Goal: Task Accomplishment & Management: Manage account settings

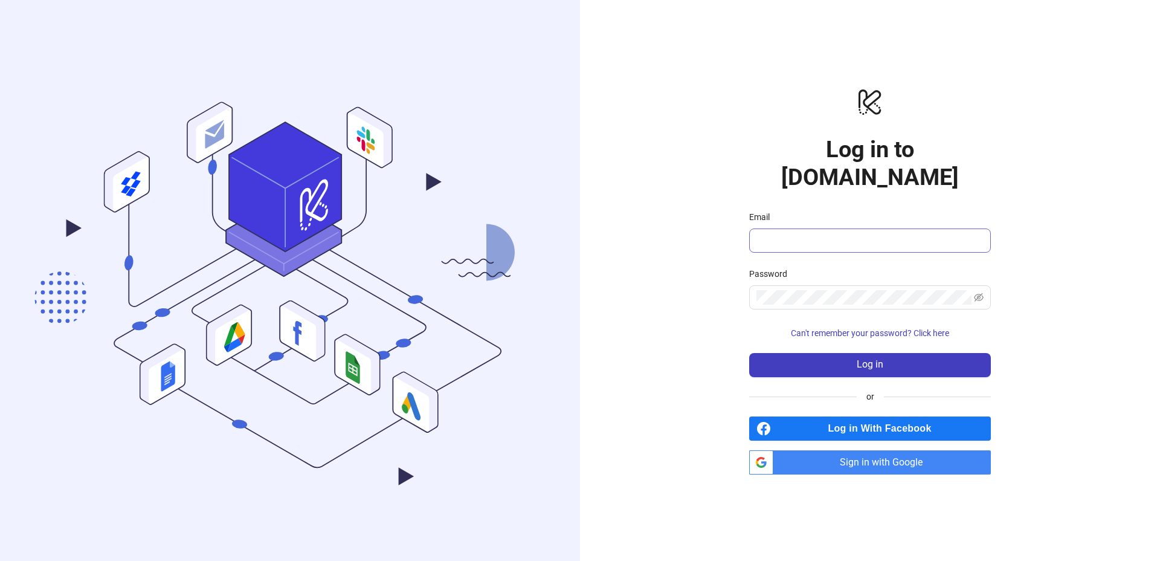
click at [828, 237] on span at bounding box center [870, 240] width 242 height 24
click at [872, 450] on span "Sign in with Google" at bounding box center [884, 462] width 213 height 24
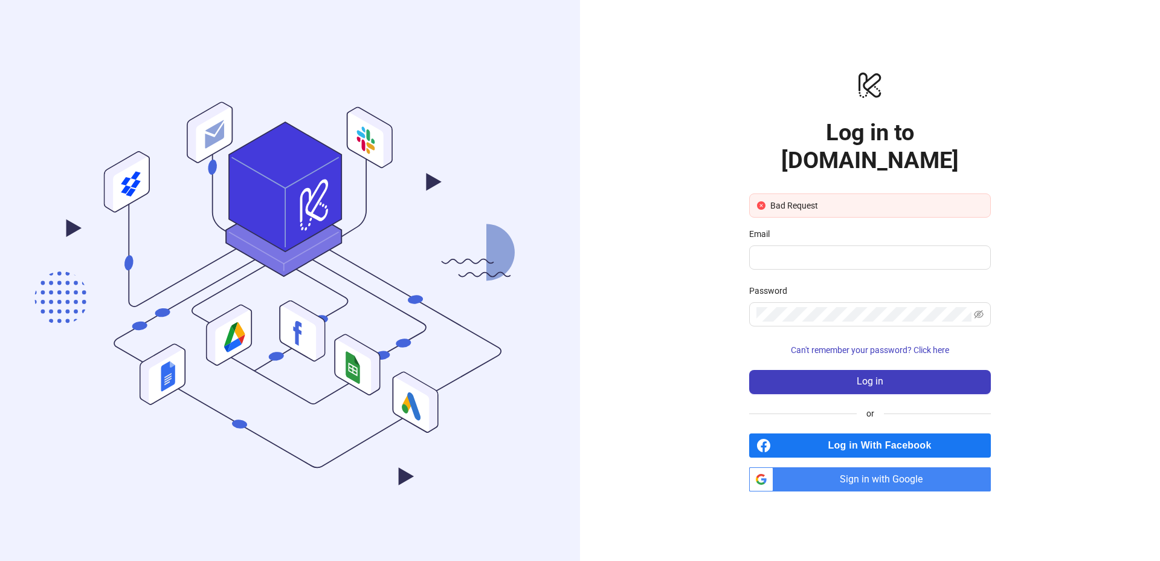
click at [872, 469] on span "Sign in with Google" at bounding box center [884, 479] width 213 height 24
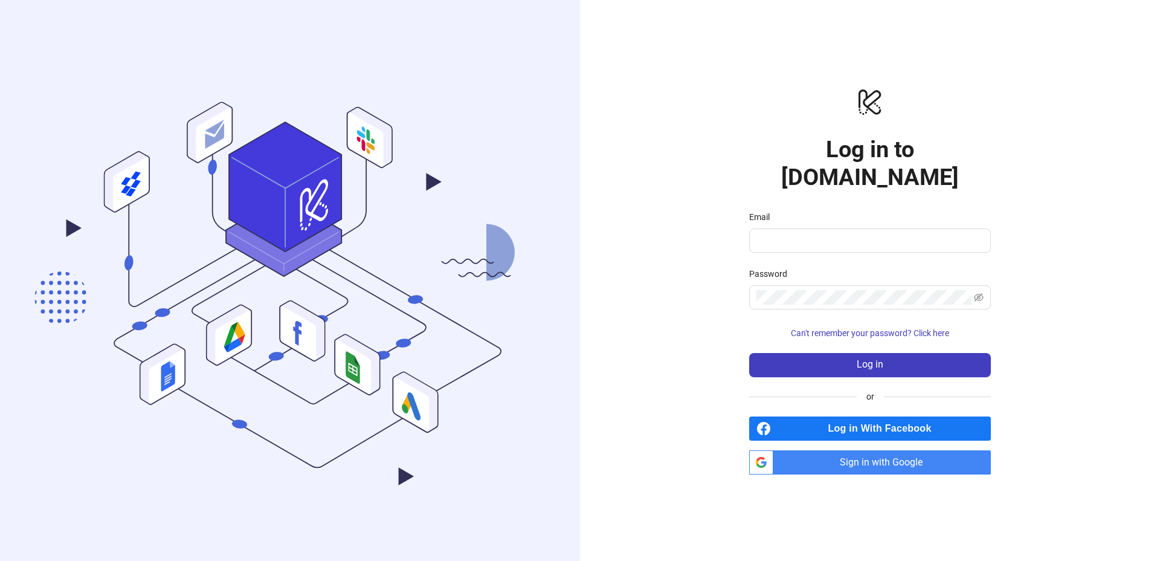
click at [821, 450] on span "Sign in with Google" at bounding box center [884, 462] width 213 height 24
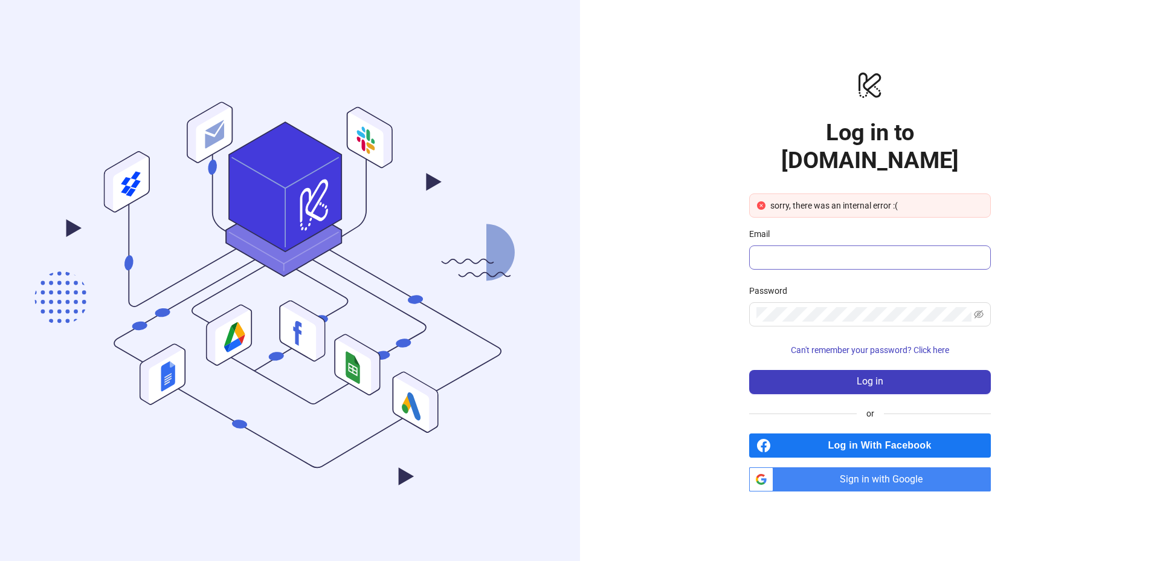
click at [861, 245] on span at bounding box center [870, 257] width 242 height 24
type input "**********"
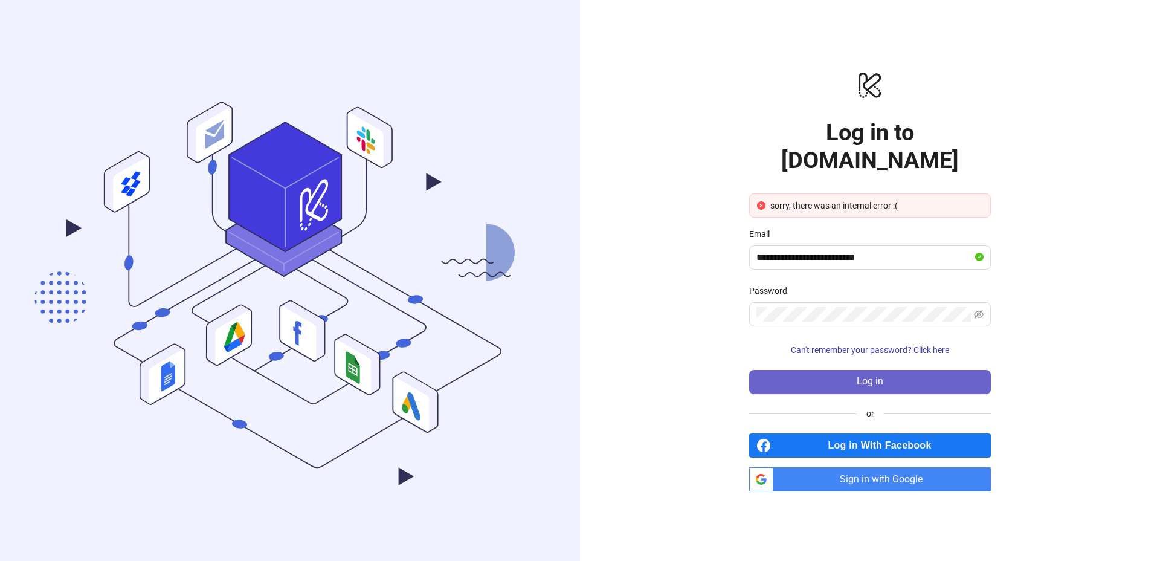
click at [845, 370] on button "Log in" at bounding box center [870, 382] width 242 height 24
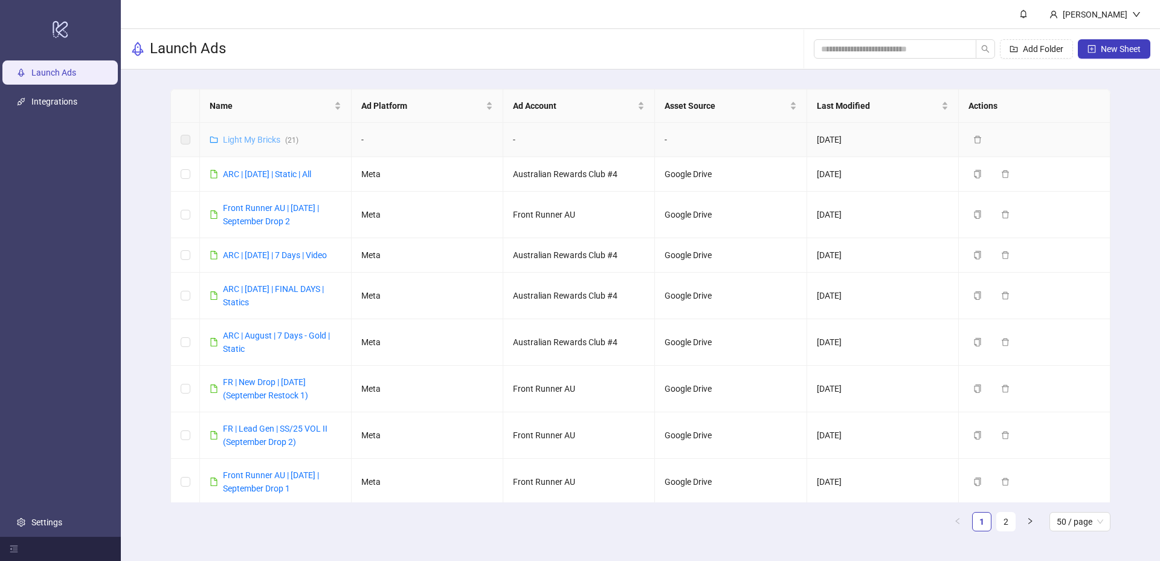
click at [263, 141] on link "Light My Bricks ( 21 )" at bounding box center [261, 140] width 76 height 10
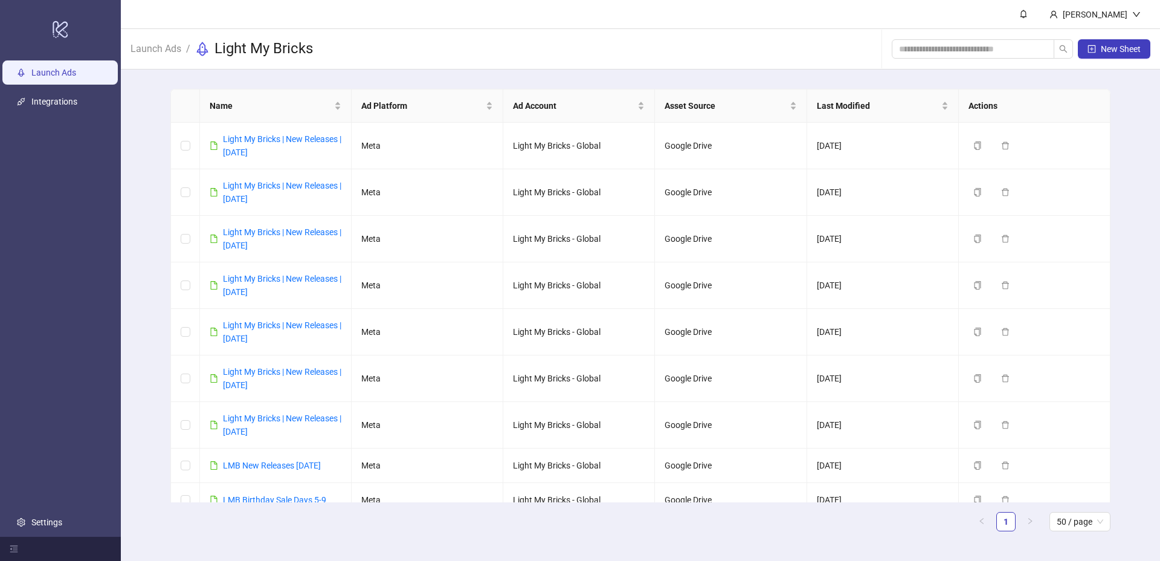
drag, startPoint x: 61, startPoint y: 135, endPoint x: 61, endPoint y: 69, distance: 65.9
click at [61, 135] on ul "Launch Ads Integrations Settings" at bounding box center [60, 297] width 121 height 479
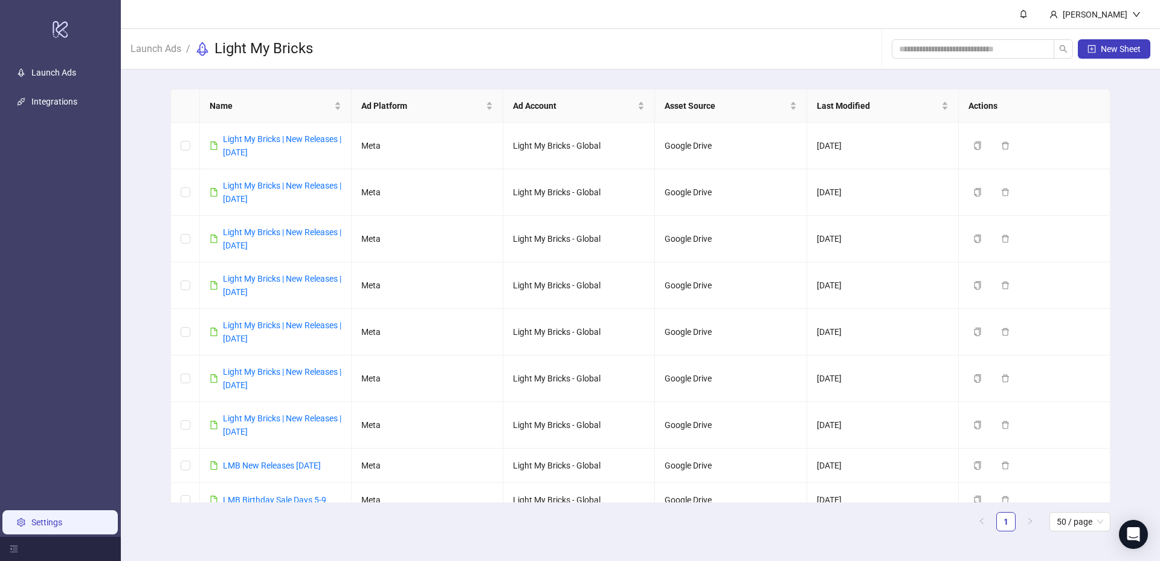
click at [49, 521] on link "Settings" at bounding box center [46, 522] width 31 height 10
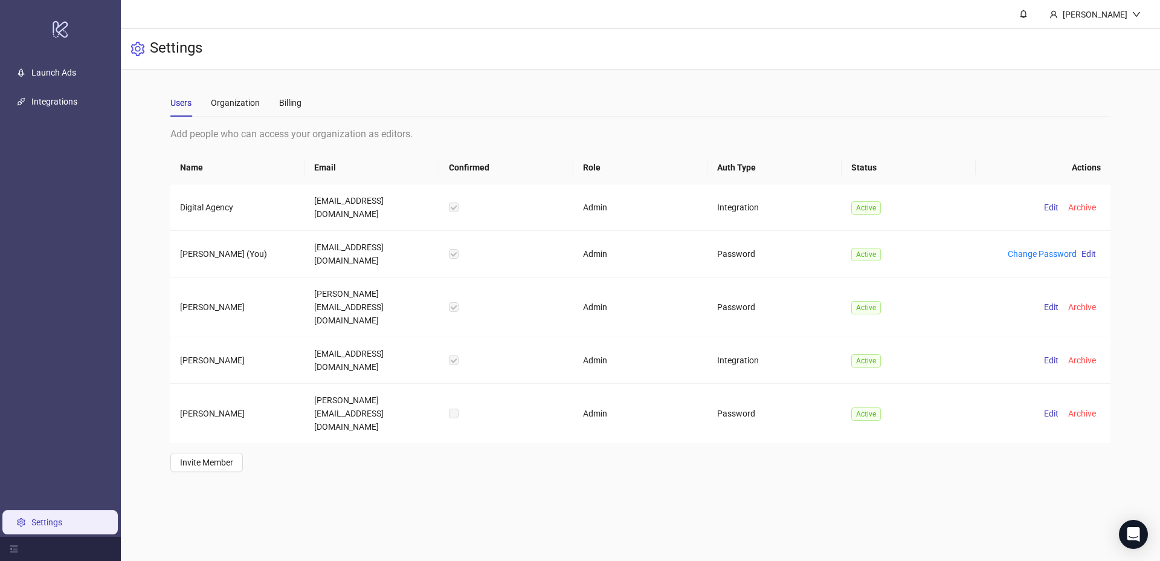
click at [603, 102] on div "Users Organization Billing" at bounding box center [640, 103] width 940 height 28
click at [387, 36] on div "Settings" at bounding box center [640, 49] width 1039 height 40
click at [71, 77] on link "Launch Ads" at bounding box center [53, 73] width 45 height 10
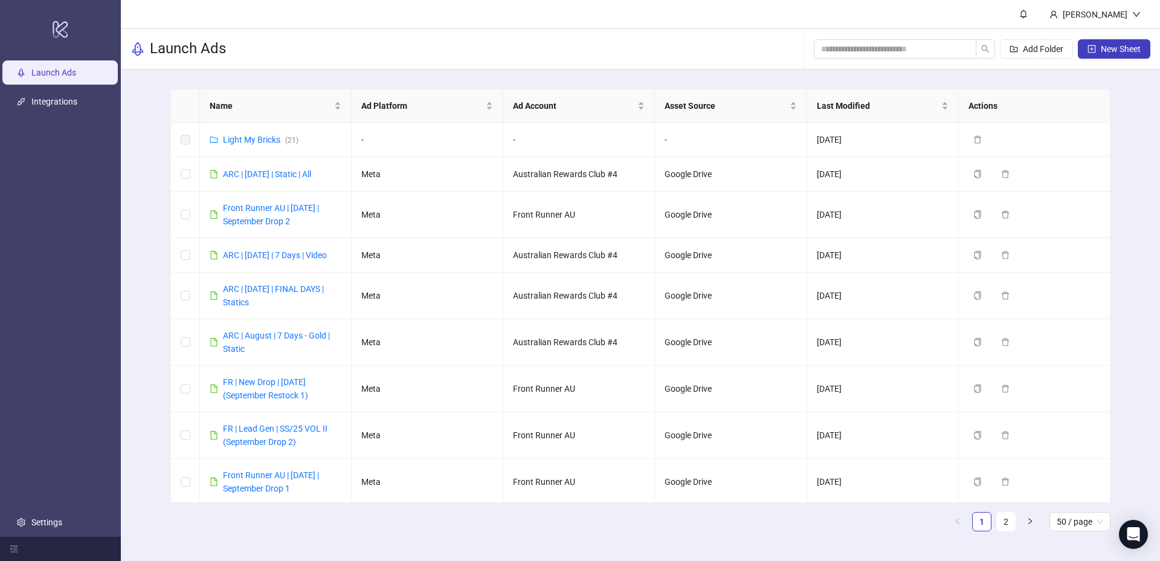
click at [682, 52] on div "Launch Ads Add Folder New Sheet" at bounding box center [640, 49] width 1039 height 40
click at [1091, 16] on div "[PERSON_NAME]" at bounding box center [1095, 14] width 74 height 13
click at [1007, 20] on header "[PERSON_NAME]" at bounding box center [640, 14] width 1039 height 29
click at [62, 527] on link "Settings" at bounding box center [46, 522] width 31 height 10
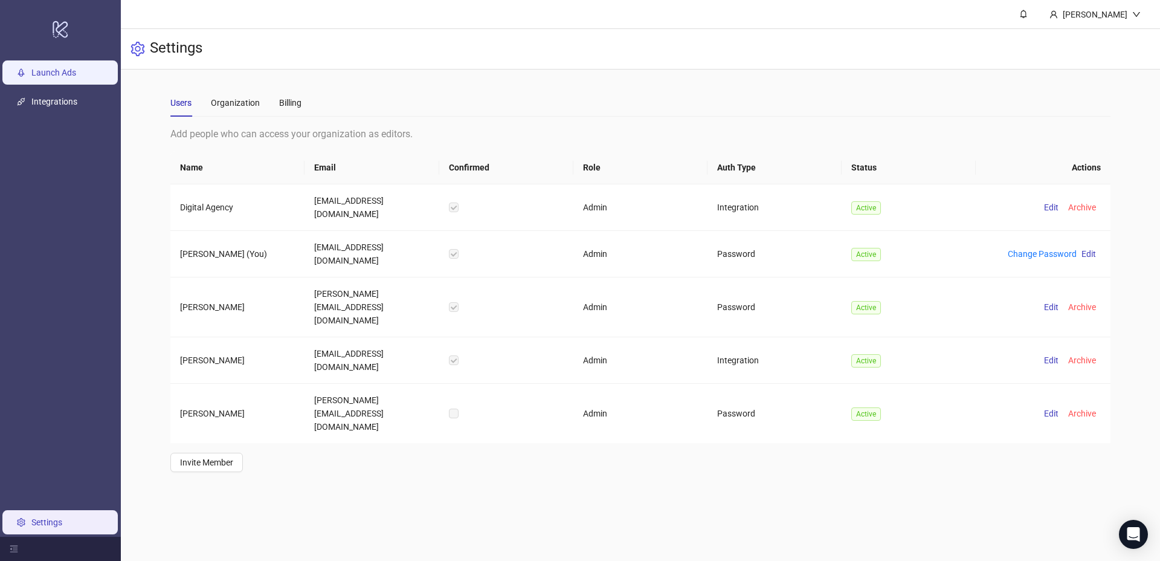
click at [65, 77] on link "Launch Ads" at bounding box center [53, 73] width 45 height 10
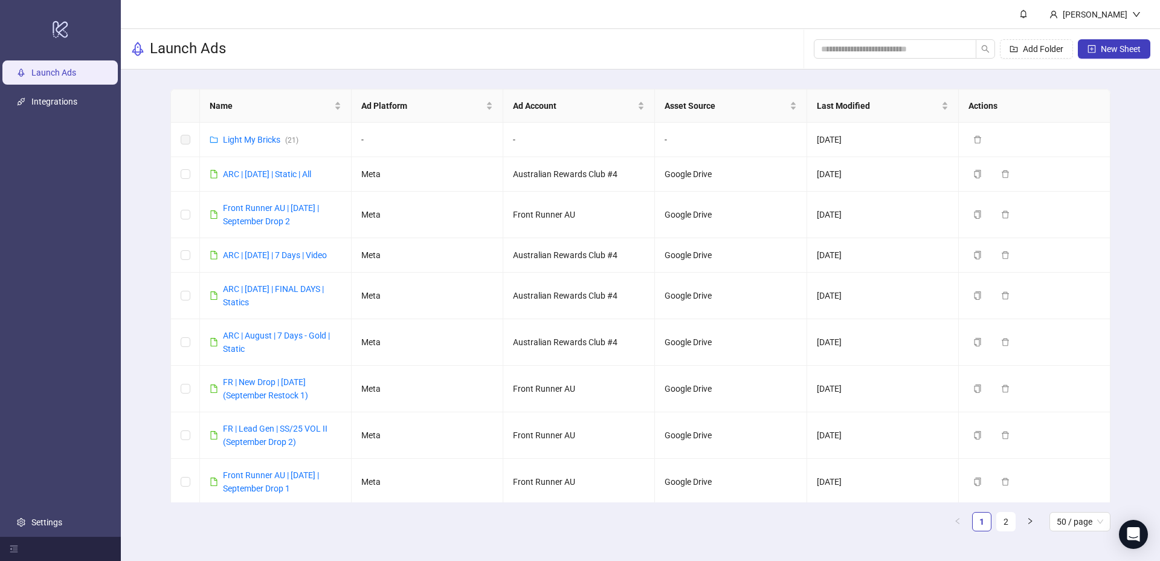
click at [611, 60] on div "Launch Ads Add Folder New Sheet" at bounding box center [640, 49] width 1039 height 40
click at [570, 66] on div "Launch Ads Add Folder New Sheet" at bounding box center [640, 49] width 1039 height 40
click at [1129, 531] on icon "Open Intercom Messenger" at bounding box center [1133, 534] width 14 height 16
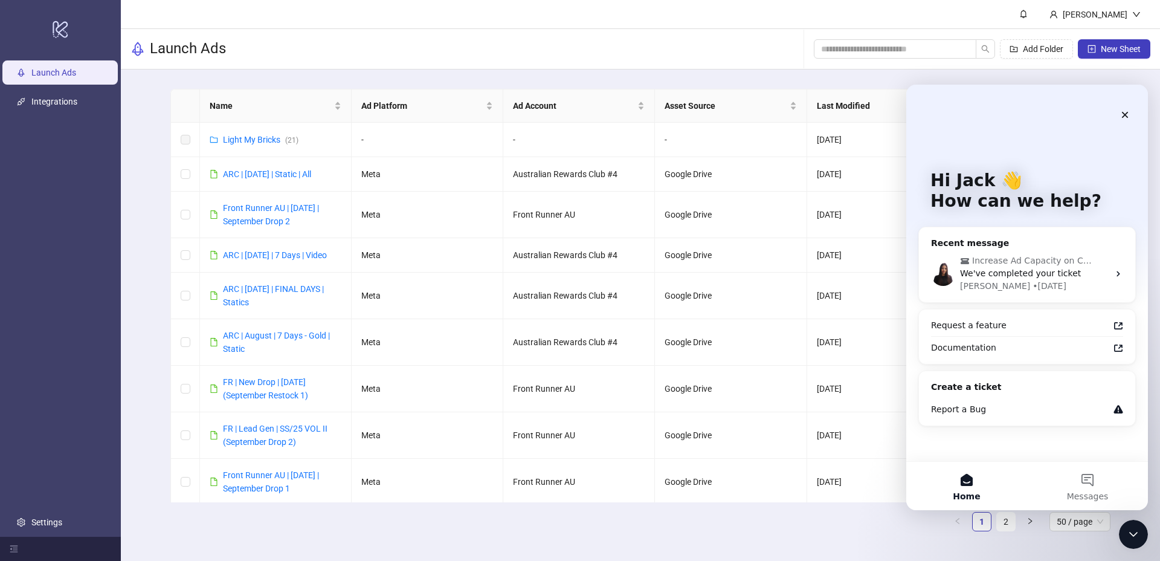
click at [1127, 530] on icon "Close Intercom Messenger" at bounding box center [1133, 534] width 15 height 15
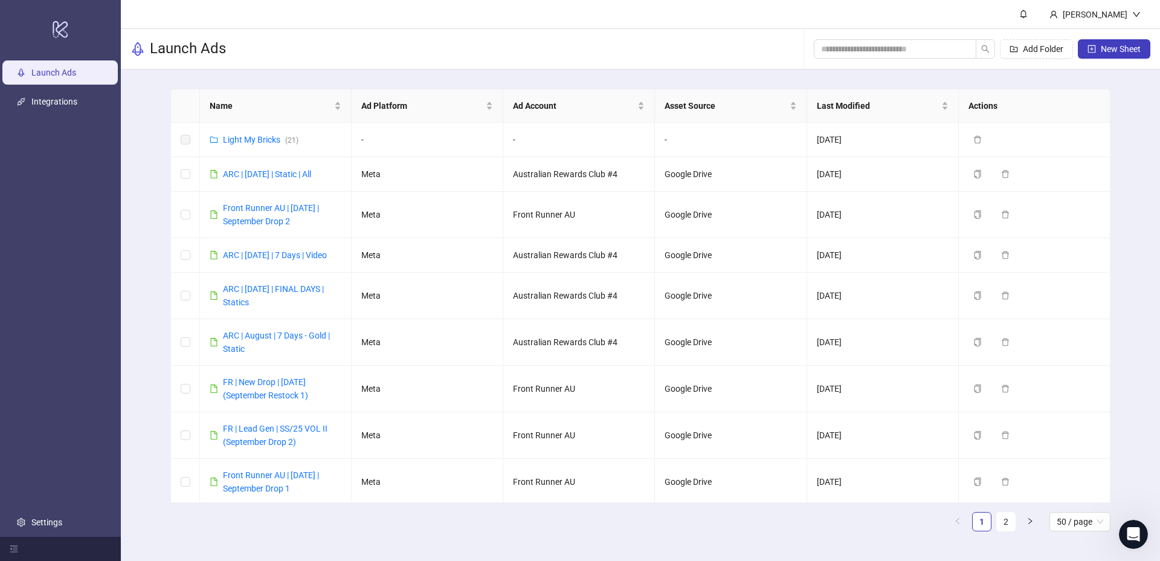
click at [550, 23] on header "Jack Downs" at bounding box center [640, 14] width 1039 height 29
click at [436, 13] on header "[PERSON_NAME]" at bounding box center [640, 14] width 1039 height 29
click at [680, 39] on div "Launch Ads Add Folder New Sheet" at bounding box center [640, 49] width 1039 height 40
click at [56, 522] on link "Settings" at bounding box center [46, 522] width 31 height 10
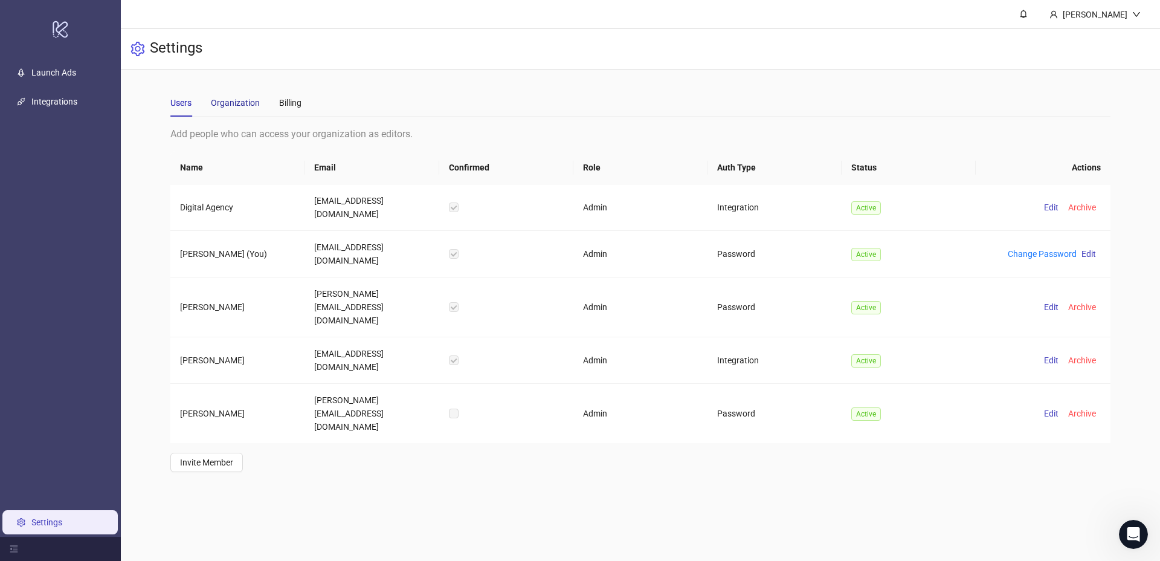
click at [237, 97] on div "Organization" at bounding box center [235, 102] width 49 height 13
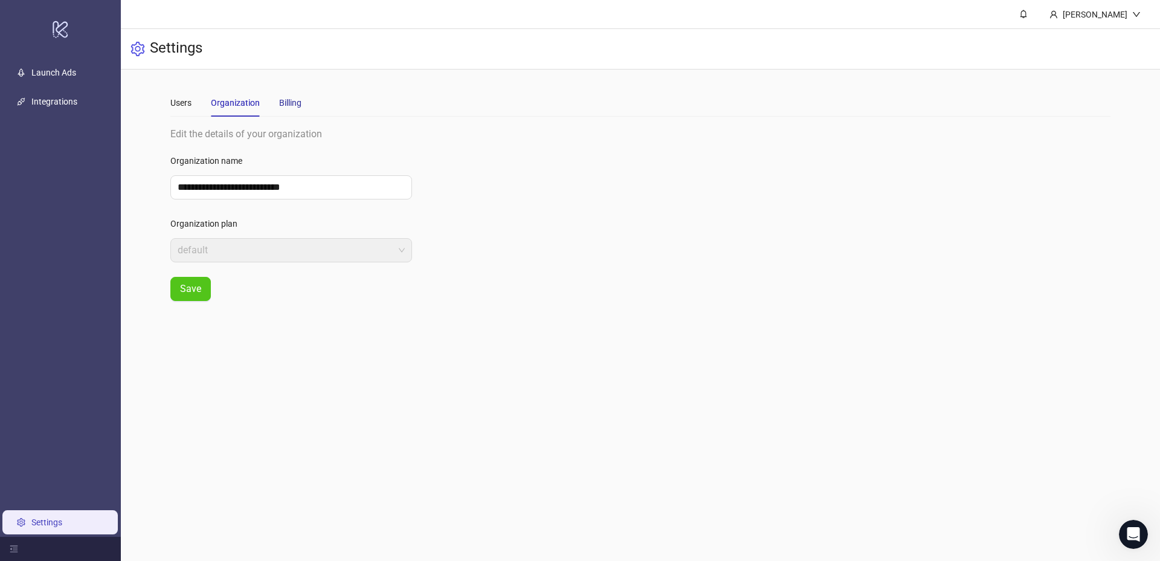
click at [282, 97] on div "Billing" at bounding box center [290, 102] width 22 height 13
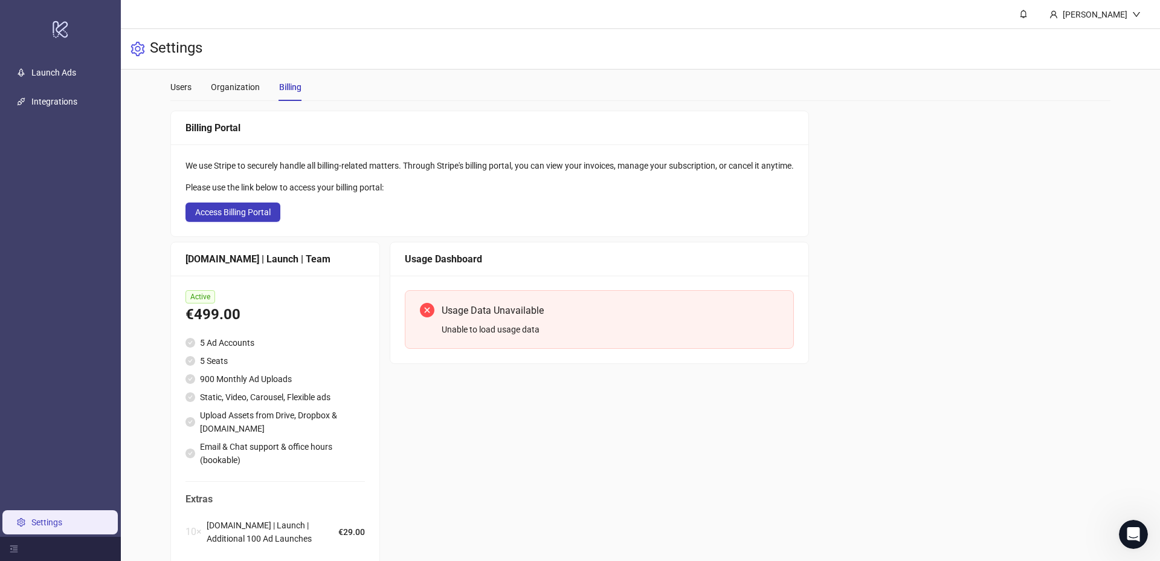
scroll to position [53, 0]
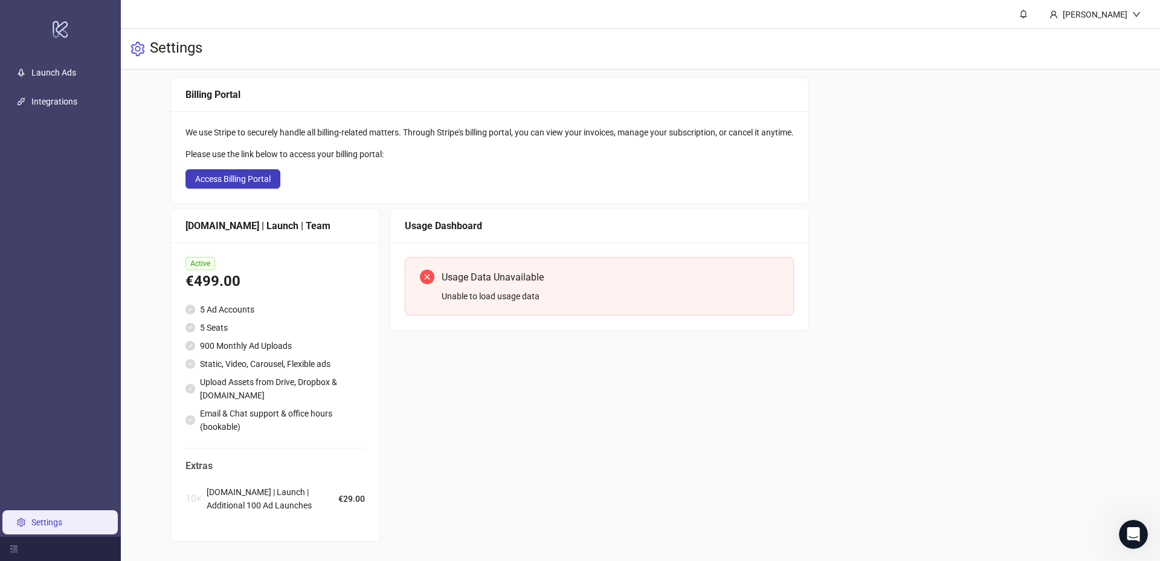
click at [430, 487] on div "Usage Dashboard Usage Data Unavailable Unable to load usage data" at bounding box center [599, 374] width 419 height 333
click at [153, 42] on h3 "Settings" at bounding box center [176, 49] width 53 height 21
click at [134, 47] on icon "setting" at bounding box center [138, 49] width 15 height 15
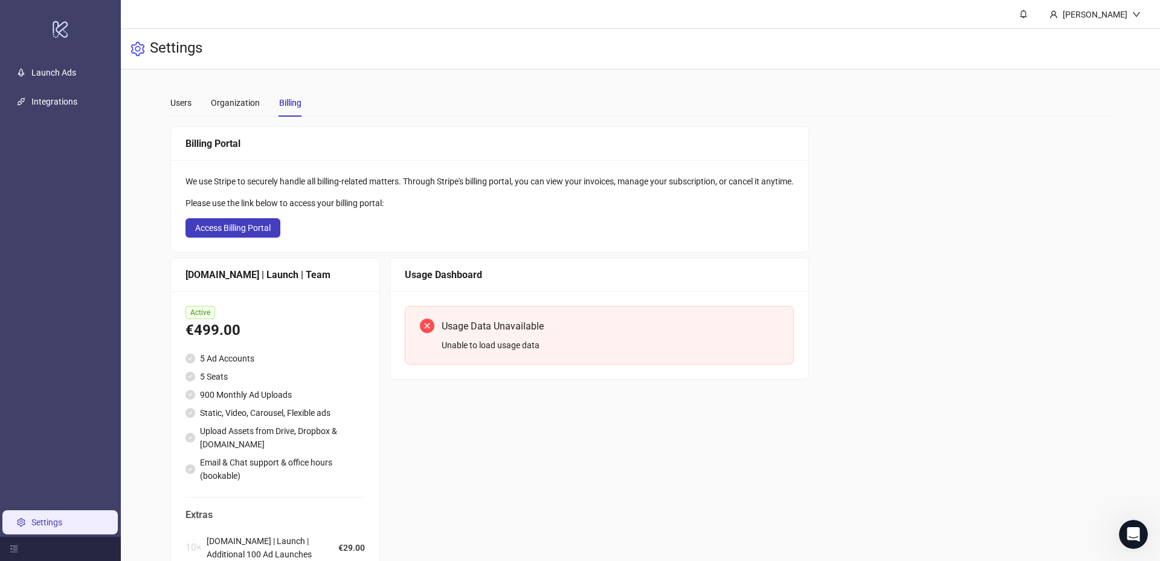
click at [53, 522] on link "Settings" at bounding box center [46, 522] width 31 height 10
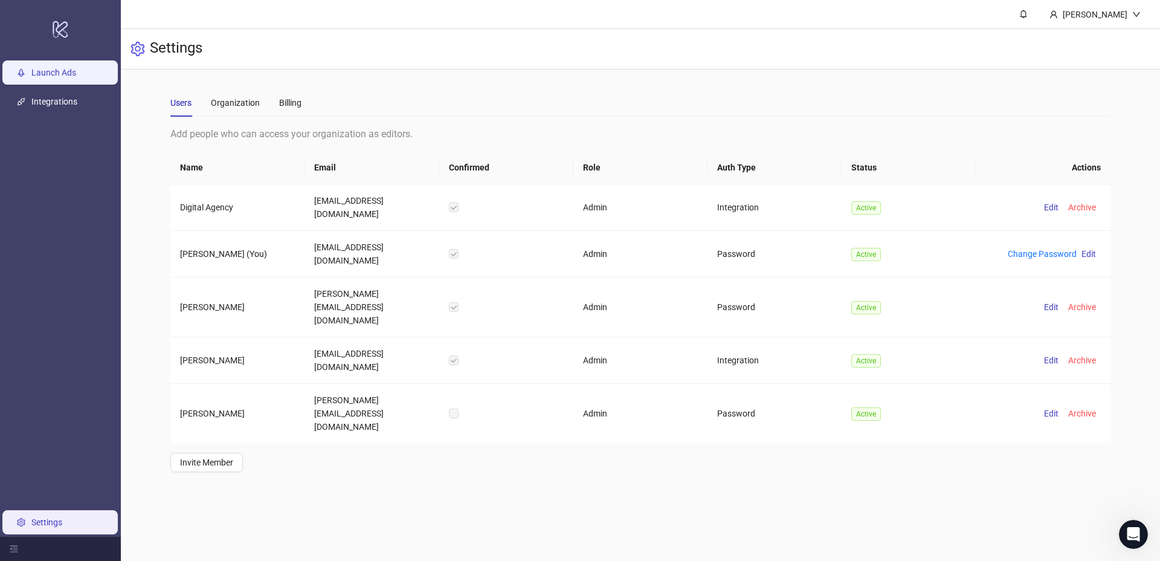
click at [52, 68] on link "Launch Ads" at bounding box center [53, 73] width 45 height 10
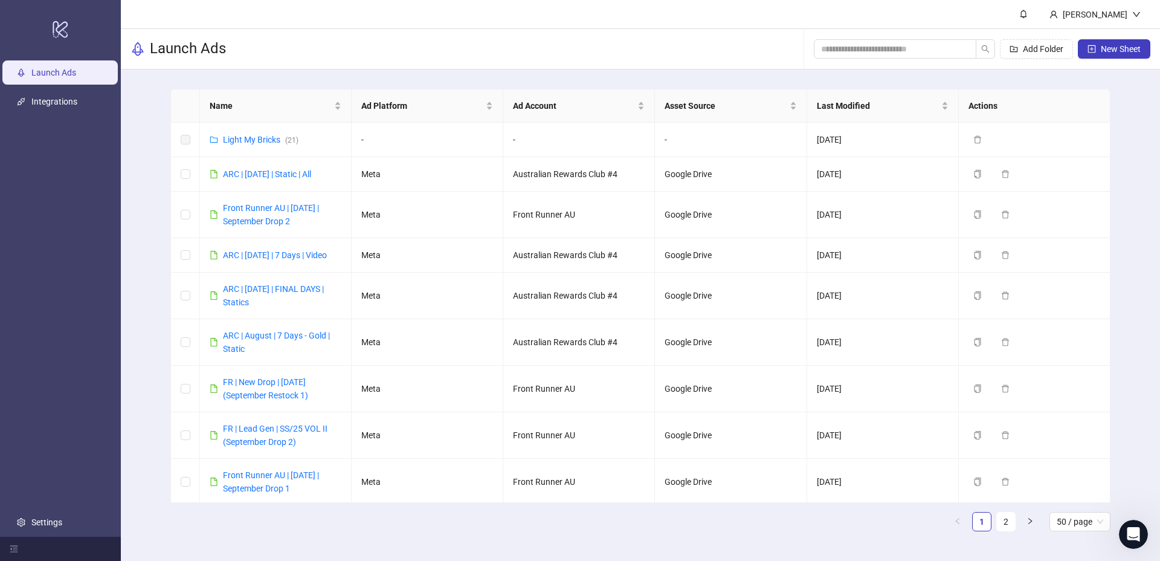
click at [434, 42] on div "Launch Ads Add Folder New Sheet" at bounding box center [640, 49] width 1039 height 40
click at [452, 25] on header "[PERSON_NAME]" at bounding box center [640, 14] width 1039 height 29
click at [108, 132] on div "Rule Engine" at bounding box center [60, 130] width 116 height 24
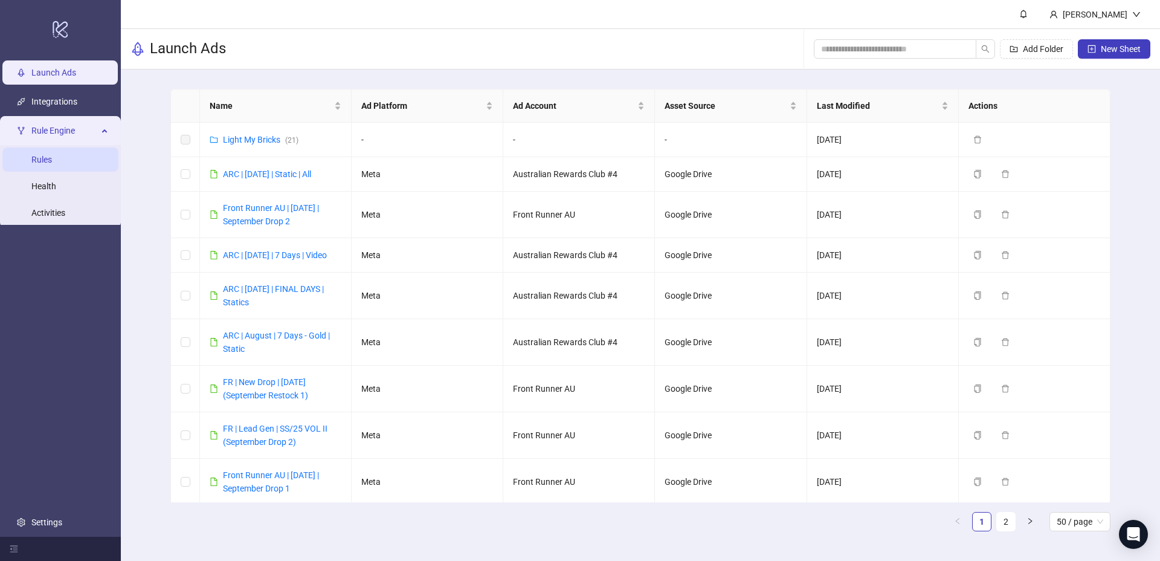
click at [52, 158] on link "Rules" at bounding box center [41, 160] width 21 height 10
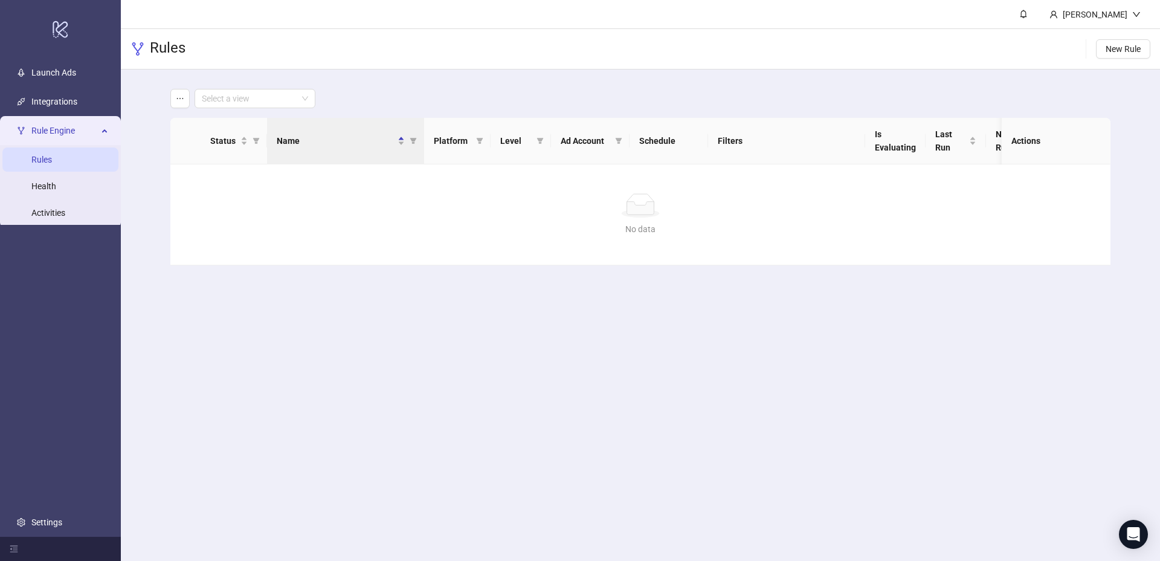
click at [297, 63] on div "Rules New Rule" at bounding box center [640, 49] width 1039 height 40
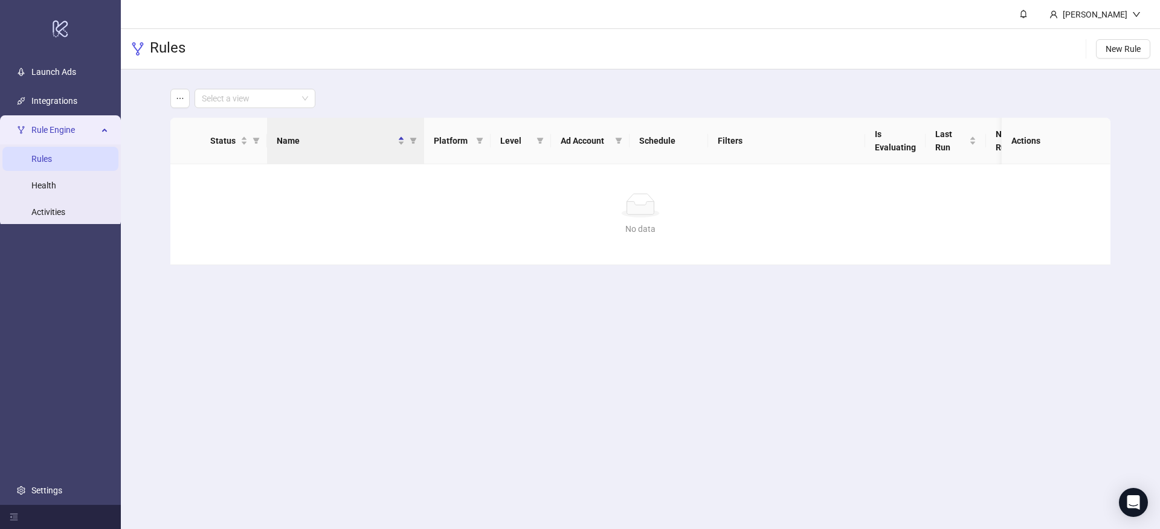
click at [156, 141] on div "Select a view Status Name Platform Level Ad Account Schedule Filters Is Evaluat…" at bounding box center [640, 176] width 1039 height 215
click at [73, 103] on link "Integrations" at bounding box center [54, 101] width 46 height 10
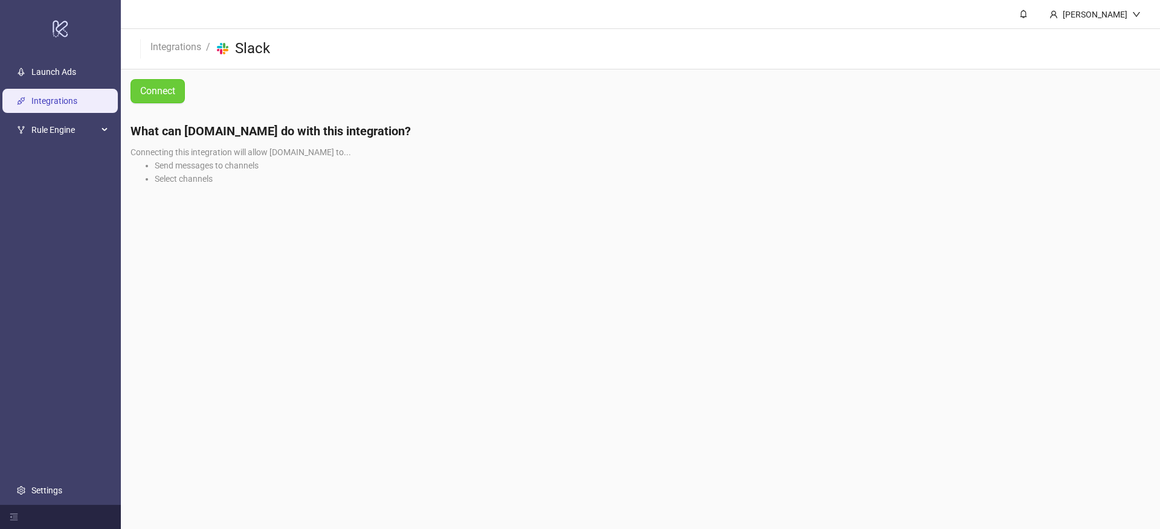
click at [169, 86] on span "Connect" at bounding box center [157, 90] width 35 height 15
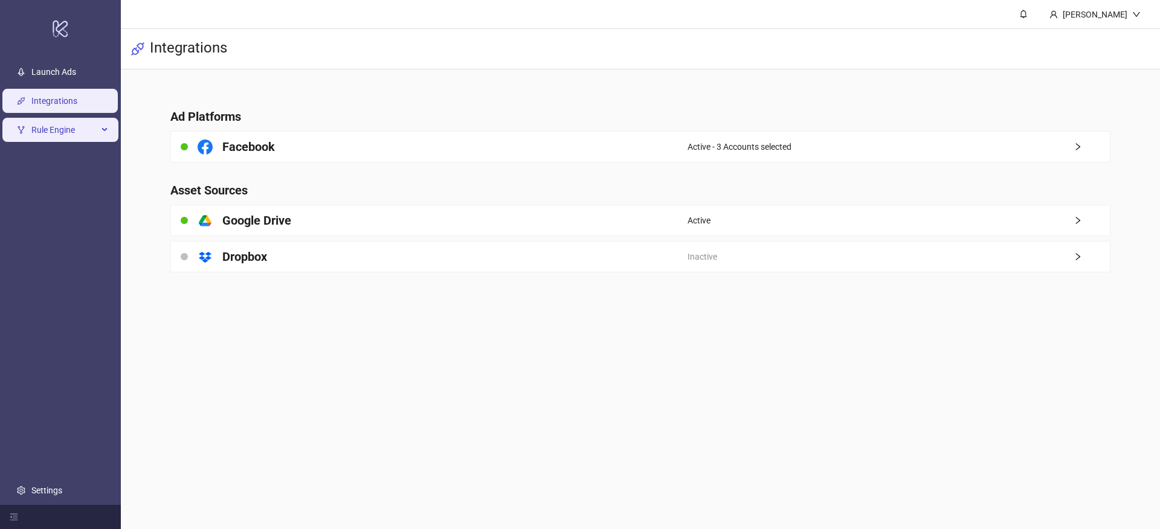
click at [95, 131] on span "Rule Engine" at bounding box center [64, 130] width 66 height 24
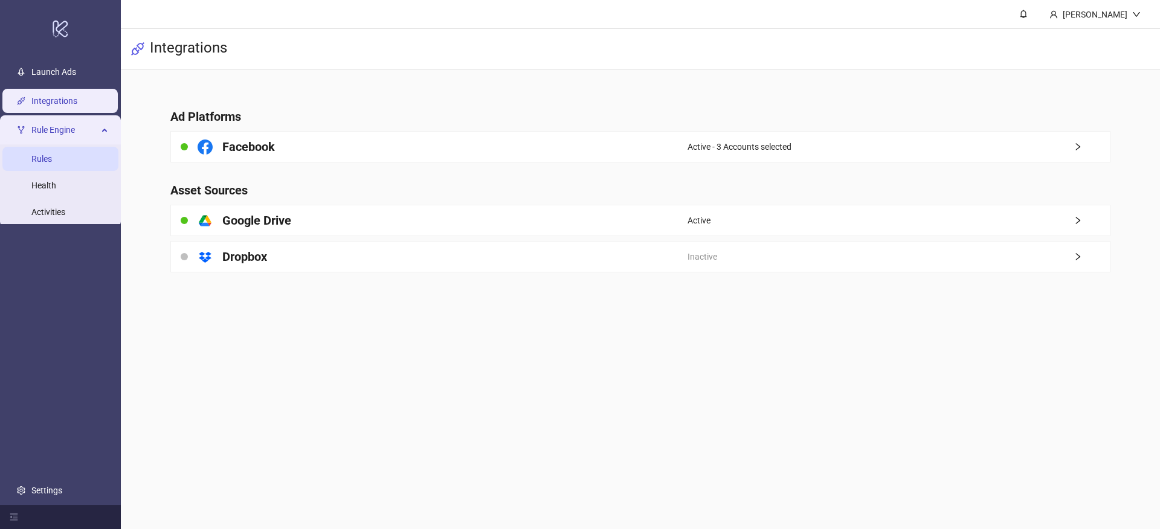
click at [52, 158] on link "Rules" at bounding box center [41, 159] width 21 height 10
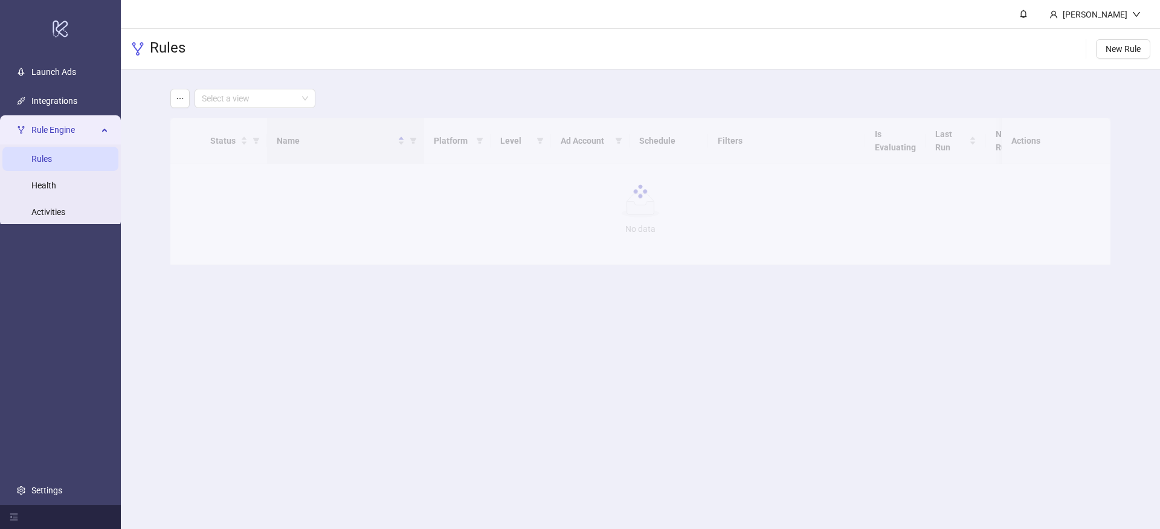
click at [207, 67] on div "Rules New Rule" at bounding box center [640, 49] width 1039 height 40
click at [1109, 54] on button "New Rule" at bounding box center [1123, 48] width 54 height 19
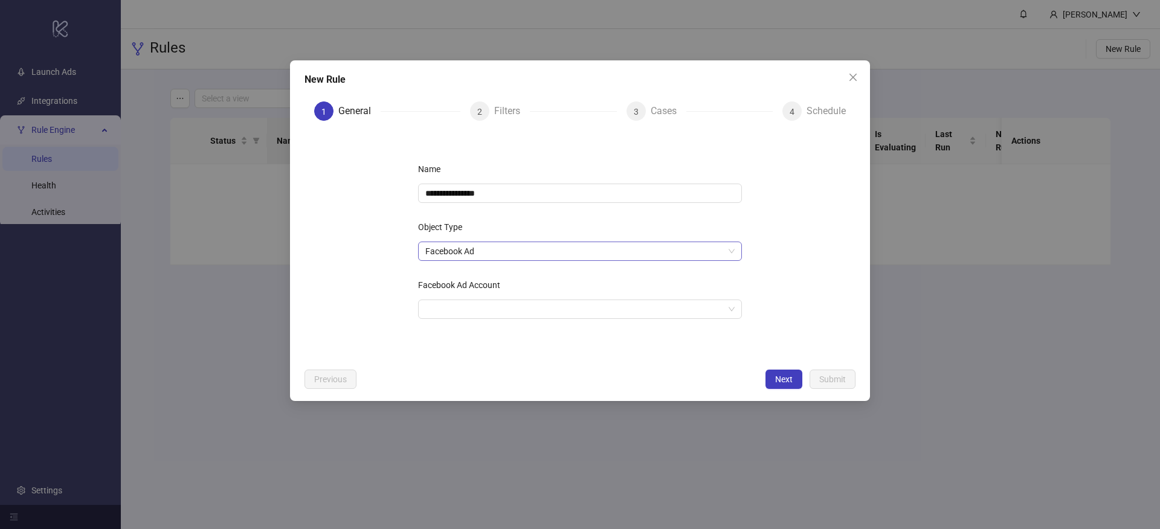
click at [514, 257] on span "Facebook Ad" at bounding box center [579, 251] width 309 height 18
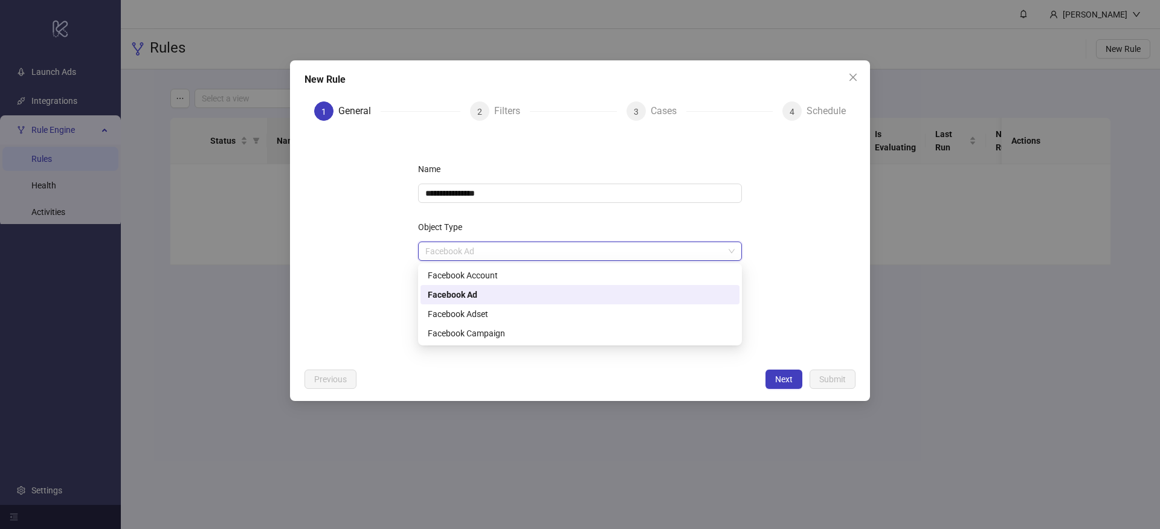
click at [515, 256] on span "Facebook Ad" at bounding box center [579, 251] width 309 height 18
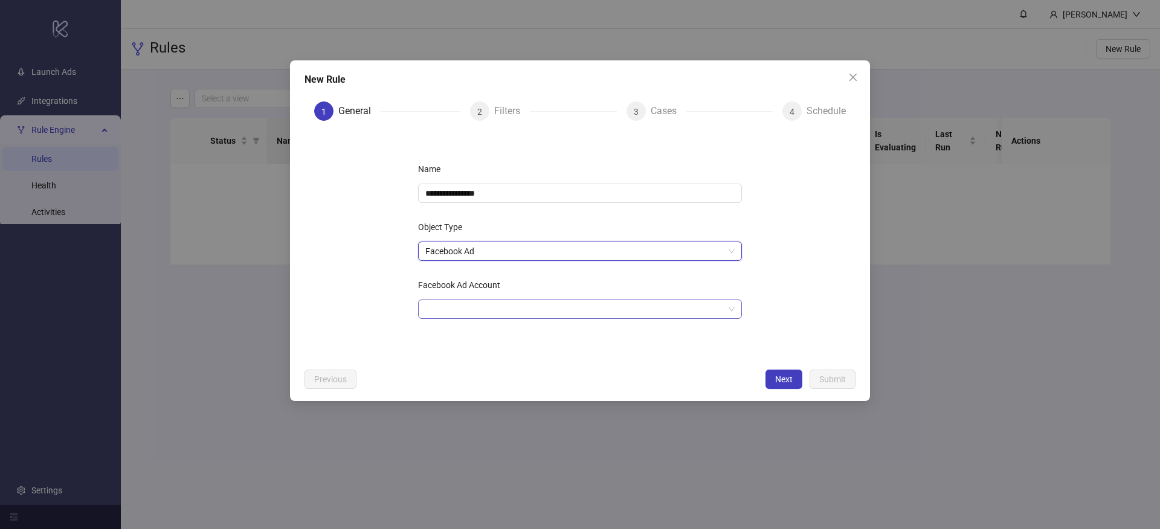
click at [486, 302] on input "Facebook Ad Account" at bounding box center [574, 309] width 298 height 18
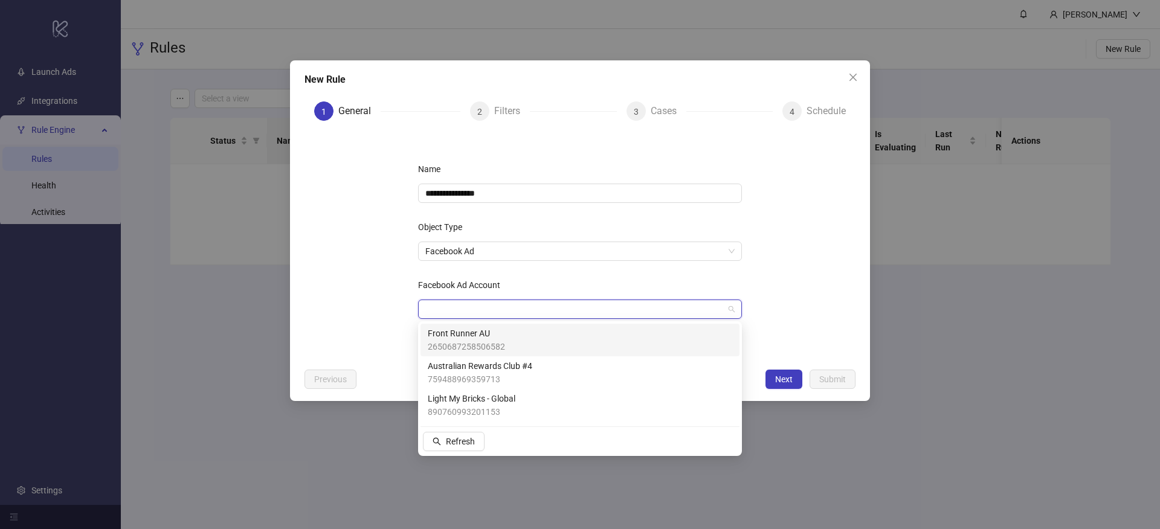
click at [486, 328] on span "Front Runner AU" at bounding box center [466, 333] width 77 height 13
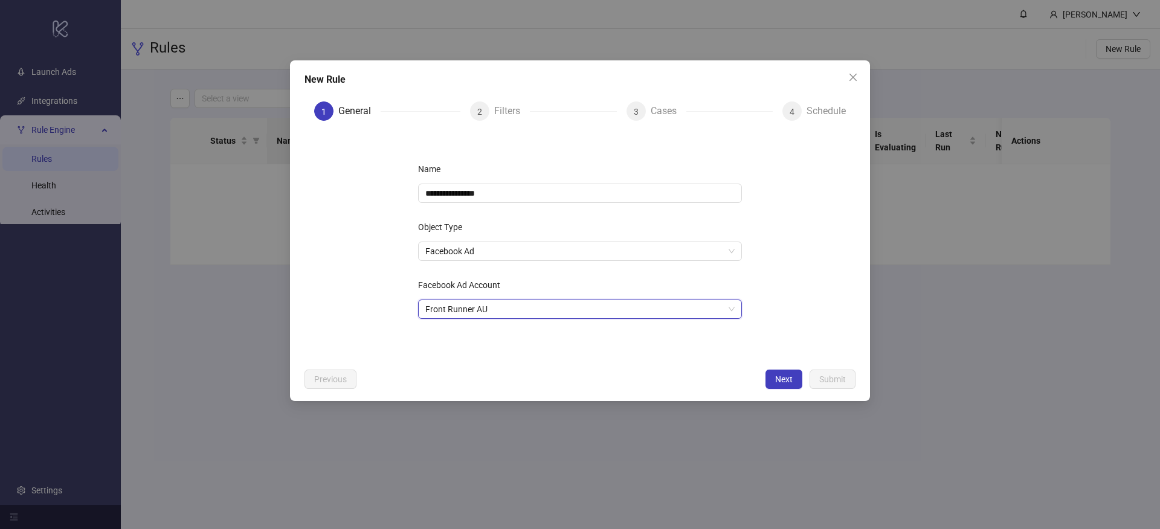
click at [800, 289] on form "**********" at bounding box center [580, 247] width 551 height 232
click at [772, 382] on button "Next" at bounding box center [784, 379] width 37 height 19
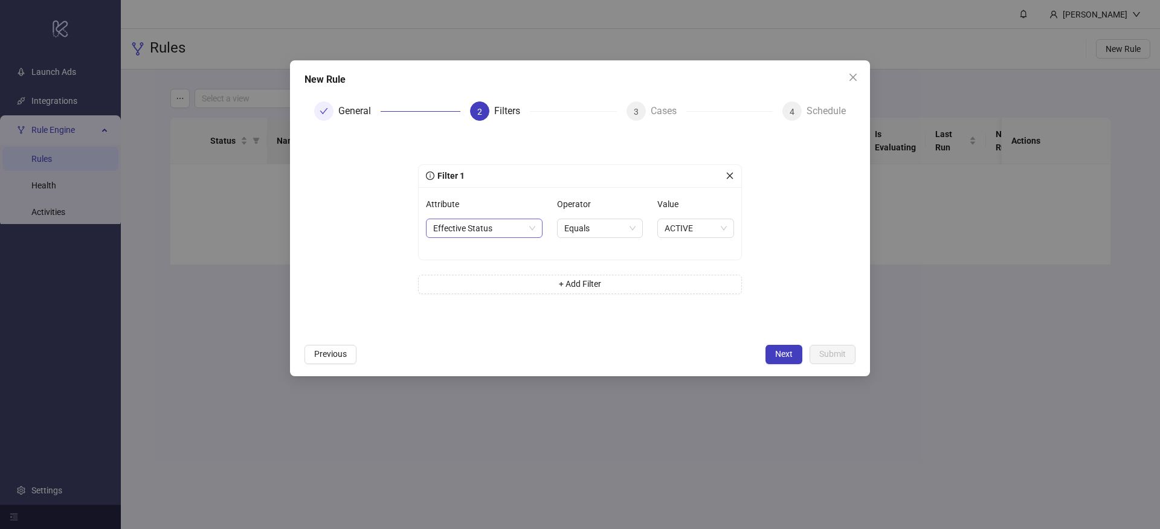
click at [495, 234] on span "Effective Status" at bounding box center [484, 228] width 102 height 18
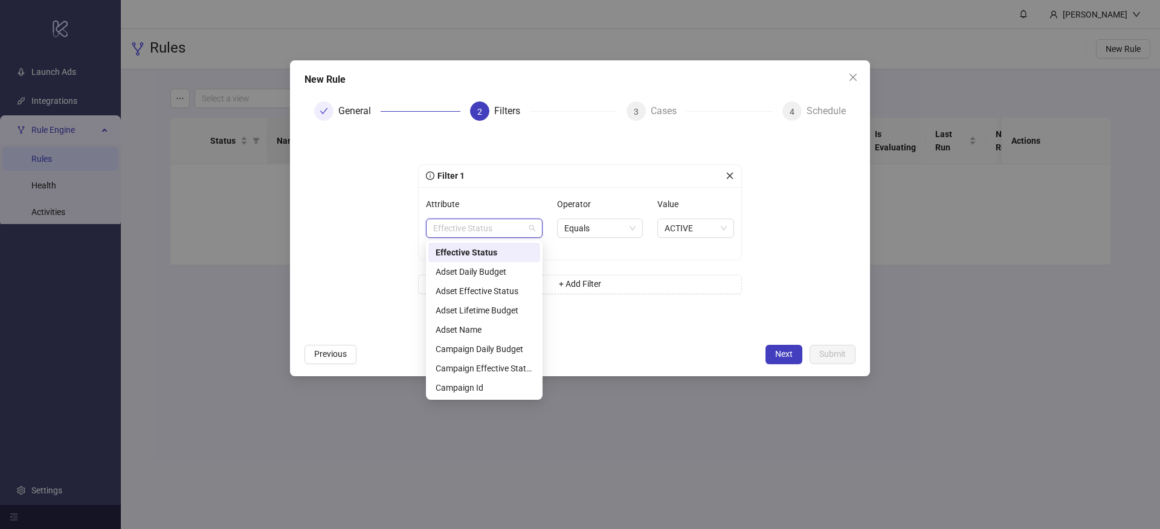
click at [535, 204] on div "Attribute" at bounding box center [484, 207] width 117 height 24
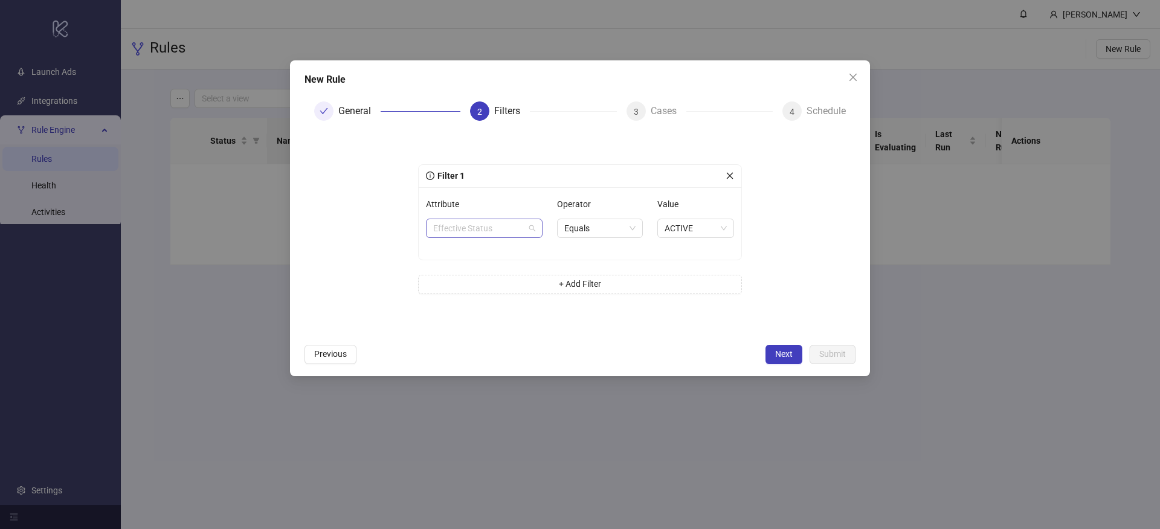
click at [516, 226] on span "Effective Status" at bounding box center [484, 228] width 102 height 18
type input "***"
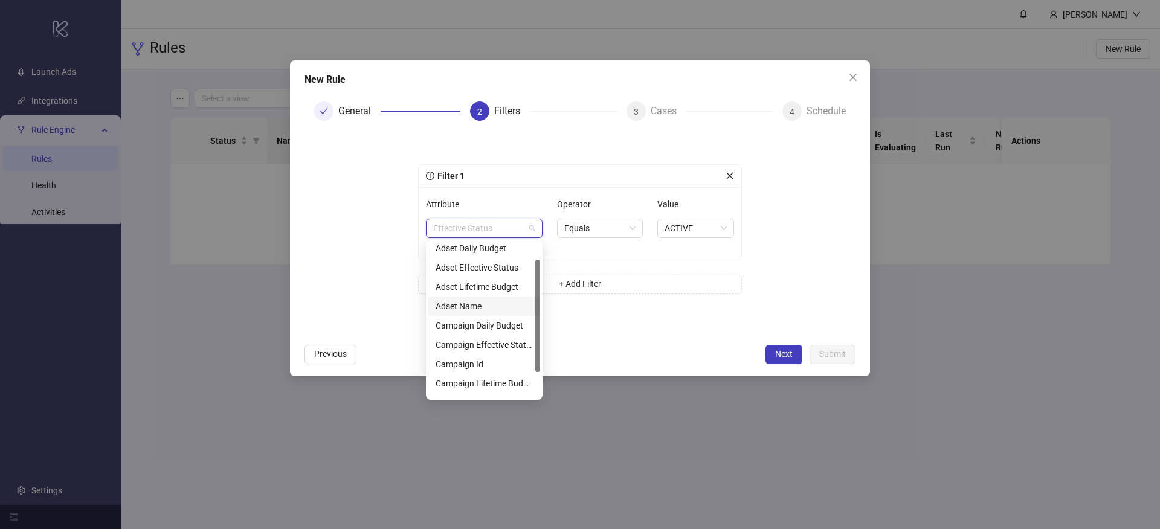
scroll to position [31, 0]
click at [489, 304] on div "Adset Name" at bounding box center [484, 298] width 97 height 13
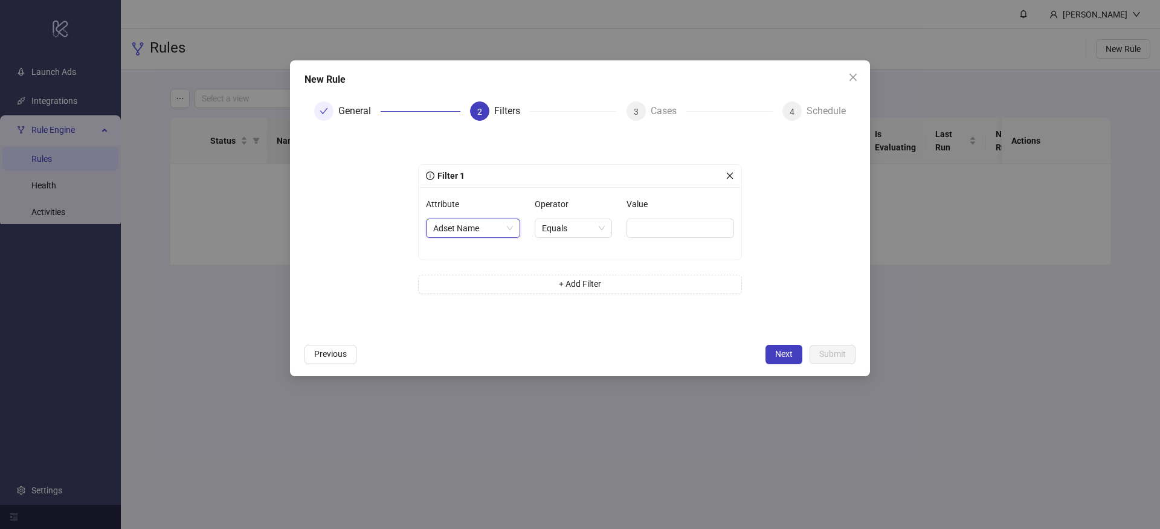
click at [580, 261] on div "Filter 1 Attribute Adset Name Adset Name Operator Equals Value + Add Filter" at bounding box center [580, 236] width 324 height 144
click at [643, 233] on input "Value" at bounding box center [681, 228] width 108 height 19
click at [590, 232] on span "Equals" at bounding box center [573, 228] width 63 height 18
click at [570, 286] on div "Contains" at bounding box center [572, 291] width 57 height 13
click at [647, 224] on input "Value" at bounding box center [682, 228] width 105 height 19
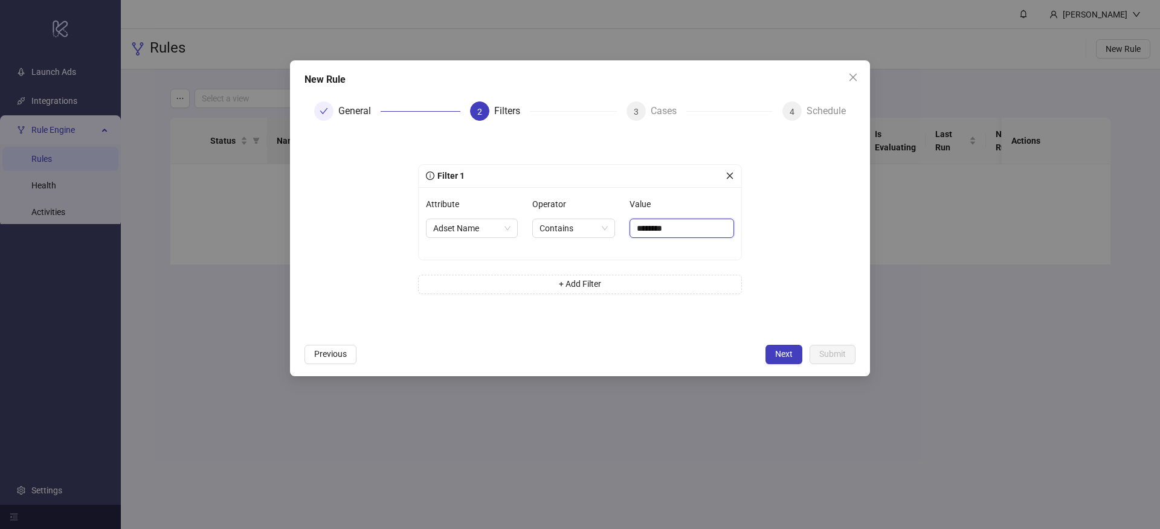
type input "********"
click at [682, 196] on div "Value" at bounding box center [682, 207] width 105 height 24
click at [784, 352] on span "Next" at bounding box center [784, 354] width 18 height 10
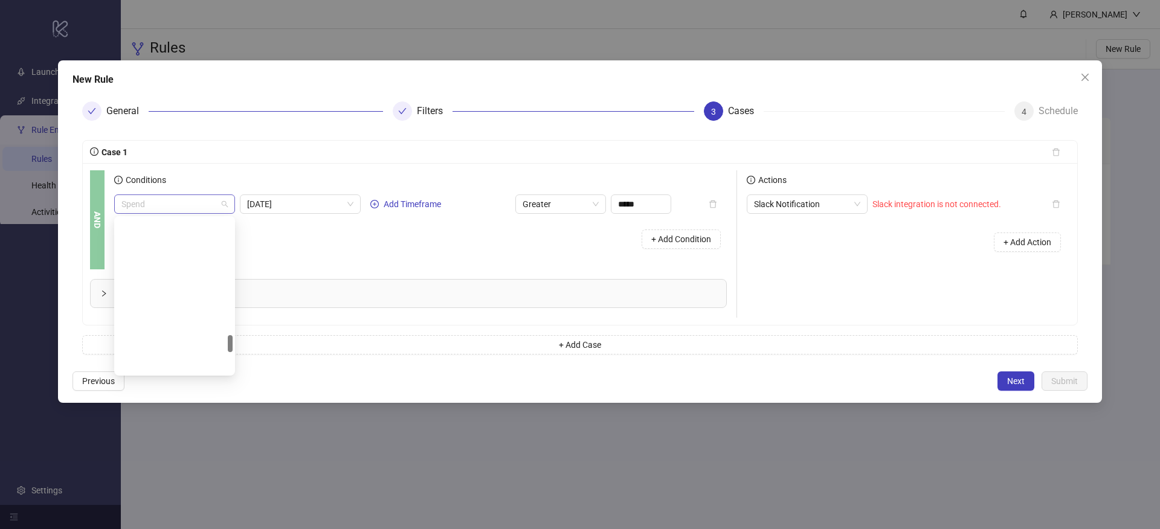
click at [181, 204] on span "Spend" at bounding box center [174, 204] width 106 height 18
click at [847, 257] on div "+ Add Action" at bounding box center [908, 242] width 323 height 37
click at [834, 202] on span "Slack Notification" at bounding box center [807, 204] width 106 height 18
click at [367, 235] on div "+ Add Condition" at bounding box center [420, 239] width 613 height 31
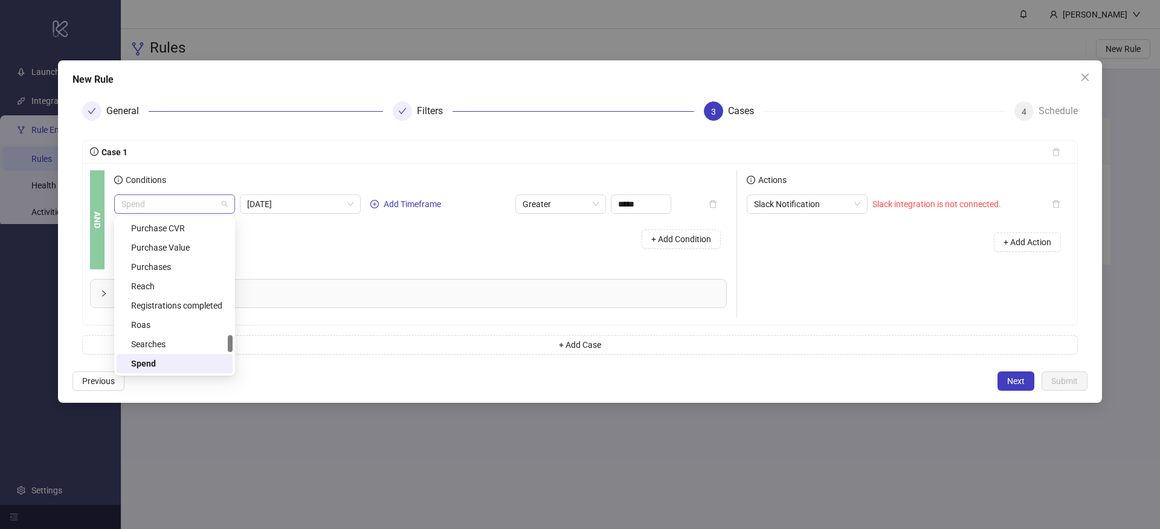
click at [198, 203] on span "Spend" at bounding box center [174, 204] width 106 height 18
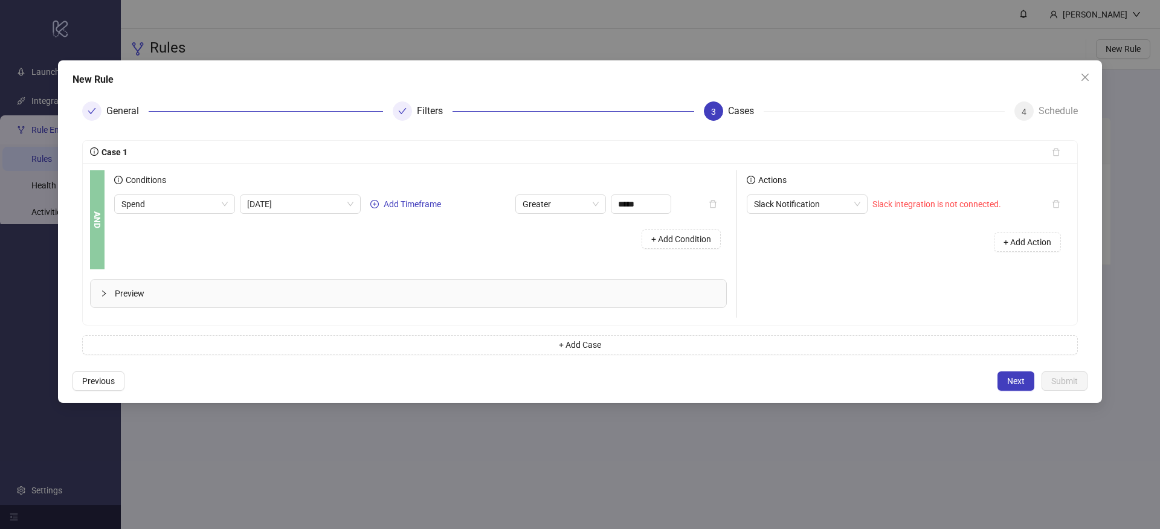
click at [799, 231] on div "+ Add Action" at bounding box center [908, 242] width 323 height 37
click at [199, 205] on span "Spend" at bounding box center [174, 204] width 106 height 18
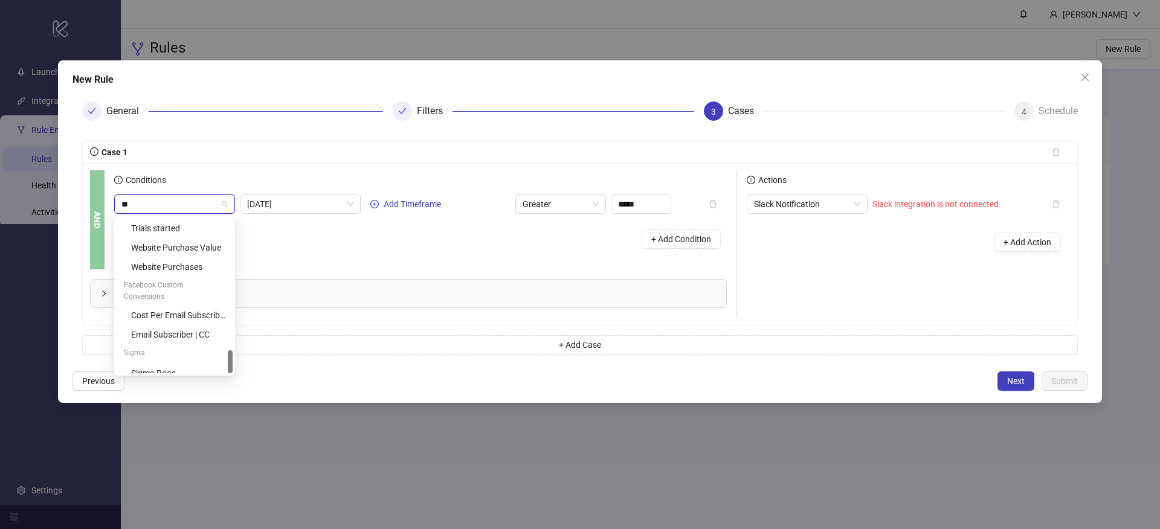
scroll to position [0, 0]
type input "****"
click at [189, 247] on div "Roas" at bounding box center [178, 247] width 94 height 13
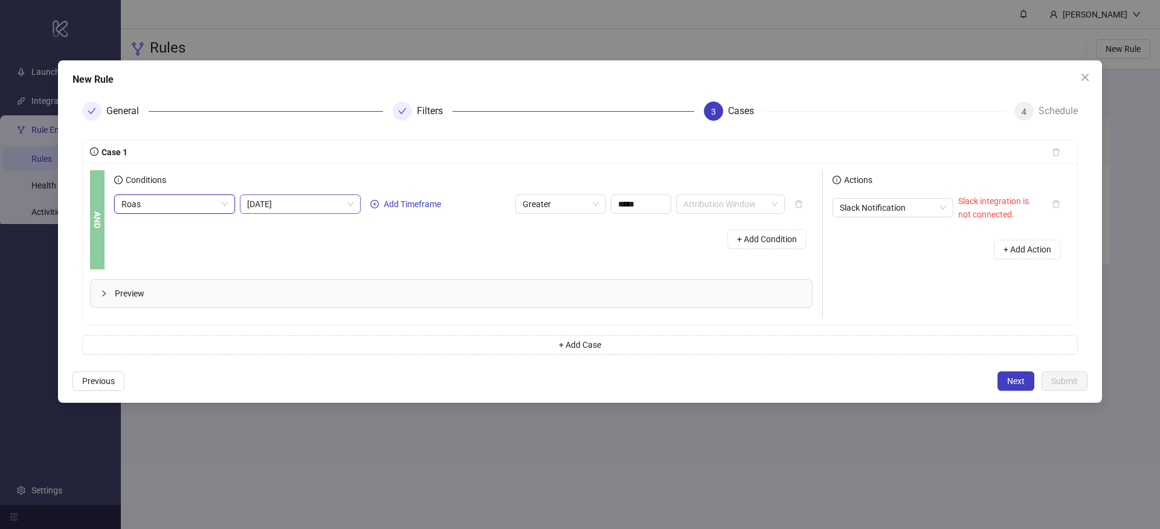
click at [317, 201] on span "Today" at bounding box center [300, 204] width 106 height 18
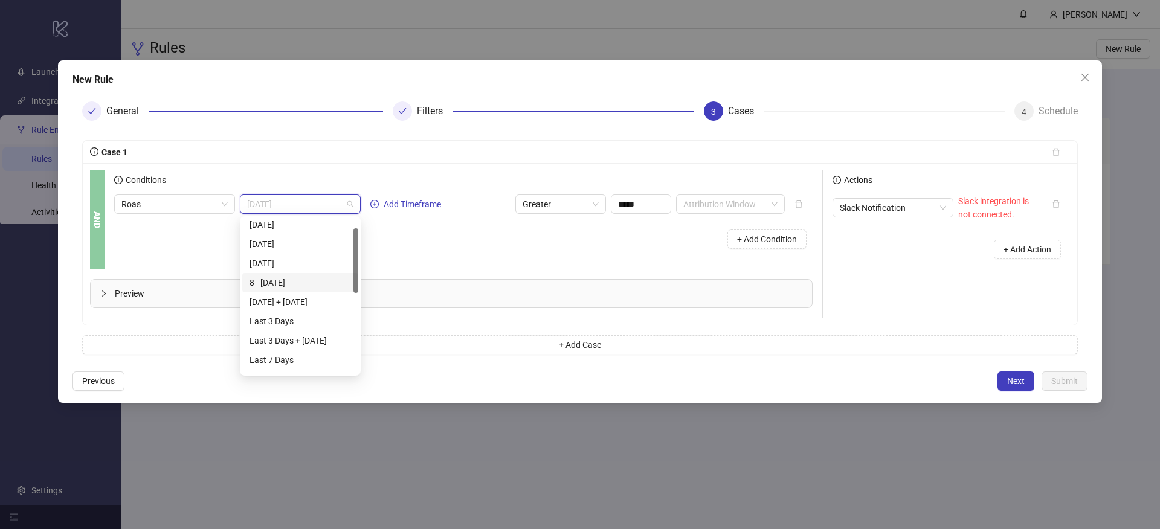
scroll to position [31, 0]
click at [330, 330] on div "Last 3 Days + Today" at bounding box center [301, 332] width 102 height 13
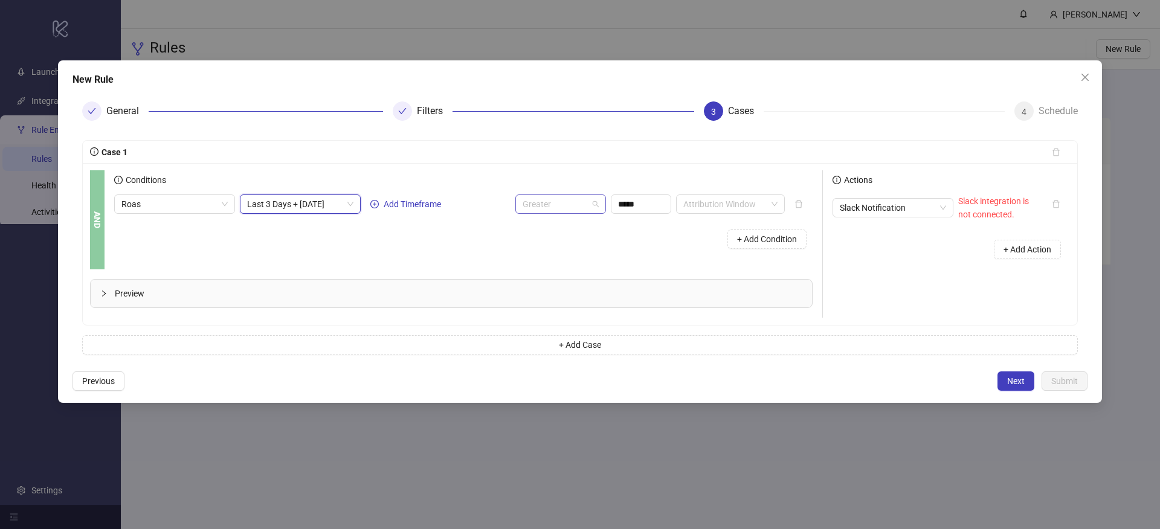
click at [520, 207] on div "Greater" at bounding box center [560, 204] width 91 height 19
click at [544, 290] on div "Less" at bounding box center [560, 286] width 71 height 13
click at [581, 344] on span "+ Add Case" at bounding box center [580, 345] width 42 height 10
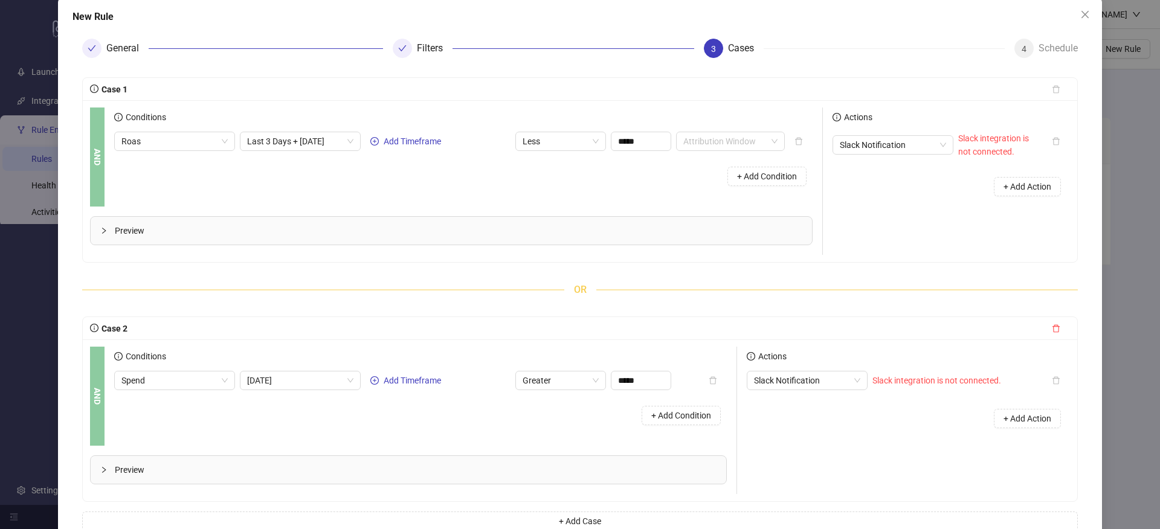
scroll to position [71, 0]
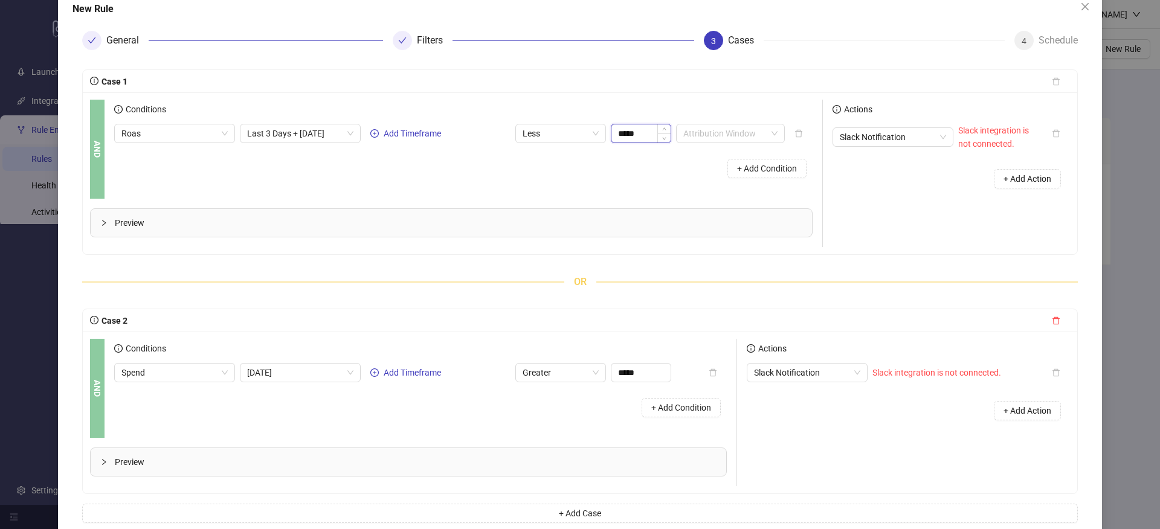
click at [645, 129] on input "*****" at bounding box center [640, 133] width 59 height 18
type input "****"
click at [635, 190] on div "Conditions Roas Last 3 Days + Today Add Timeframe Less **** Attribution Window …" at bounding box center [468, 149] width 708 height 99
click at [718, 133] on input "search" at bounding box center [724, 133] width 83 height 18
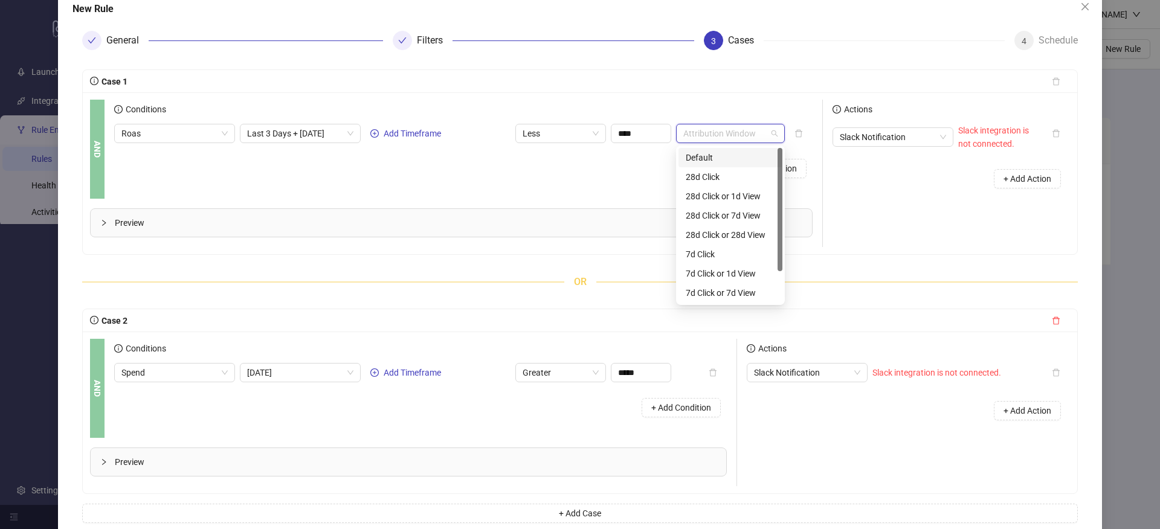
click at [714, 152] on div "Default" at bounding box center [730, 157] width 89 height 13
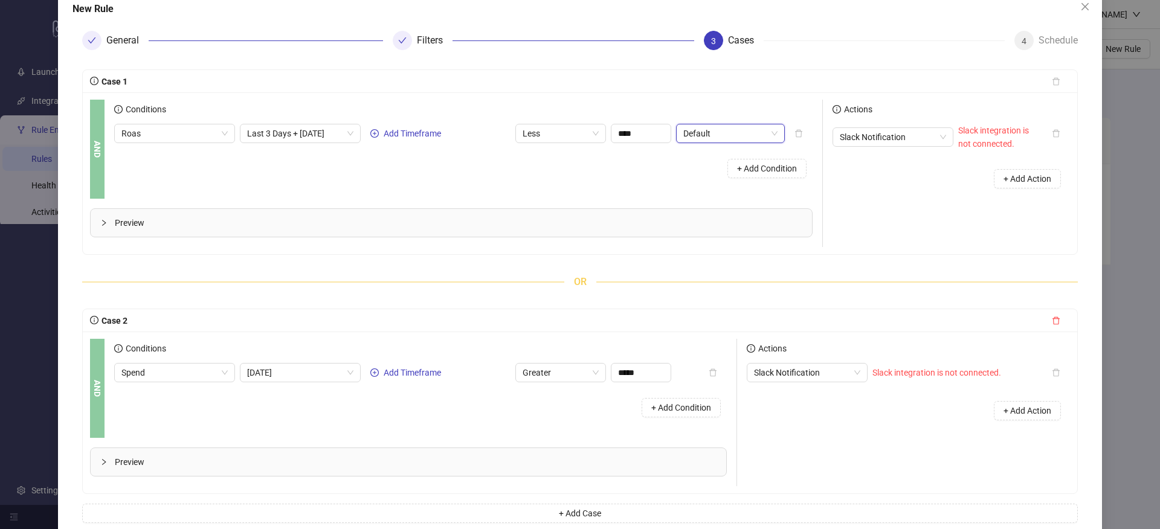
click at [628, 167] on div "+ Add Condition" at bounding box center [463, 168] width 698 height 31
click at [813, 308] on div "Case 1 AND Conditions Roas Last 3 Days + Today Add Timeframe Less **** Default …" at bounding box center [580, 296] width 996 height 454
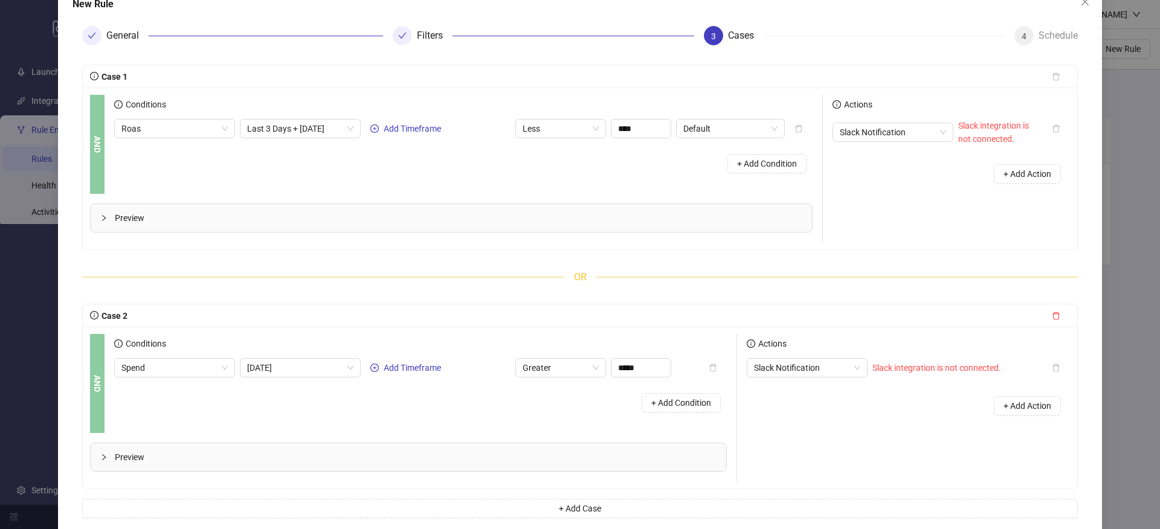
scroll to position [108, 0]
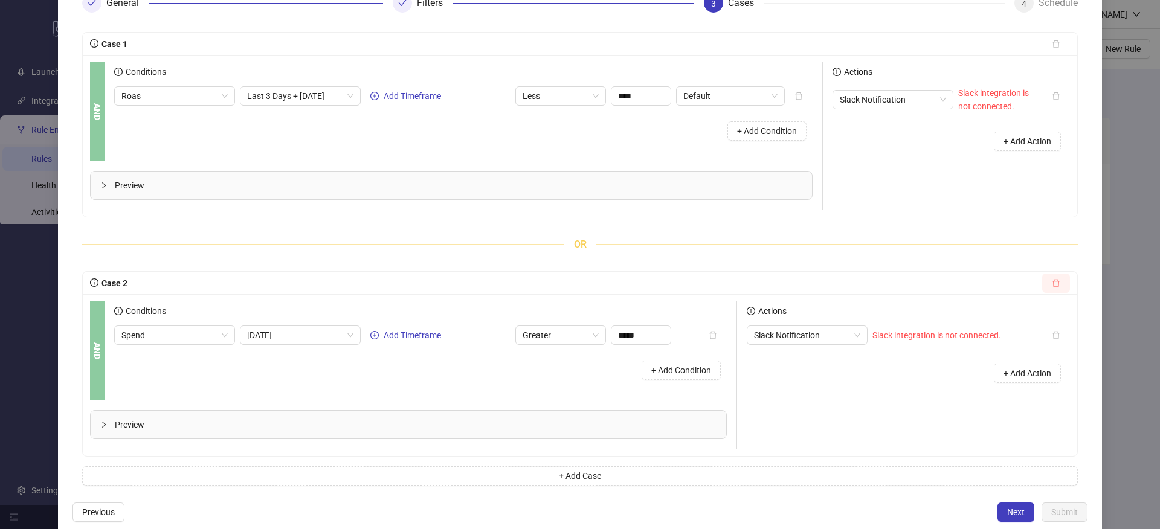
click at [1052, 277] on button "button" at bounding box center [1056, 283] width 28 height 19
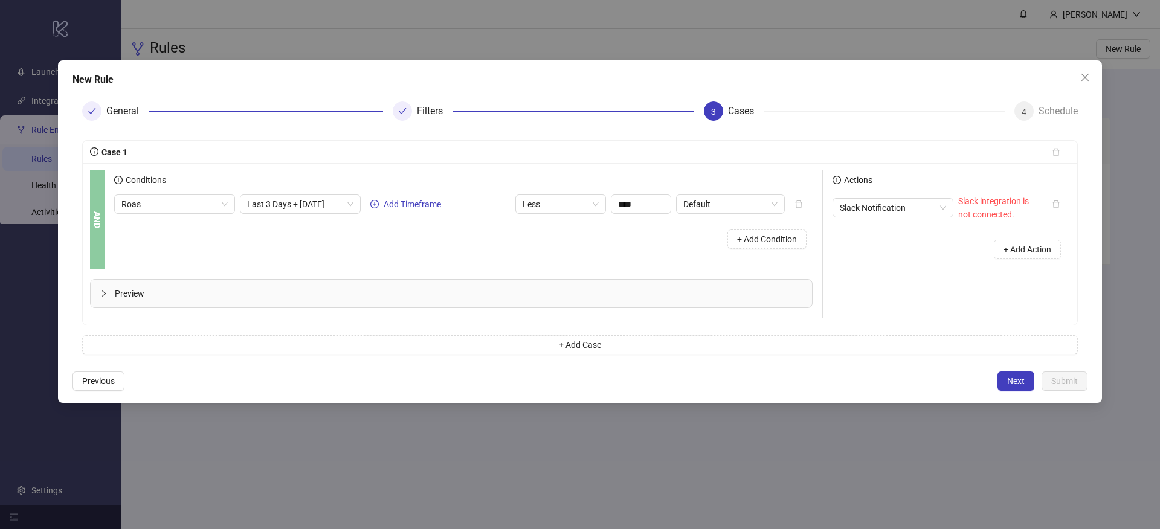
scroll to position [0, 0]
click at [914, 257] on div "+ Add Action" at bounding box center [951, 249] width 237 height 37
click at [761, 227] on div "+ Add Condition" at bounding box center [766, 239] width 91 height 31
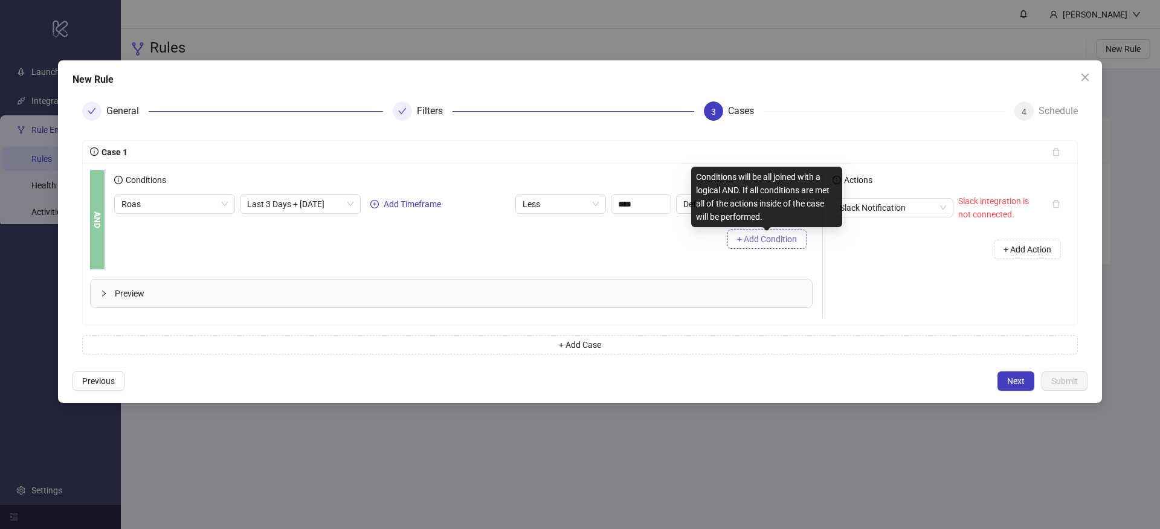
click at [758, 238] on span "+ Add Condition" at bounding box center [767, 239] width 60 height 10
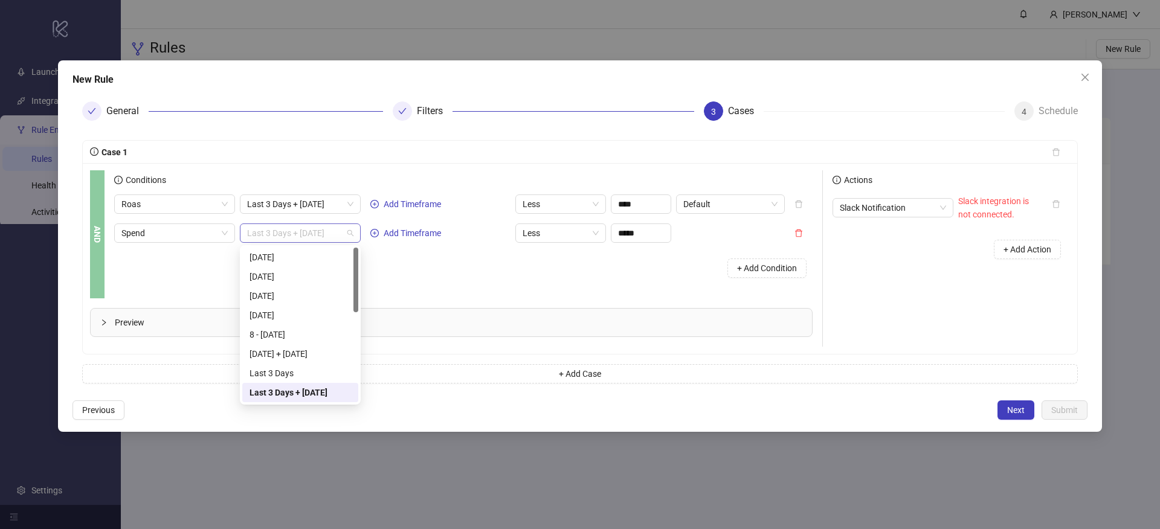
click at [282, 238] on span "Last 3 Days + Today" at bounding box center [300, 233] width 106 height 18
click at [555, 237] on span "Less" at bounding box center [561, 233] width 76 height 18
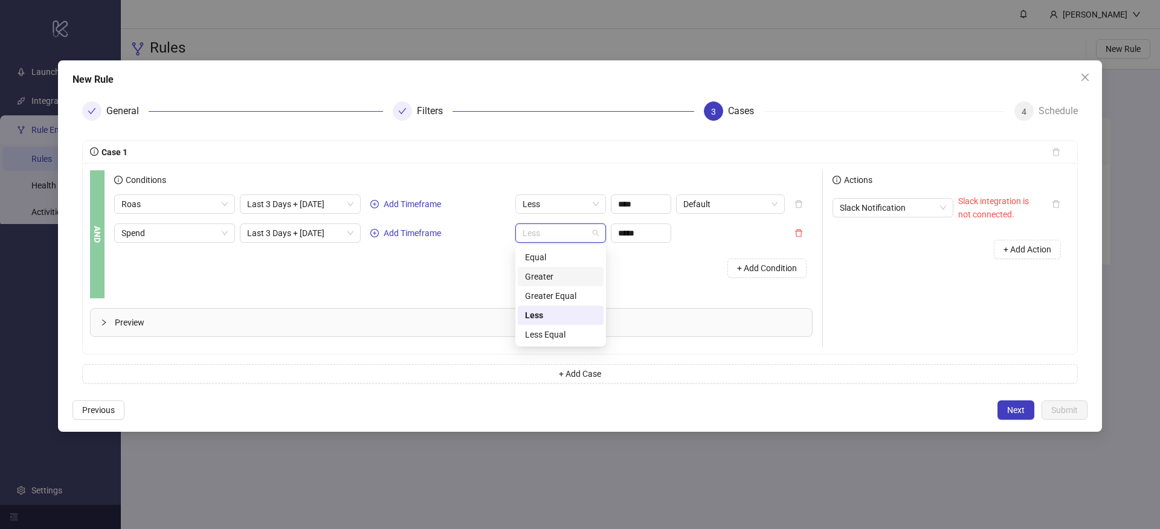
click at [552, 282] on div "Greater" at bounding box center [560, 276] width 71 height 13
click at [637, 237] on input "*****" at bounding box center [640, 233] width 59 height 18
type input "*****"
click at [668, 271] on div "+ Add Condition" at bounding box center [463, 268] width 698 height 31
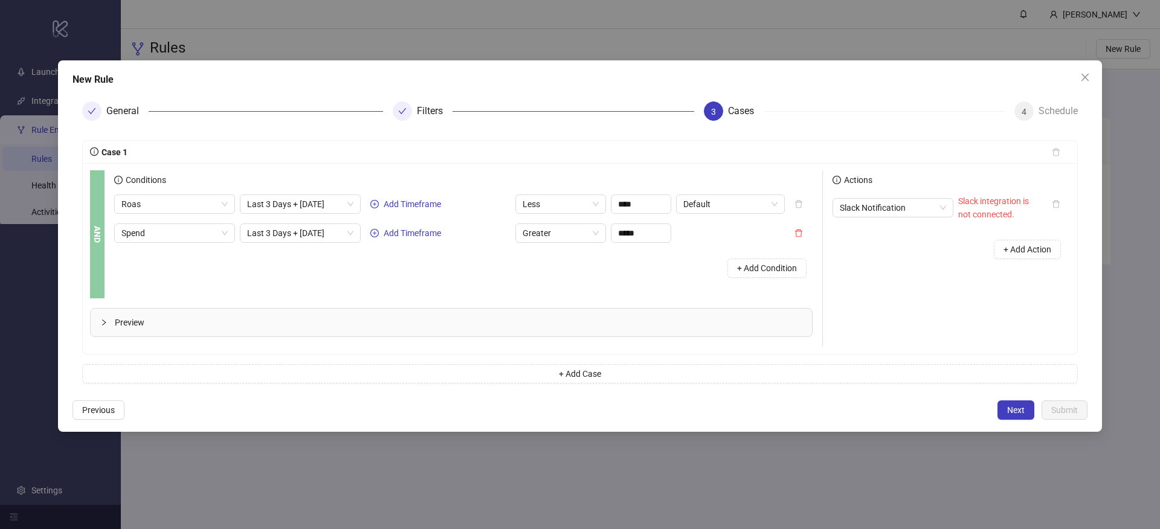
click at [886, 315] on div "Actions Slack Notification Slack integration is not connected. + Add Action" at bounding box center [946, 258] width 247 height 176
click at [1011, 405] on span "Next" at bounding box center [1016, 410] width 18 height 10
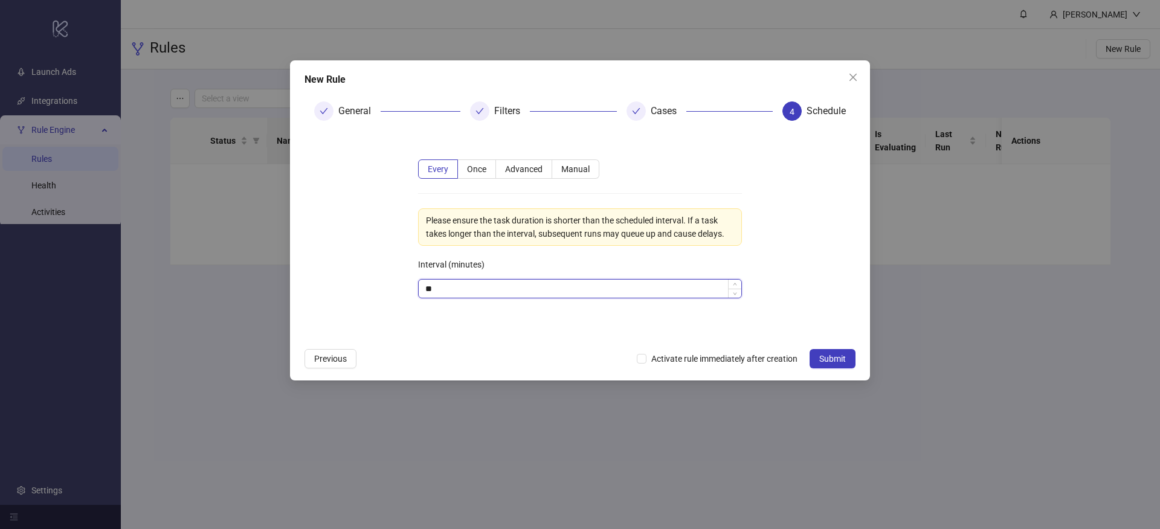
drag, startPoint x: 453, startPoint y: 293, endPoint x: 422, endPoint y: 288, distance: 31.3
click at [422, 288] on input "**" at bounding box center [580, 289] width 323 height 18
click at [401, 259] on div "Every Once Advanced Manual Please ensure the task duration is shorter than the …" at bounding box center [580, 236] width 363 height 192
drag, startPoint x: 452, startPoint y: 283, endPoint x: 409, endPoint y: 277, distance: 43.4
click at [409, 277] on div "Every Once Advanced Manual Please ensure the task duration is shorter than the …" at bounding box center [580, 236] width 363 height 192
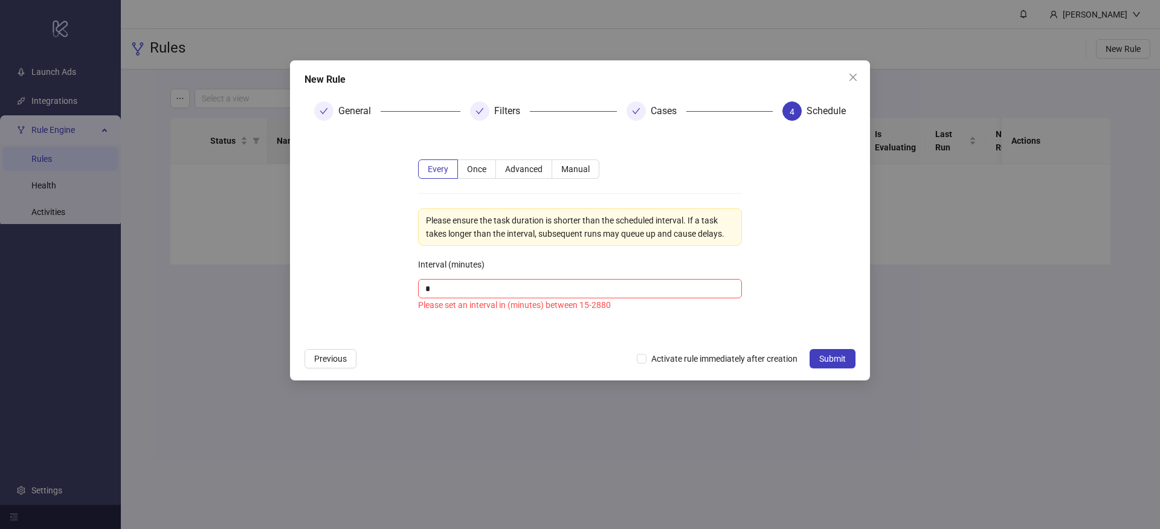
click at [401, 274] on div "Every Once Advanced Manual Please ensure the task duration is shorter than the …" at bounding box center [580, 236] width 363 height 192
drag, startPoint x: 520, startPoint y: 289, endPoint x: 401, endPoint y: 283, distance: 119.2
click at [401, 283] on div "Every Once Advanced Manual Please ensure the task duration is shorter than the …" at bounding box center [580, 236] width 363 height 192
type input "**"
click at [379, 274] on form "Every Once Advanced Manual Please ensure the task duration is shorter than the …" at bounding box center [580, 236] width 551 height 211
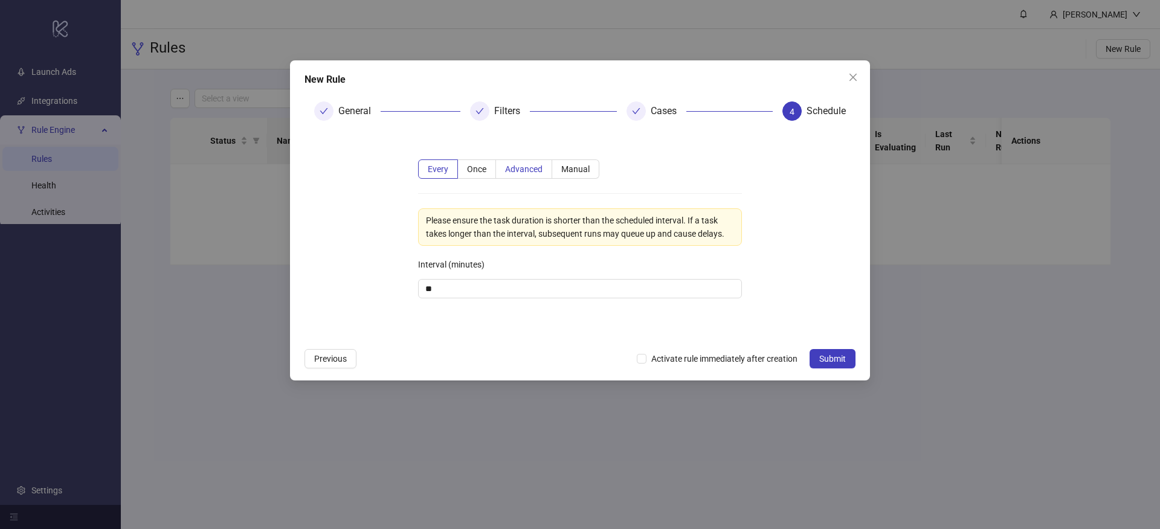
click at [521, 173] on span "Advanced" at bounding box center [523, 169] width 37 height 10
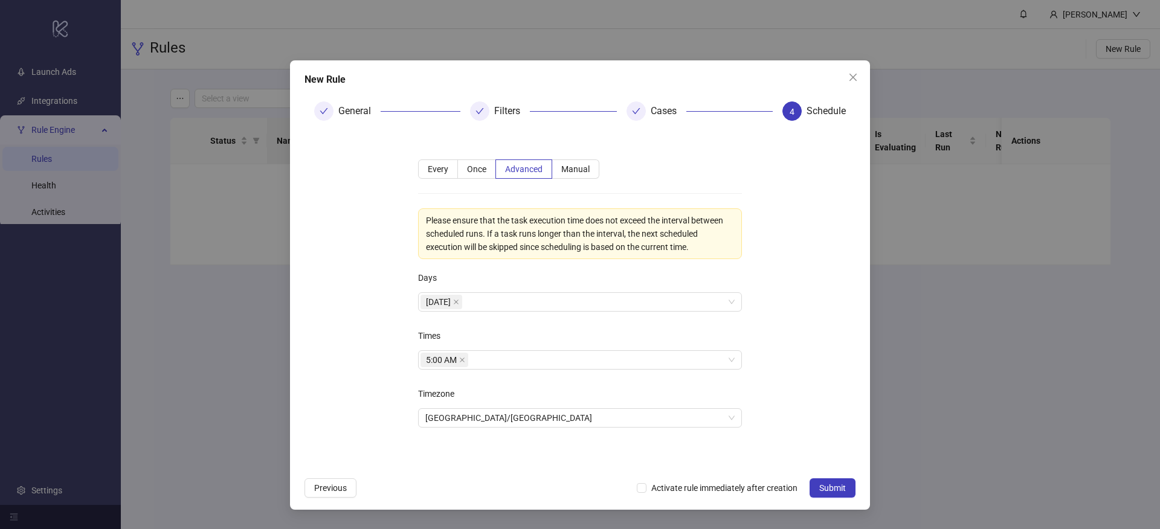
drag, startPoint x: 464, startPoint y: 302, endPoint x: 398, endPoint y: 305, distance: 66.6
click at [398, 305] on form "**********" at bounding box center [580, 301] width 551 height 341
click at [578, 164] on span "Manual" at bounding box center [575, 169] width 28 height 10
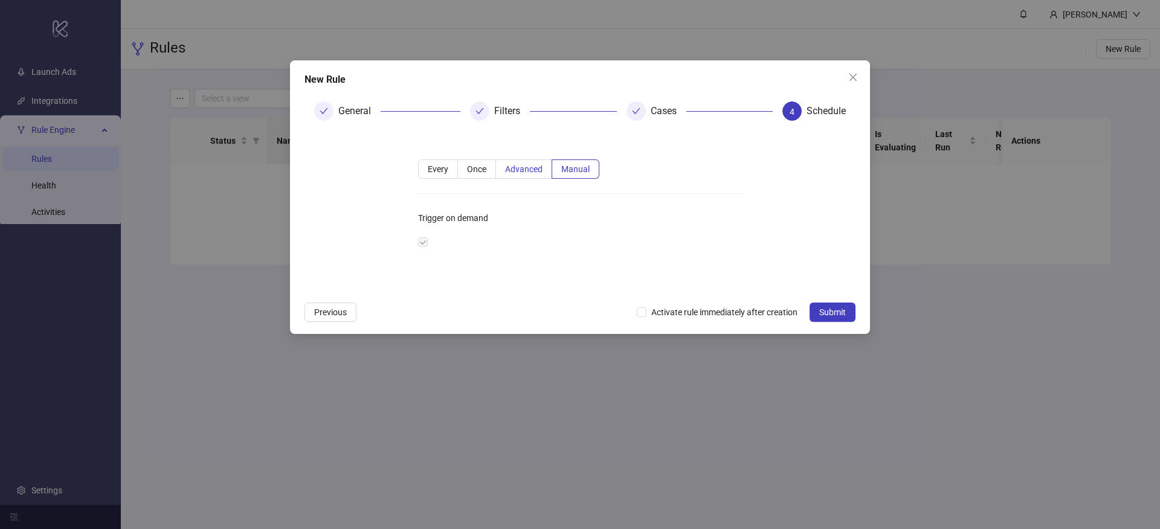
click at [526, 170] on span "Advanced" at bounding box center [523, 169] width 37 height 10
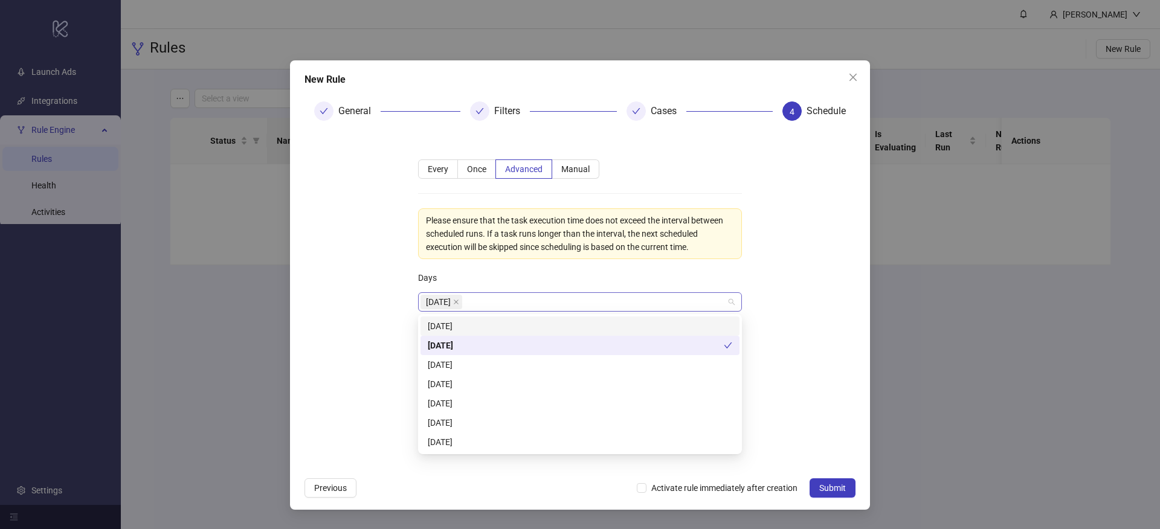
click at [518, 309] on div "Monday" at bounding box center [574, 302] width 306 height 17
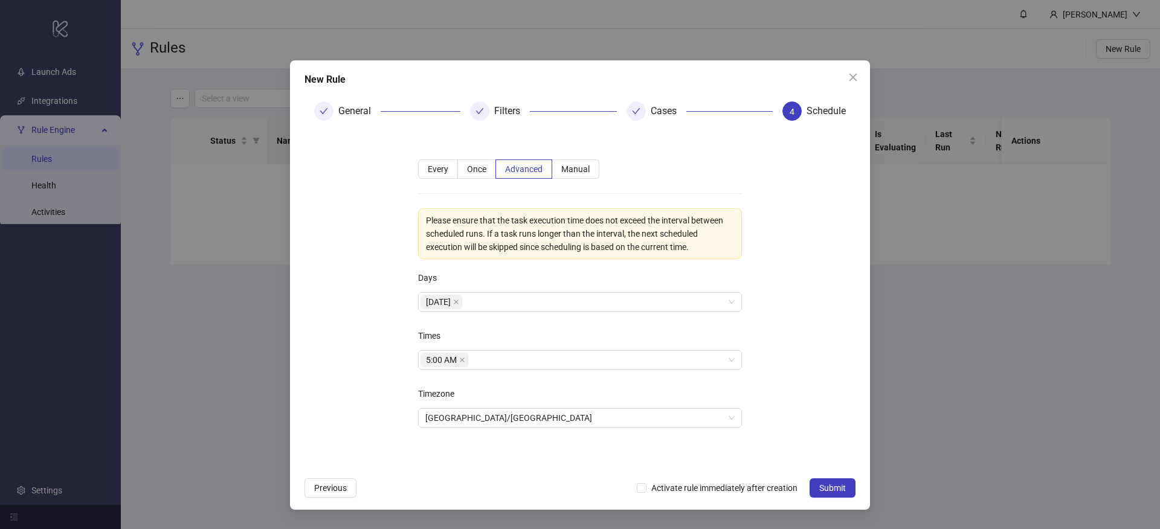
click at [353, 314] on form "**********" at bounding box center [580, 301] width 551 height 341
click at [504, 366] on div "5:00 AM" at bounding box center [574, 360] width 306 height 17
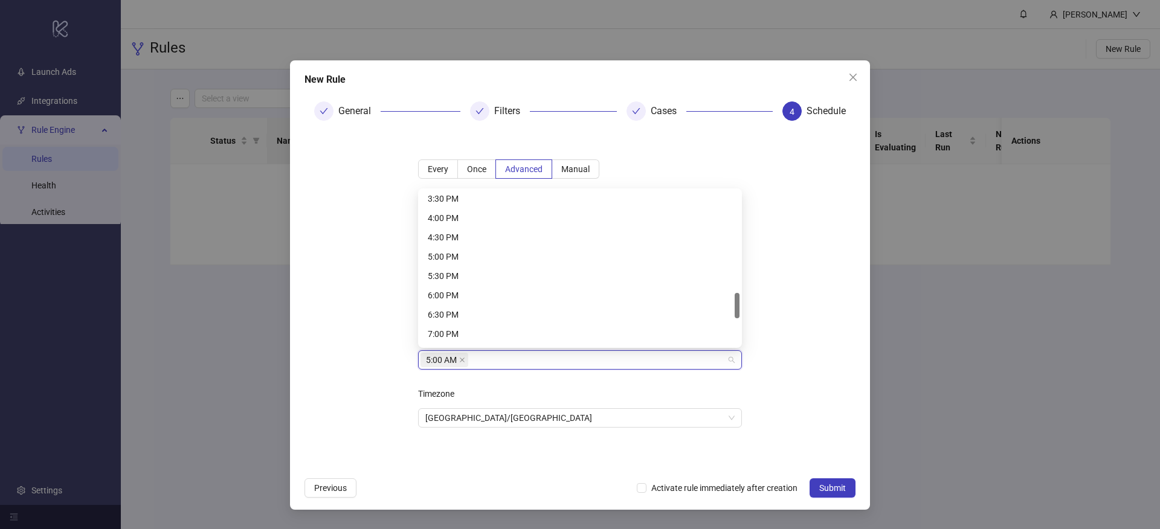
scroll to position [705, 0]
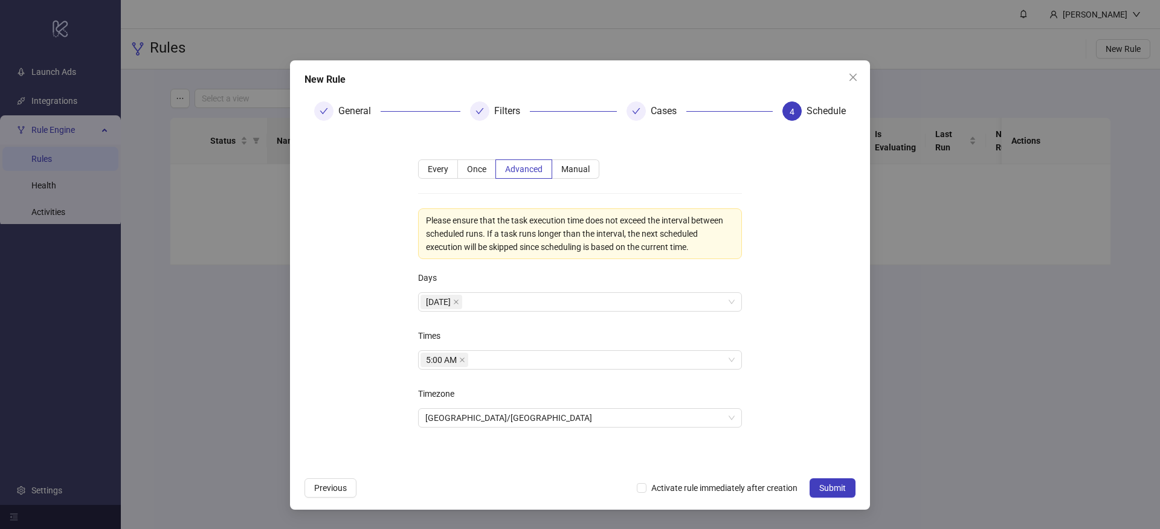
click at [789, 324] on form "**********" at bounding box center [580, 301] width 551 height 341
click at [566, 162] on label "Manual" at bounding box center [575, 169] width 47 height 19
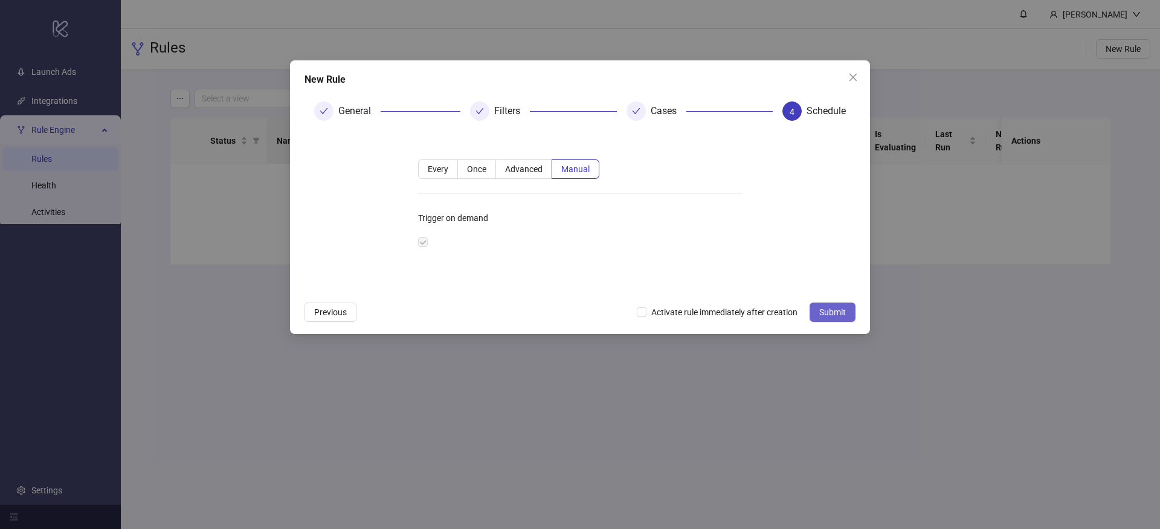
click at [852, 315] on button "Submit" at bounding box center [833, 312] width 46 height 19
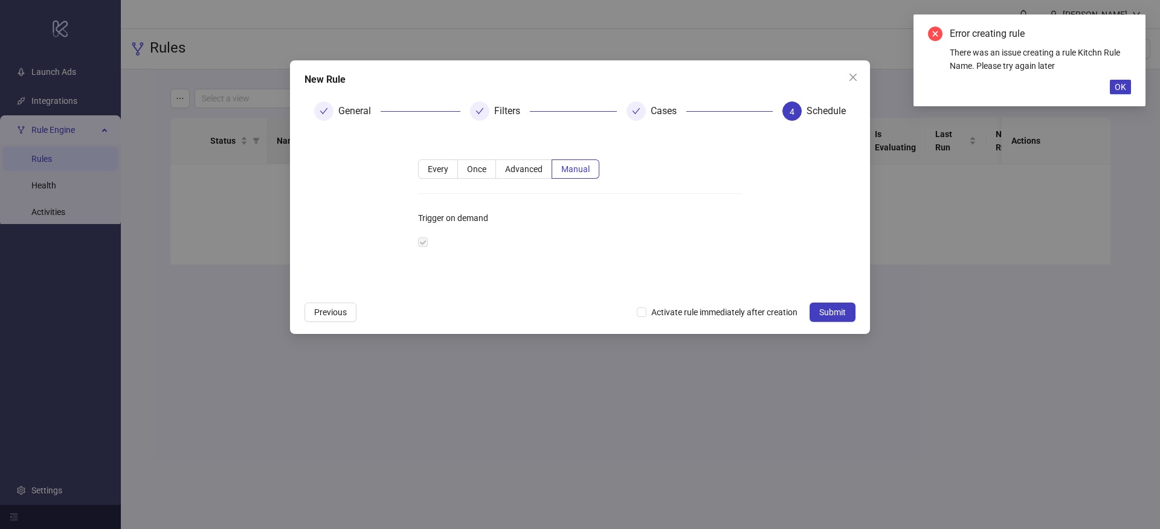
click at [1111, 74] on div "Error creating rule There was an issue creating a rule Kitchn Rule Name. Please…" at bounding box center [1030, 61] width 232 height 92
click at [1115, 83] on span "OK" at bounding box center [1120, 87] width 11 height 10
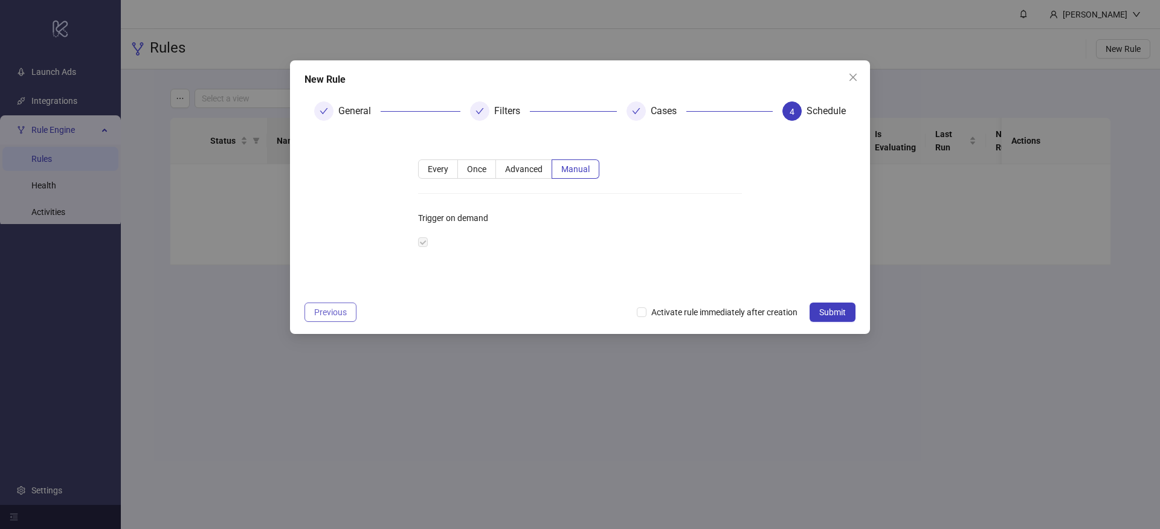
click at [346, 304] on button "Previous" at bounding box center [331, 312] width 52 height 19
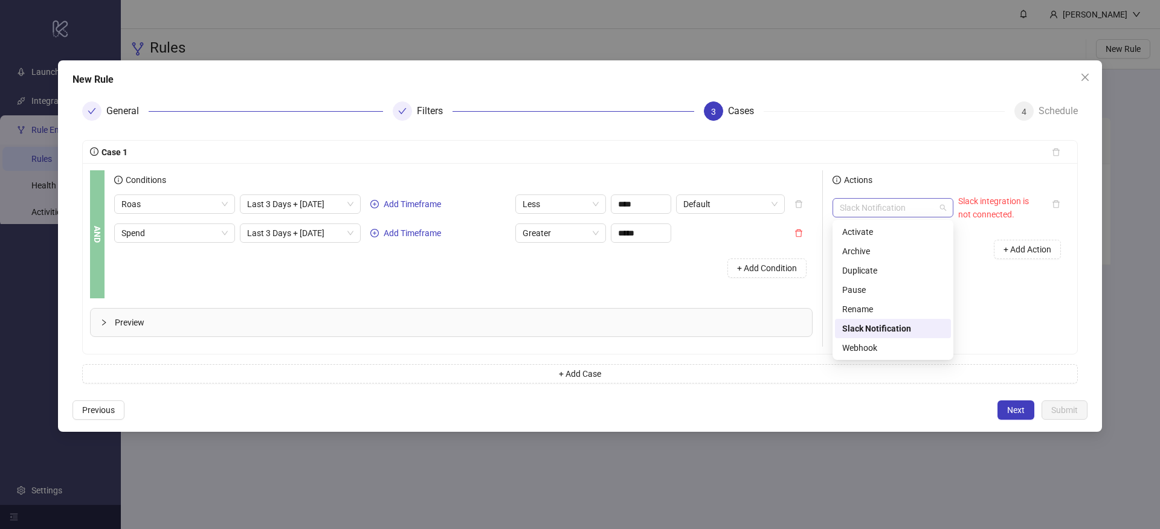
click at [922, 213] on span "Slack Notification" at bounding box center [893, 208] width 106 height 18
click at [874, 290] on div "Pause" at bounding box center [893, 289] width 102 height 13
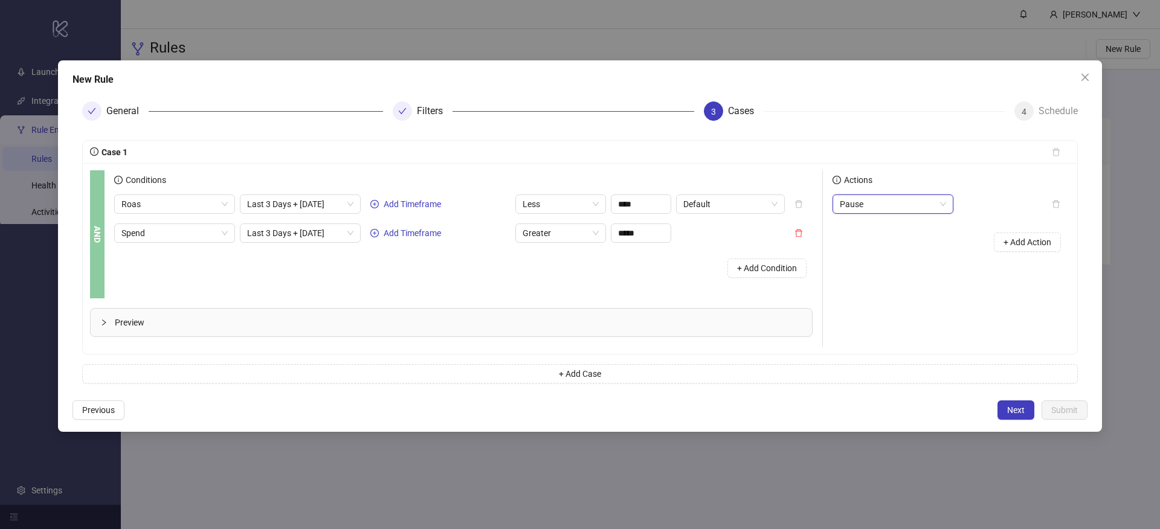
click at [922, 322] on div "Actions Pause Pause + Add Action" at bounding box center [946, 258] width 247 height 176
click at [1013, 407] on span "Next" at bounding box center [1016, 410] width 18 height 10
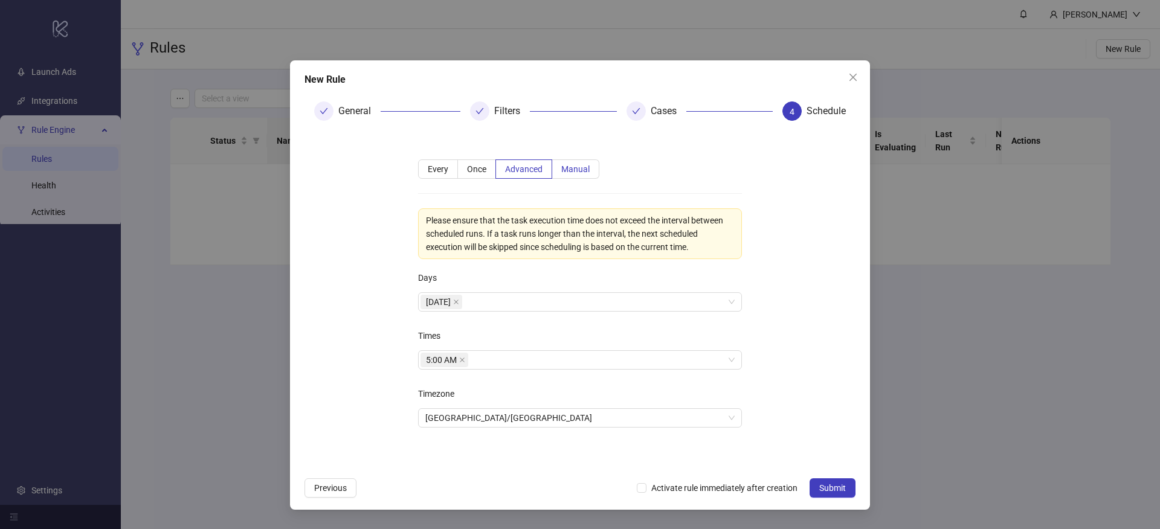
click at [580, 175] on label "Manual" at bounding box center [575, 169] width 47 height 19
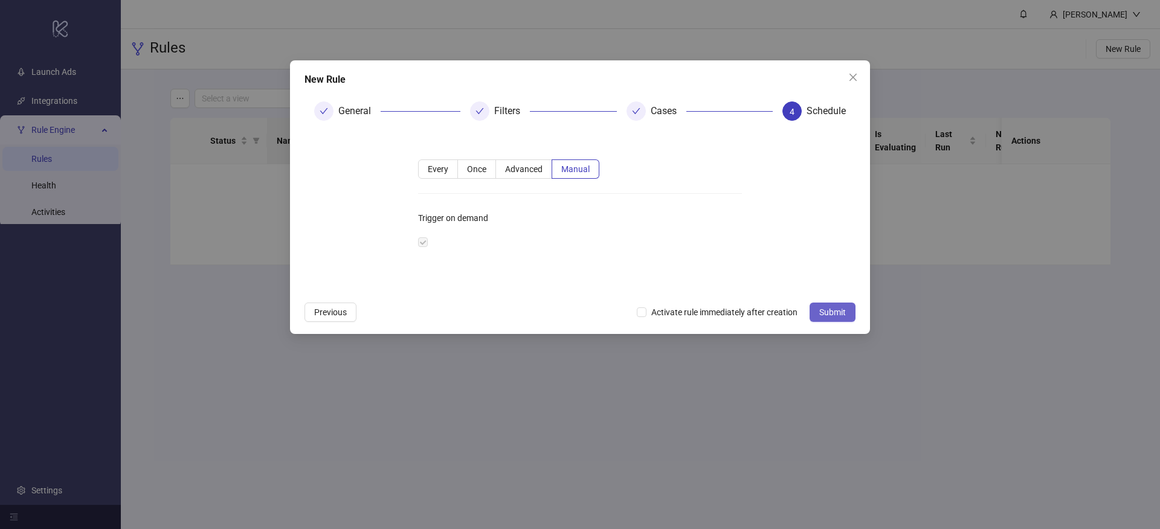
click at [845, 308] on span "Submit" at bounding box center [832, 313] width 27 height 10
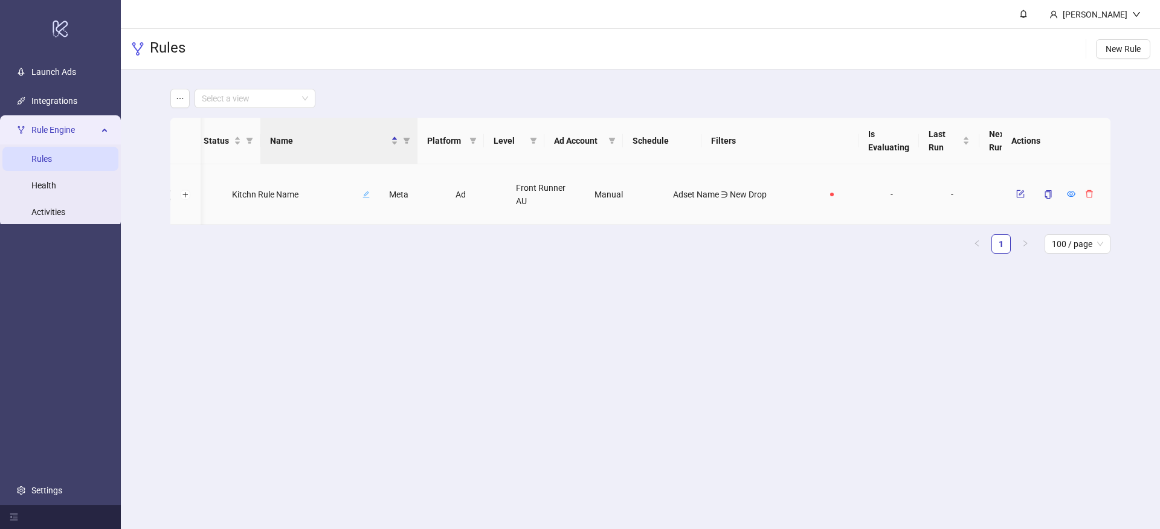
scroll to position [0, 0]
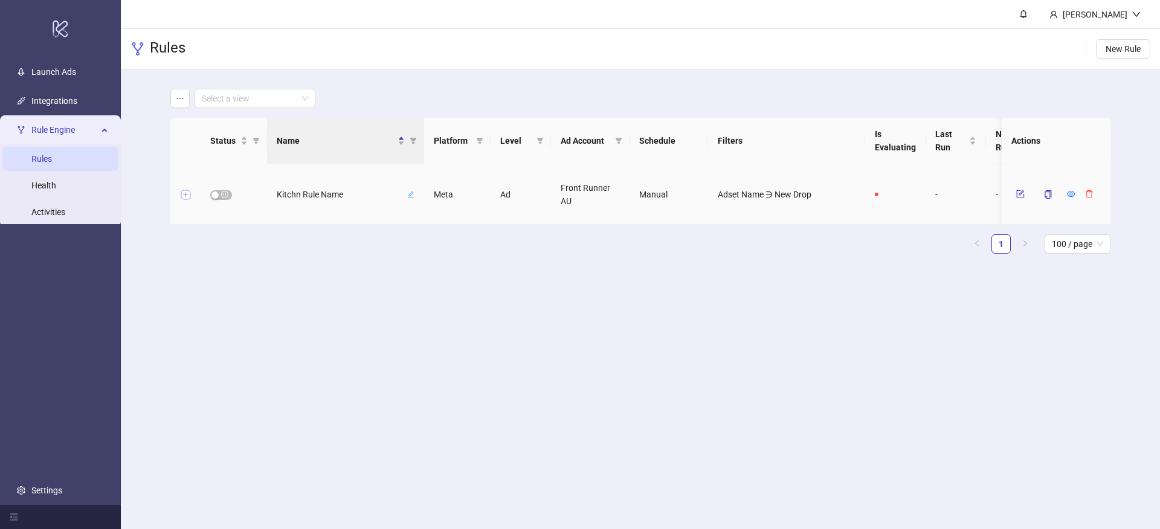
click at [186, 196] on button "Expand row" at bounding box center [186, 195] width 10 height 10
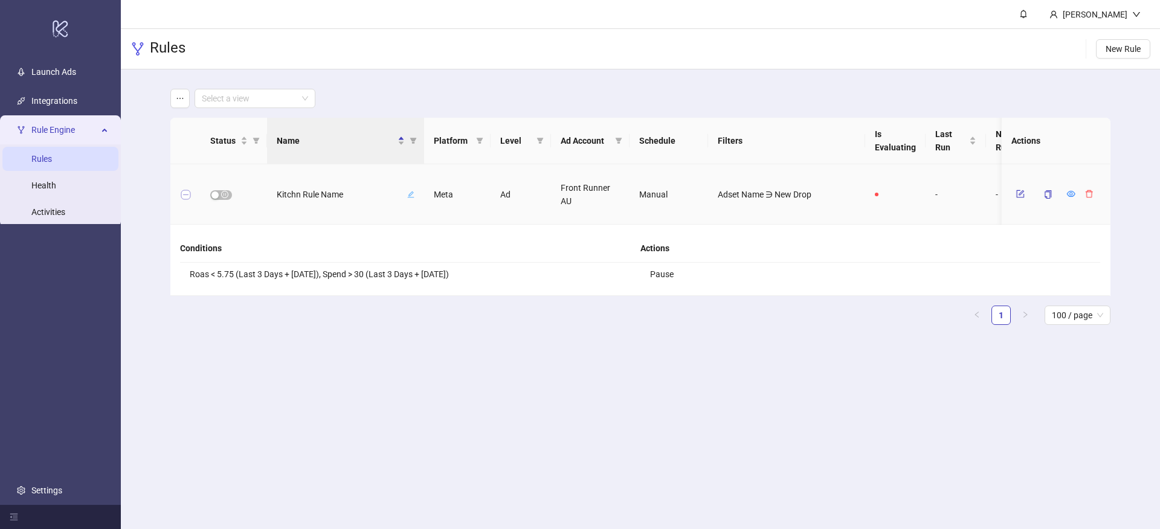
scroll to position [0, 45]
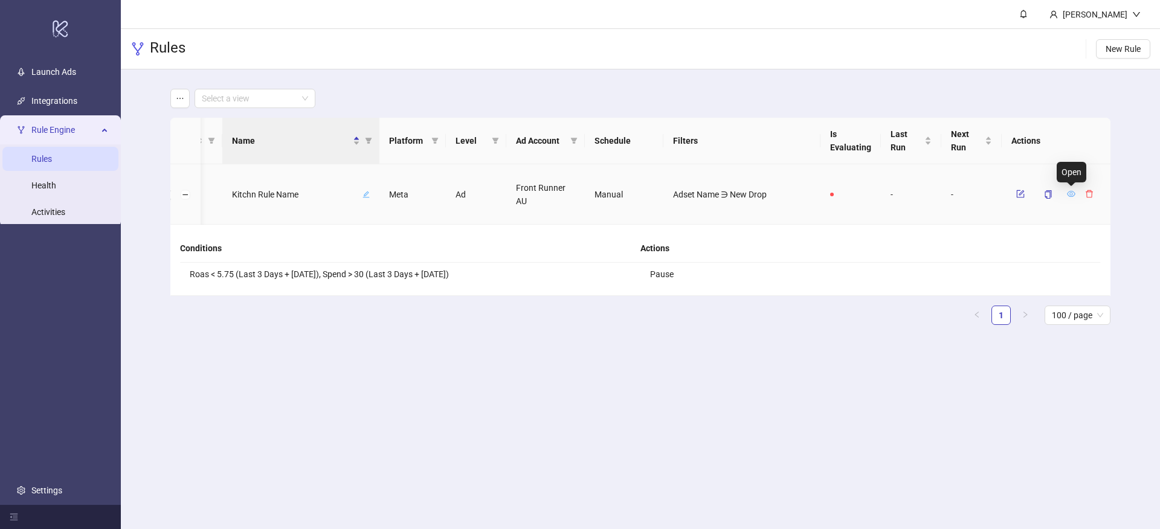
click at [1069, 195] on icon "eye" at bounding box center [1071, 194] width 8 height 8
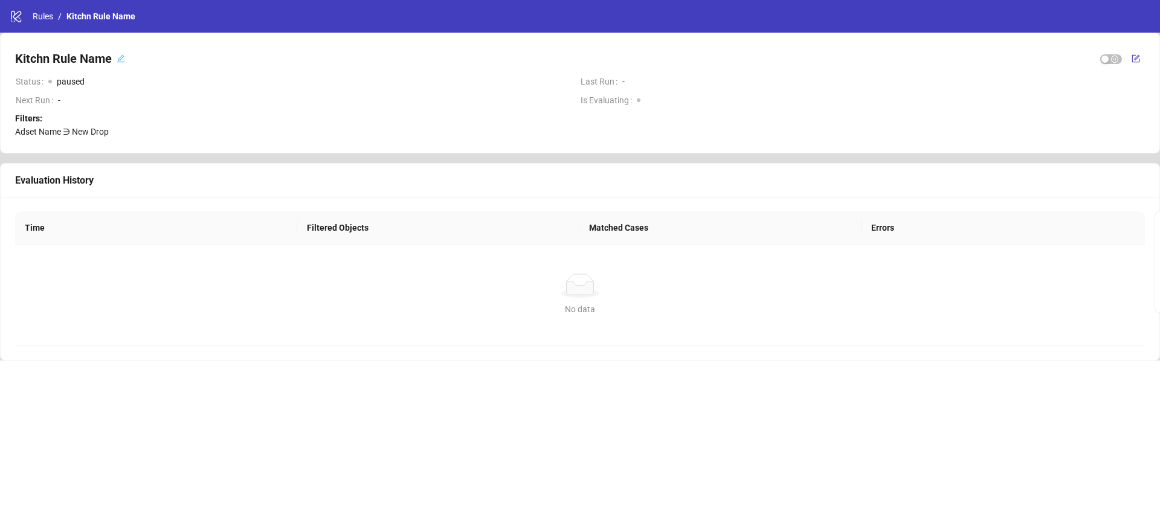
click at [422, 100] on span "-" at bounding box center [314, 100] width 512 height 13
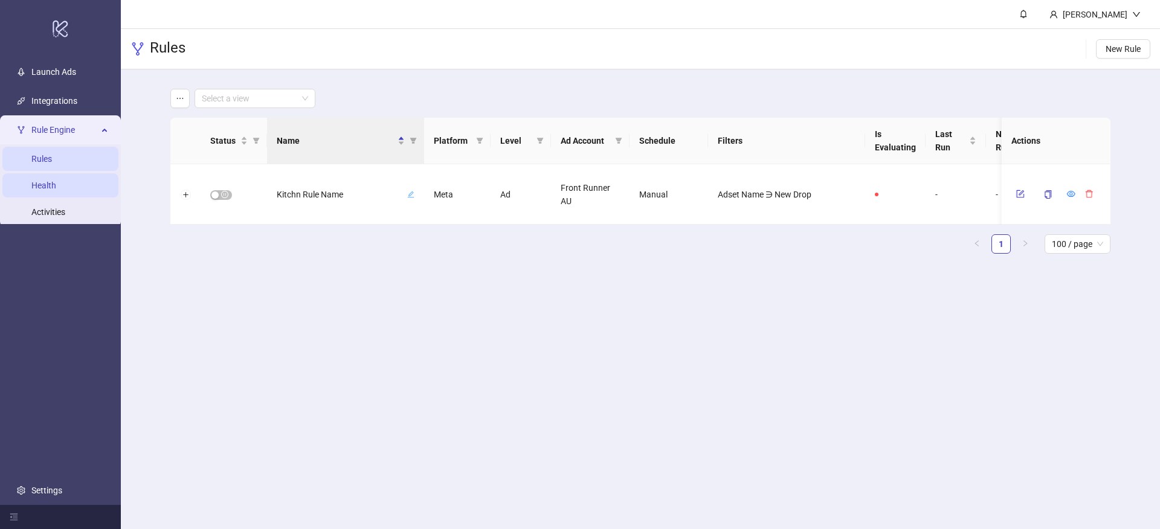
click at [56, 190] on link "Health" at bounding box center [43, 186] width 25 height 10
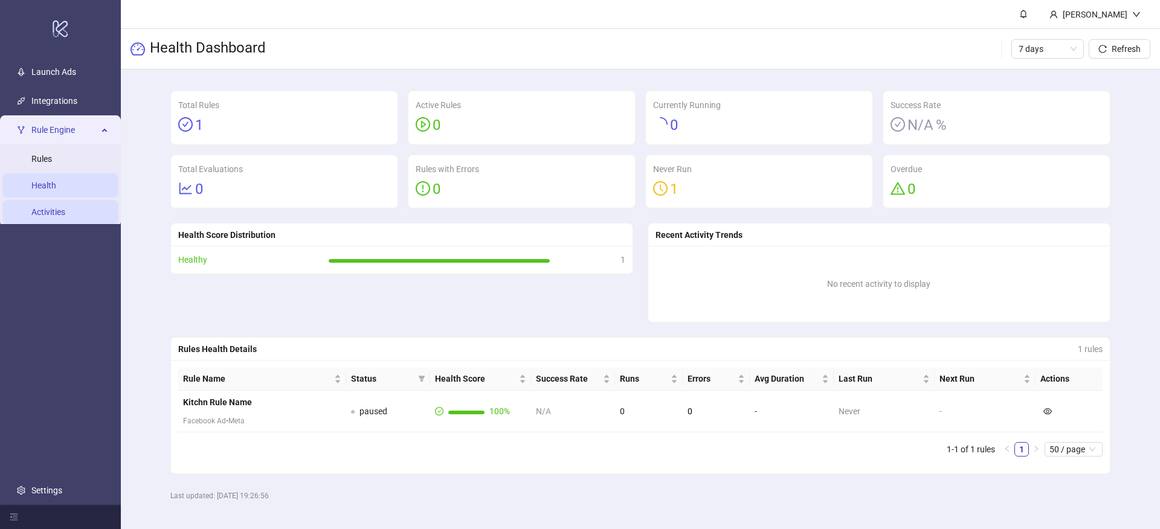
click at [62, 216] on link "Activities" at bounding box center [48, 212] width 34 height 10
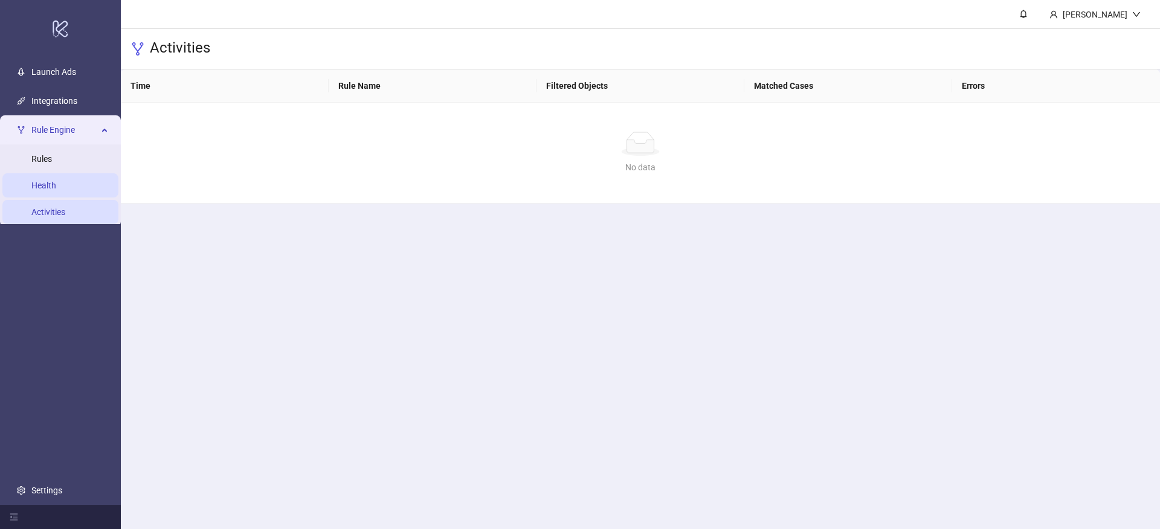
click at [56, 190] on link "Health" at bounding box center [43, 186] width 25 height 10
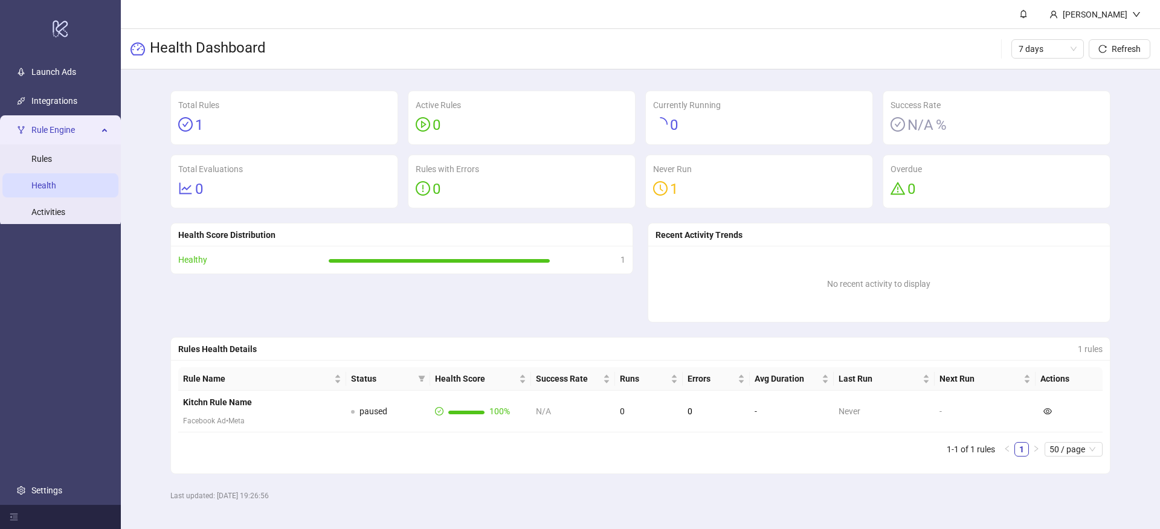
click at [804, 55] on div "Health Dashboard 7 days Refresh" at bounding box center [640, 49] width 1039 height 40
click at [57, 216] on link "Activities" at bounding box center [48, 212] width 34 height 10
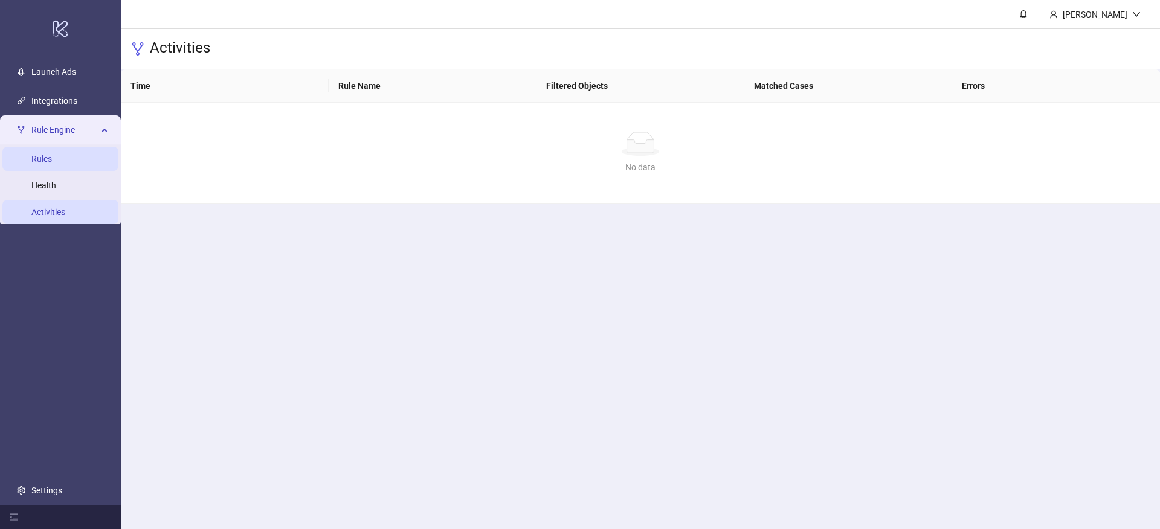
click at [52, 158] on link "Rules" at bounding box center [41, 159] width 21 height 10
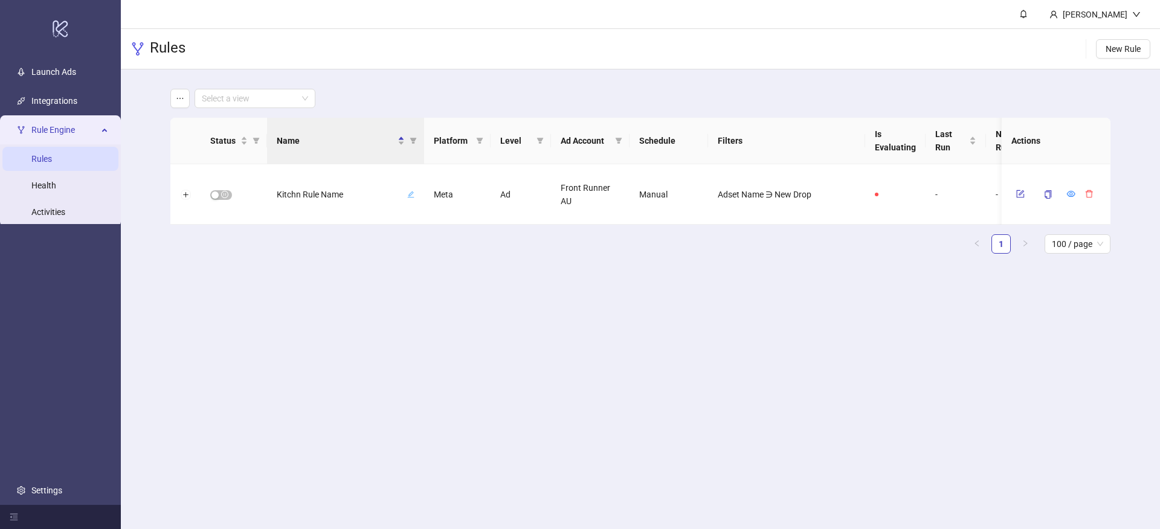
click at [567, 67] on div "Rules New Rule" at bounding box center [640, 49] width 1039 height 40
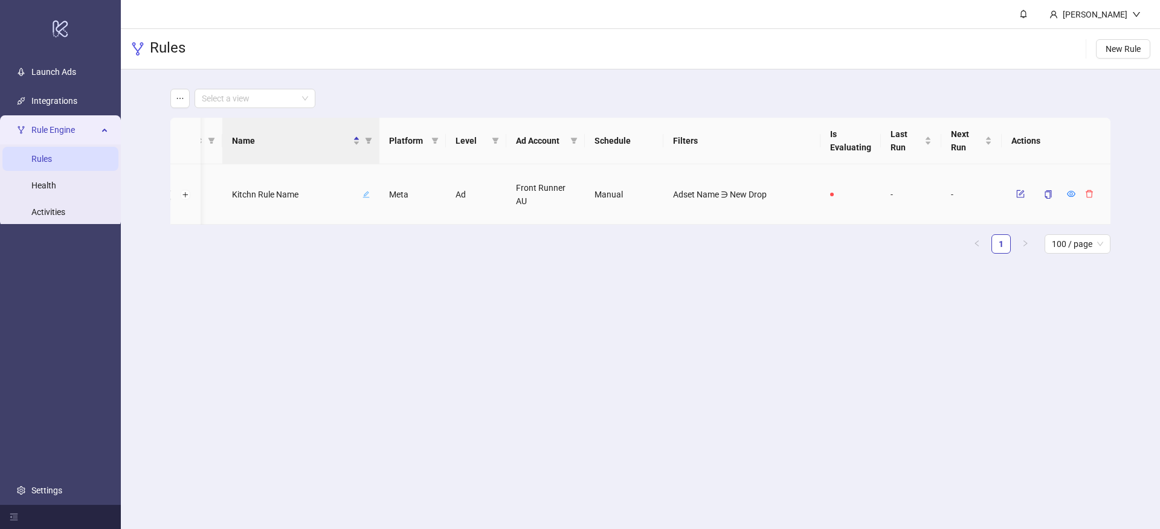
click at [866, 195] on div at bounding box center [851, 194] width 60 height 60
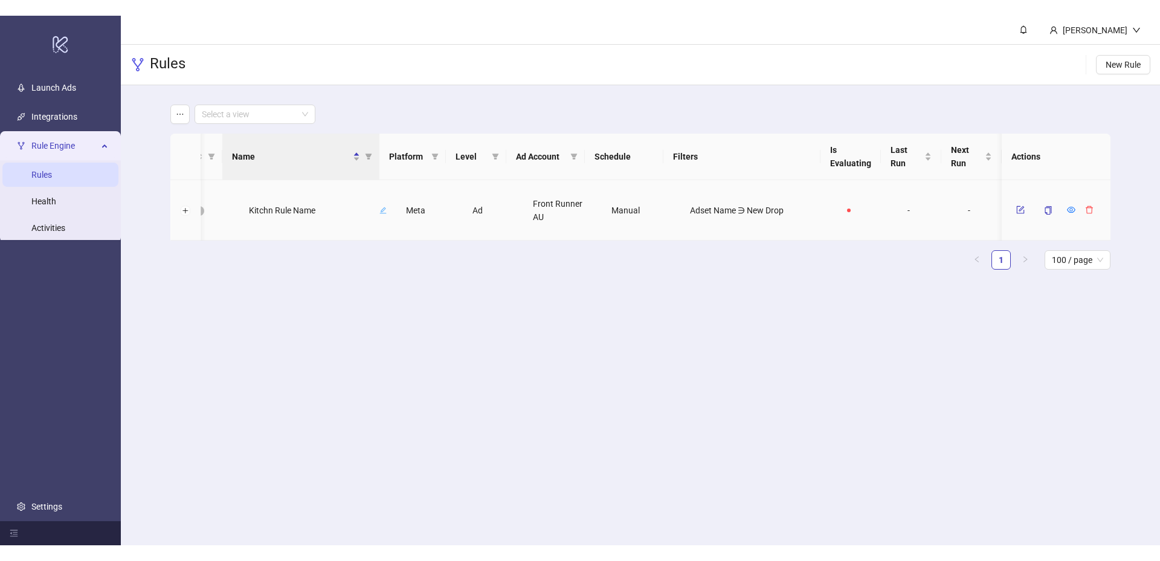
scroll to position [0, 0]
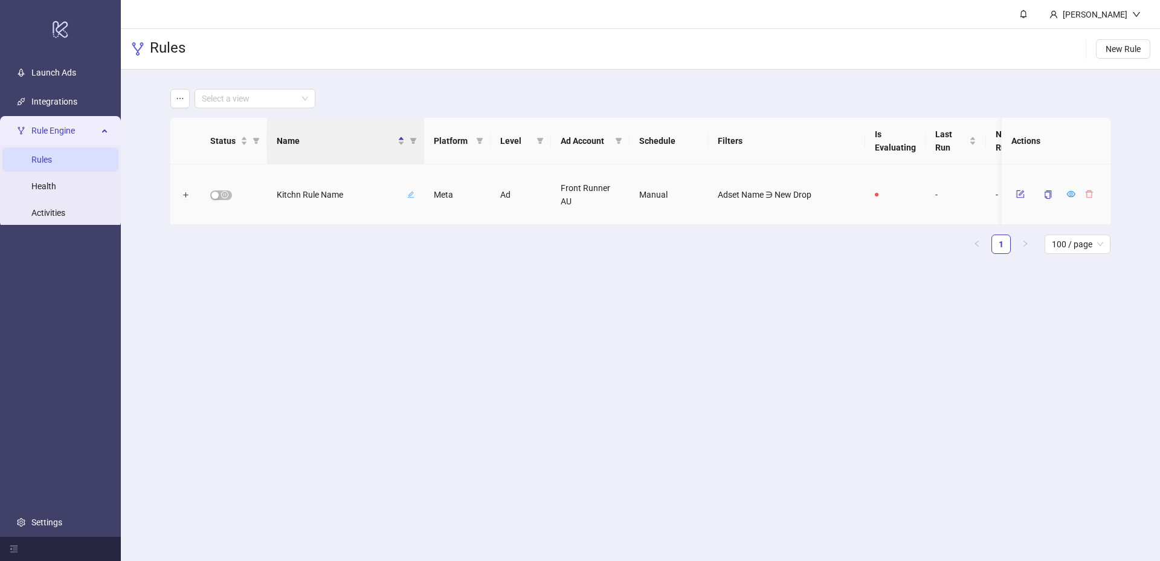
click at [1085, 193] on icon "delete" at bounding box center [1089, 194] width 8 height 8
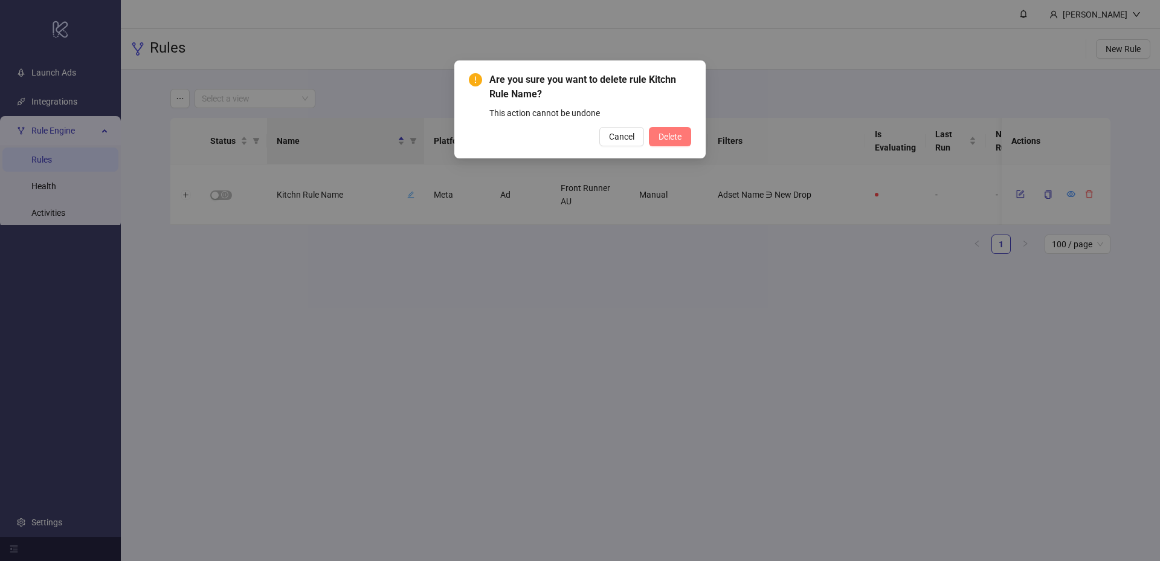
click at [669, 133] on span "Delete" at bounding box center [670, 137] width 23 height 10
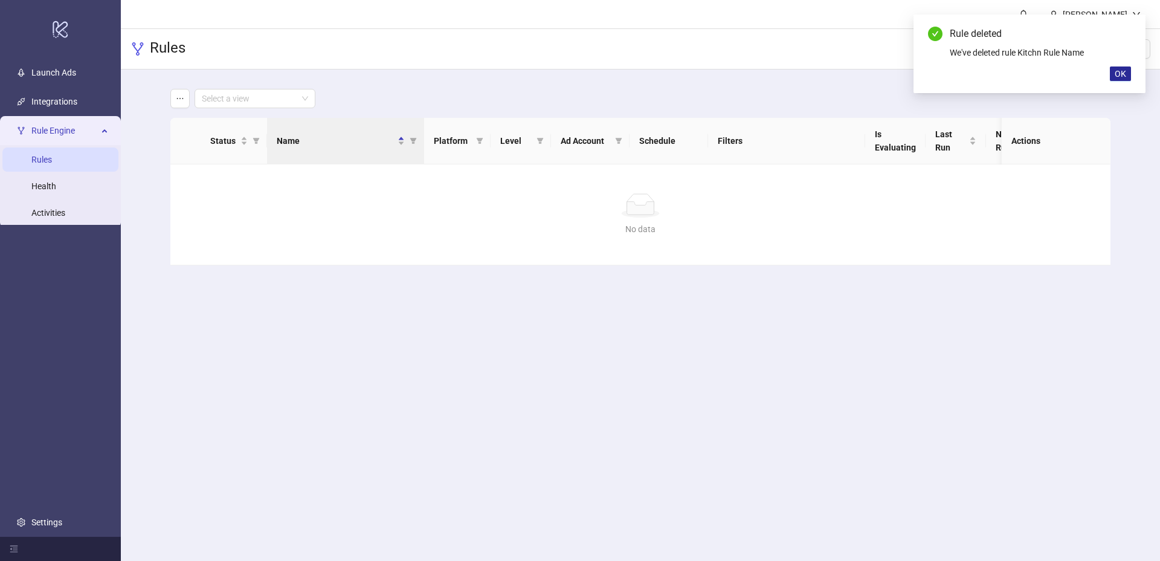
click at [1126, 78] on button "OK" at bounding box center [1120, 73] width 21 height 15
click at [665, 228] on div "No data" at bounding box center [640, 228] width 911 height 13
click at [189, 96] on button "button" at bounding box center [179, 98] width 19 height 19
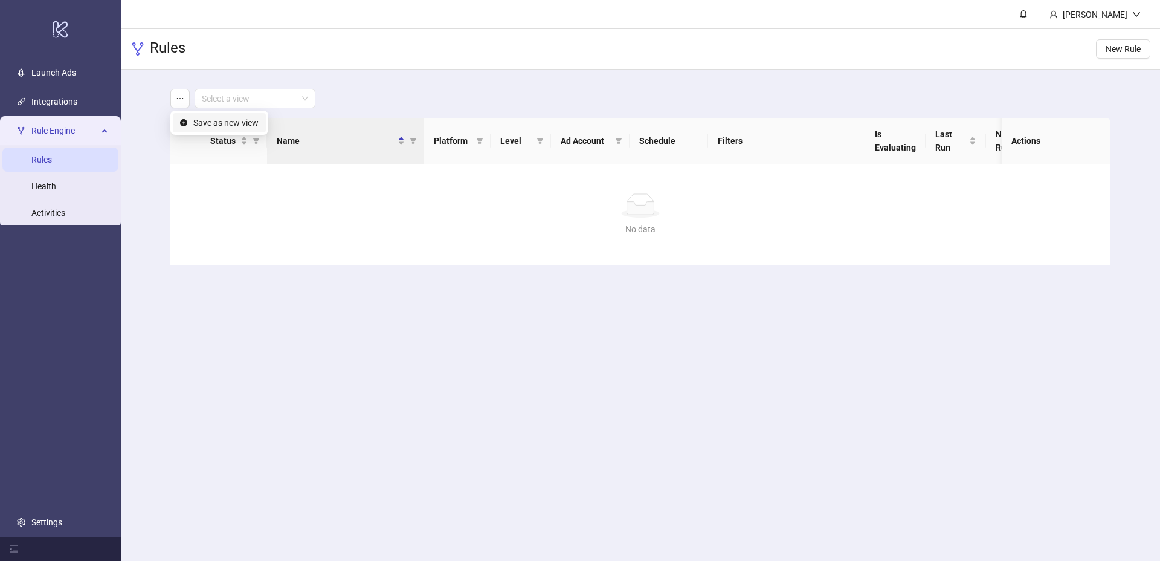
drag, startPoint x: 934, startPoint y: 67, endPoint x: 991, endPoint y: 57, distance: 57.7
click at [935, 67] on div "Rules New Rule" at bounding box center [640, 49] width 1039 height 40
click at [1141, 54] on button "New Rule" at bounding box center [1123, 48] width 54 height 19
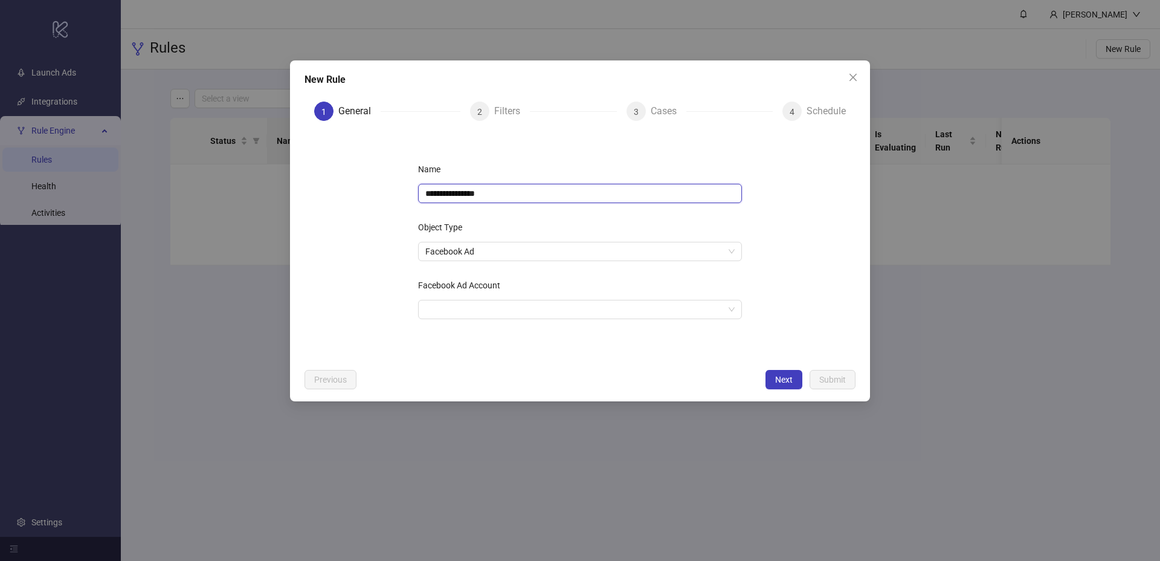
click at [489, 199] on input "**********" at bounding box center [580, 193] width 324 height 19
paste input "**********"
paste input "*"
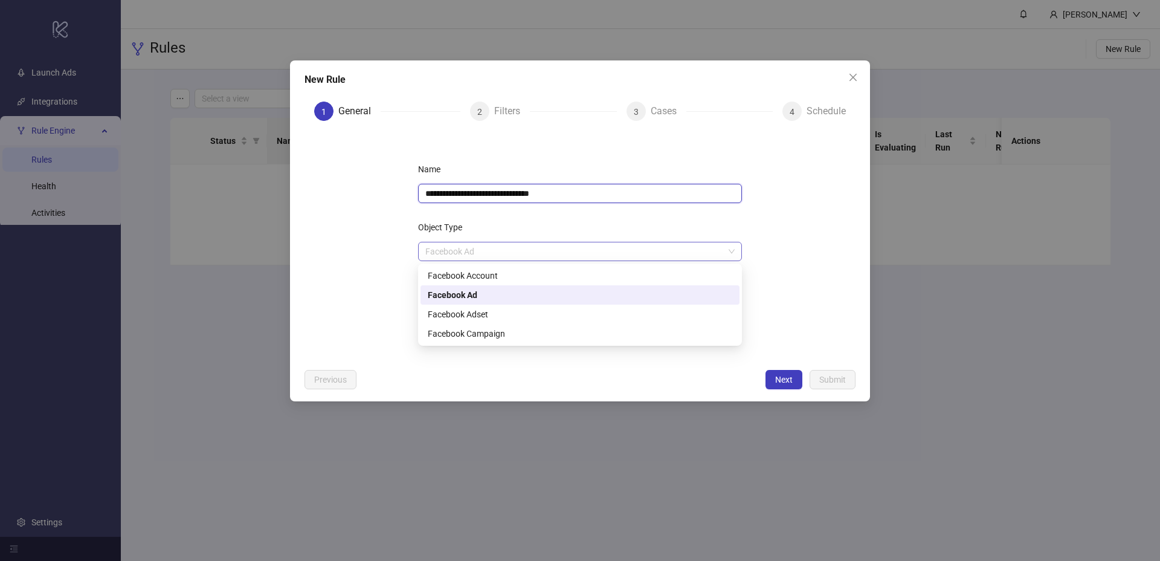
click at [472, 253] on span "Facebook Ad" at bounding box center [579, 251] width 309 height 18
type input "**********"
click at [506, 231] on div "Object Type" at bounding box center [580, 230] width 324 height 24
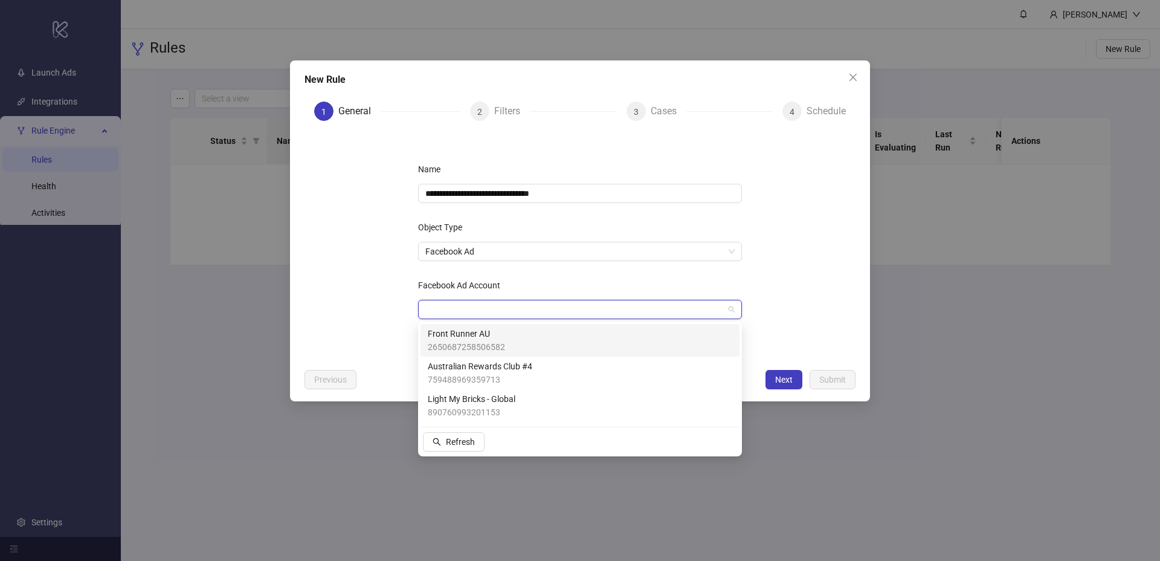
click at [482, 314] on input "Facebook Ad Account" at bounding box center [574, 309] width 298 height 18
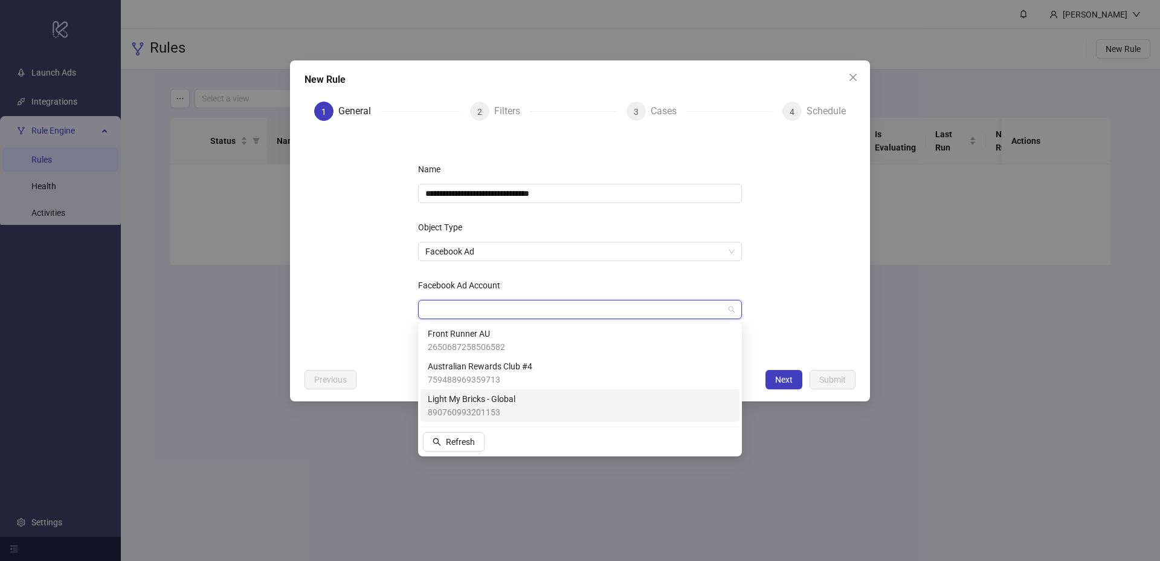
click at [495, 399] on span "Light My Bricks - Global" at bounding box center [472, 398] width 88 height 13
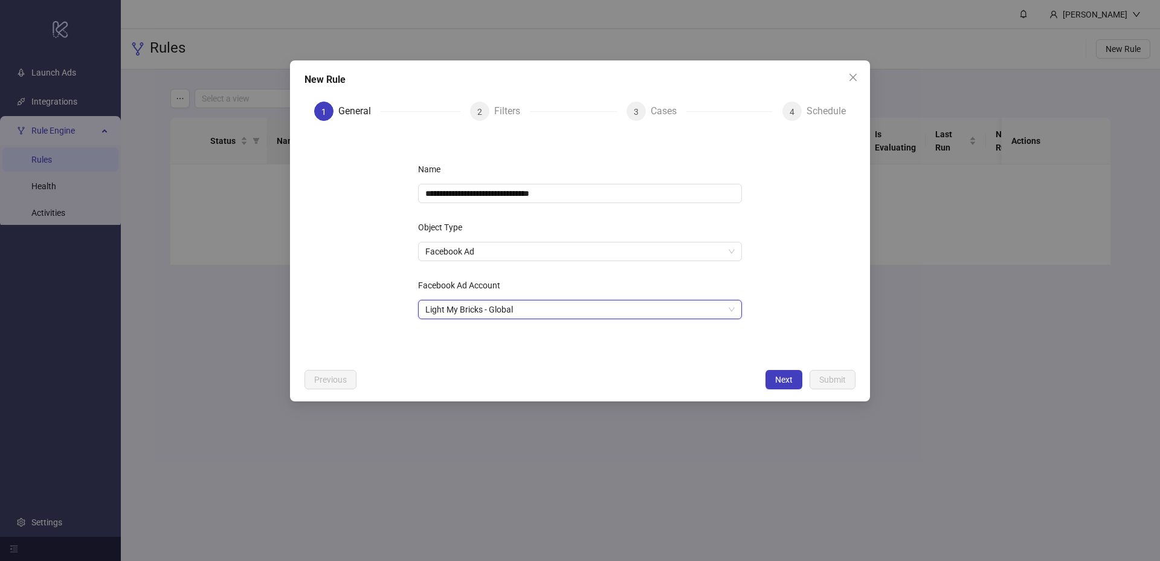
click at [795, 320] on form "**********" at bounding box center [580, 247] width 551 height 232
click at [783, 375] on span "Next" at bounding box center [784, 380] width 18 height 10
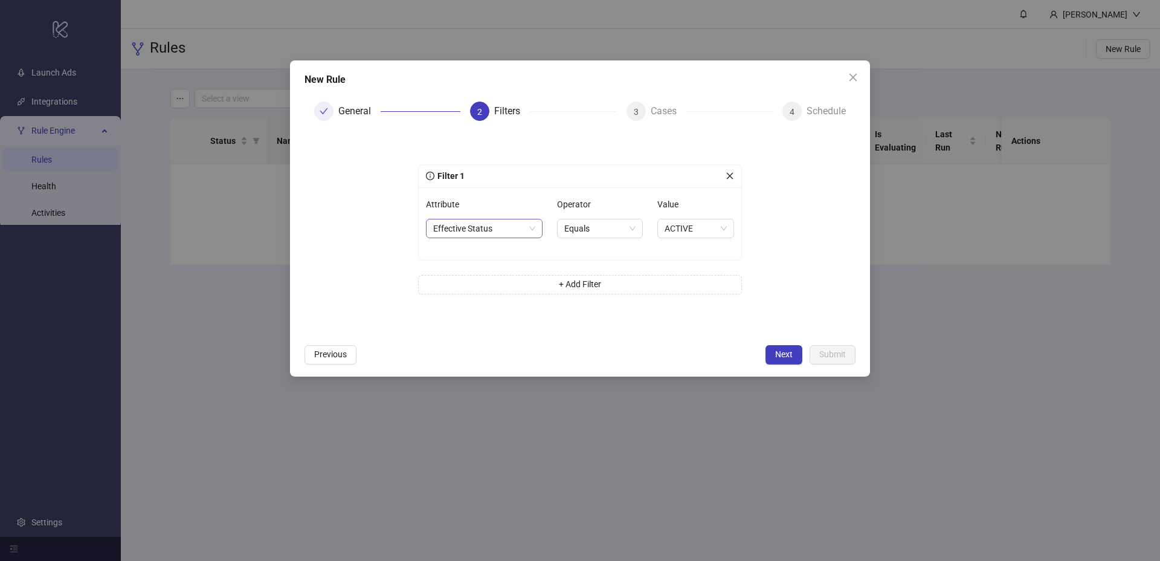
click at [520, 230] on span "Effective Status" at bounding box center [484, 228] width 102 height 18
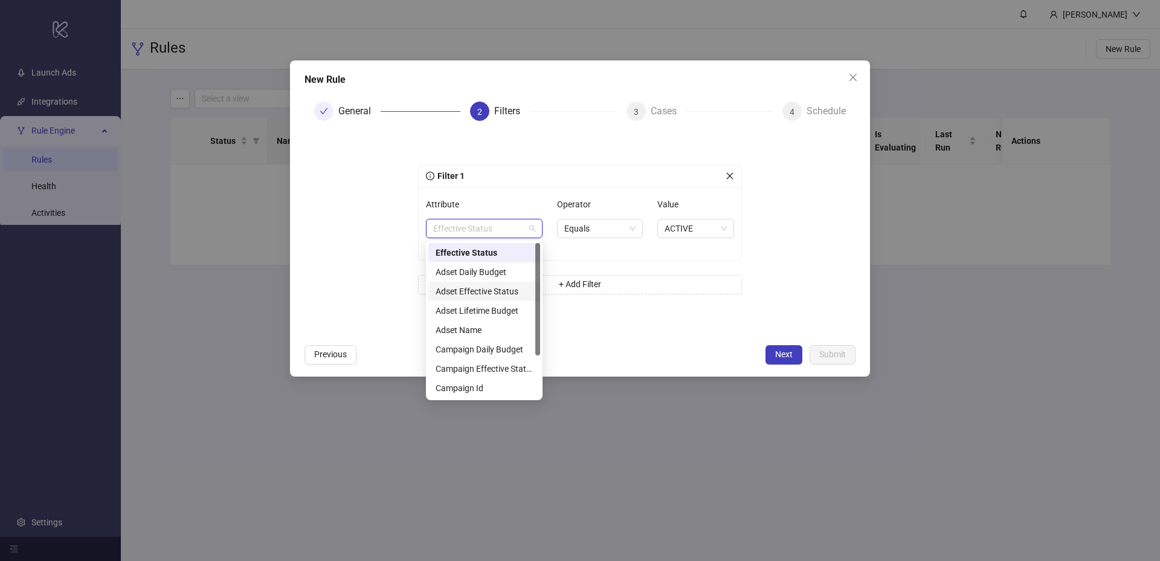
click at [505, 293] on div "Adset Effective Status" at bounding box center [484, 291] width 97 height 13
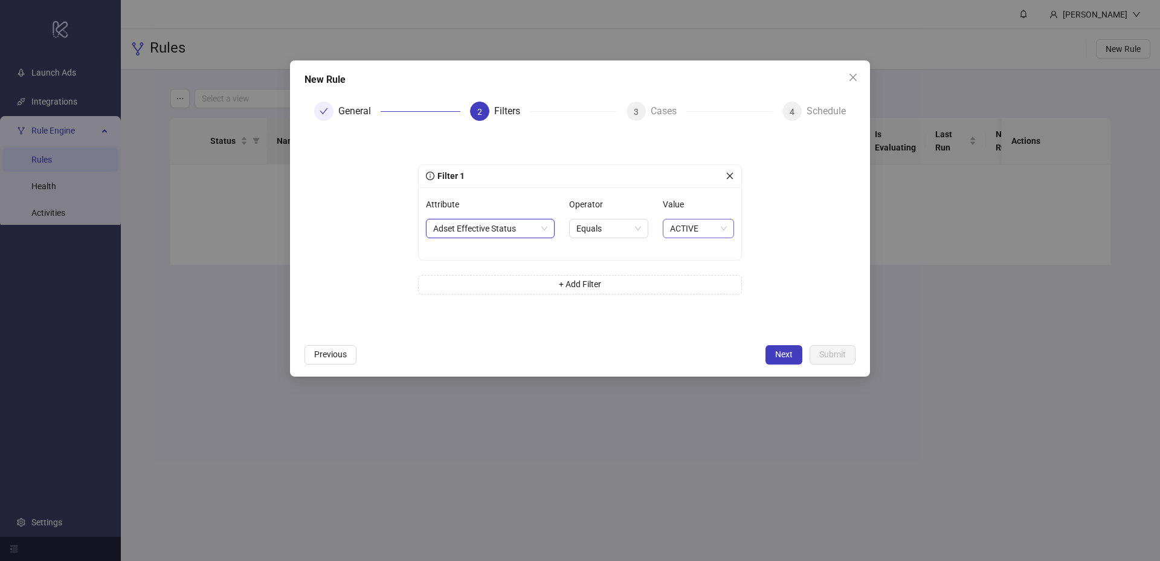
click at [680, 225] on span "ACTIVE" at bounding box center [698, 228] width 57 height 18
click at [688, 213] on label "Value" at bounding box center [677, 204] width 29 height 19
click at [688, 219] on input "Value" at bounding box center [693, 228] width 46 height 18
click at [542, 290] on button "+ Add Filter" at bounding box center [580, 284] width 324 height 19
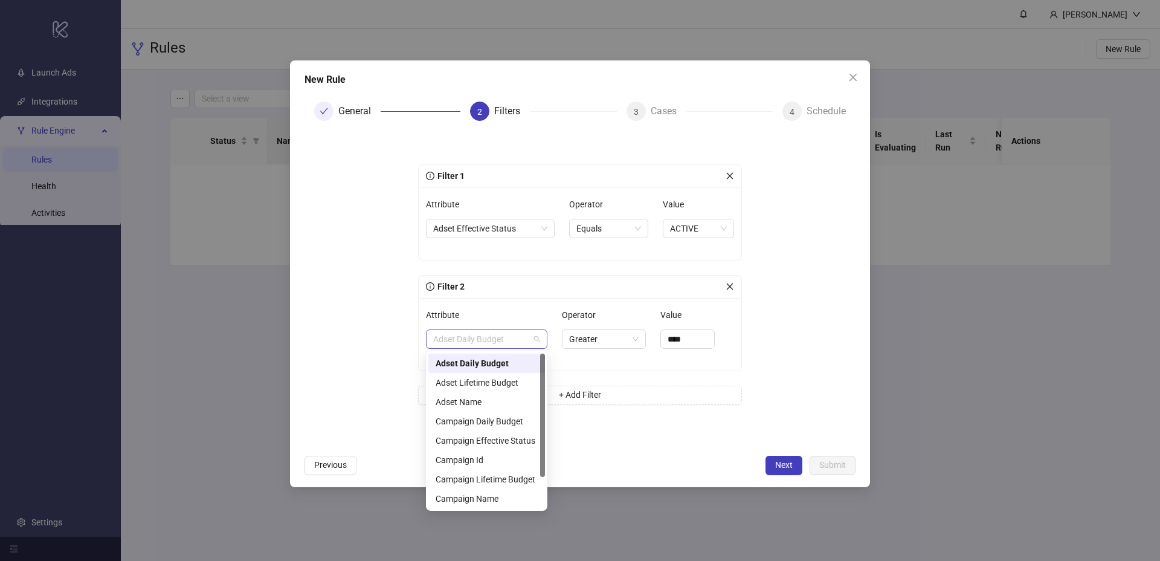
click at [501, 338] on span "Adset Daily Budget" at bounding box center [486, 339] width 107 height 18
click at [525, 404] on div "Campaign Effective Status" at bounding box center [487, 401] width 102 height 13
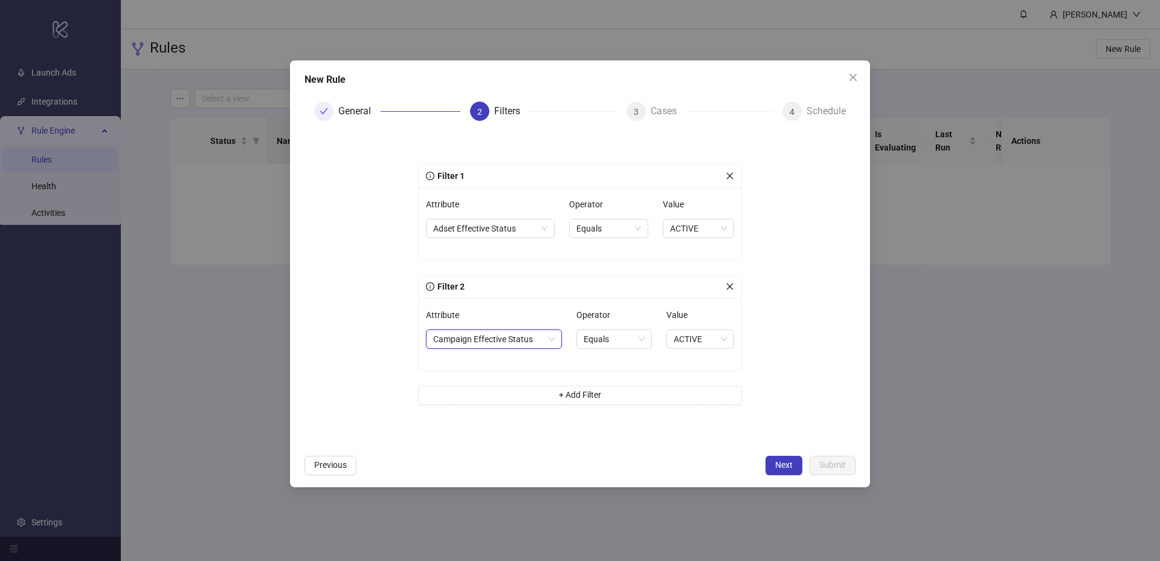
click at [730, 176] on icon "close" at bounding box center [730, 176] width 8 height 8
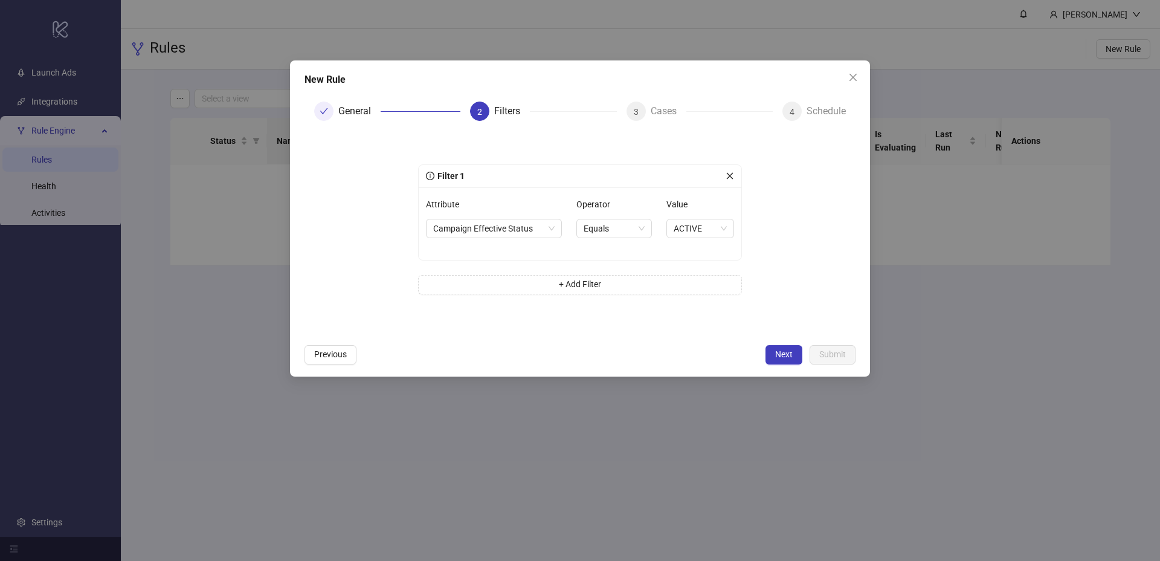
click at [604, 257] on div "Attribute Campaign Effective Status Operator Equals Value ACTIVE" at bounding box center [580, 223] width 323 height 73
click at [688, 227] on span "ACTIVE" at bounding box center [700, 228] width 53 height 18
click at [689, 208] on label "Value" at bounding box center [680, 204] width 29 height 19
click at [689, 219] on input "Value" at bounding box center [695, 228] width 42 height 18
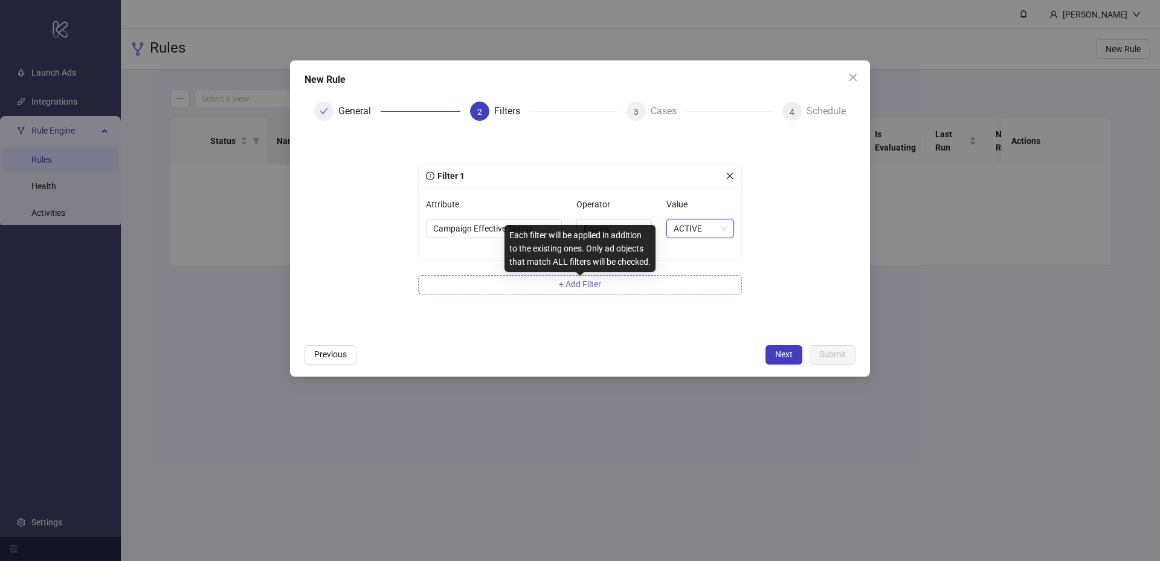
click at [581, 286] on span "+ Add Filter" at bounding box center [580, 284] width 42 height 10
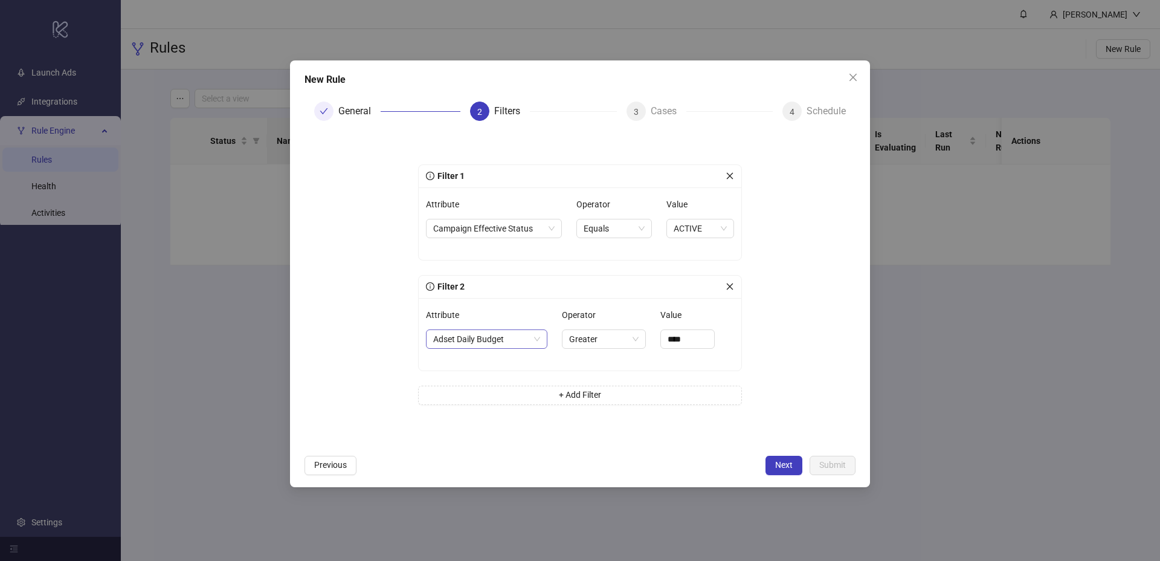
click at [495, 347] on span "Adset Daily Budget" at bounding box center [486, 339] width 107 height 18
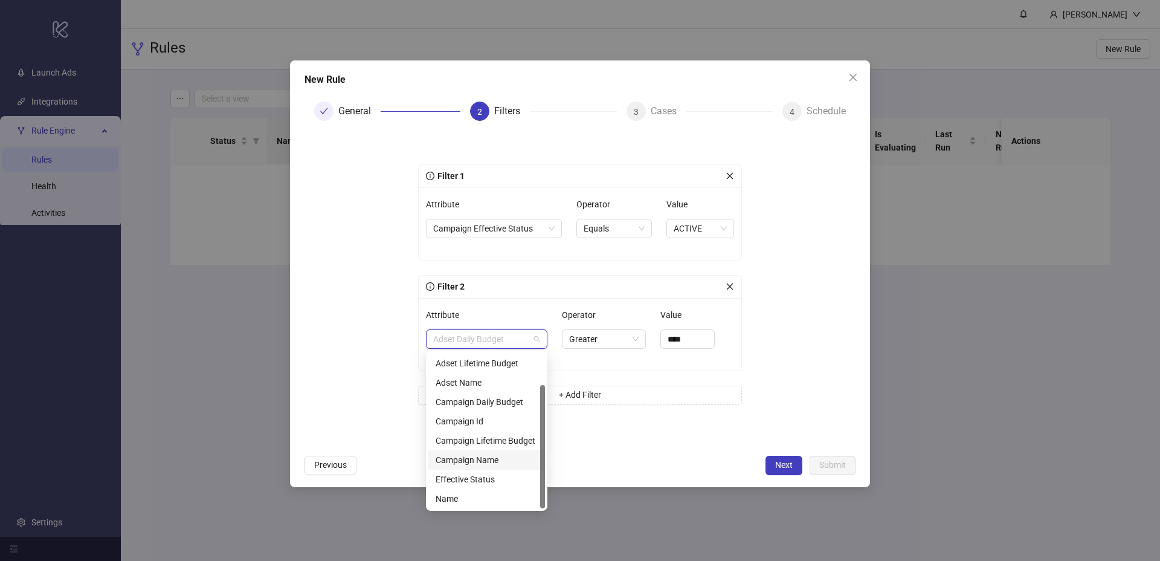
click at [497, 457] on div "Campaign Name" at bounding box center [487, 459] width 102 height 13
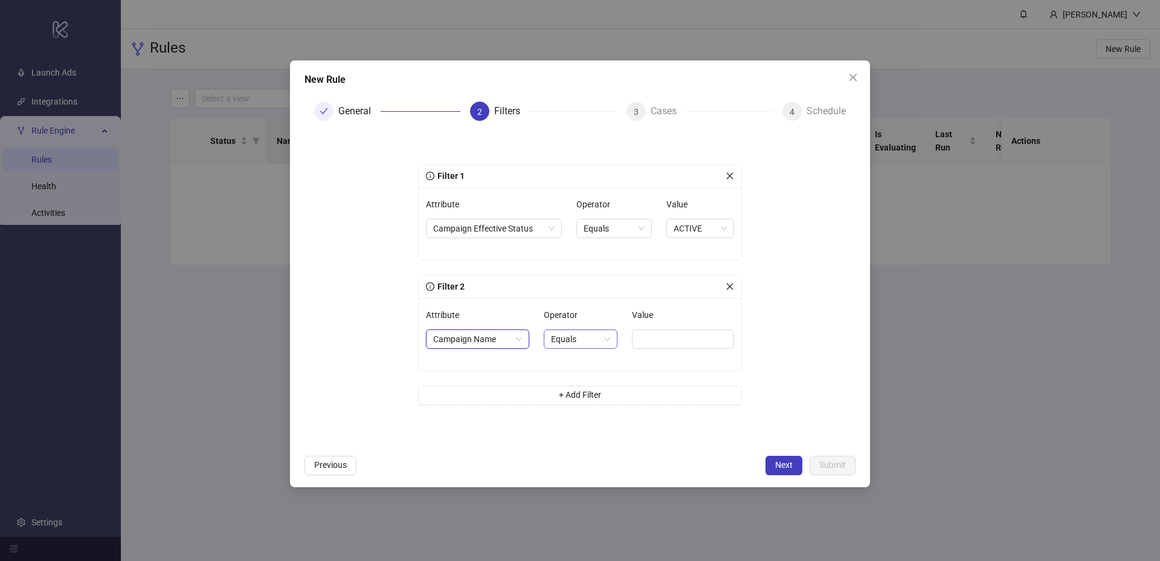
click at [599, 340] on span "Equals" at bounding box center [580, 339] width 59 height 18
click at [590, 398] on div "Contains" at bounding box center [578, 401] width 53 height 13
click at [691, 332] on input "Value" at bounding box center [684, 338] width 100 height 19
type input "*******"
click at [774, 311] on form "Filter 1 Attribute Campaign Effective Status Operator Equals Value ACTIVE Filte…" at bounding box center [580, 290] width 551 height 318
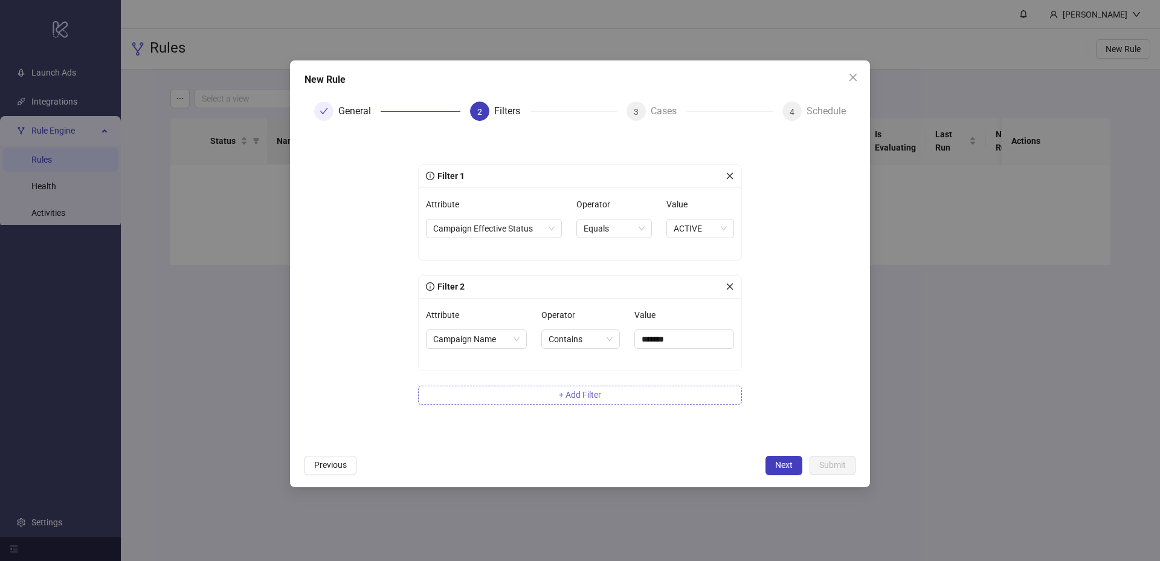
click at [607, 397] on button "+ Add Filter" at bounding box center [580, 394] width 324 height 19
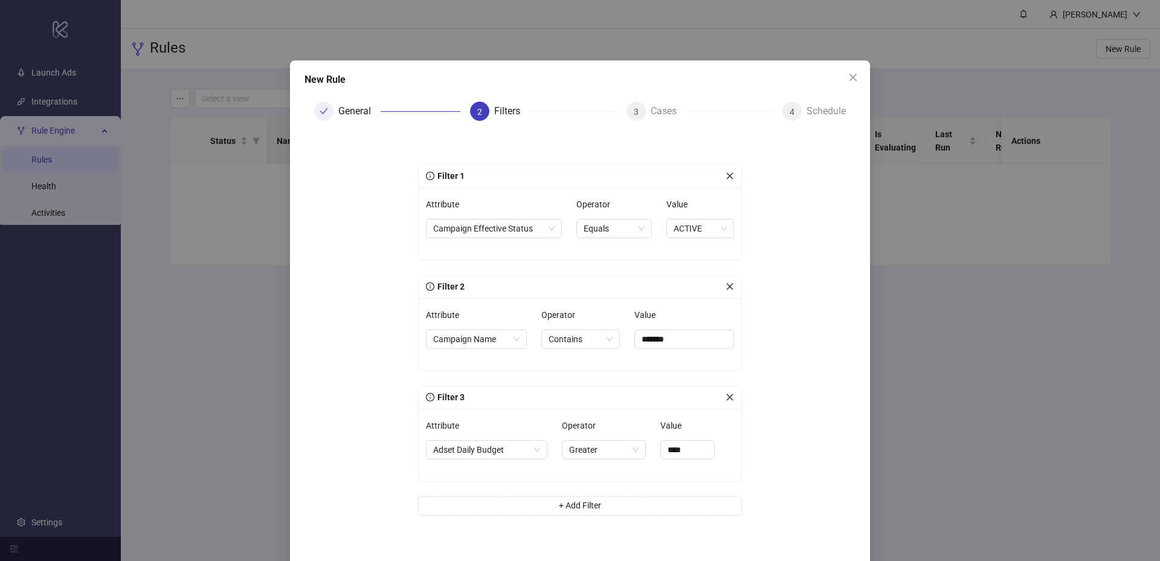
scroll to position [51, 0]
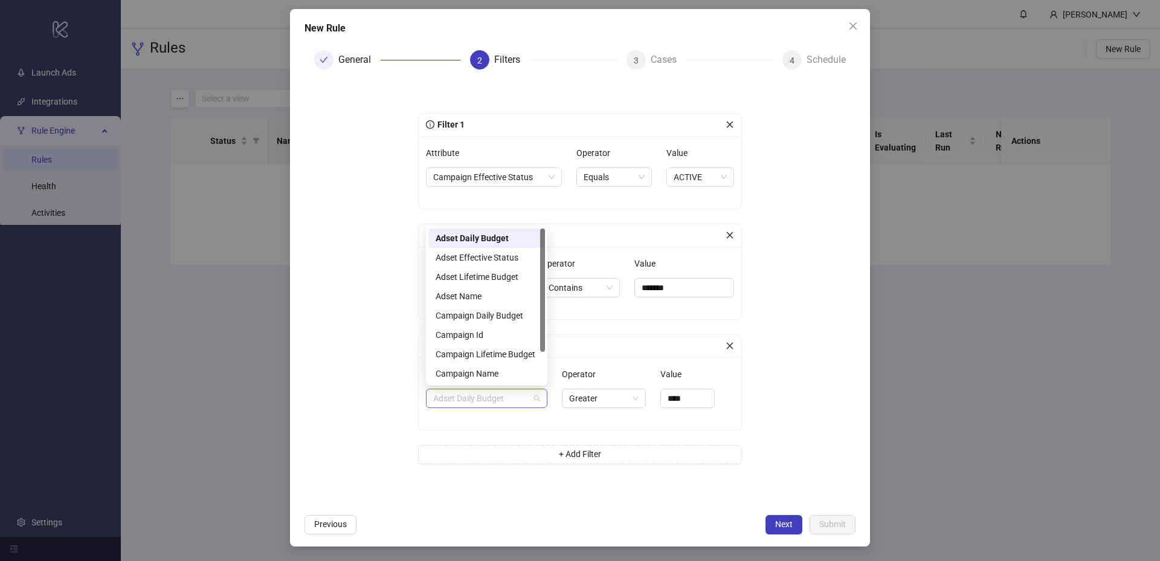
click at [511, 393] on span "Adset Daily Budget" at bounding box center [486, 398] width 107 height 18
click at [491, 254] on div "Adset Effective Status" at bounding box center [487, 257] width 102 height 13
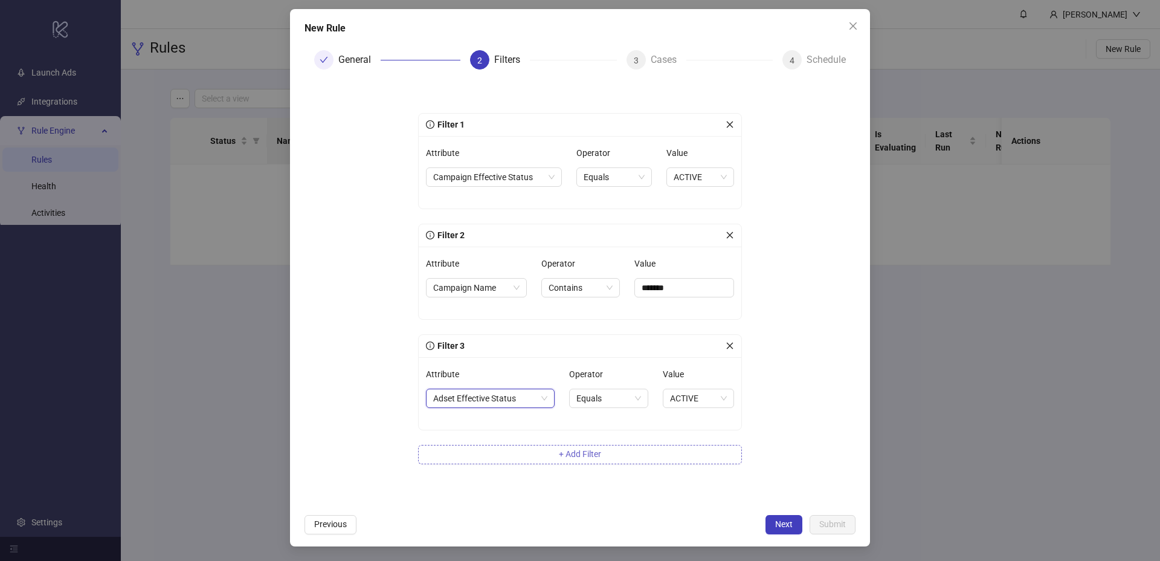
click at [599, 448] on button "+ Add Filter" at bounding box center [580, 454] width 324 height 19
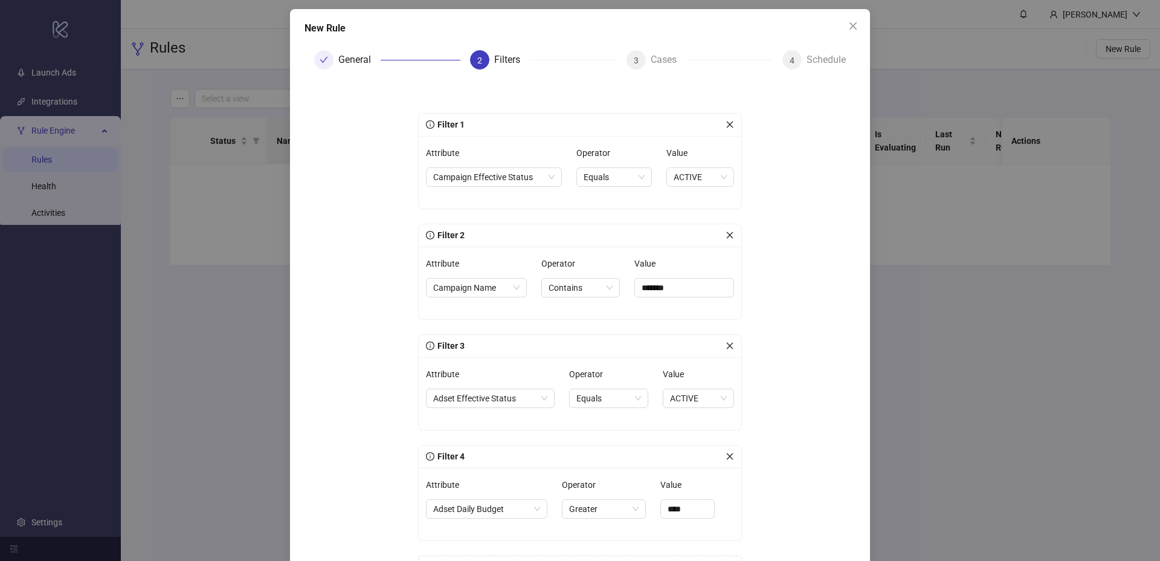
scroll to position [162, 0]
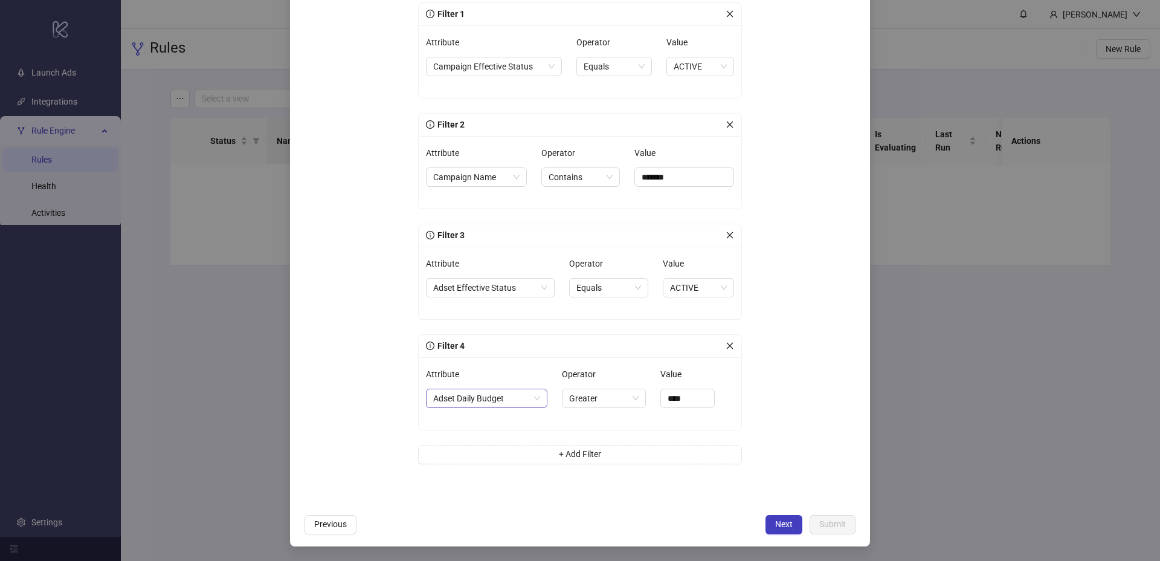
click at [509, 402] on span "Adset Daily Budget" at bounding box center [486, 398] width 107 height 18
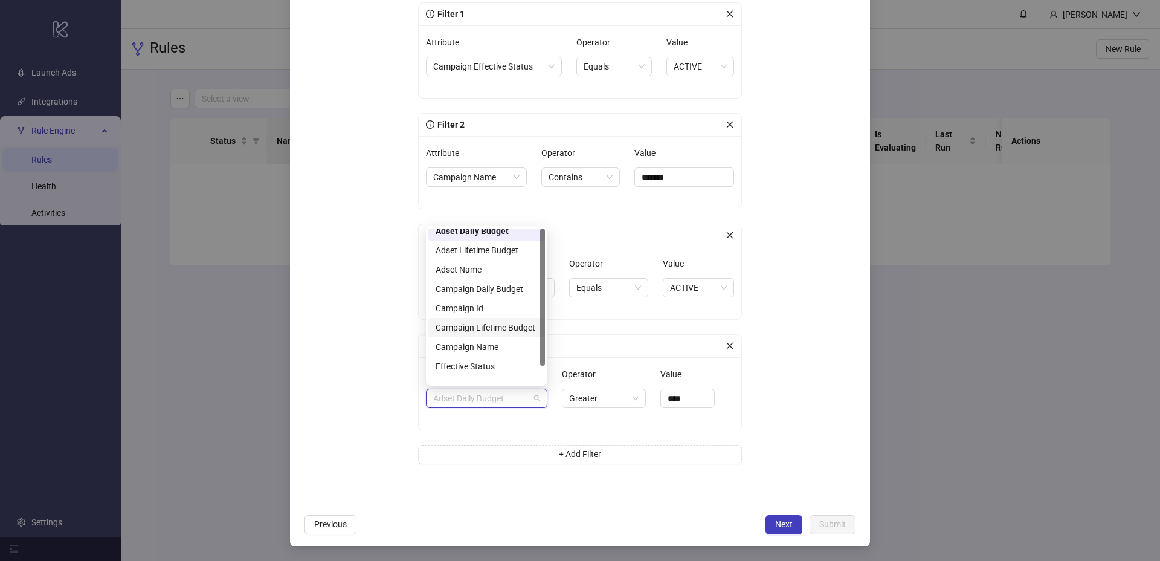
scroll to position [19, 0]
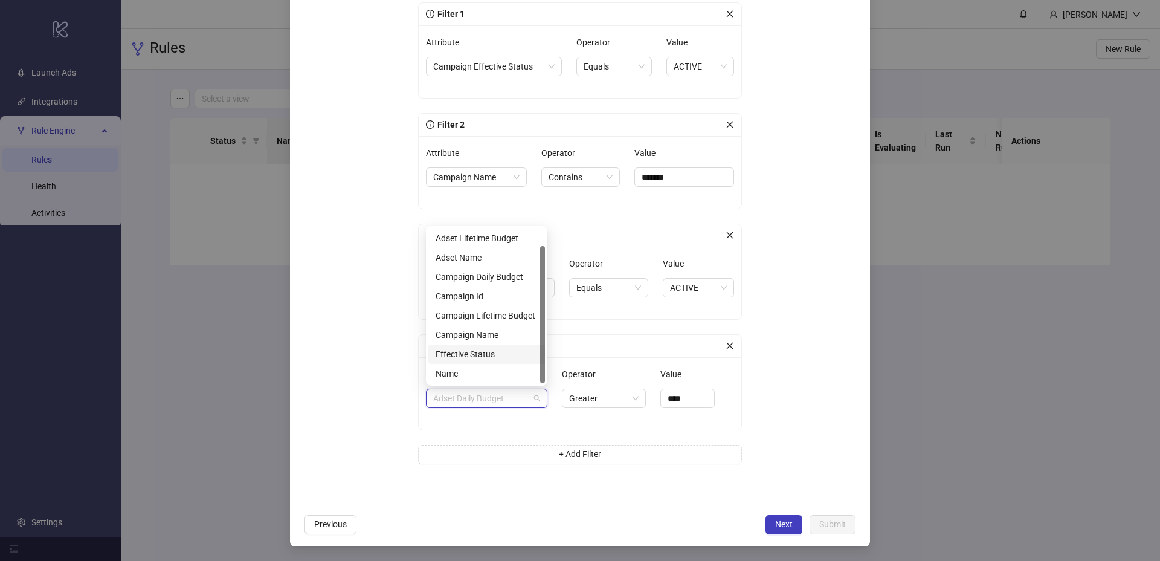
click at [492, 357] on div "Effective Status" at bounding box center [487, 353] width 102 height 13
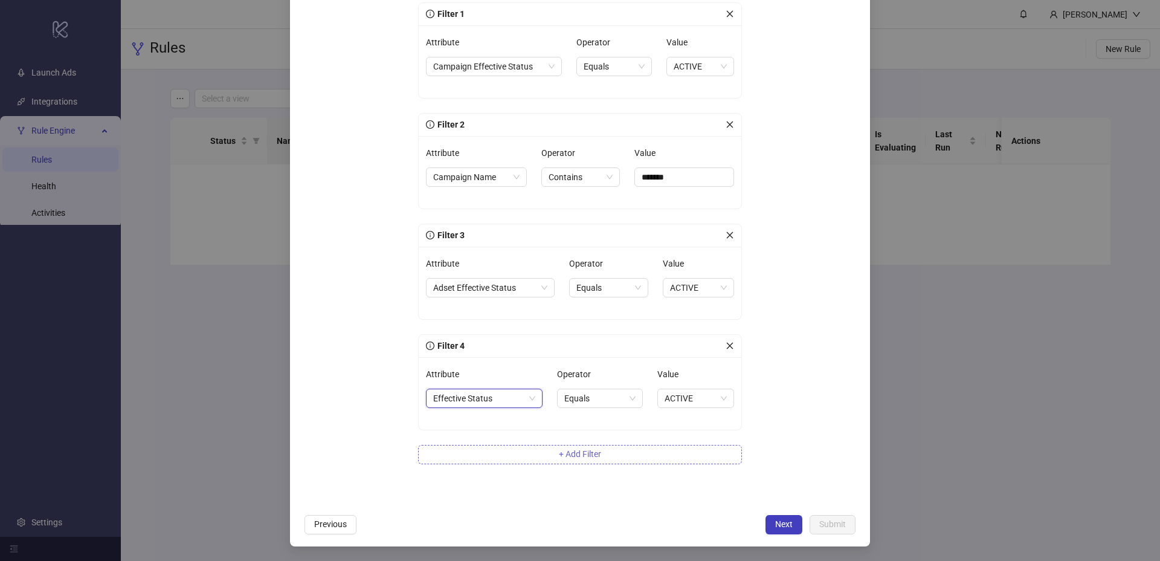
click at [601, 450] on button "+ Add Filter" at bounding box center [580, 454] width 324 height 19
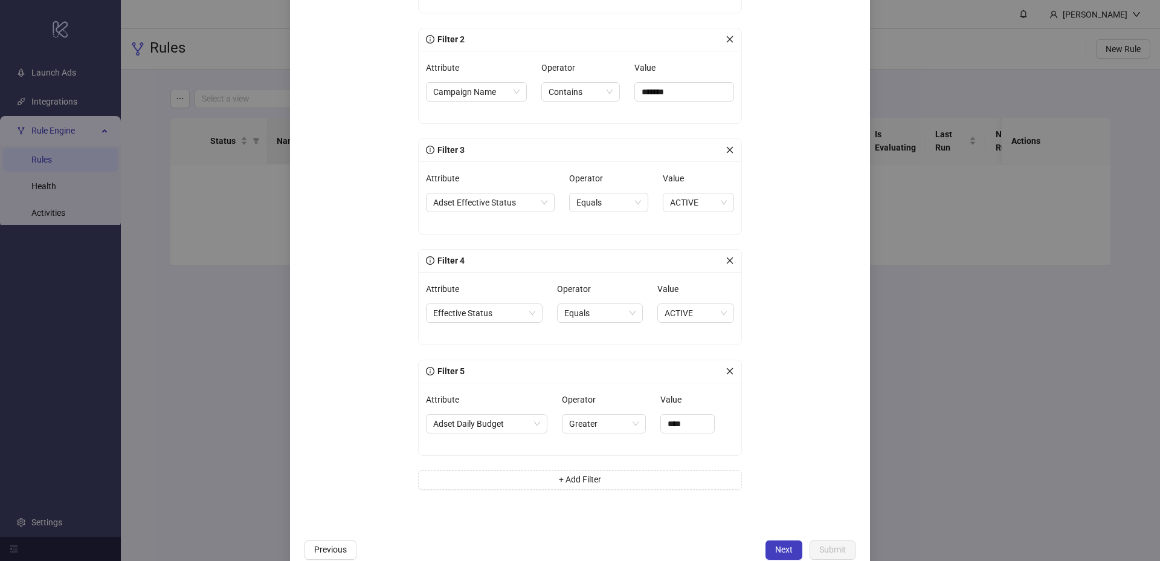
scroll to position [273, 0]
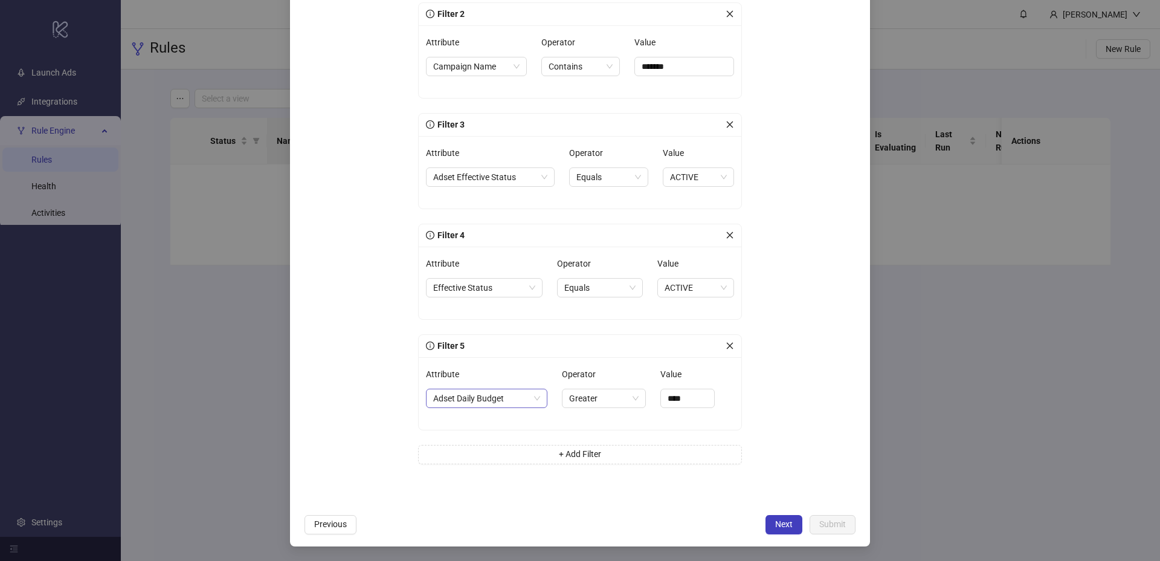
click at [506, 396] on span "Adset Daily Budget" at bounding box center [486, 398] width 107 height 18
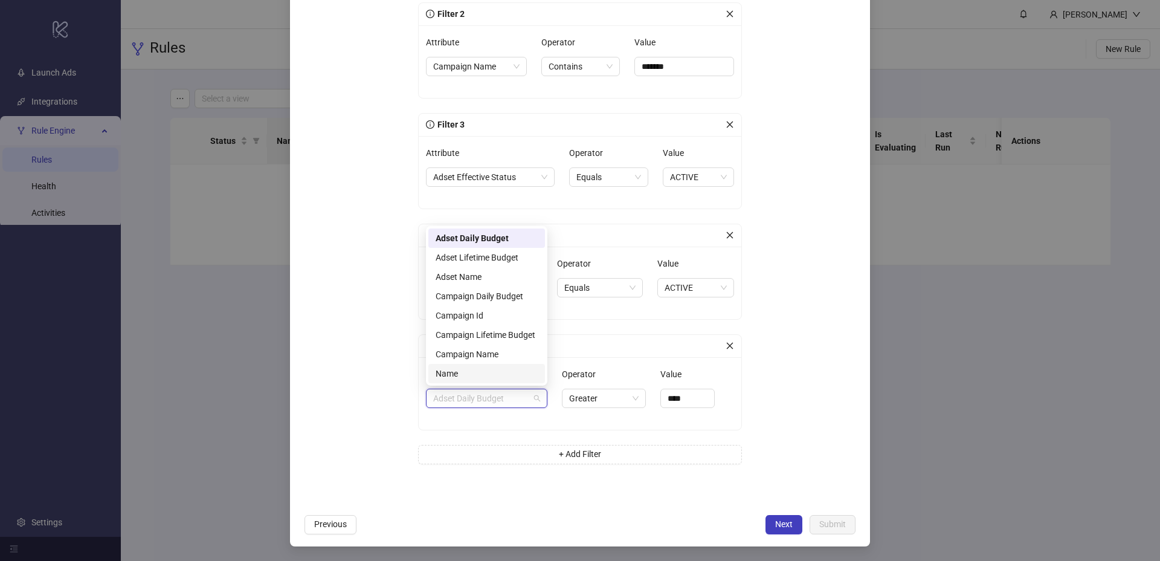
click at [498, 367] on div "Name" at bounding box center [487, 373] width 102 height 13
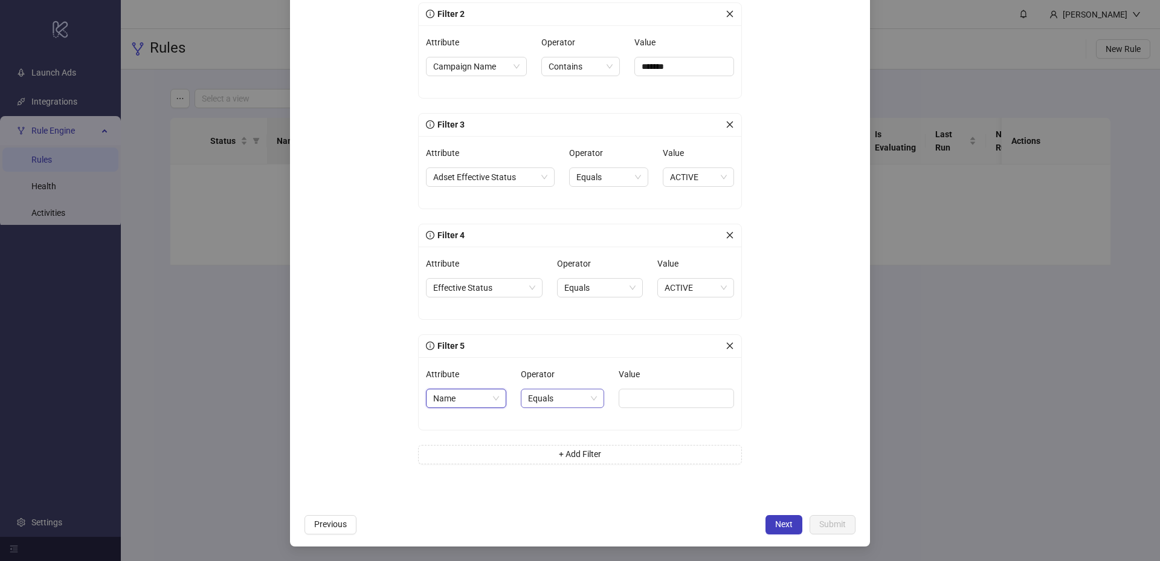
click at [591, 399] on span "Equals" at bounding box center [562, 398] width 69 height 18
click at [561, 476] on div "Not Contains" at bounding box center [560, 480] width 62 height 13
click at [643, 401] on input "Value" at bounding box center [680, 398] width 107 height 19
paste input "*"
type input "*"
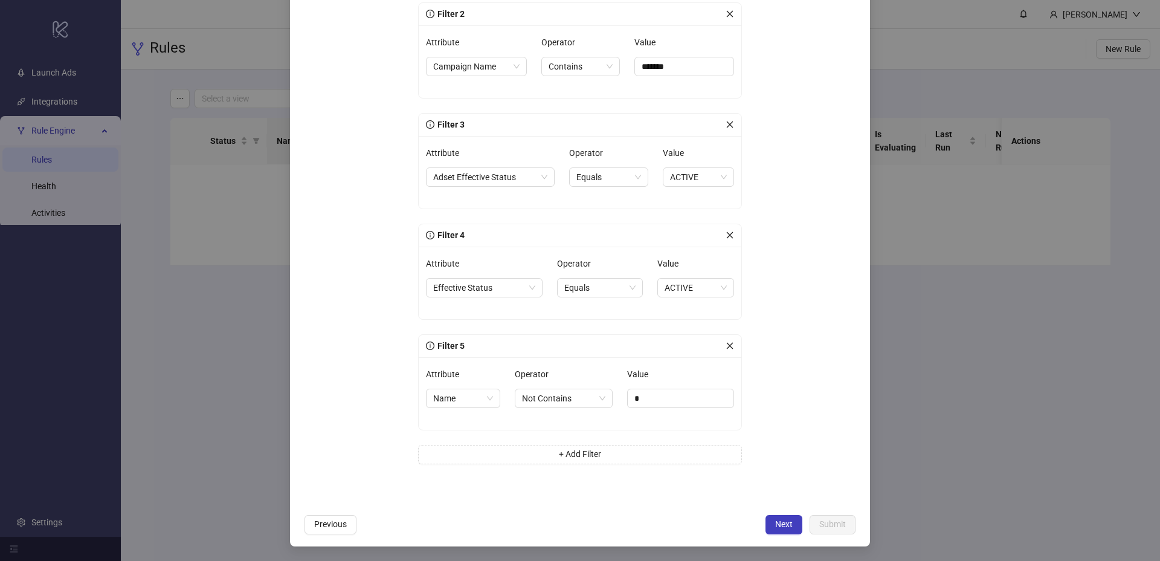
click at [775, 376] on form "Filter 1 Attribute Campaign Effective Status Operator Equals Value ACTIVE Filte…" at bounding box center [580, 183] width 551 height 650
click at [773, 526] on button "Next" at bounding box center [784, 524] width 37 height 19
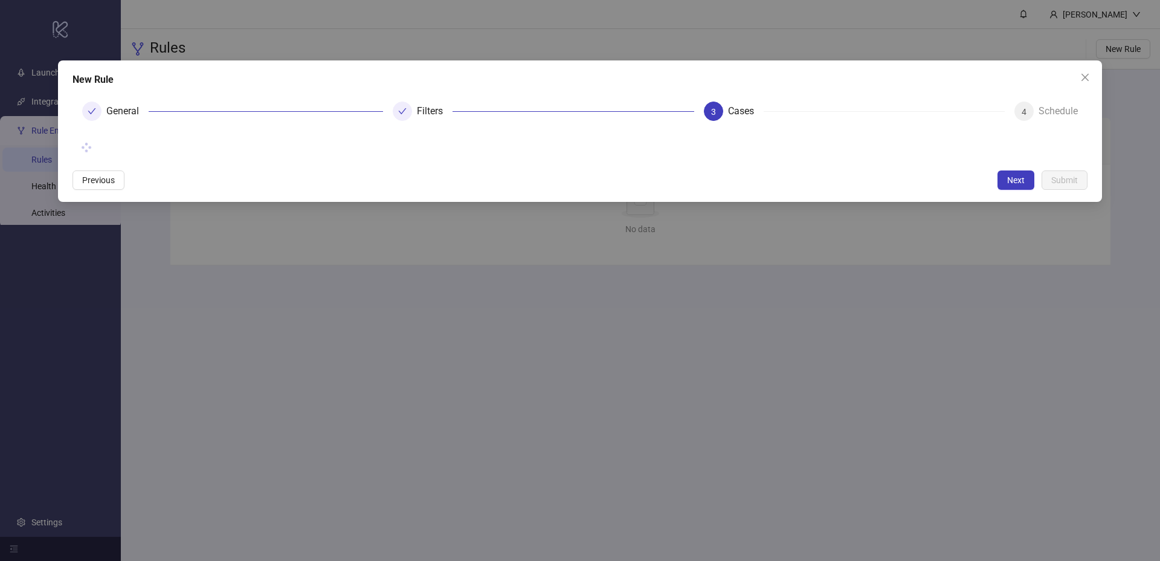
scroll to position [0, 0]
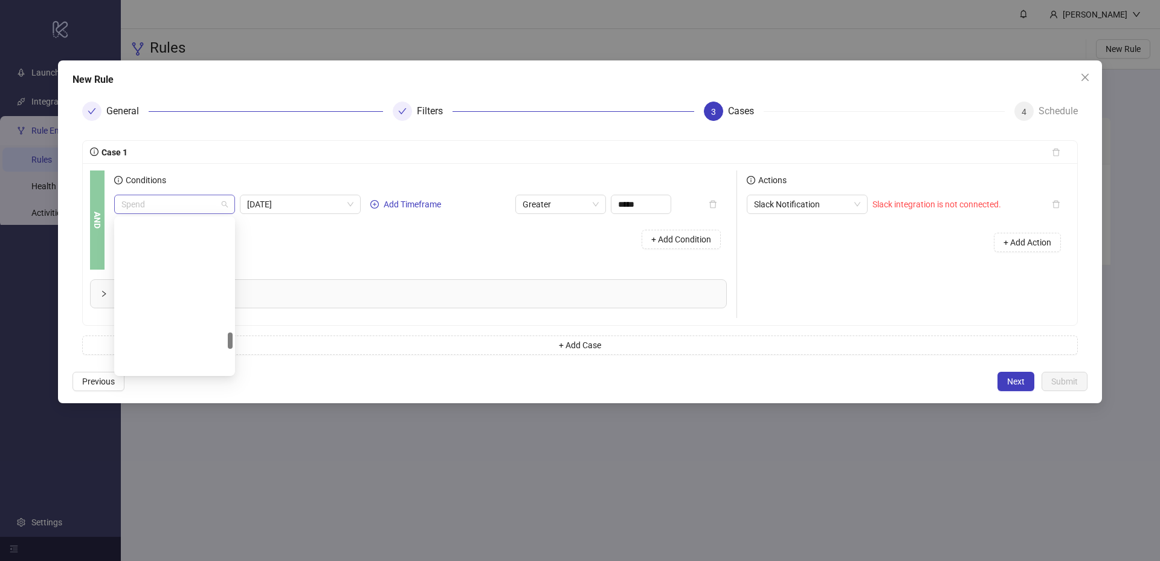
click at [199, 208] on span "Spend" at bounding box center [174, 204] width 106 height 18
click at [214, 206] on span "Spend" at bounding box center [174, 204] width 106 height 18
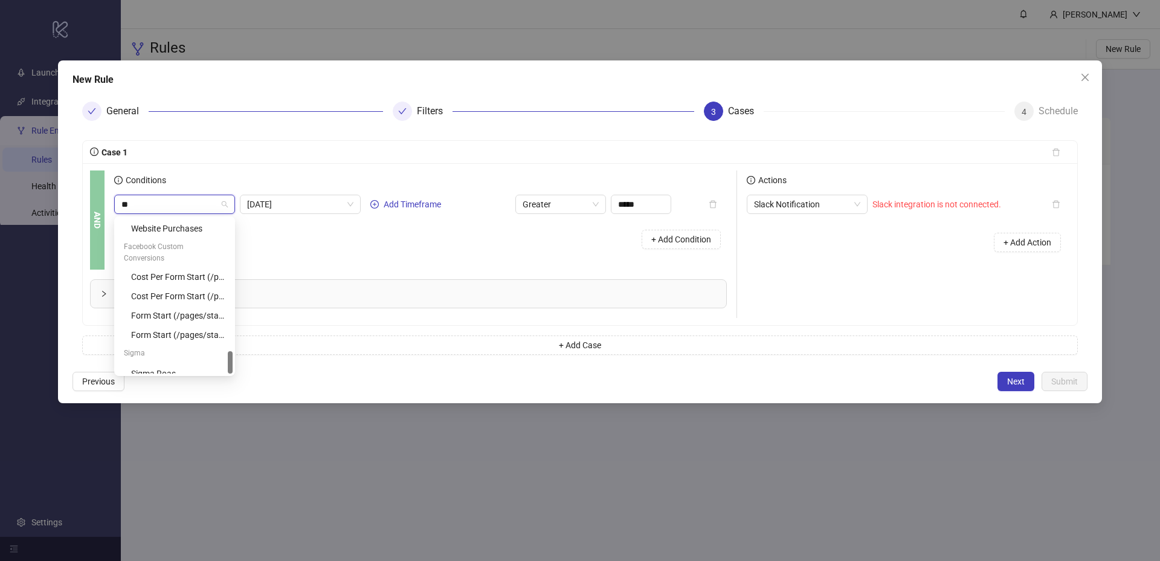
scroll to position [0, 0]
type input "****"
click at [145, 247] on div "Roas" at bounding box center [178, 247] width 94 height 13
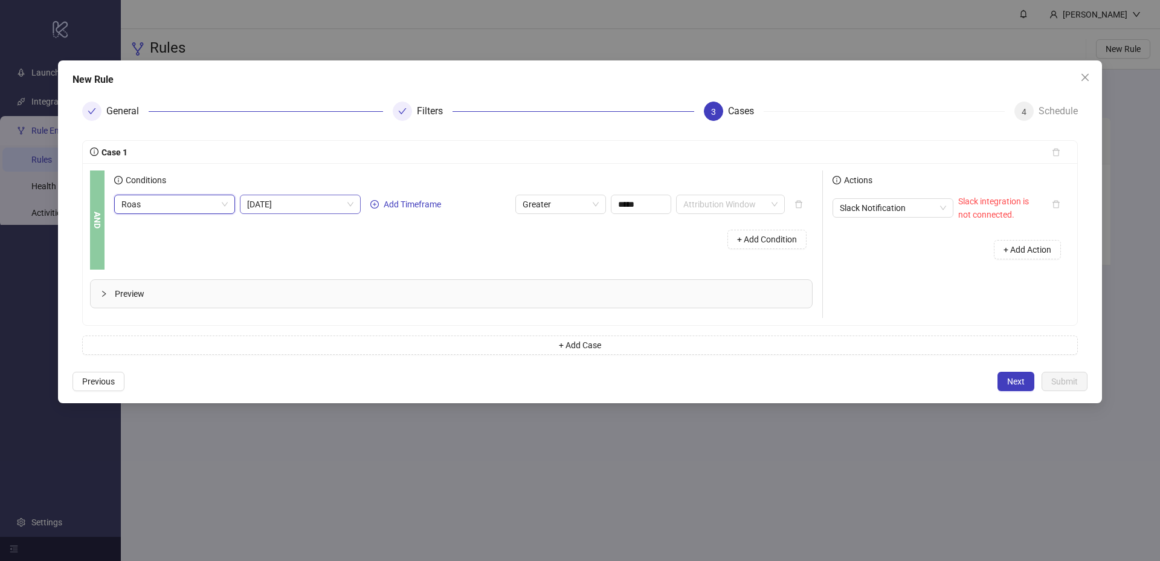
click at [294, 203] on span "Today" at bounding box center [300, 204] width 106 height 18
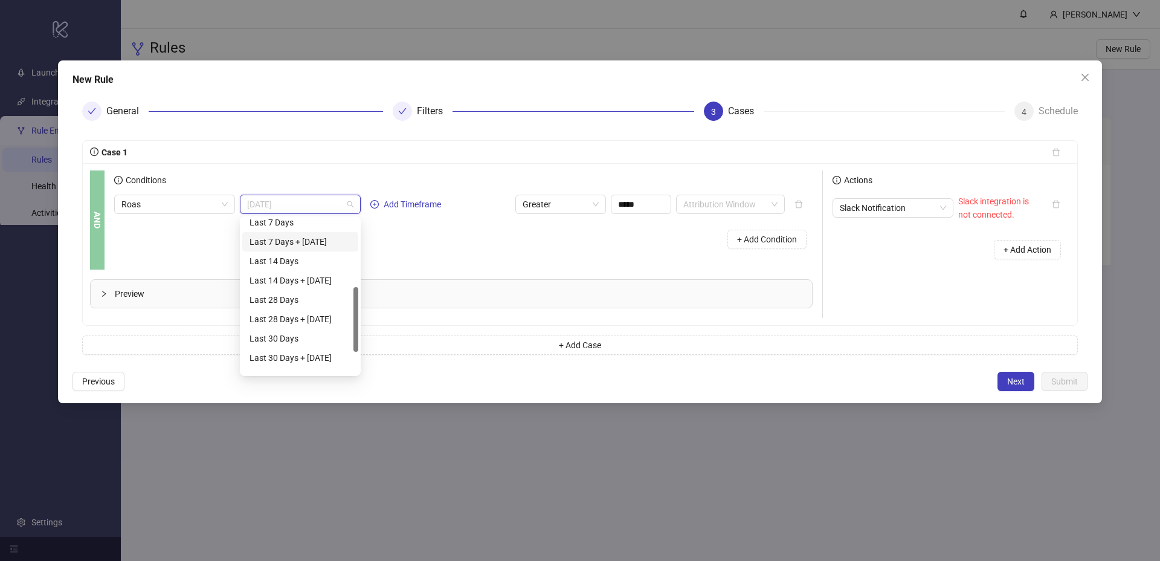
scroll to position [16, 0]
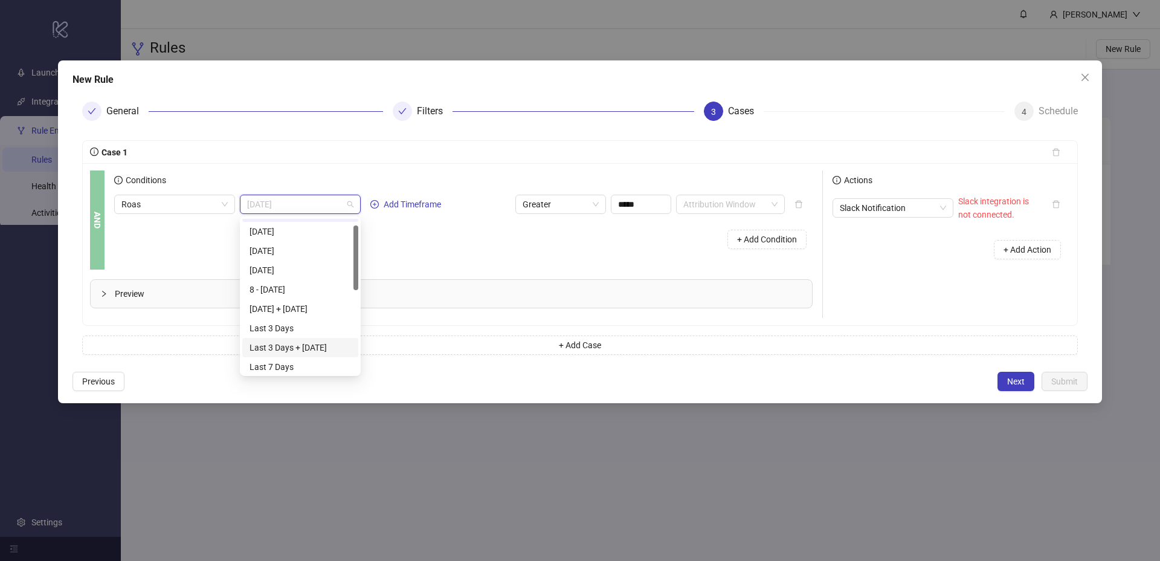
click at [306, 343] on div "Last 3 Days + Today" at bounding box center [301, 347] width 102 height 13
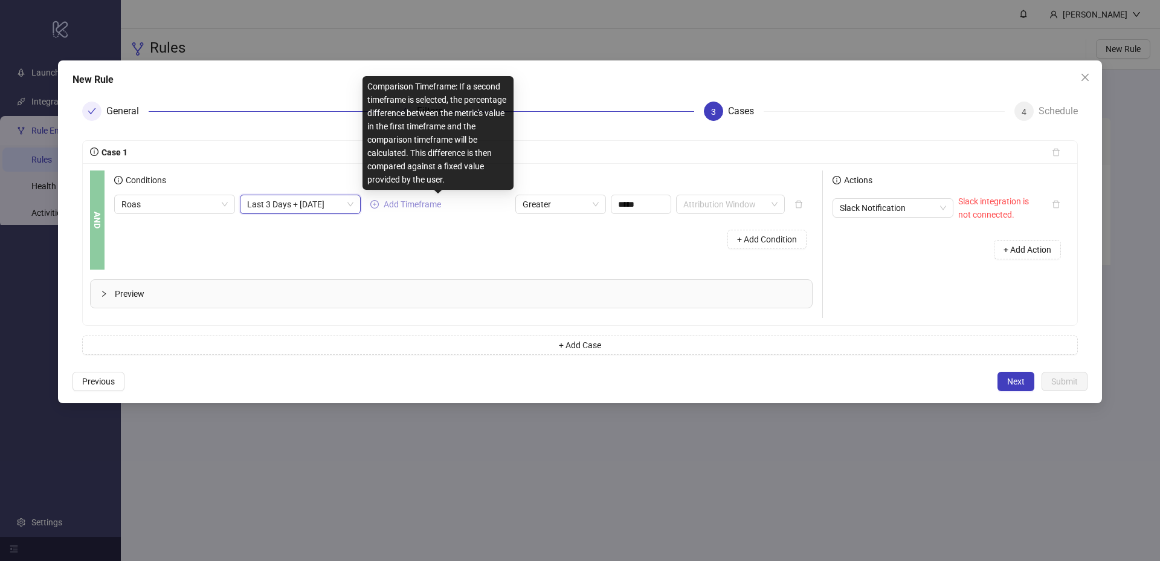
click at [408, 210] on button "Add Timeframe" at bounding box center [406, 204] width 80 height 15
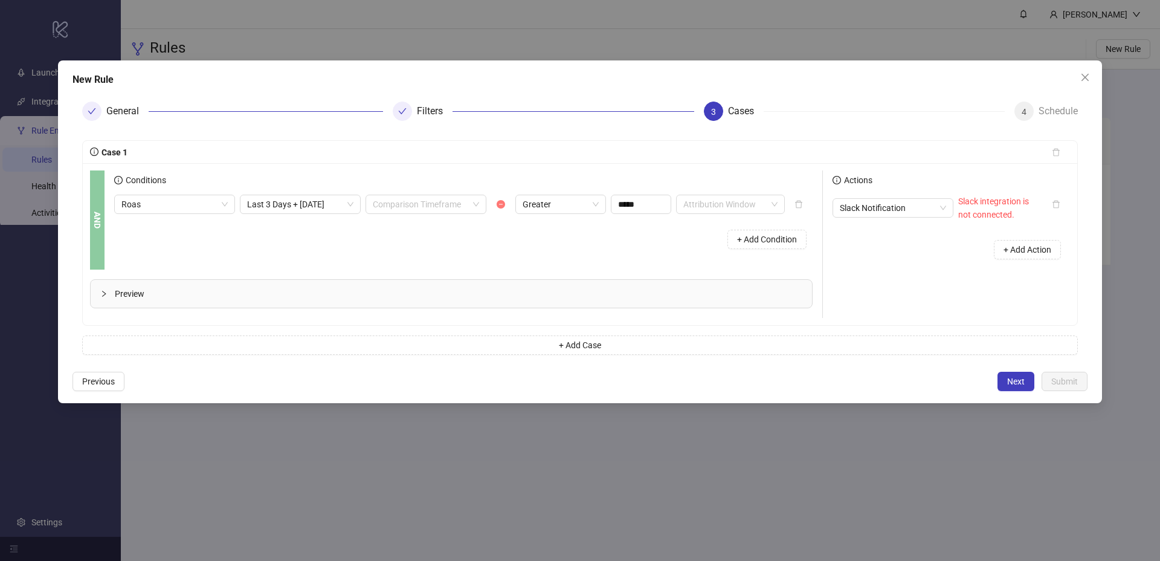
click at [497, 205] on icon "minus-circle" at bounding box center [501, 204] width 8 height 8
click at [589, 202] on span "Greater" at bounding box center [561, 204] width 76 height 18
click at [557, 288] on div "Less" at bounding box center [560, 286] width 71 height 13
click at [641, 204] on input "*****" at bounding box center [640, 204] width 59 height 18
paste input
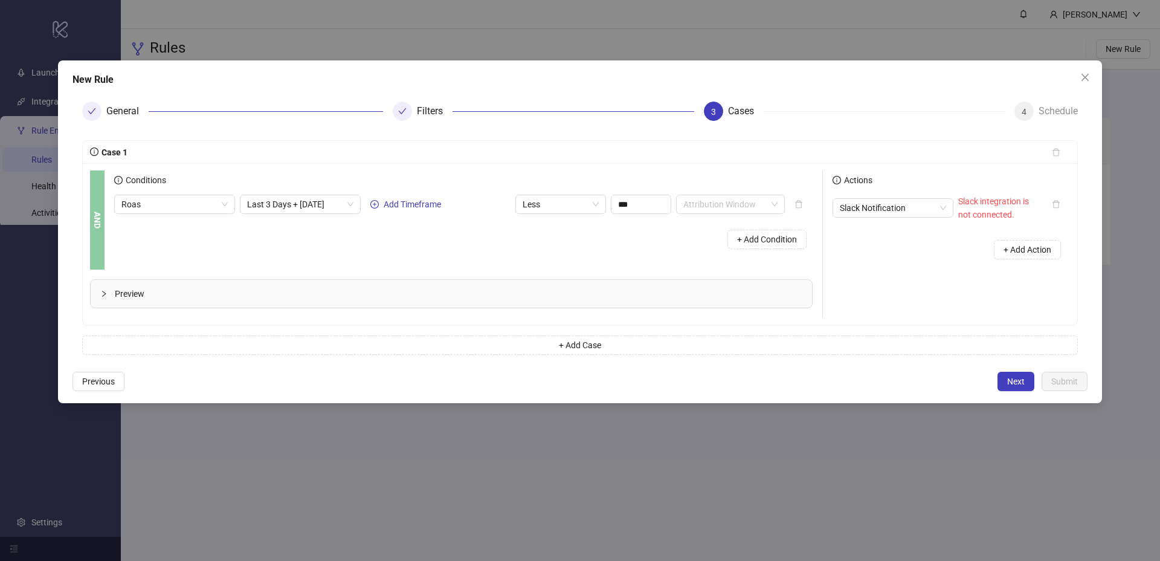
type input "****"
click at [676, 241] on div "+ Add Condition" at bounding box center [463, 239] width 698 height 31
click at [708, 200] on input "search" at bounding box center [724, 204] width 83 height 18
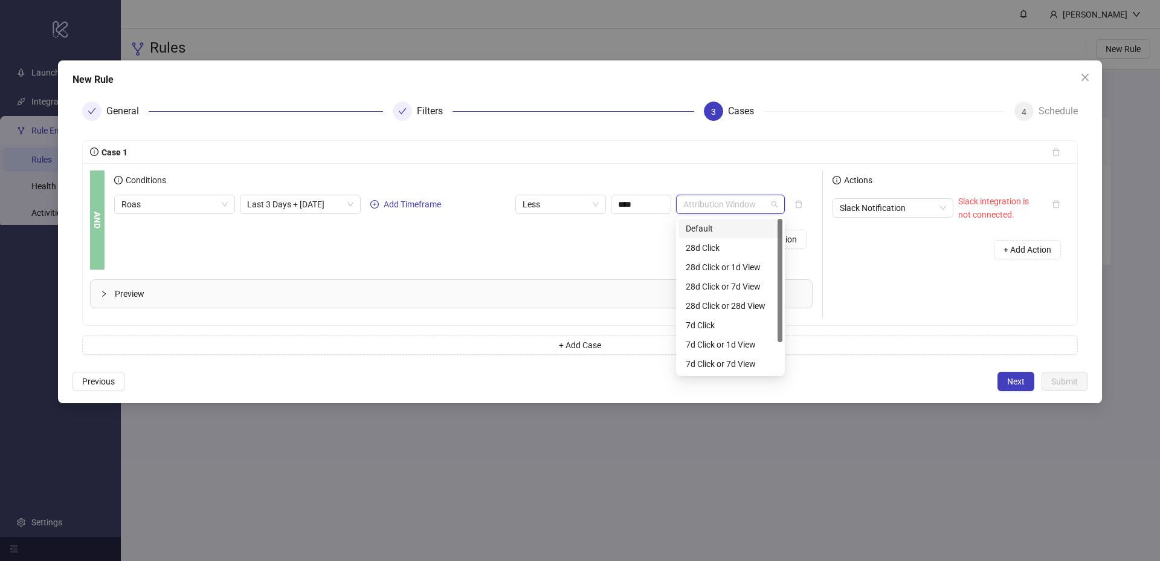
click at [705, 222] on div "Default" at bounding box center [730, 228] width 89 height 13
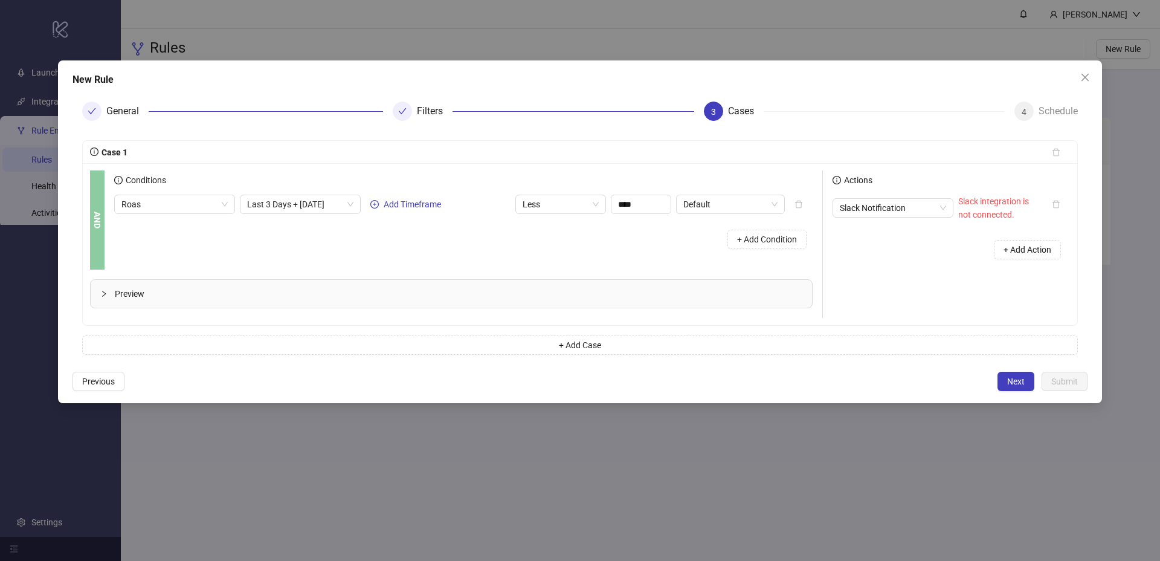
click at [607, 229] on div "+ Add Condition" at bounding box center [463, 239] width 698 height 31
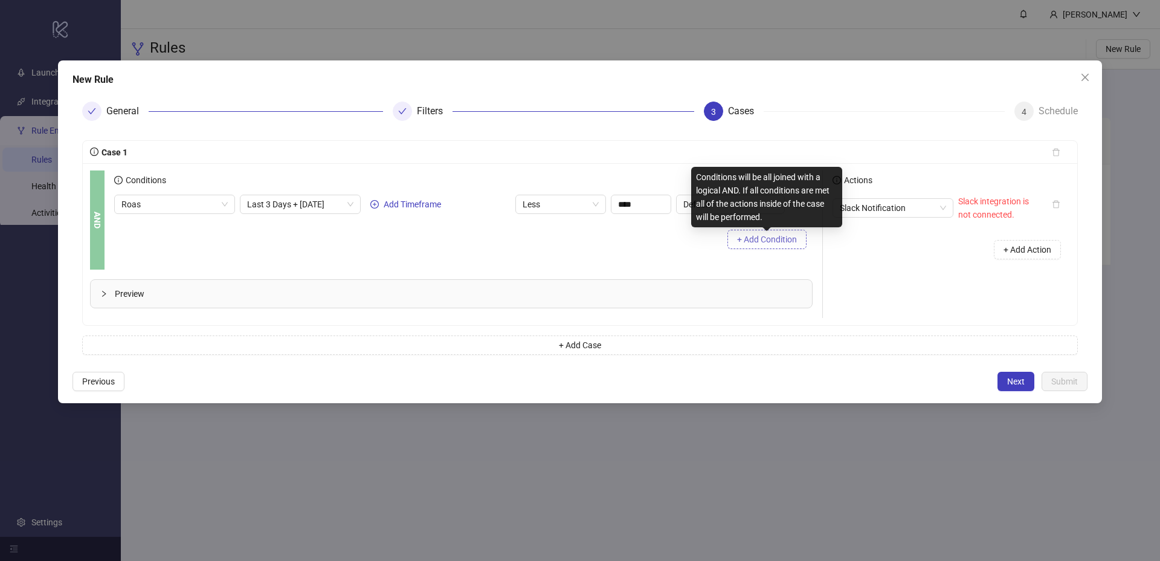
click at [740, 235] on span "+ Add Condition" at bounding box center [767, 239] width 60 height 10
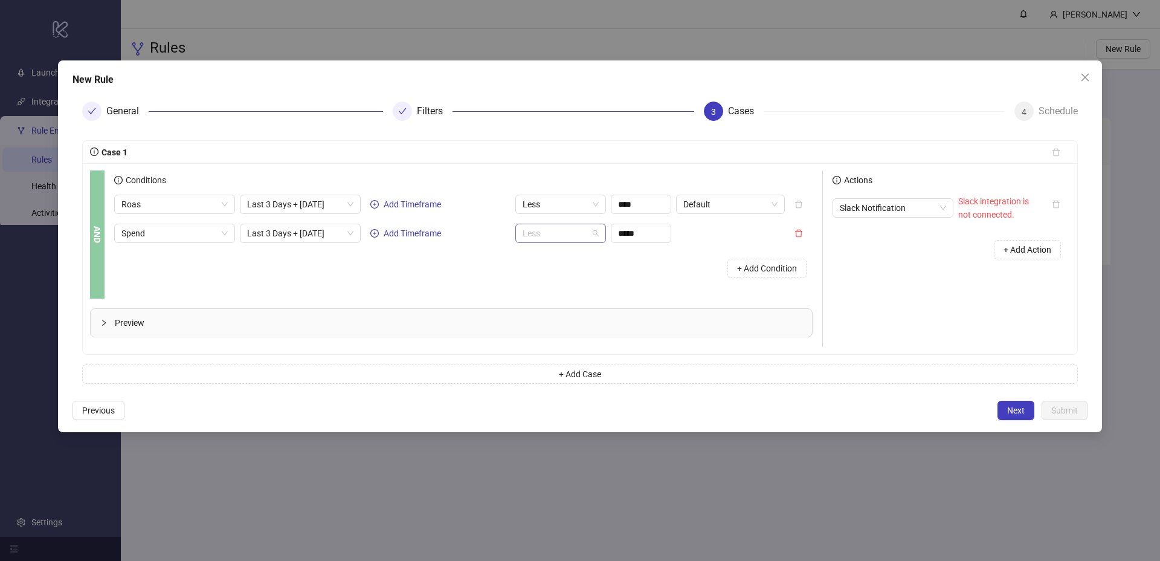
click at [567, 235] on span "Less" at bounding box center [561, 233] width 76 height 18
click at [562, 296] on div "Greater Equal" at bounding box center [560, 295] width 71 height 13
click at [635, 234] on input "*****" at bounding box center [640, 233] width 59 height 18
type input "*****"
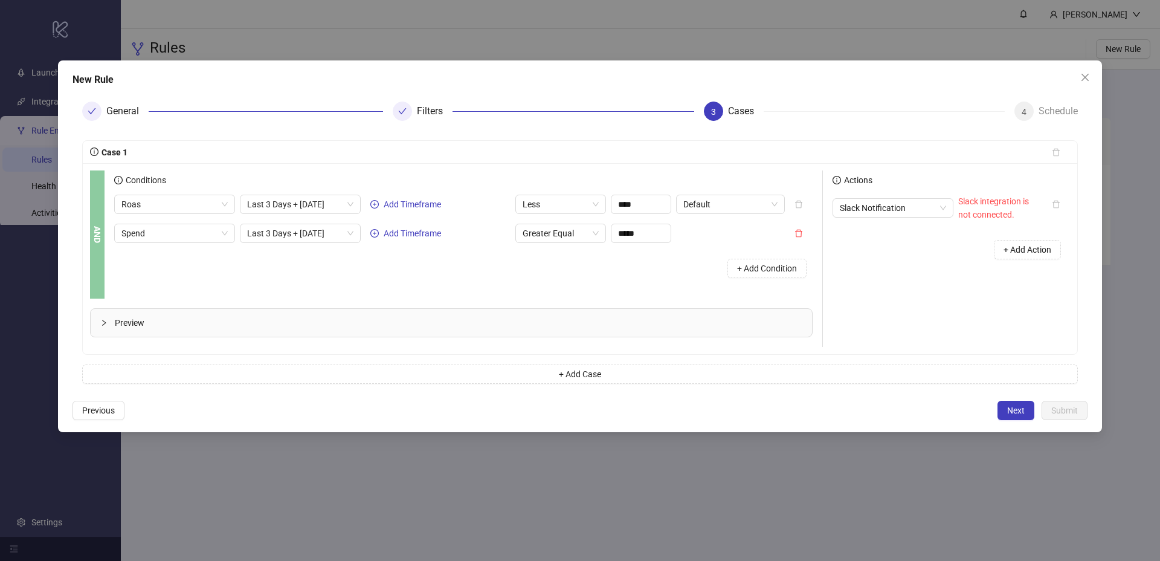
click at [640, 274] on div "+ Add Condition" at bounding box center [463, 268] width 698 height 31
click at [900, 205] on span "Slack Notification" at bounding box center [893, 208] width 106 height 18
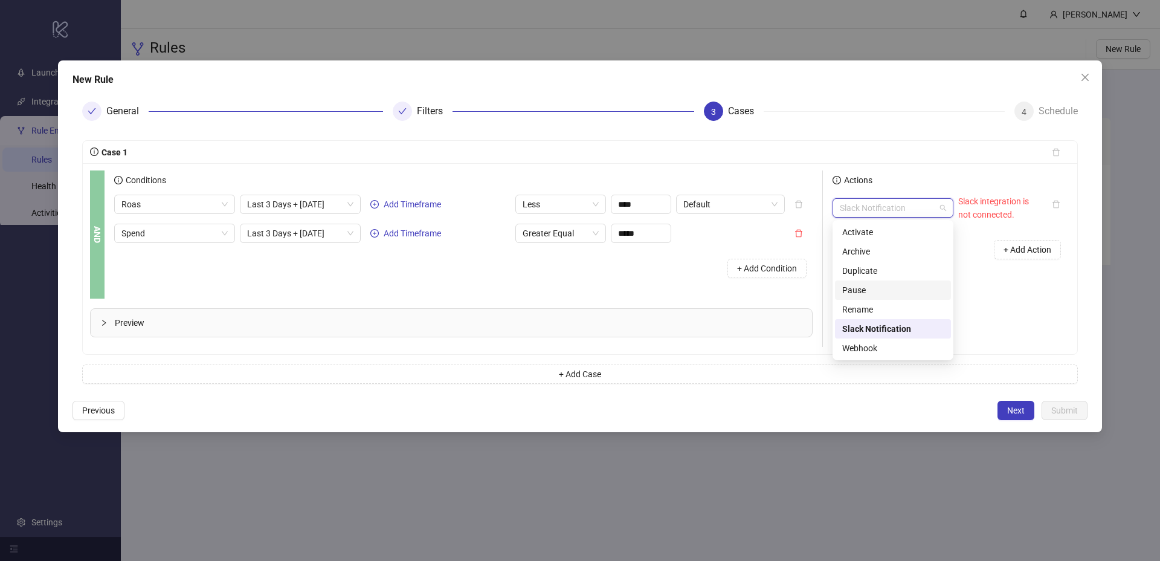
click at [869, 282] on div "Pause" at bounding box center [893, 289] width 116 height 19
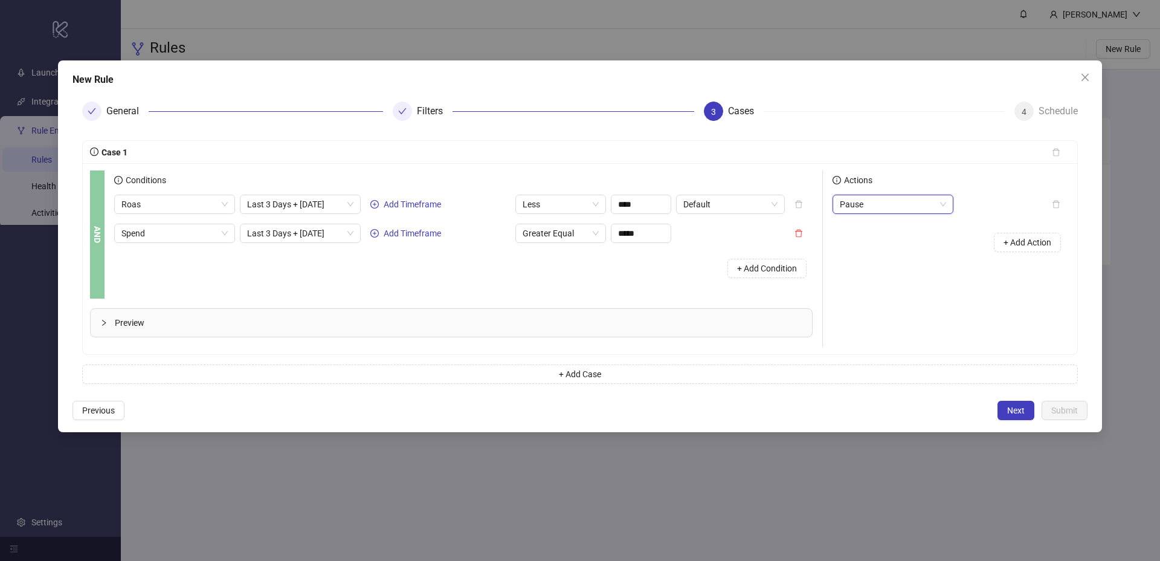
click at [992, 274] on div "Actions Pause Pause + Add Action" at bounding box center [946, 258] width 247 height 176
click at [1004, 251] on button "+ Add Action" at bounding box center [1027, 242] width 67 height 19
click at [922, 237] on span "Slack Notification" at bounding box center [893, 237] width 106 height 18
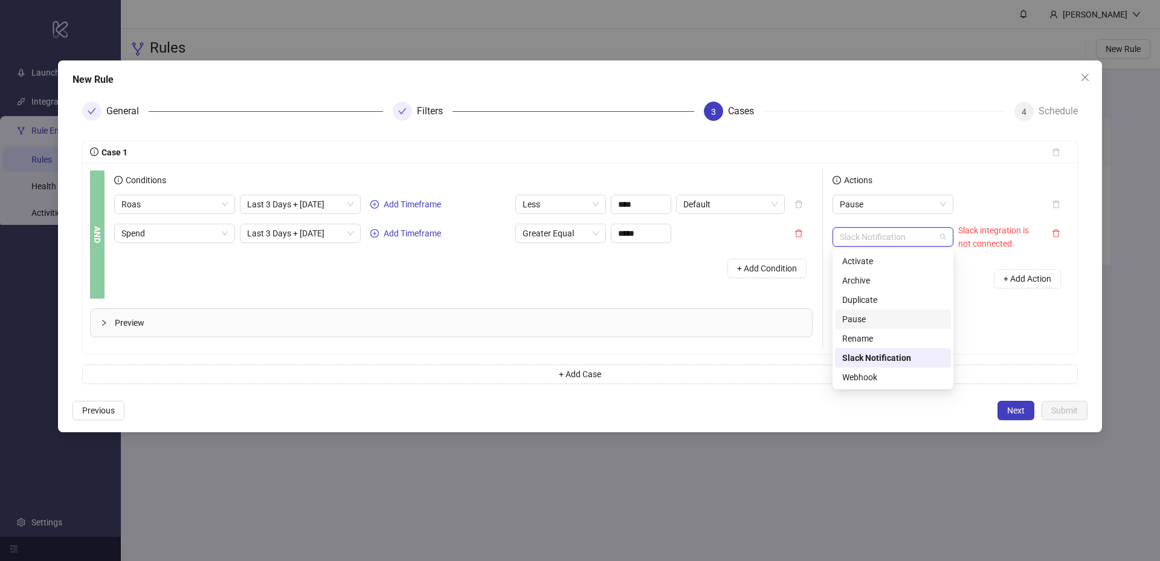
click at [1005, 315] on div "Actions Pause Slack Notification Slack integration is not connected. + Add Acti…" at bounding box center [946, 258] width 247 height 176
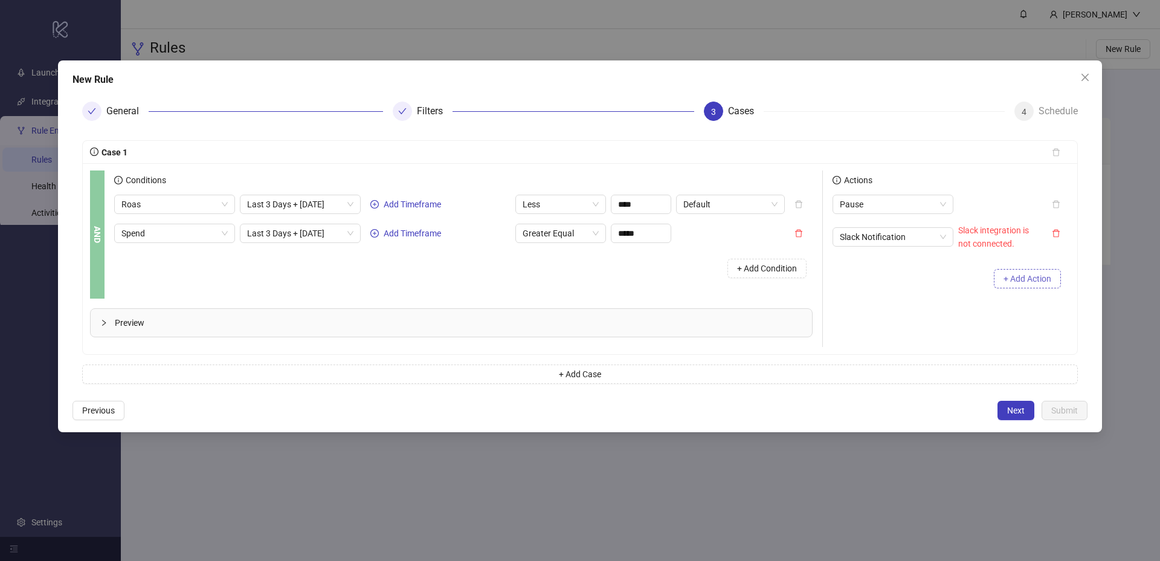
click at [1058, 234] on icon "delete" at bounding box center [1056, 233] width 8 height 8
click at [939, 287] on div "Actions Pause + Add Action" at bounding box center [946, 258] width 247 height 176
click at [244, 323] on span "Preview" at bounding box center [459, 322] width 688 height 13
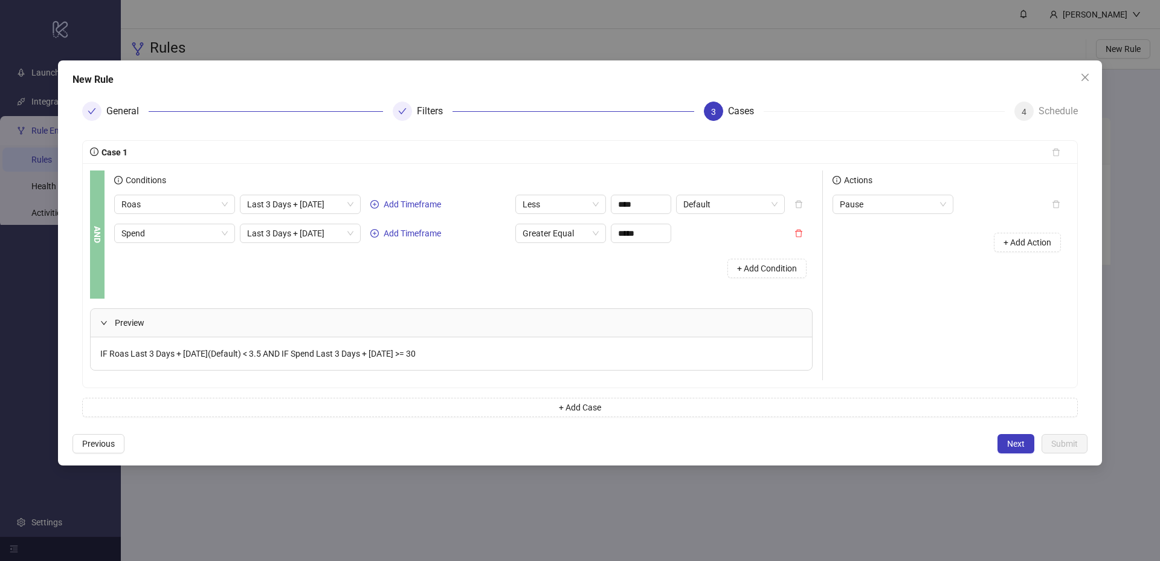
click at [231, 326] on span "Preview" at bounding box center [459, 322] width 688 height 13
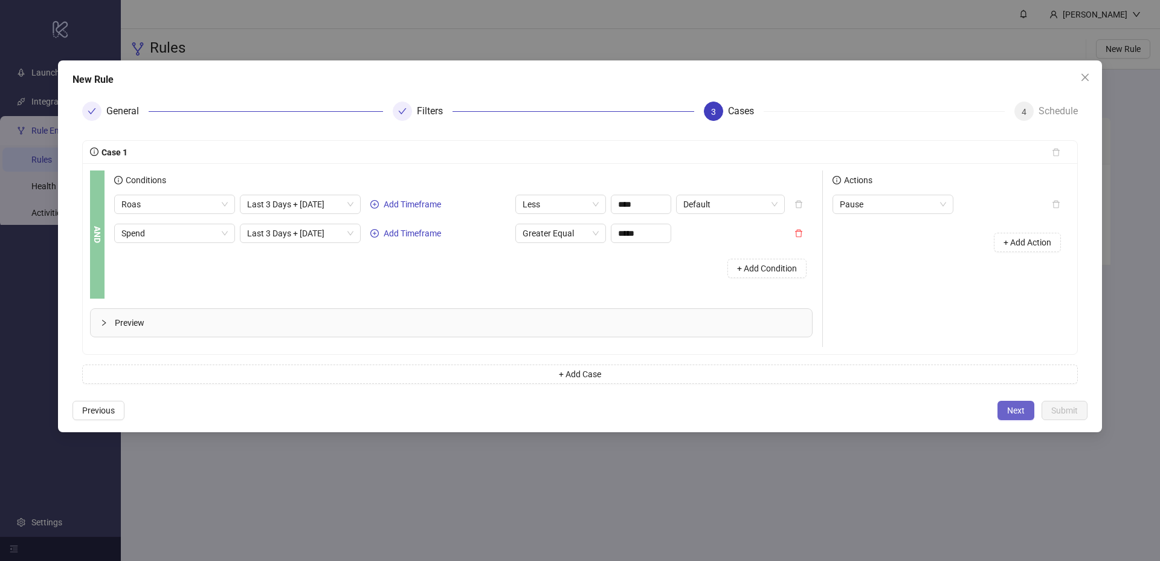
click at [1013, 404] on button "Next" at bounding box center [1016, 410] width 37 height 19
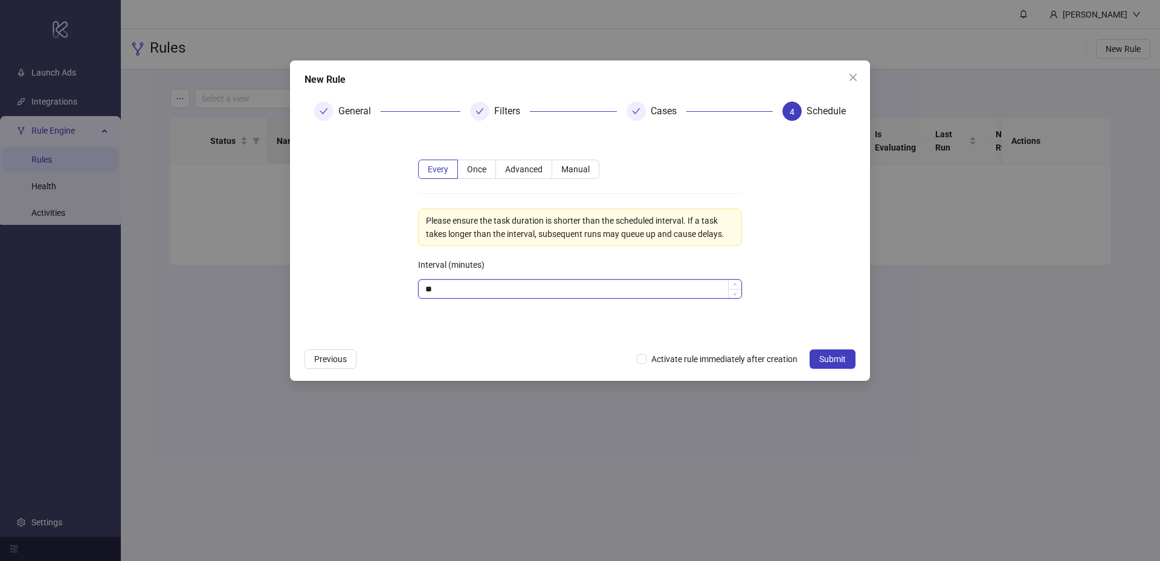
drag, startPoint x: 453, startPoint y: 289, endPoint x: 418, endPoint y: 286, distance: 35.7
click at [418, 286] on div "**" at bounding box center [580, 288] width 324 height 19
type input "***"
drag, startPoint x: 759, startPoint y: 260, endPoint x: 775, endPoint y: 306, distance: 48.3
click at [759, 260] on div "Every Once Advanced Manual Please ensure the task duration is shorter than the …" at bounding box center [580, 236] width 363 height 192
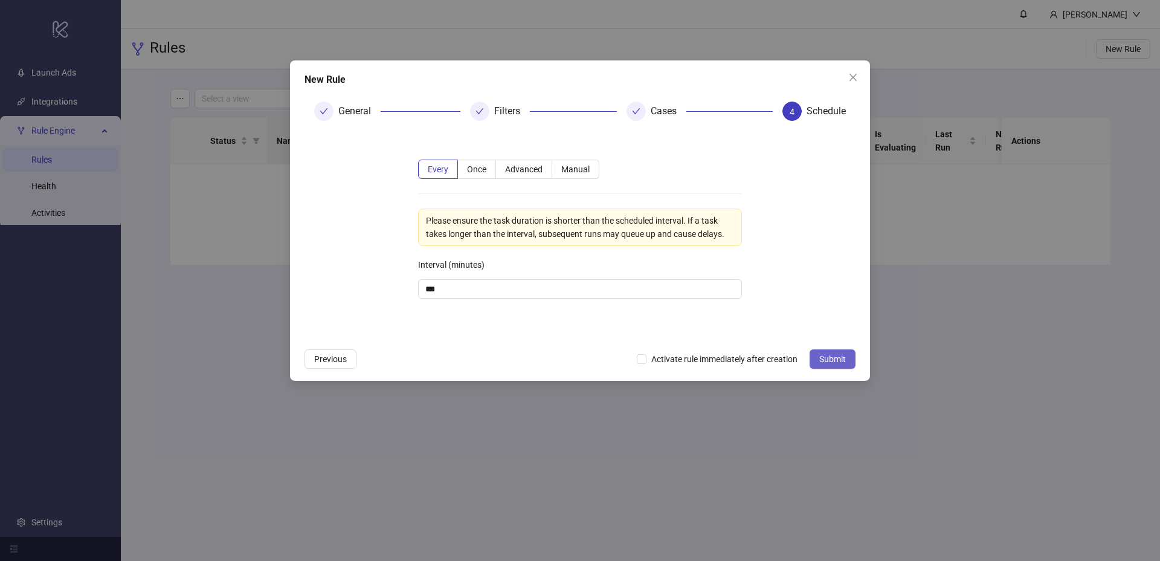
click at [830, 355] on span "Submit" at bounding box center [832, 359] width 27 height 10
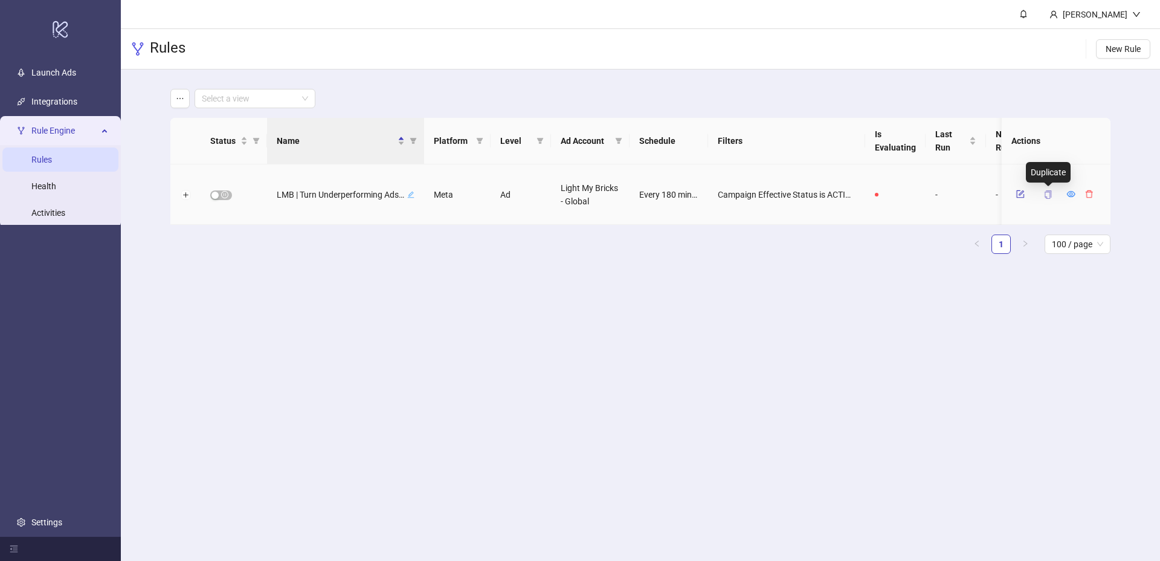
click at [1045, 195] on icon "copy" at bounding box center [1048, 194] width 7 height 8
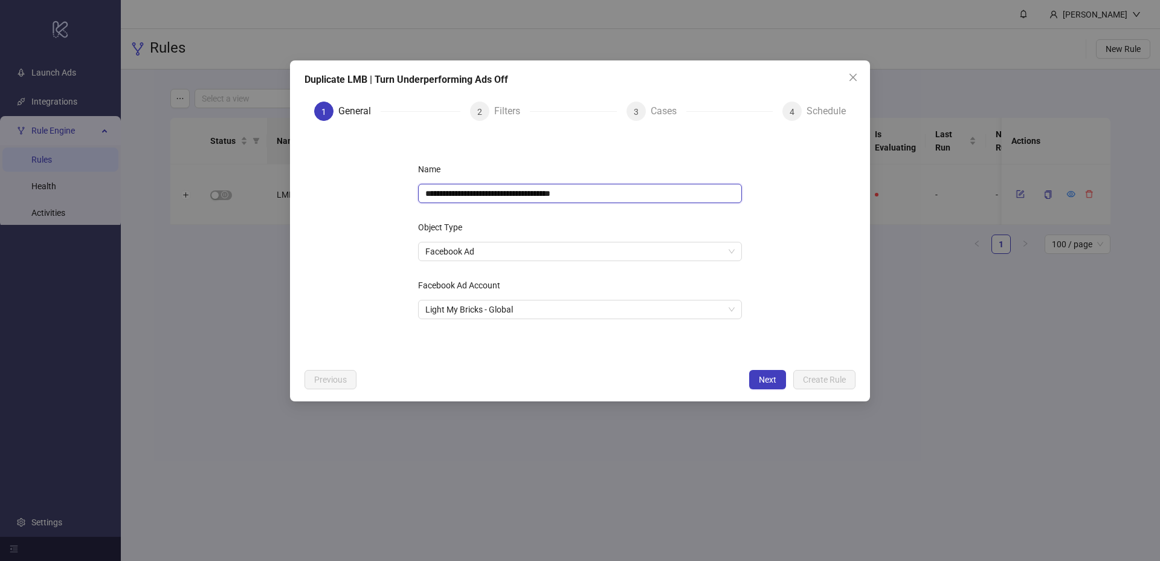
drag, startPoint x: 616, startPoint y: 192, endPoint x: 469, endPoint y: 195, distance: 146.9
click at [469, 195] on input "**********" at bounding box center [580, 193] width 324 height 19
paste input "*****"
type input "**********"
click at [528, 220] on div "Object Type" at bounding box center [580, 230] width 324 height 24
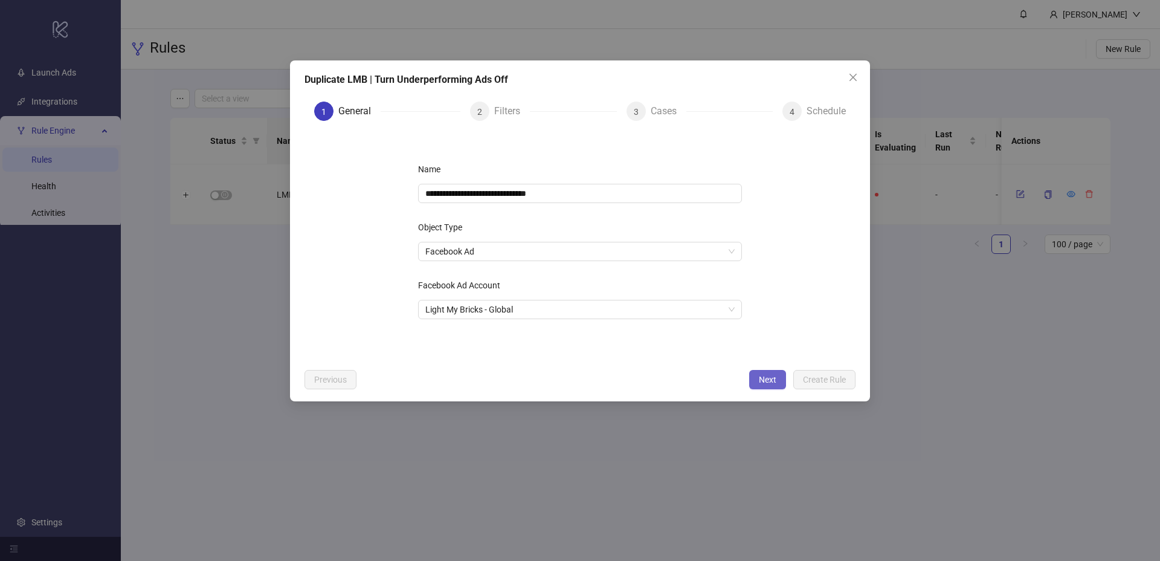
click at [769, 370] on button "Next" at bounding box center [767, 379] width 37 height 19
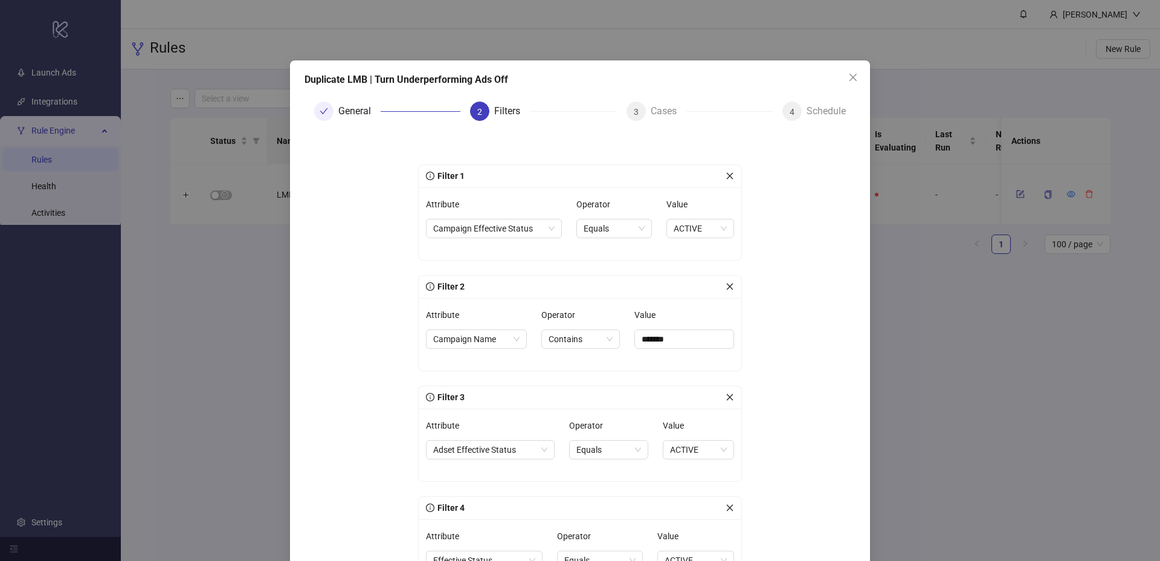
scroll to position [208, 0]
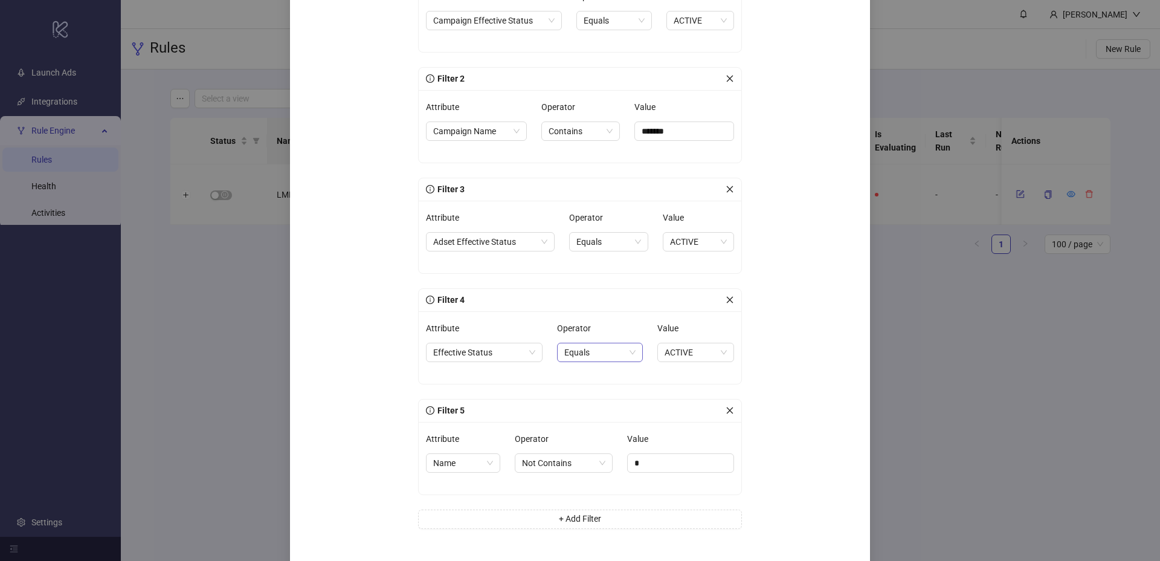
click at [601, 357] on span "Equals" at bounding box center [599, 352] width 71 height 18
click at [349, 324] on form "Filter 1 Attribute Campaign Effective Status Operator Equals Value ACTIVE Filte…" at bounding box center [580, 248] width 551 height 650
click at [574, 349] on span "Equals" at bounding box center [599, 352] width 71 height 18
click at [577, 348] on span "Equals" at bounding box center [599, 352] width 71 height 18
click at [513, 352] on span "Effective Status" at bounding box center [484, 352] width 102 height 18
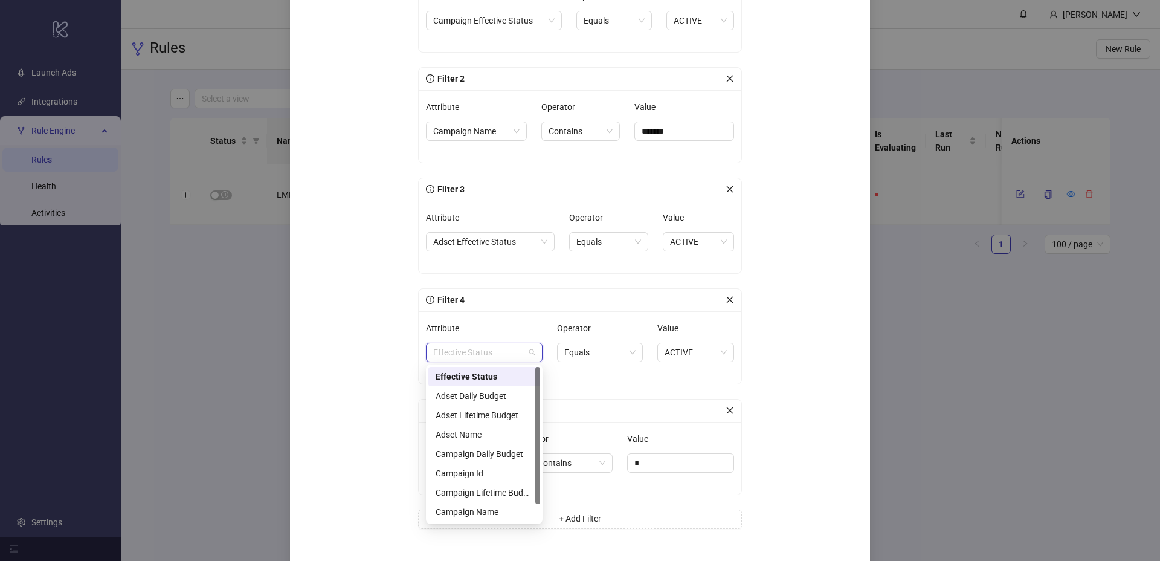
click at [517, 346] on span "Effective Status" at bounding box center [484, 352] width 102 height 18
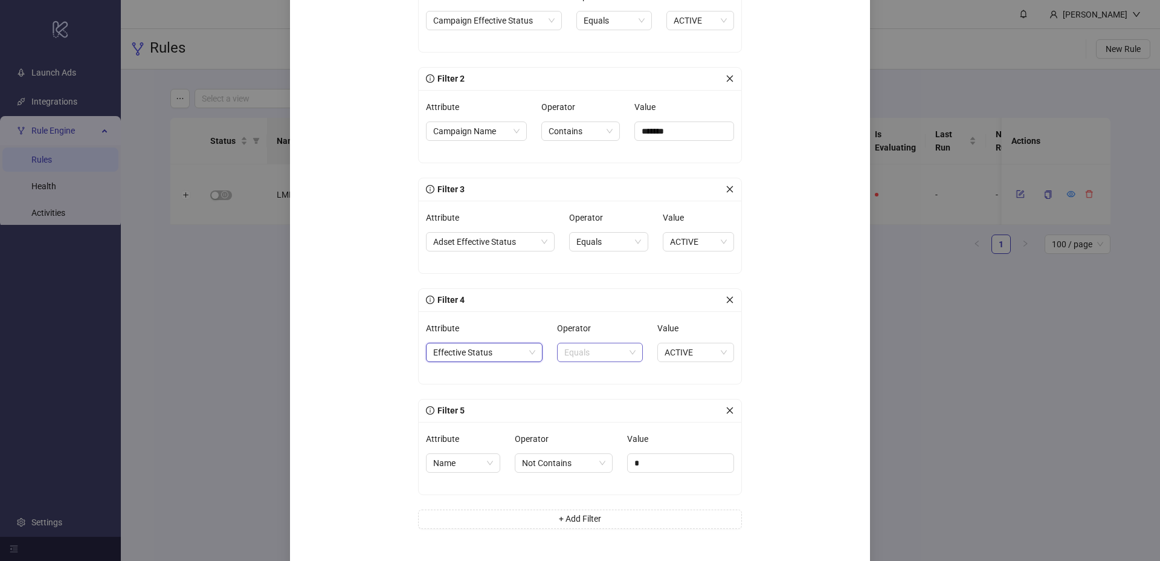
click at [626, 355] on span "Equals" at bounding box center [599, 352] width 71 height 18
click at [590, 393] on div "In" at bounding box center [600, 395] width 66 height 13
click at [607, 356] on span "In" at bounding box center [594, 352] width 56 height 18
click at [597, 398] on div "In" at bounding box center [594, 395] width 50 height 13
click at [706, 356] on div "ACTIVE" at bounding box center [682, 352] width 73 height 17
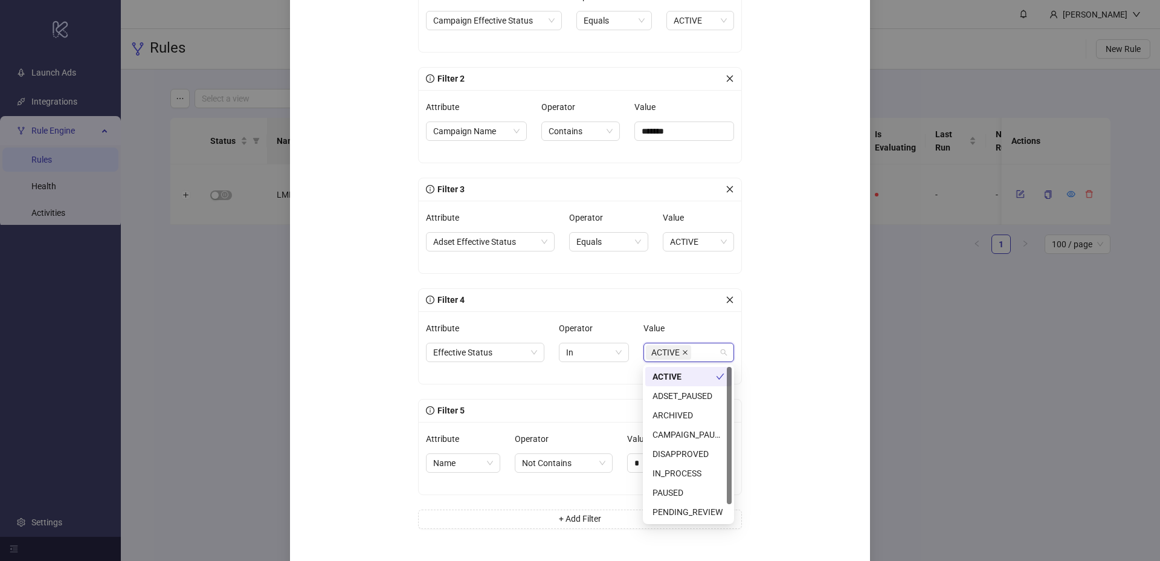
click at [685, 352] on icon "close" at bounding box center [685, 352] width 6 height 6
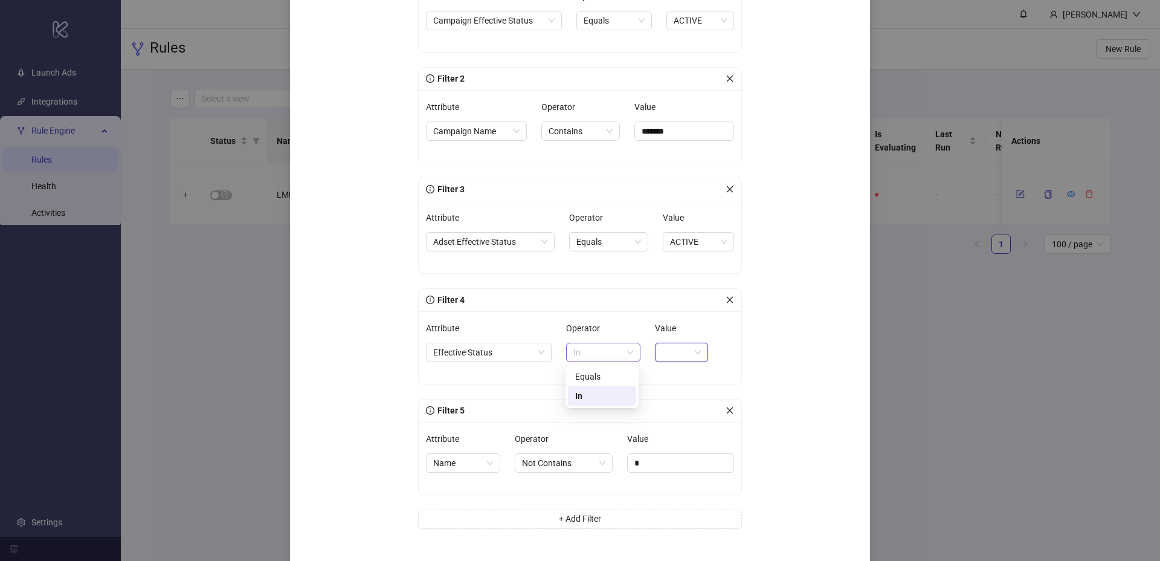
click at [586, 352] on span "In" at bounding box center [603, 352] width 60 height 18
click at [595, 378] on div "Equals" at bounding box center [602, 376] width 54 height 13
click at [526, 352] on span "Effective Status" at bounding box center [488, 352] width 111 height 18
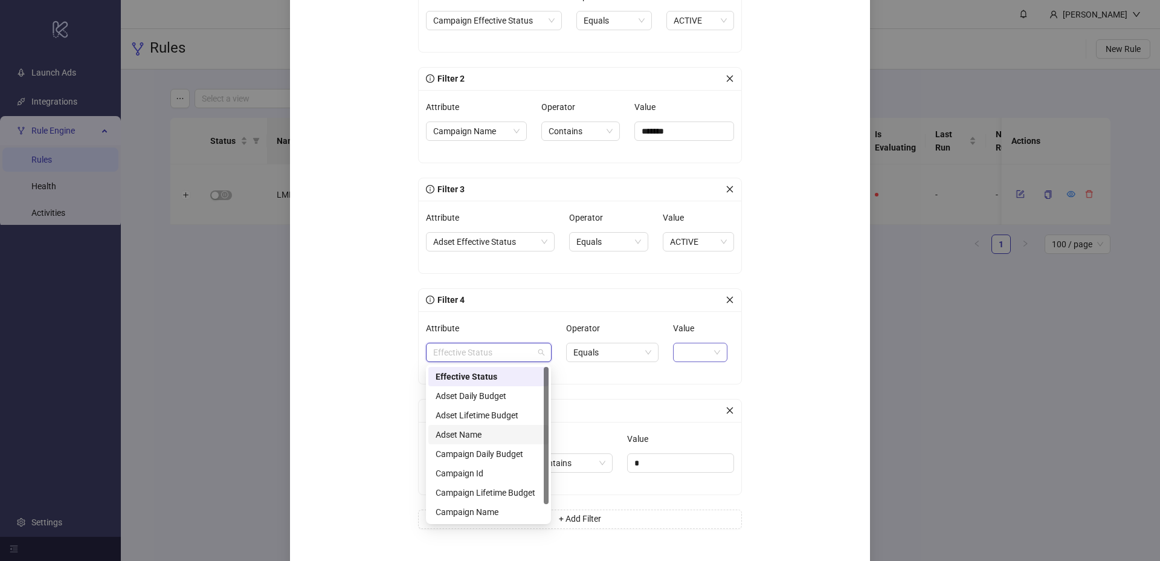
scroll to position [19, 0]
click at [747, 339] on div "Filter 1 Attribute Campaign Effective Status Operator Equals Value ACTIVE Filte…" at bounding box center [580, 247] width 363 height 630
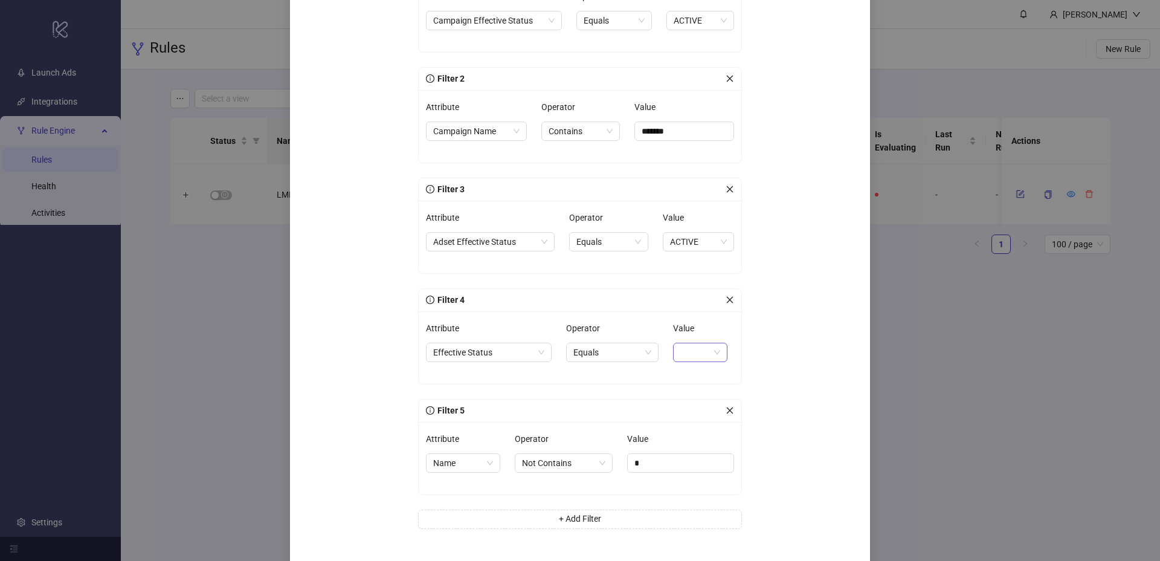
click at [680, 344] on input "Value" at bounding box center [694, 352] width 29 height 18
click at [694, 393] on div "ADSET_PAUSED" at bounding box center [698, 395] width 35 height 13
click at [702, 352] on span "ADSET_PAUSED" at bounding box center [686, 352] width 82 height 18
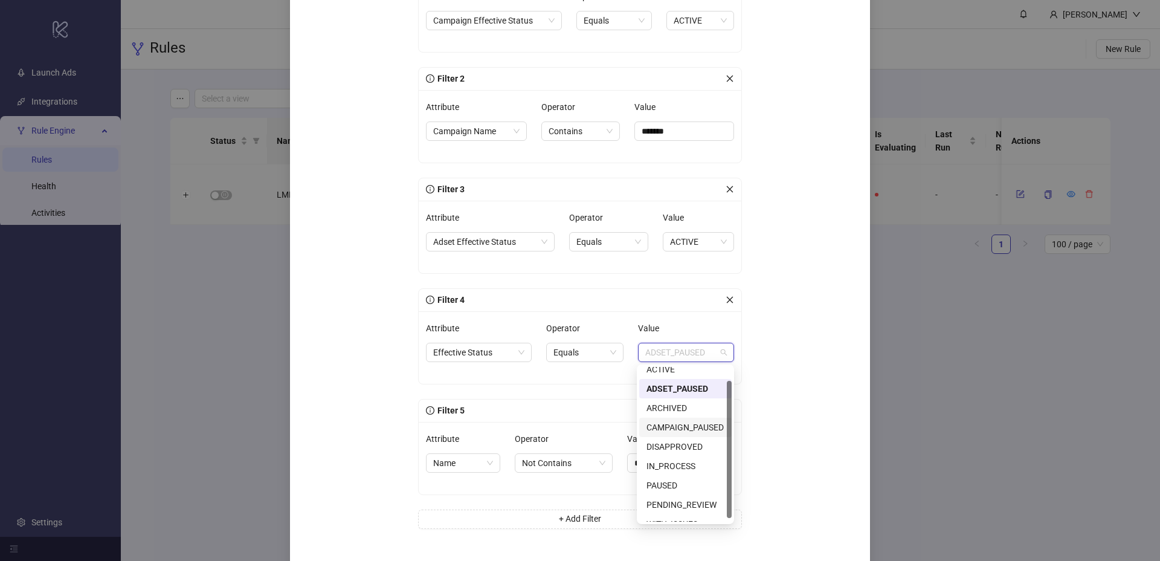
scroll to position [19, 0]
click at [682, 474] on div "PAUSED" at bounding box center [686, 472] width 78 height 13
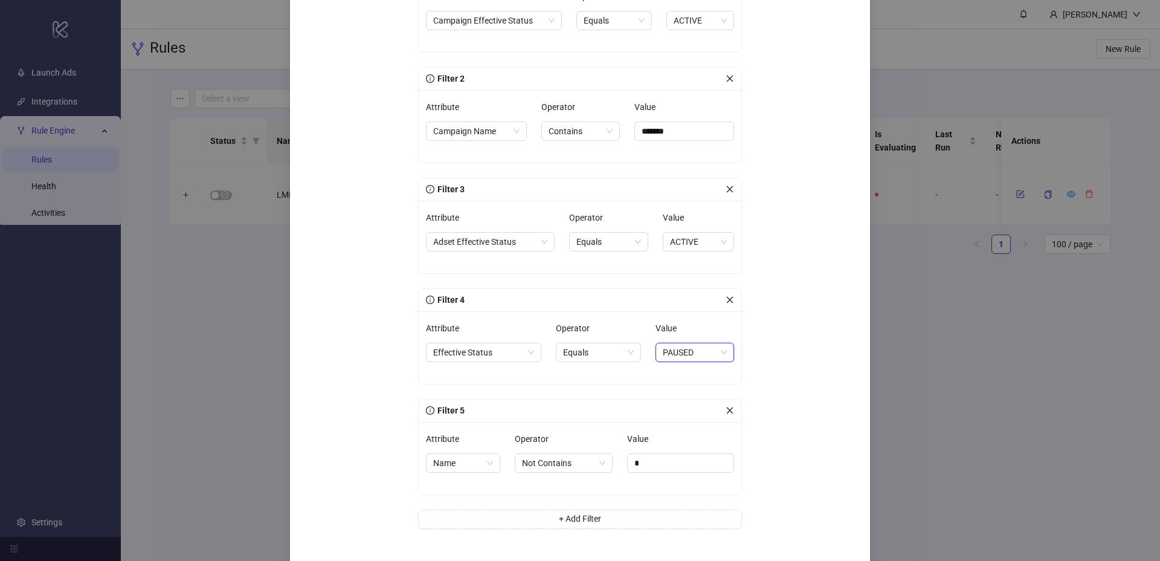
click at [752, 380] on div "Filter 1 Attribute Campaign Effective Status Operator Equals Value ACTIVE Filte…" at bounding box center [580, 247] width 363 height 630
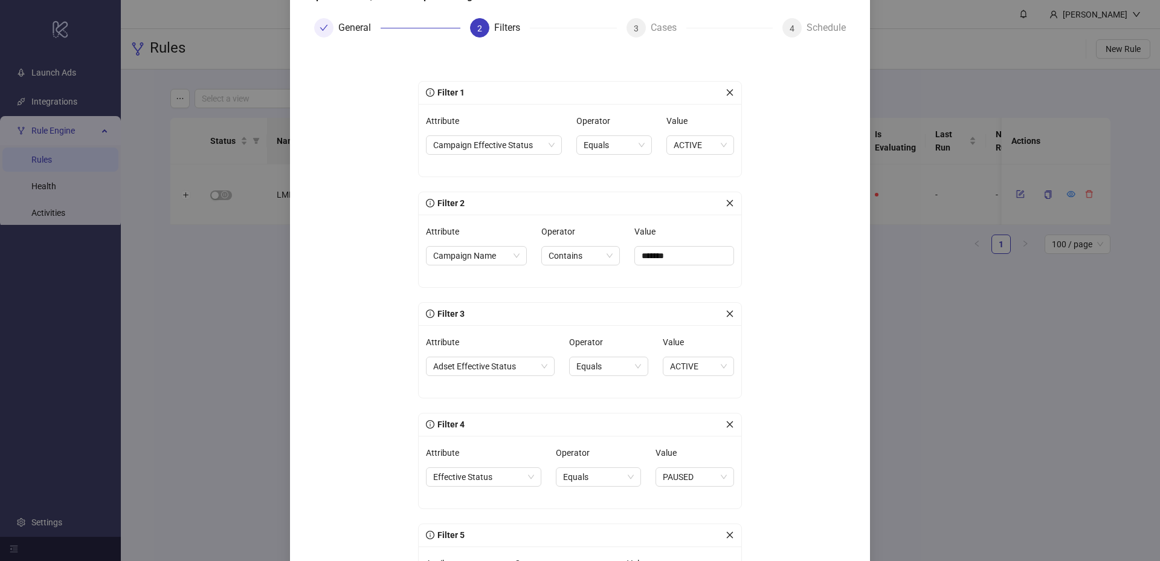
scroll to position [273, 0]
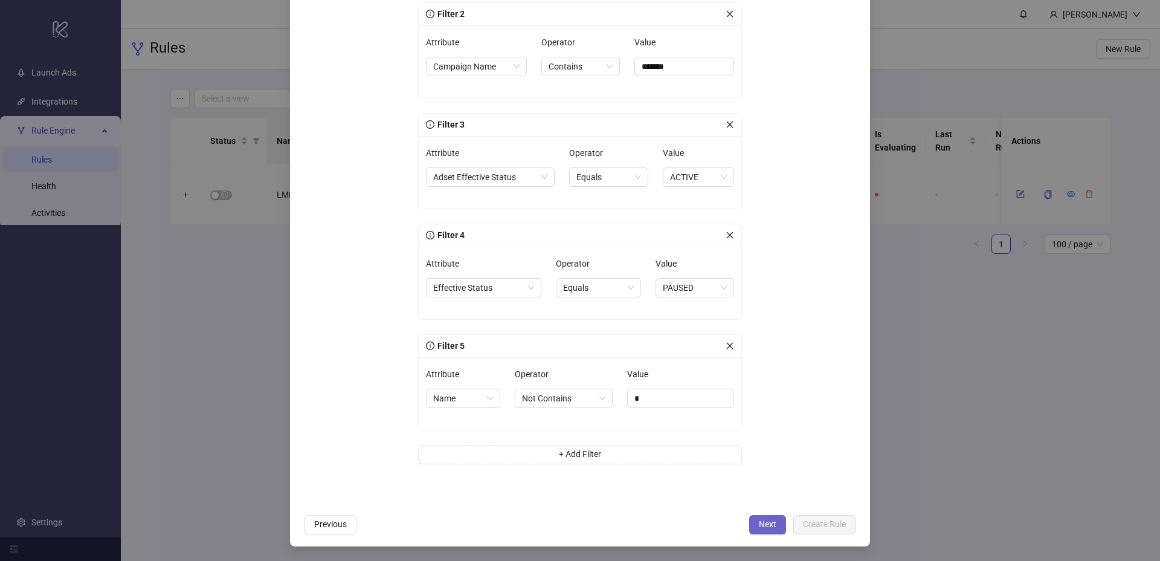
click at [776, 521] on button "Next" at bounding box center [767, 524] width 37 height 19
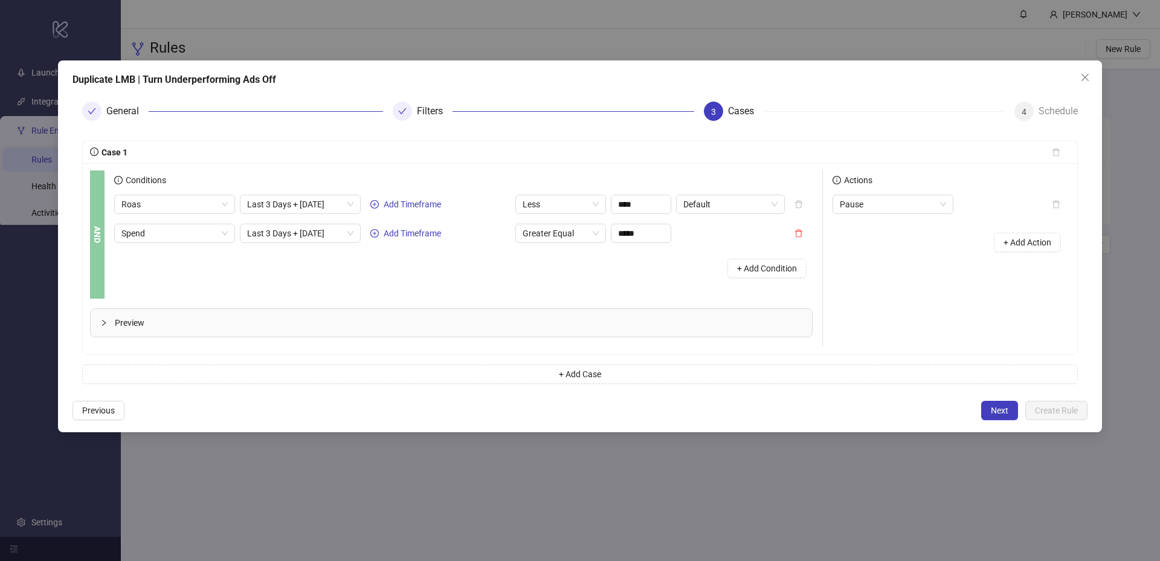
click at [411, 269] on div "+ Add Condition" at bounding box center [463, 268] width 698 height 31
click at [584, 206] on span "Less" at bounding box center [561, 204] width 76 height 18
click at [560, 260] on div "Greater Equal" at bounding box center [560, 266] width 71 height 13
click at [568, 230] on span "Greater Equal" at bounding box center [561, 233] width 76 height 18
click at [681, 271] on div "+ Add Condition" at bounding box center [463, 268] width 698 height 31
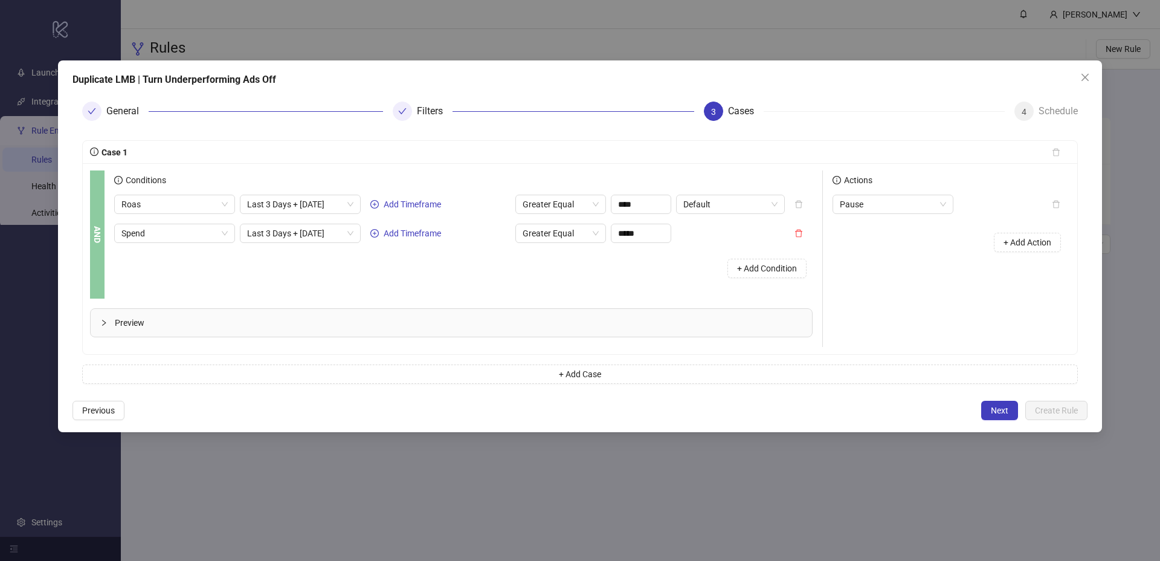
click at [645, 266] on div "+ Add Condition" at bounding box center [463, 268] width 698 height 31
click at [560, 230] on span "Greater Equal" at bounding box center [561, 233] width 76 height 18
click at [552, 282] on div "Greater" at bounding box center [560, 276] width 71 height 13
drag, startPoint x: 642, startPoint y: 234, endPoint x: 614, endPoint y: 232, distance: 27.3
click at [614, 232] on input "*****" at bounding box center [640, 233] width 59 height 18
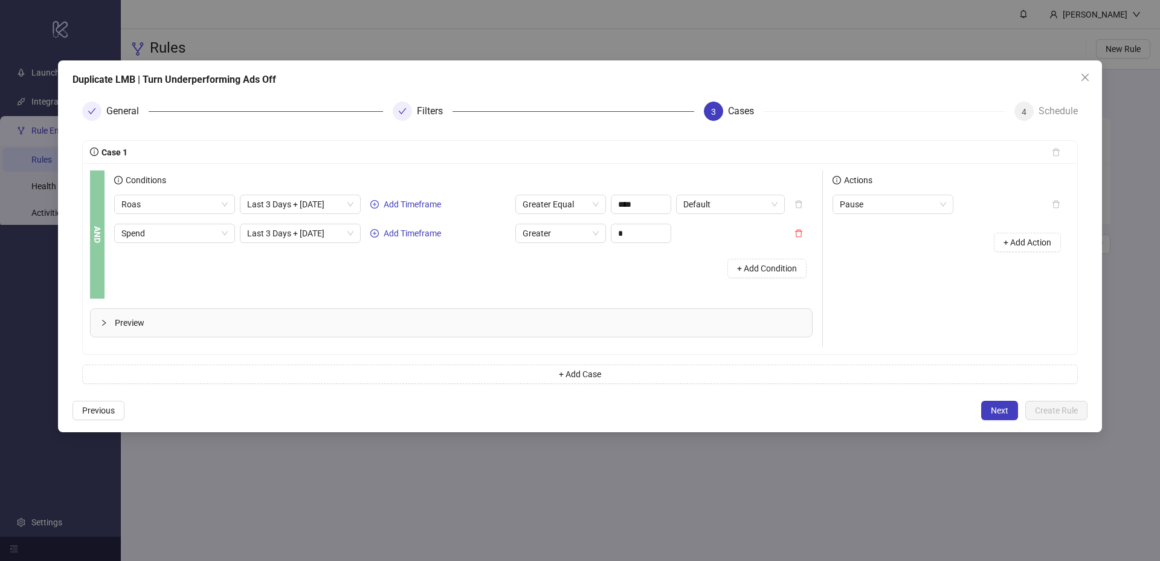
type input "****"
click at [611, 257] on div "+ Add Condition" at bounding box center [463, 268] width 698 height 31
click at [324, 237] on span "Last 3 Days + Today" at bounding box center [300, 233] width 106 height 18
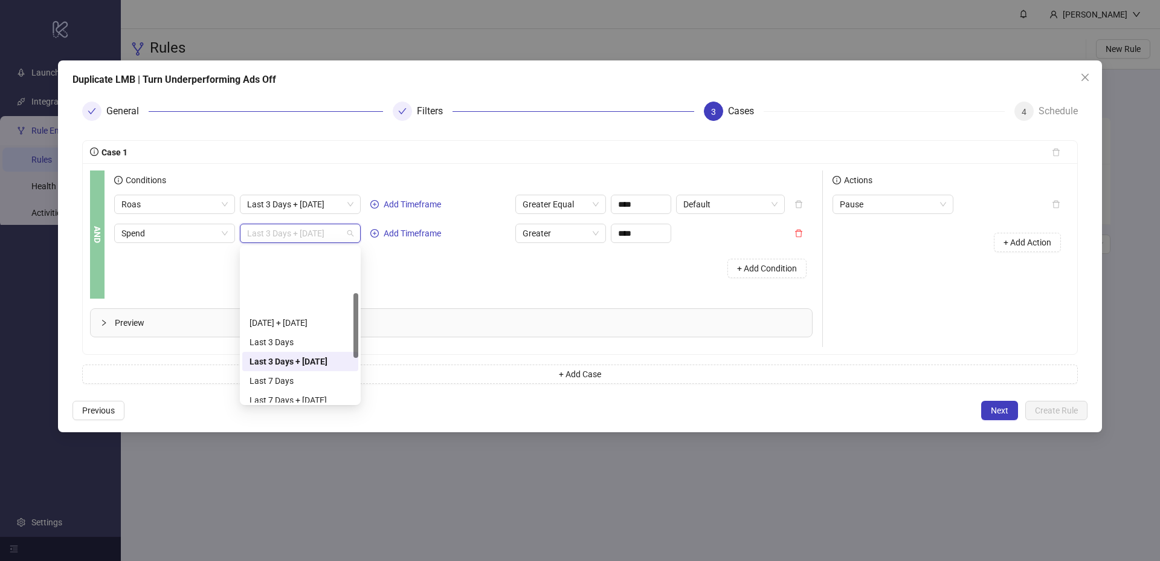
scroll to position [106, 0]
click at [317, 326] on div "Last 7 Days + Today" at bounding box center [301, 324] width 102 height 13
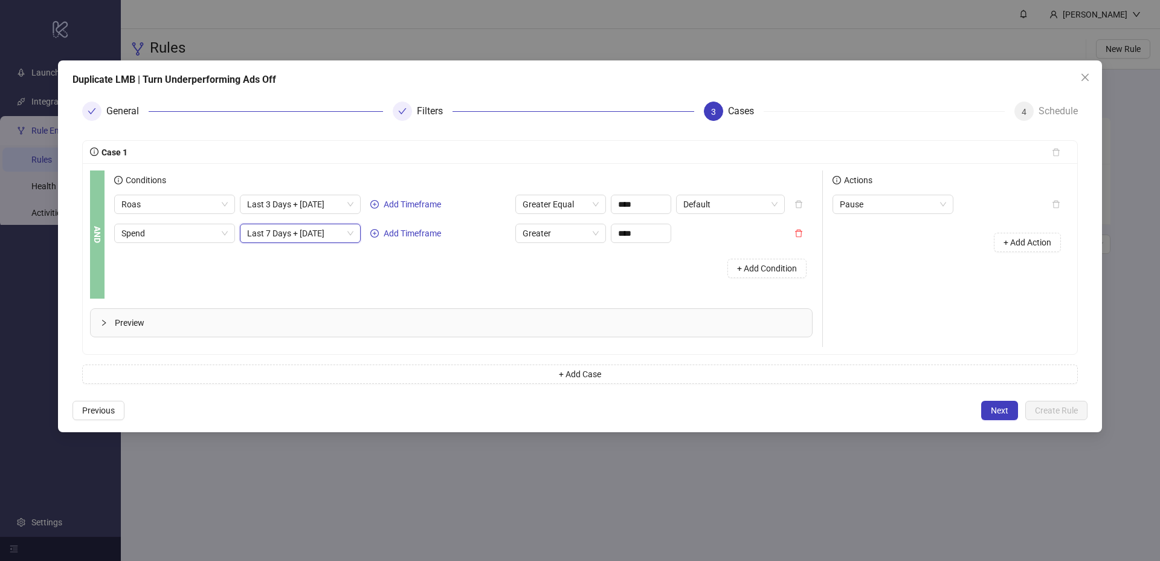
click at [488, 264] on div "+ Add Condition" at bounding box center [463, 268] width 698 height 31
click at [937, 273] on div "Actions Pause + Add Action" at bounding box center [946, 258] width 247 height 176
click at [894, 279] on div "Actions Pause + Add Action" at bounding box center [946, 258] width 247 height 176
drag, startPoint x: 897, startPoint y: 200, endPoint x: 889, endPoint y: 211, distance: 13.1
click at [897, 200] on span "Pause" at bounding box center [893, 204] width 106 height 18
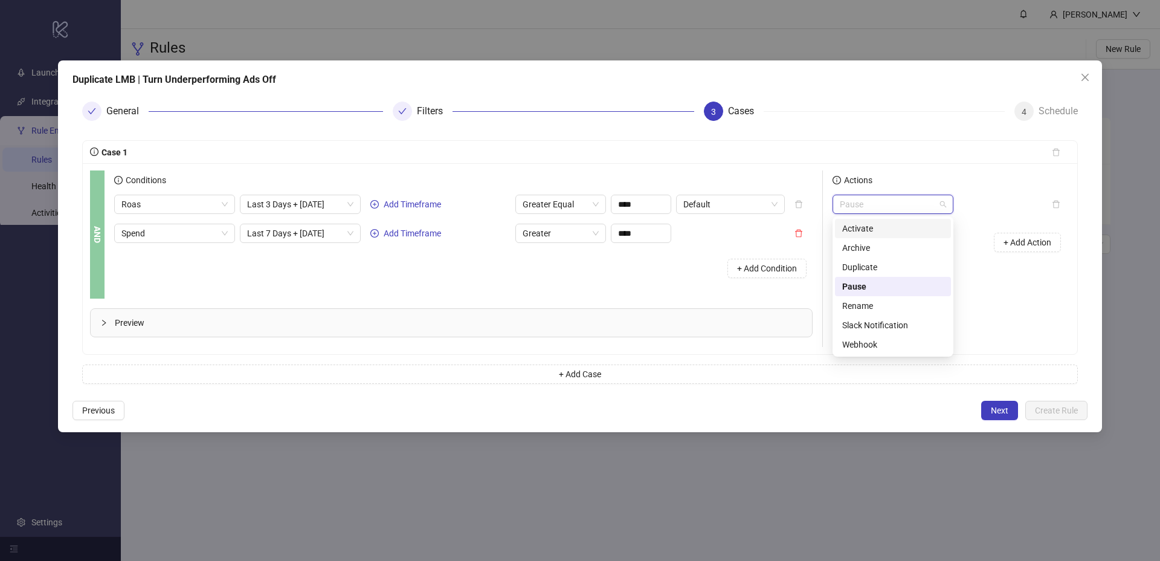
click at [879, 225] on div "Activate" at bounding box center [893, 228] width 102 height 13
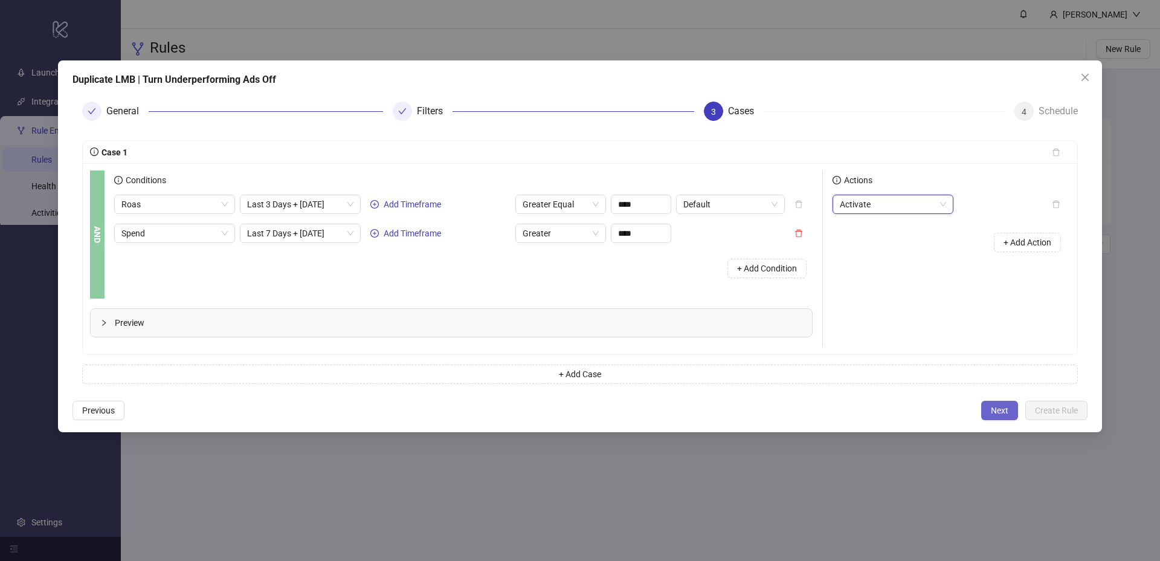
click at [1000, 411] on span "Next" at bounding box center [1000, 410] width 18 height 10
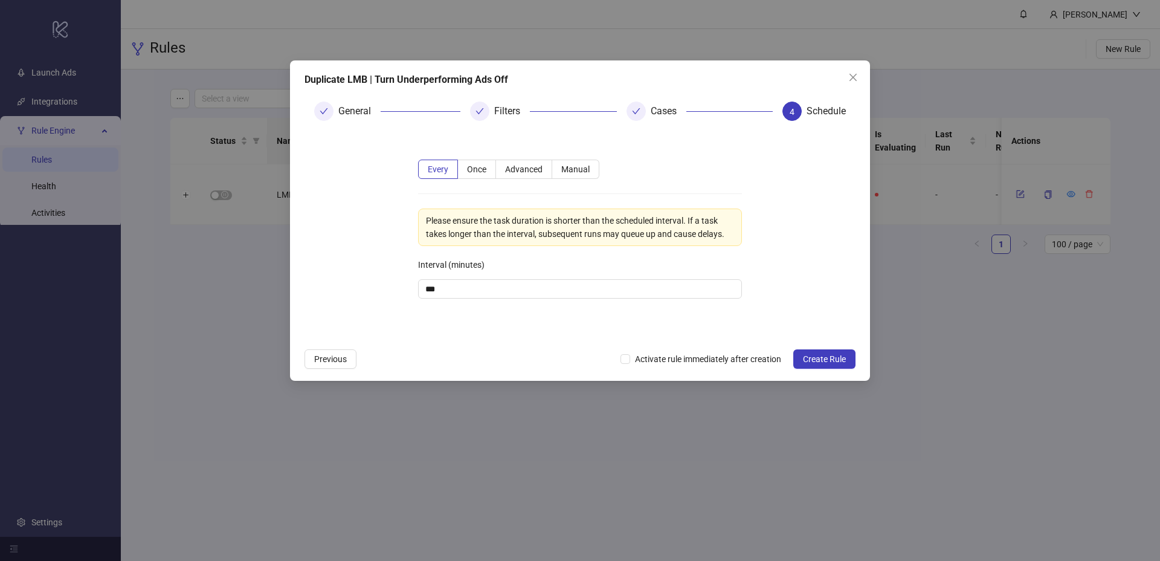
click at [773, 229] on form "Every Once Advanced Manual Please ensure the task duration is shorter than the …" at bounding box center [580, 236] width 551 height 211
click at [813, 358] on span "Create Rule" at bounding box center [824, 359] width 43 height 10
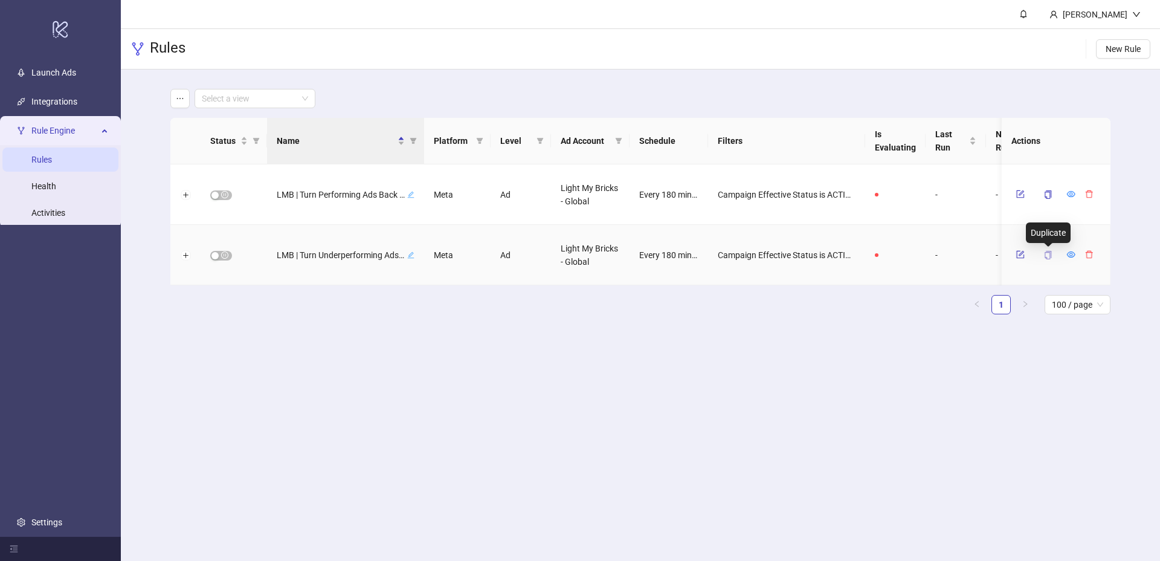
click at [1048, 251] on icon "copy" at bounding box center [1048, 255] width 8 height 8
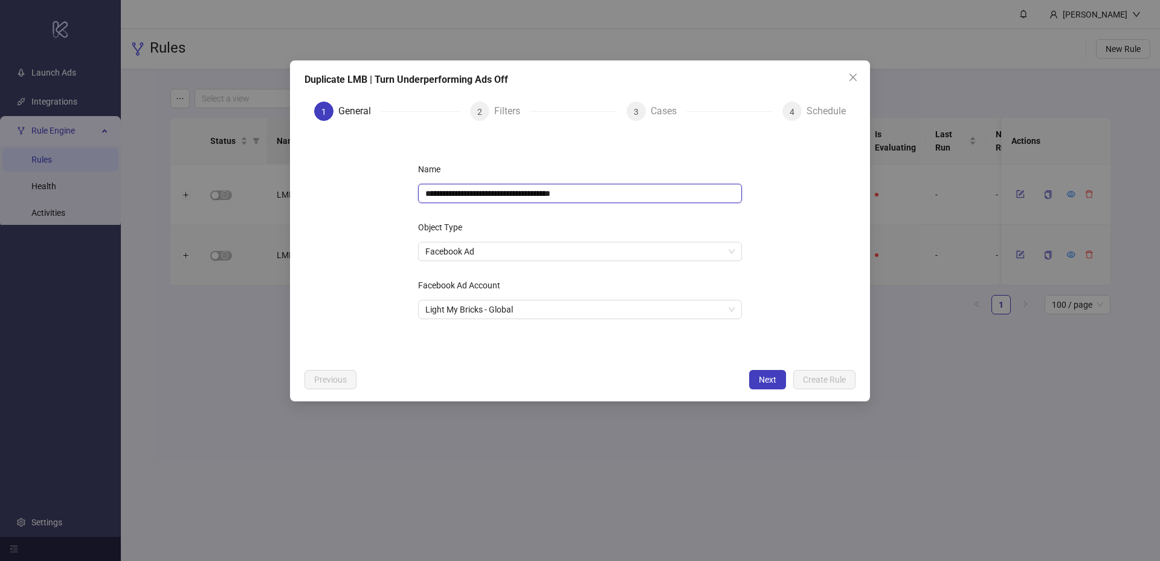
click at [565, 195] on input "**********" at bounding box center [580, 193] width 324 height 19
paste input "**********"
type input "**********"
click at [729, 211] on div "**********" at bounding box center [580, 246] width 363 height 213
click at [761, 373] on button "Next" at bounding box center [767, 379] width 37 height 19
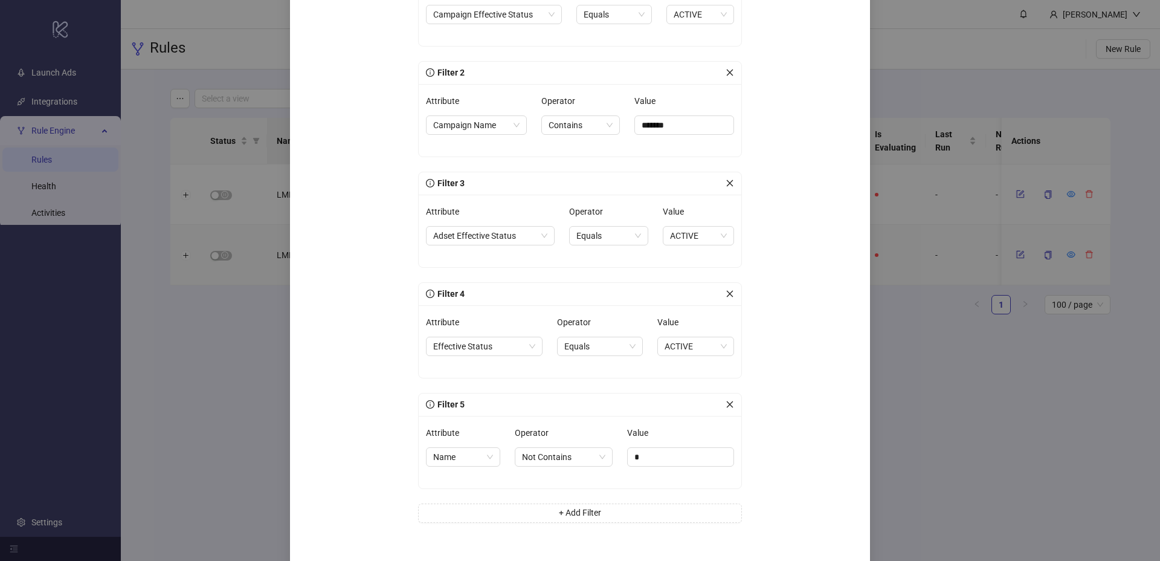
scroll to position [222, 0]
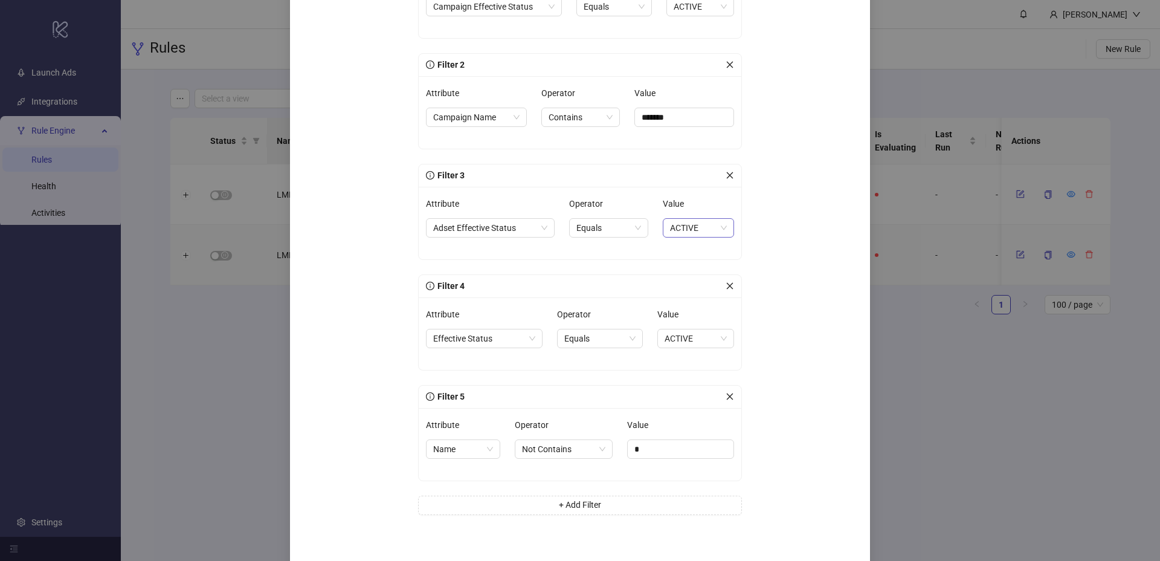
click at [679, 224] on span "ACTIVE" at bounding box center [698, 228] width 57 height 18
click at [619, 225] on span "Equals" at bounding box center [608, 228] width 65 height 18
click at [624, 225] on span "Equals" at bounding box center [608, 228] width 65 height 18
click at [713, 225] on span "ACTIVE" at bounding box center [698, 228] width 57 height 18
click at [642, 230] on div "Equals" at bounding box center [609, 227] width 80 height 19
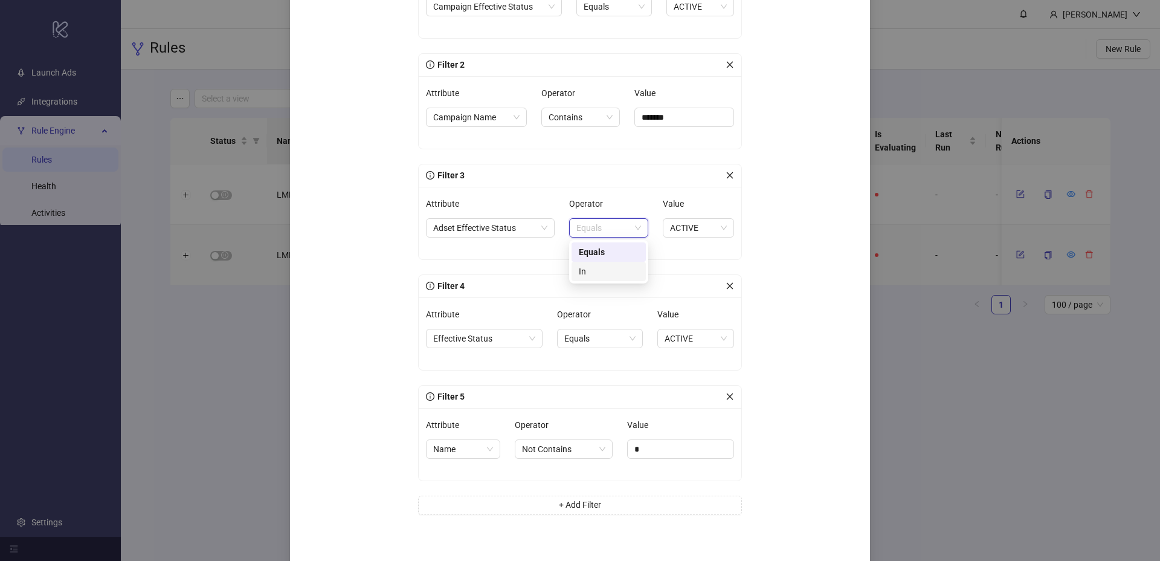
click at [605, 272] on div "In" at bounding box center [609, 271] width 60 height 13
click at [697, 228] on div "ACTIVE" at bounding box center [677, 227] width 48 height 17
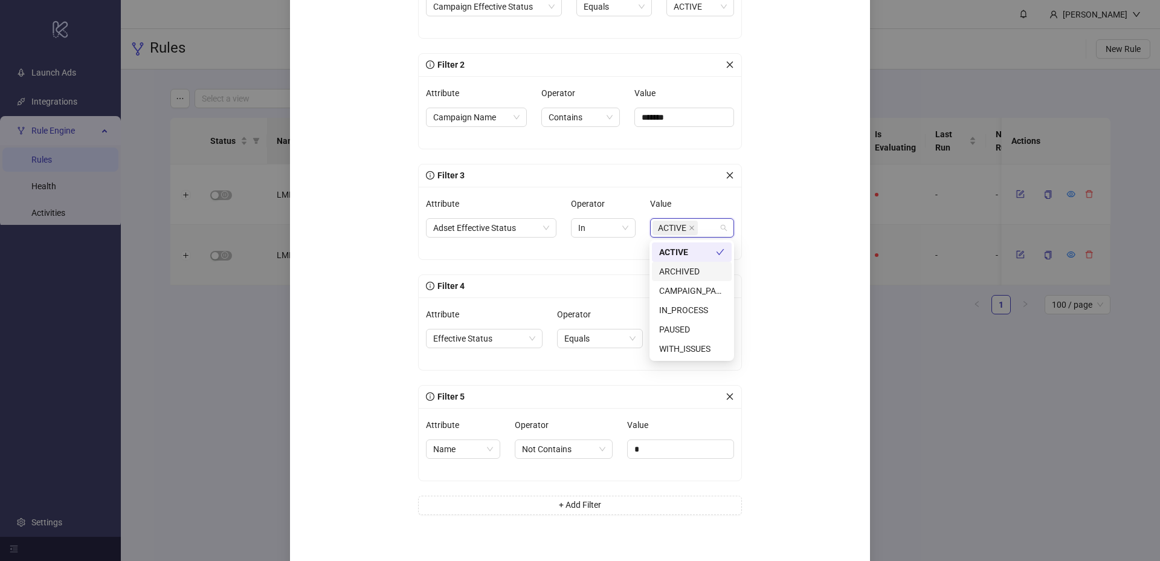
click at [640, 248] on div "Attribute Adset Effective Status Operator In Value ACTIVE" at bounding box center [580, 223] width 308 height 58
click at [629, 227] on div "In" at bounding box center [603, 227] width 65 height 19
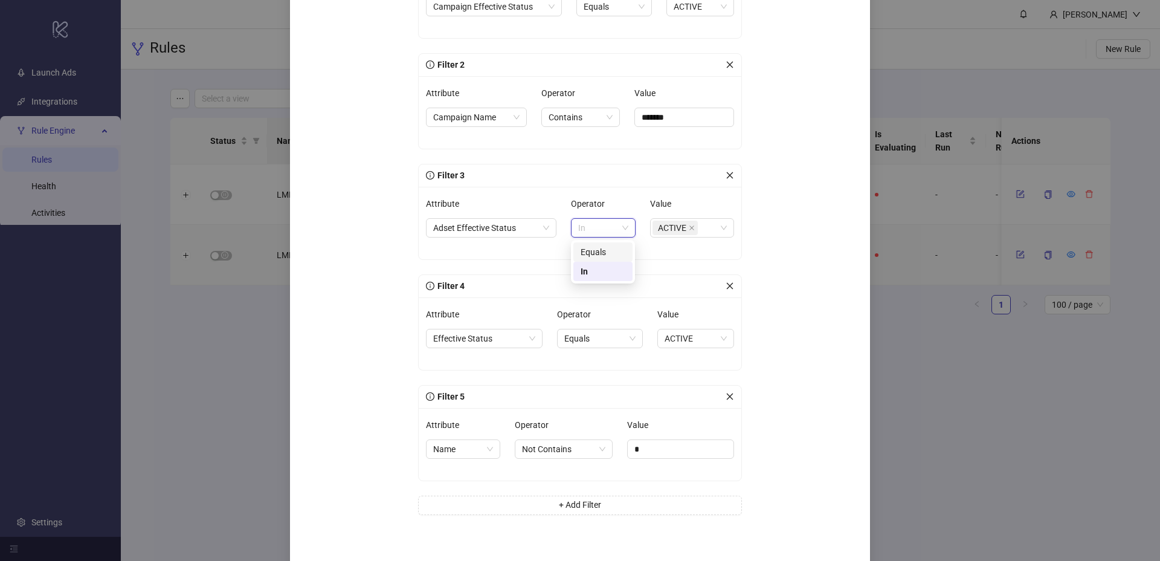
click at [610, 251] on div "Equals" at bounding box center [603, 251] width 45 height 13
click at [636, 273] on div "Filter 1 Attribute Campaign Effective Status Operator Equals Value ACTIVE Filte…" at bounding box center [580, 236] width 324 height 587
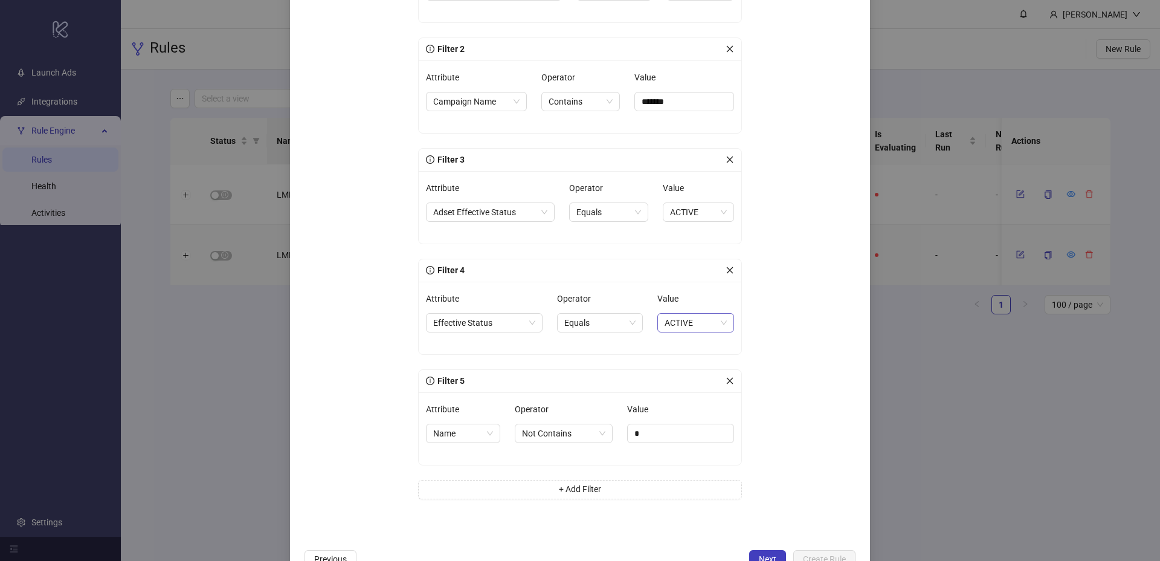
scroll to position [245, 0]
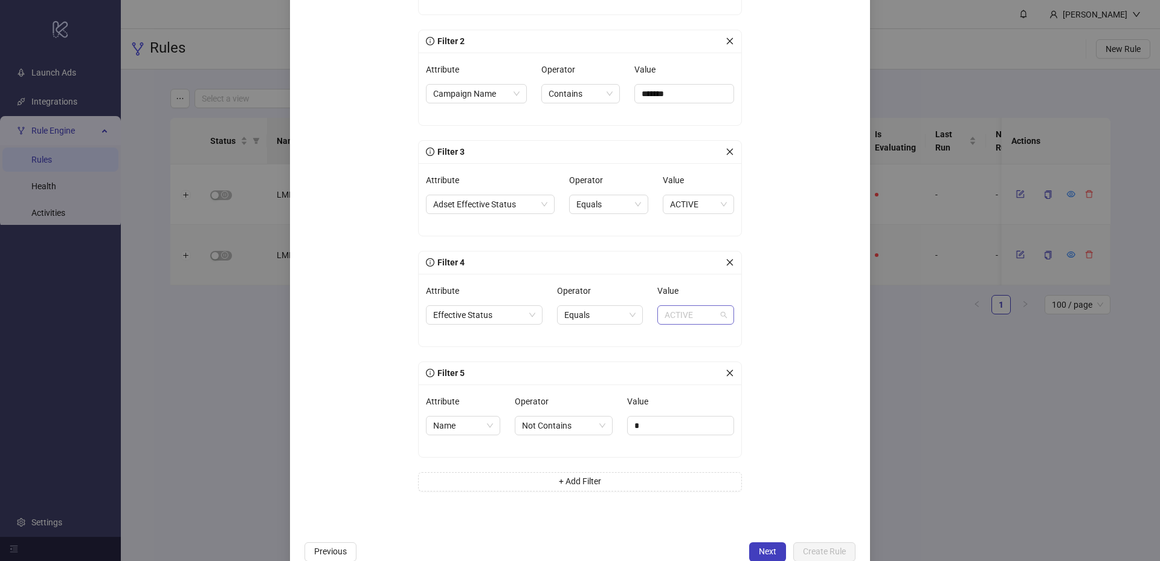
click at [710, 321] on span "ACTIVE" at bounding box center [696, 315] width 62 height 18
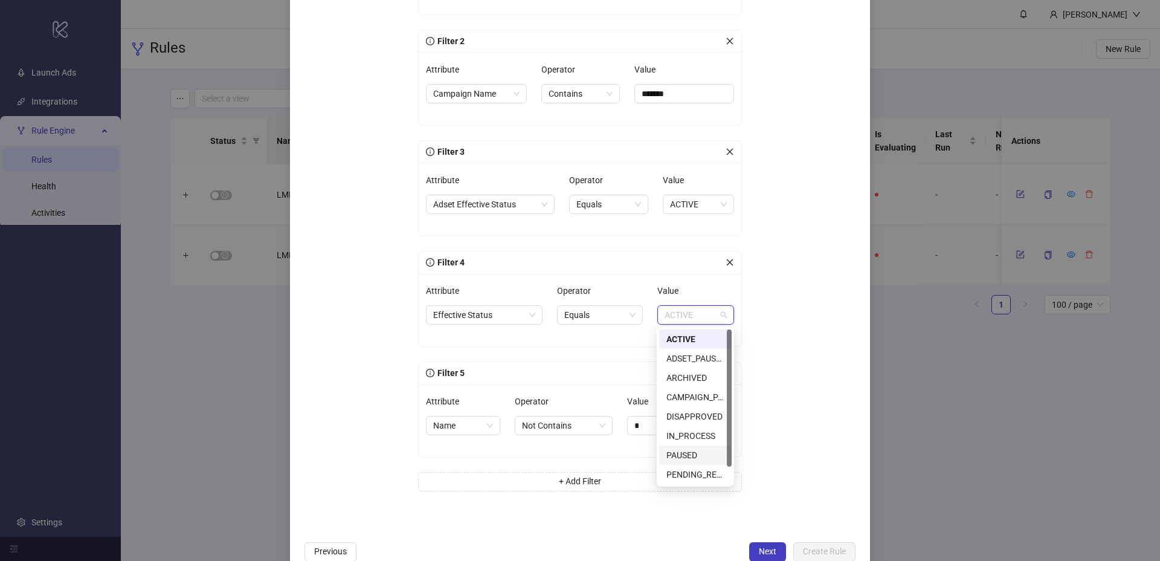
click at [696, 456] on div "PAUSED" at bounding box center [695, 454] width 58 height 13
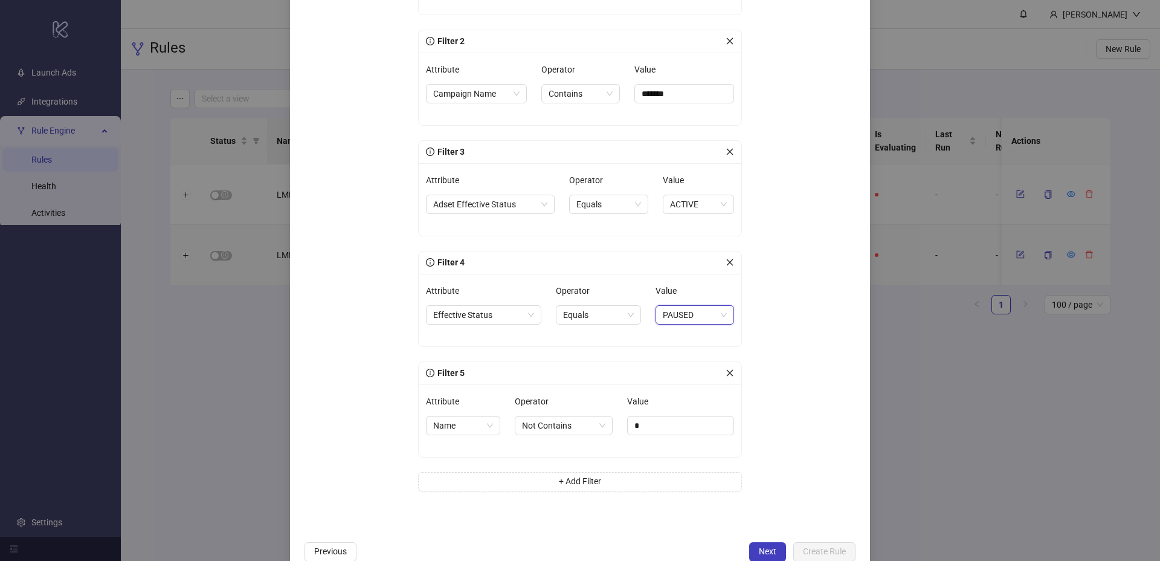
click at [790, 332] on form "Filter 1 Attribute Campaign Effective Status Operator Equals Value ACTIVE Filte…" at bounding box center [580, 210] width 551 height 650
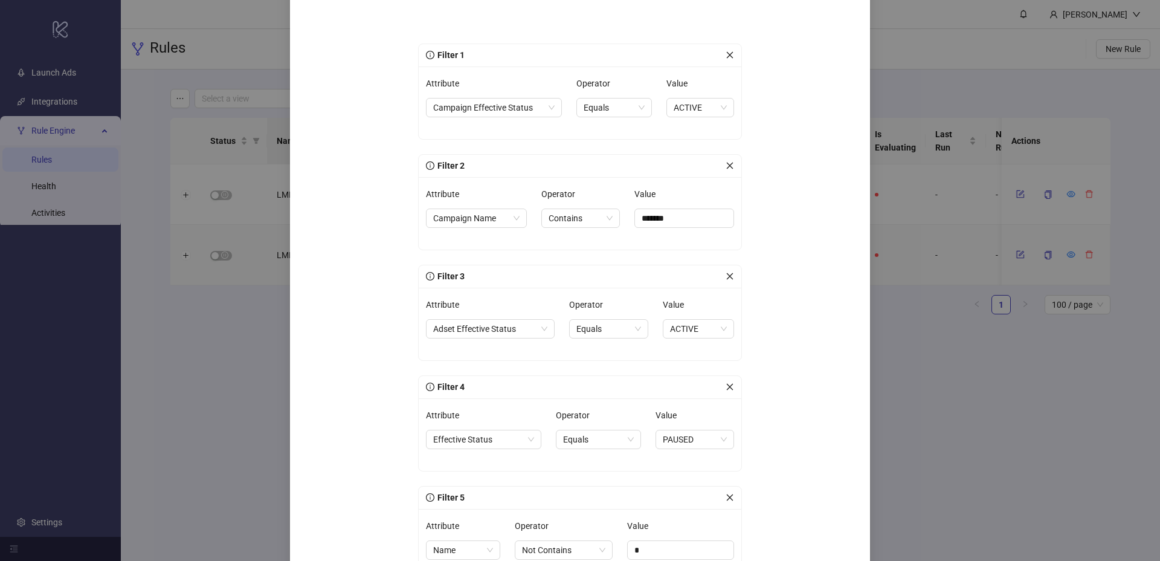
scroll to position [273, 0]
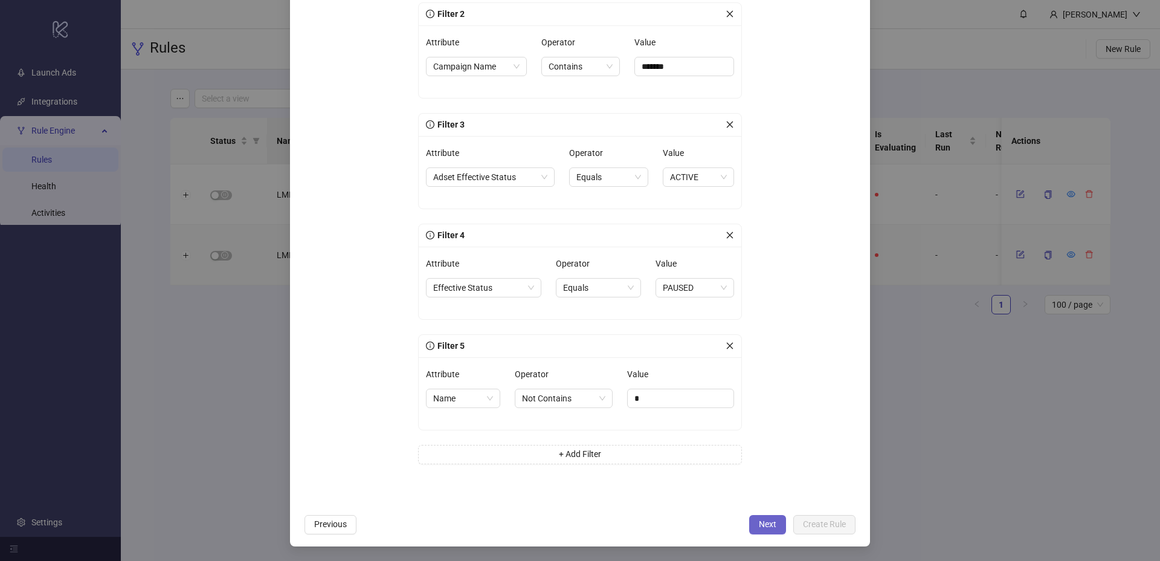
click at [760, 522] on span "Next" at bounding box center [768, 524] width 18 height 10
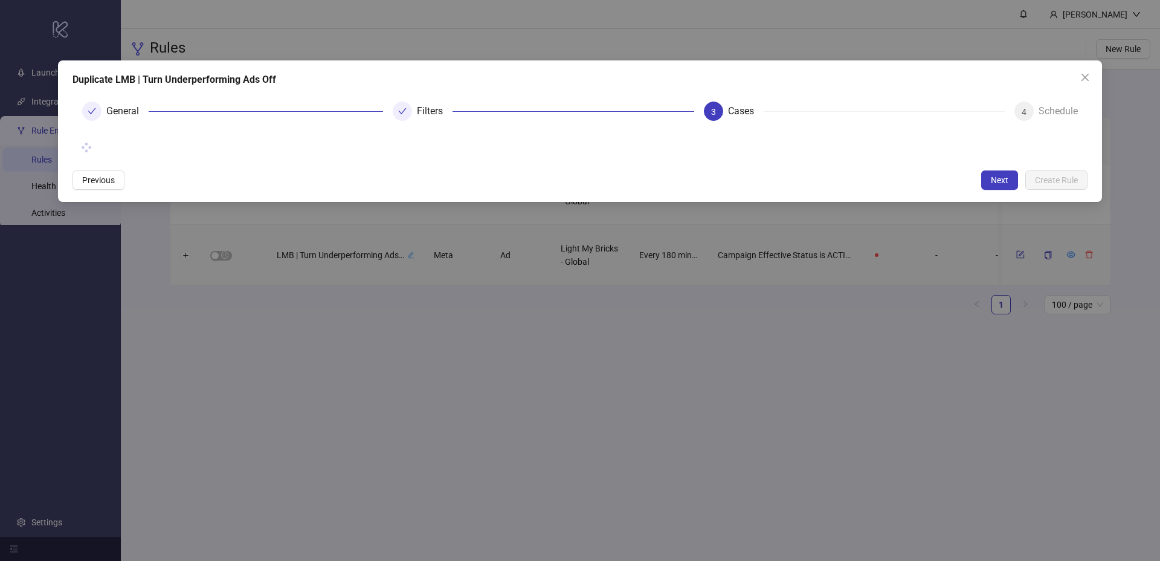
scroll to position [0, 0]
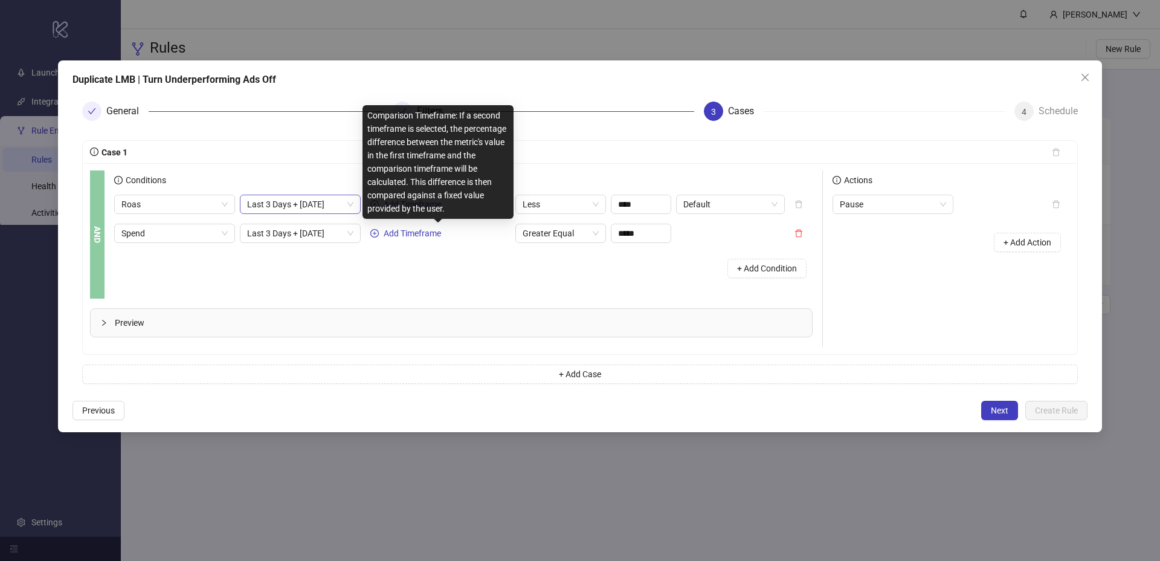
click at [297, 207] on span "Last 3 Days + Today" at bounding box center [300, 204] width 106 height 18
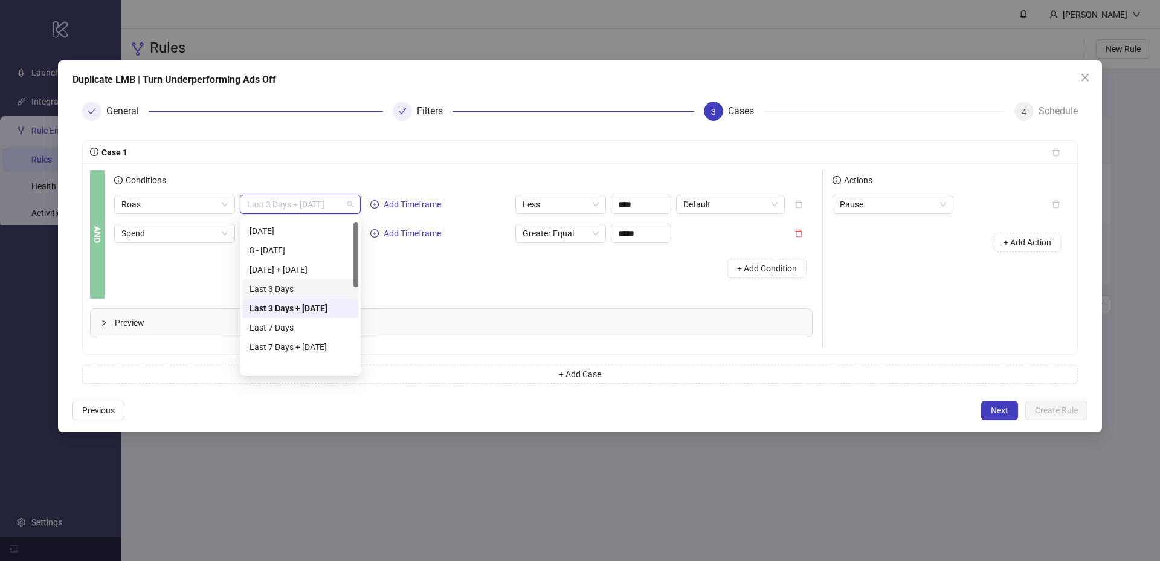
scroll to position [105, 0]
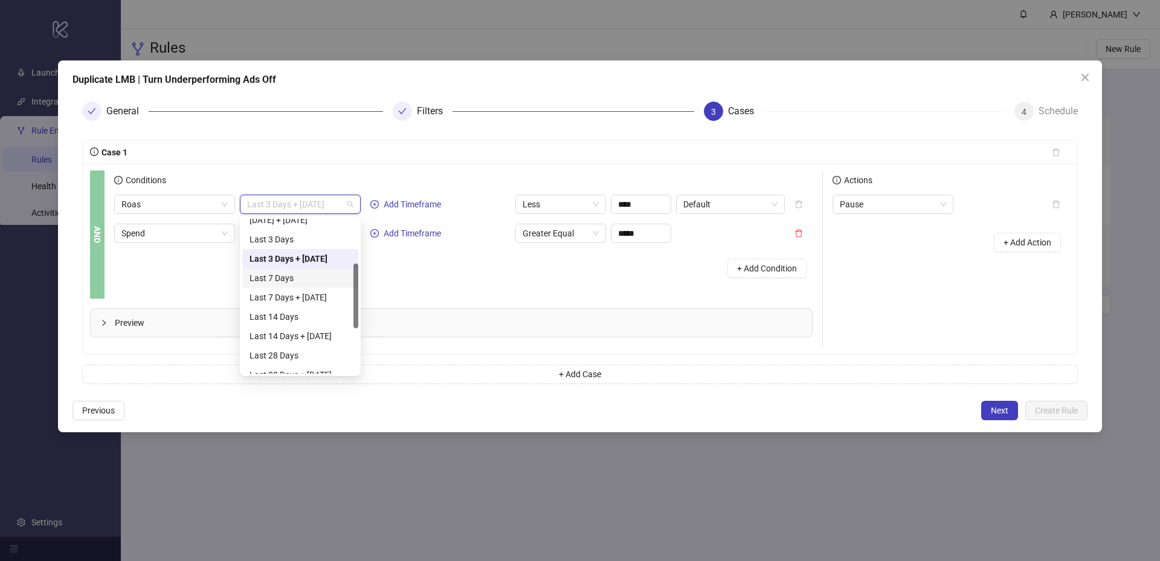
click at [294, 279] on div "Last 7 Days" at bounding box center [301, 277] width 102 height 13
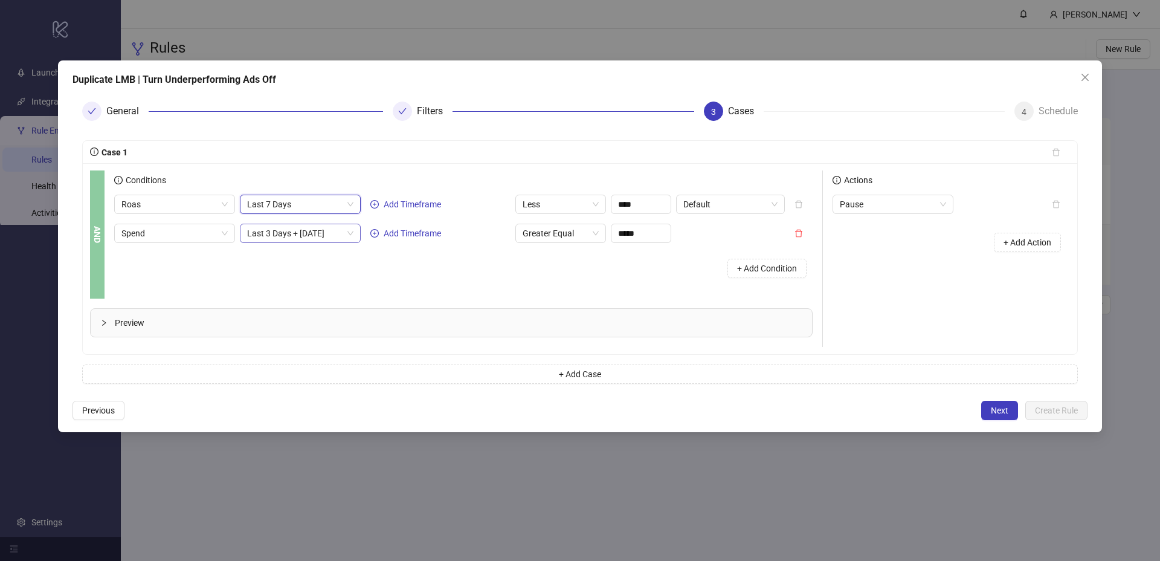
click at [311, 231] on span "Last 3 Days + Today" at bounding box center [300, 233] width 106 height 18
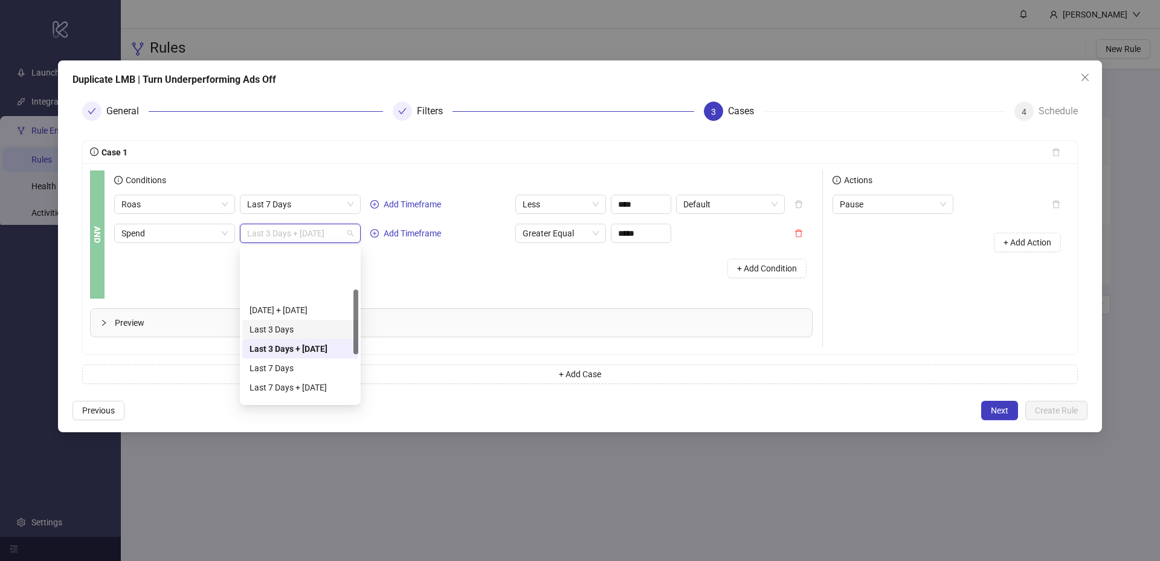
scroll to position [98, 0]
click at [292, 314] on div "Last 7 Days" at bounding box center [301, 313] width 102 height 13
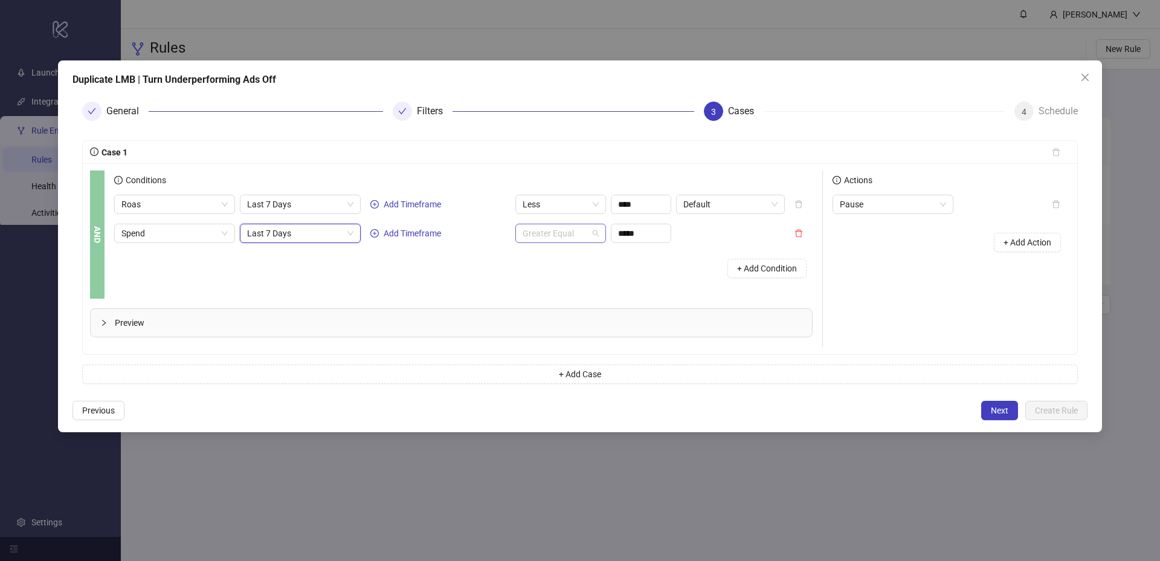
click at [582, 234] on span "Greater Equal" at bounding box center [561, 233] width 76 height 18
click at [558, 281] on div "Greater" at bounding box center [560, 276] width 71 height 13
click at [628, 236] on input "*****" at bounding box center [640, 233] width 59 height 18
click at [575, 210] on span "Less" at bounding box center [561, 204] width 76 height 18
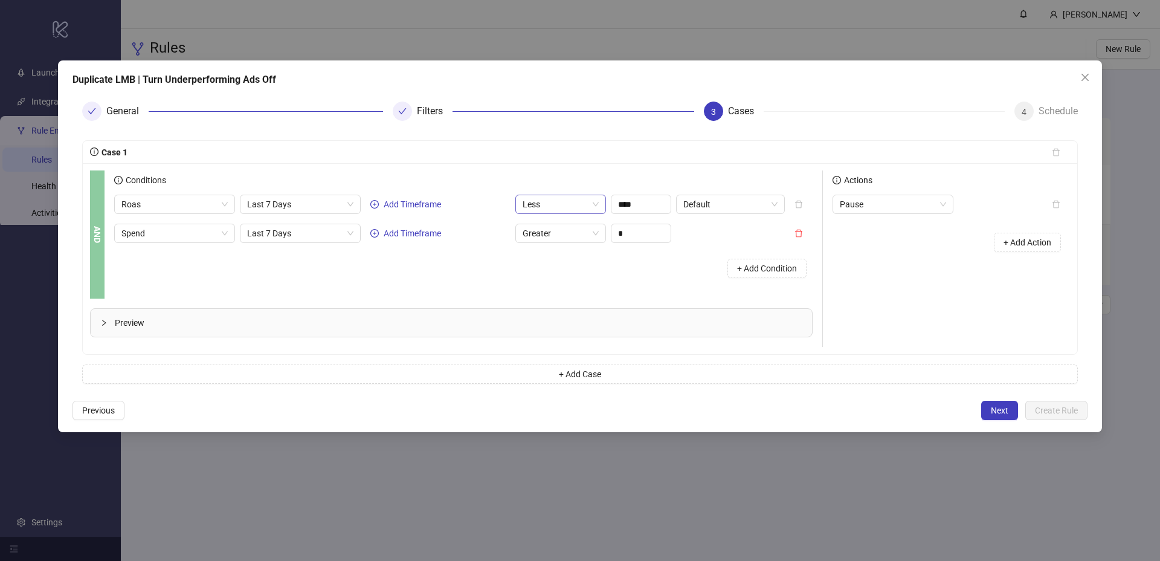
type input "****"
click at [567, 250] on div "Greater" at bounding box center [560, 247] width 71 height 13
drag, startPoint x: 638, startPoint y: 208, endPoint x: 602, endPoint y: 203, distance: 36.1
click at [602, 203] on div "Roas Last 7 Days Add Timeframe Greater **** Default" at bounding box center [449, 204] width 671 height 19
type input "****"
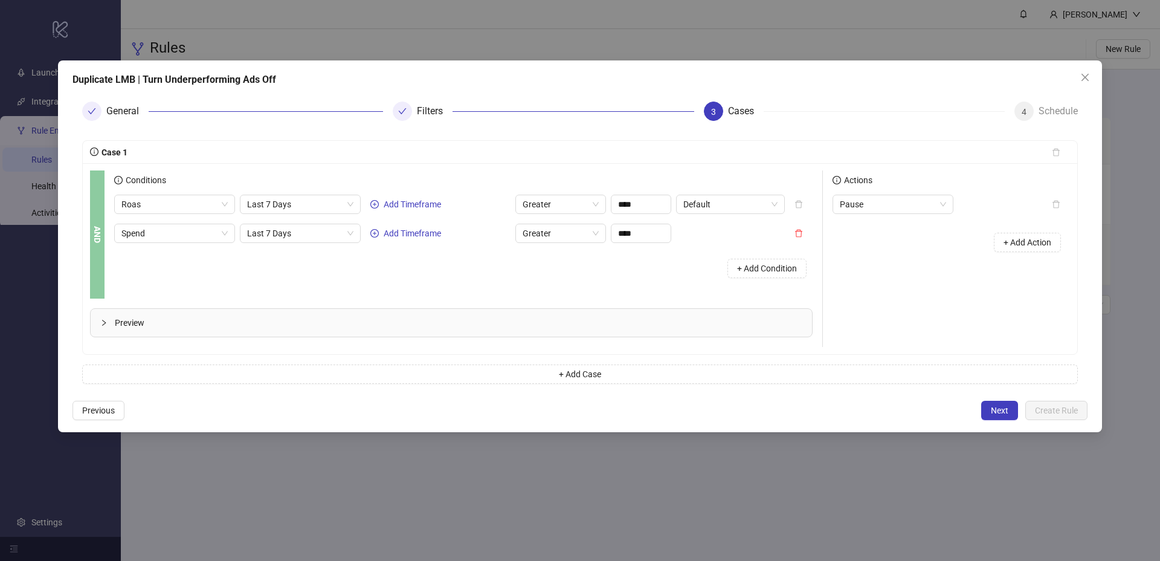
click at [634, 169] on div "AND Conditions Roas Last 7 Days Add Timeframe Greater **** Default Spend Last 7…" at bounding box center [580, 258] width 995 height 191
click at [940, 274] on div "Actions Pause + Add Action" at bounding box center [946, 258] width 247 height 176
click at [542, 331] on div "Preview" at bounding box center [451, 323] width 721 height 28
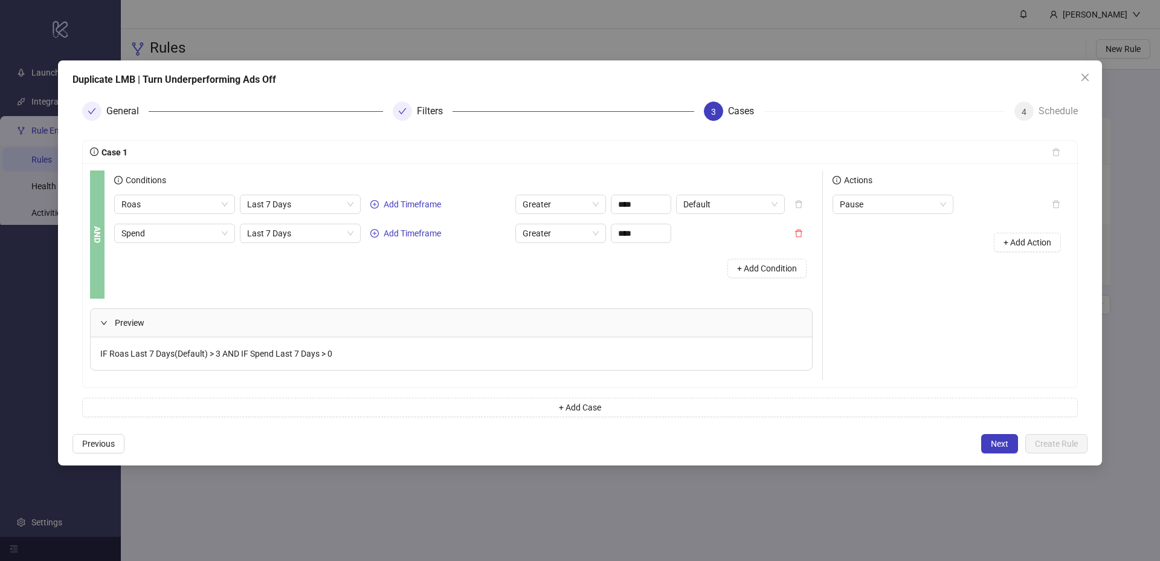
click at [549, 323] on span "Preview" at bounding box center [459, 322] width 688 height 13
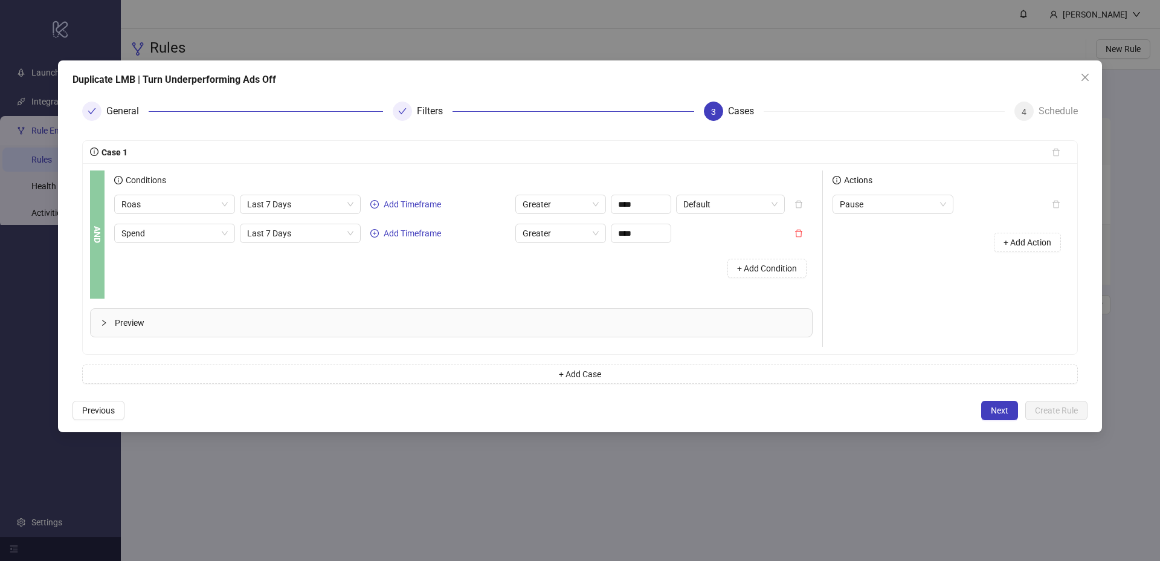
click at [908, 294] on div "Actions Pause + Add Action" at bounding box center [946, 258] width 247 height 176
click at [988, 404] on button "Next" at bounding box center [999, 410] width 37 height 19
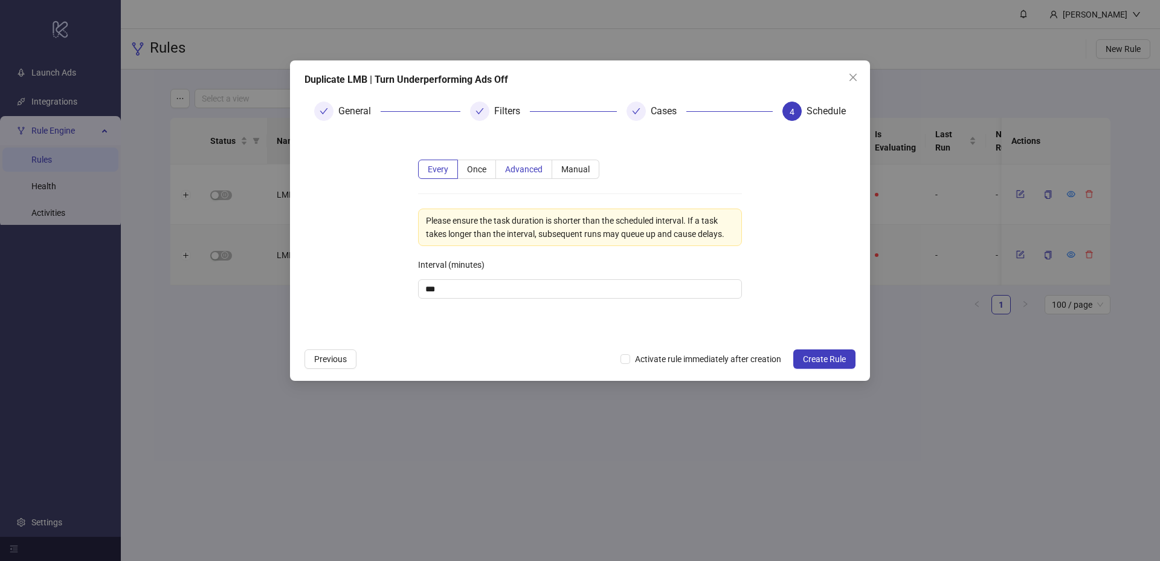
click at [524, 168] on span "Advanced" at bounding box center [523, 169] width 37 height 10
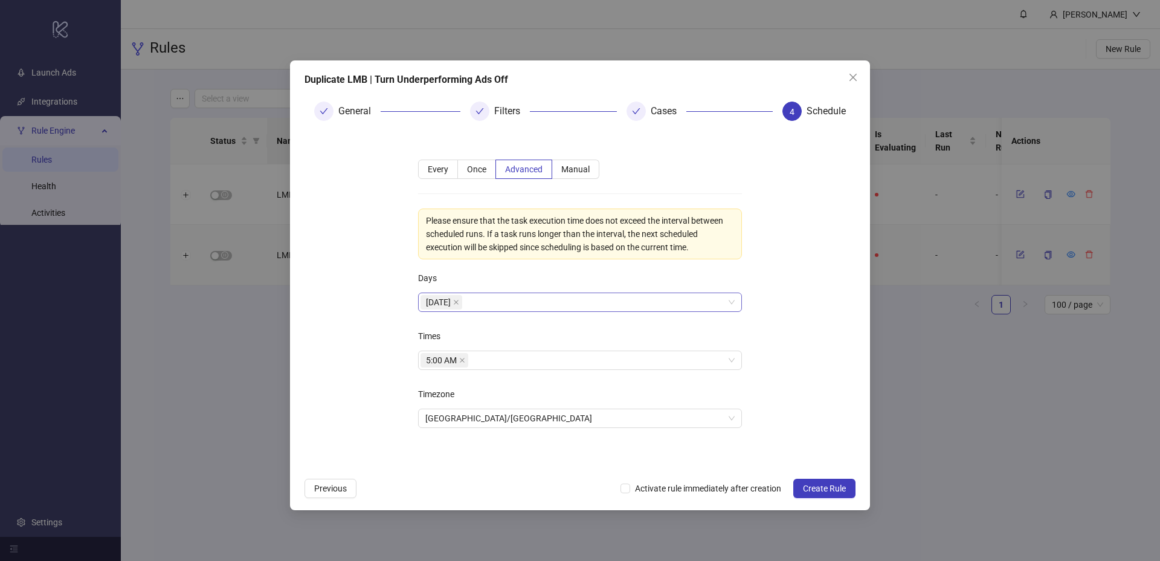
click at [489, 297] on div "Monday" at bounding box center [574, 302] width 306 height 17
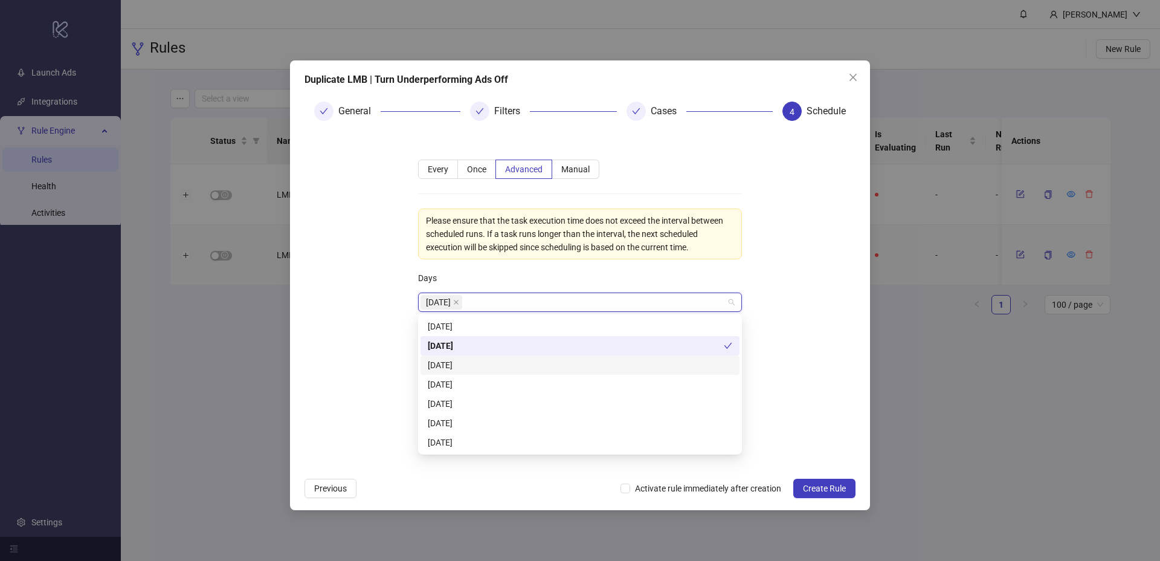
click at [472, 363] on div "Tuesday" at bounding box center [580, 364] width 305 height 13
click at [468, 381] on div "Wednesday" at bounding box center [580, 384] width 305 height 13
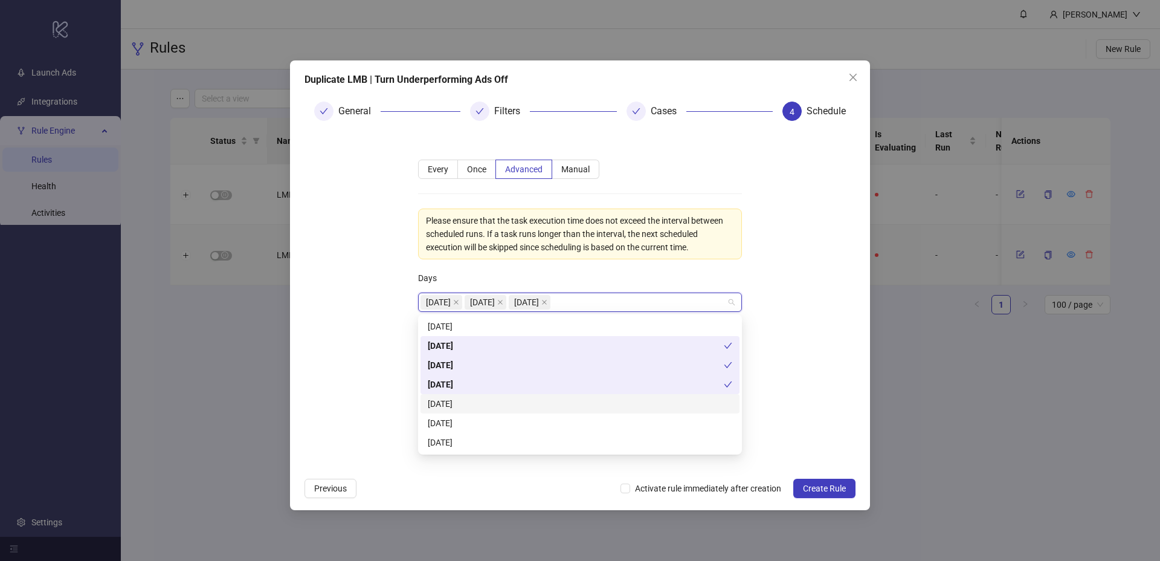
click at [465, 398] on div "Thursday" at bounding box center [580, 403] width 305 height 13
click at [458, 419] on div "Friday" at bounding box center [580, 422] width 305 height 13
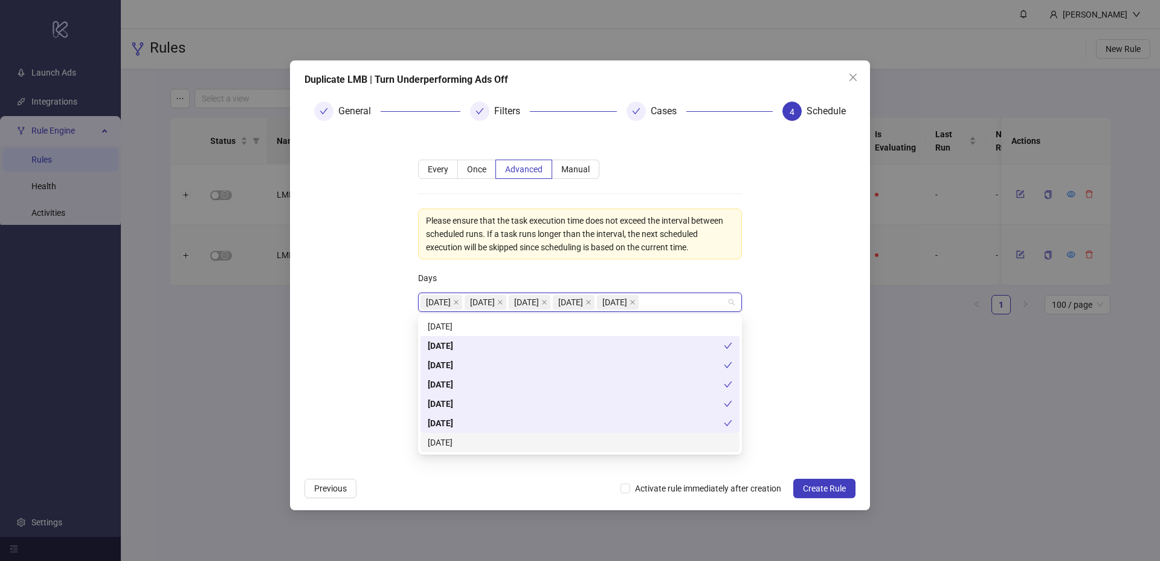
click at [457, 450] on div "Saturday" at bounding box center [580, 442] width 319 height 19
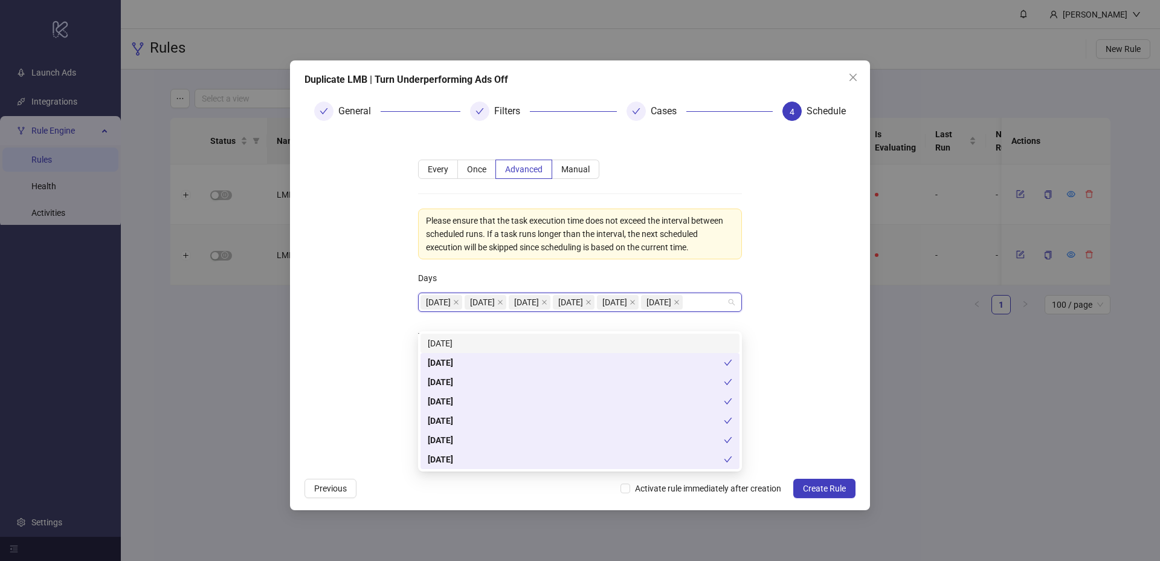
click at [463, 341] on div "Sunday" at bounding box center [580, 343] width 305 height 13
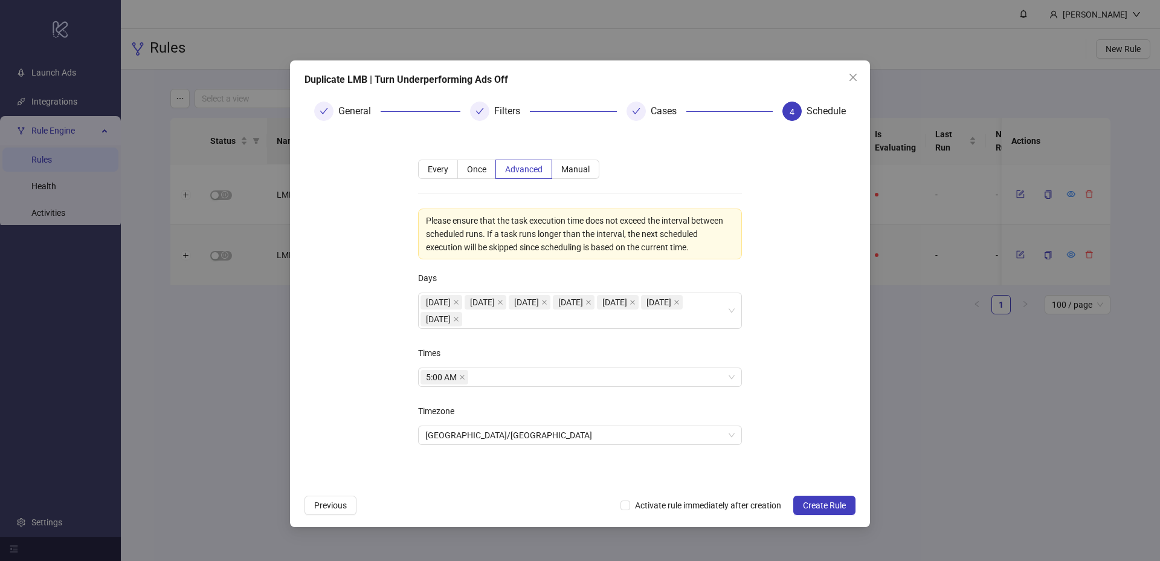
click at [358, 331] on form "**********" at bounding box center [580, 310] width 551 height 358
click at [462, 376] on icon "close" at bounding box center [462, 377] width 5 height 5
click at [491, 374] on div at bounding box center [574, 377] width 306 height 17
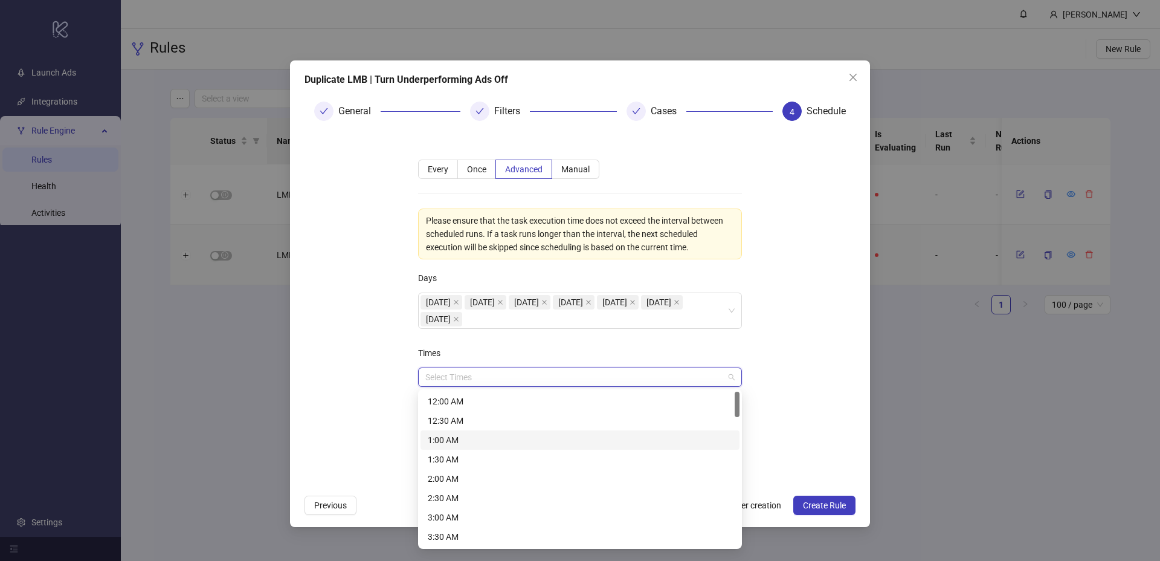
click at [465, 435] on div "1:00 AM" at bounding box center [580, 439] width 305 height 13
click at [818, 366] on form "**********" at bounding box center [580, 310] width 551 height 358
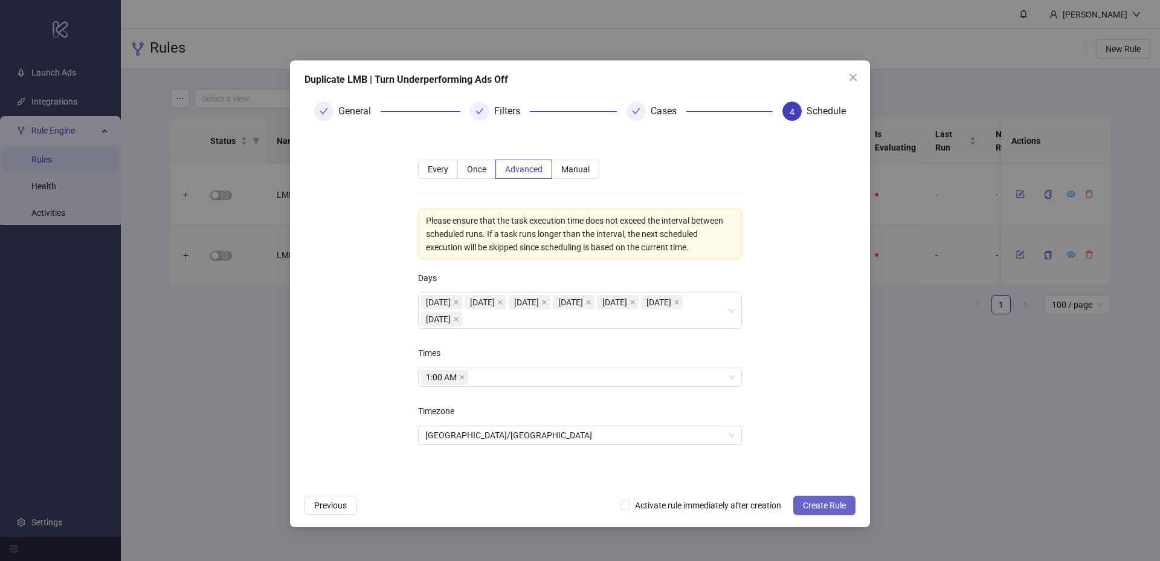
click at [811, 501] on span "Create Rule" at bounding box center [824, 505] width 43 height 10
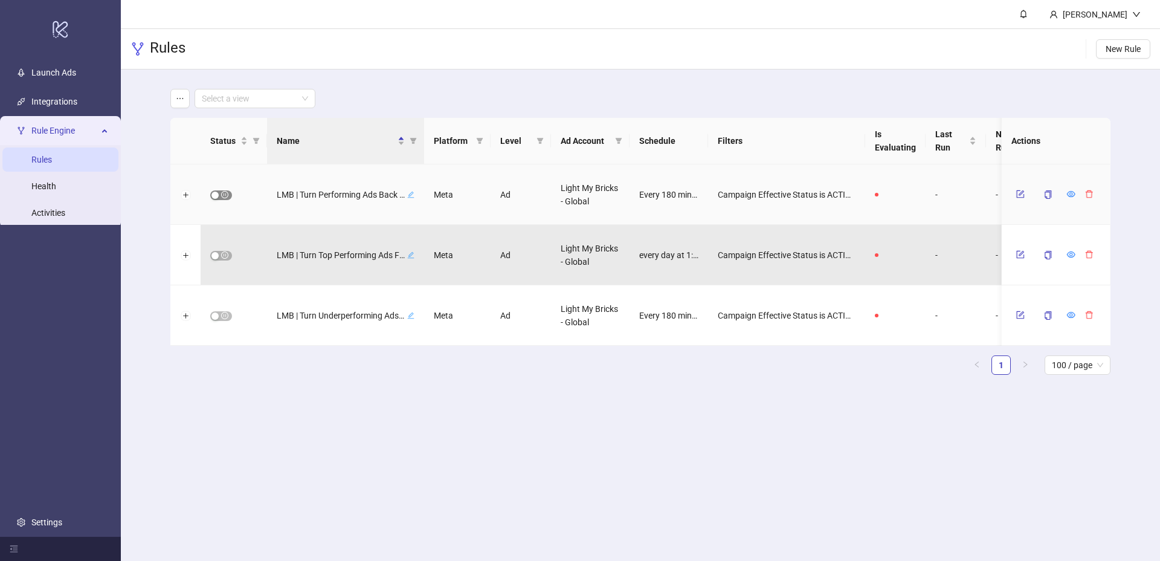
click at [215, 195] on div "button" at bounding box center [214, 195] width 7 height 7
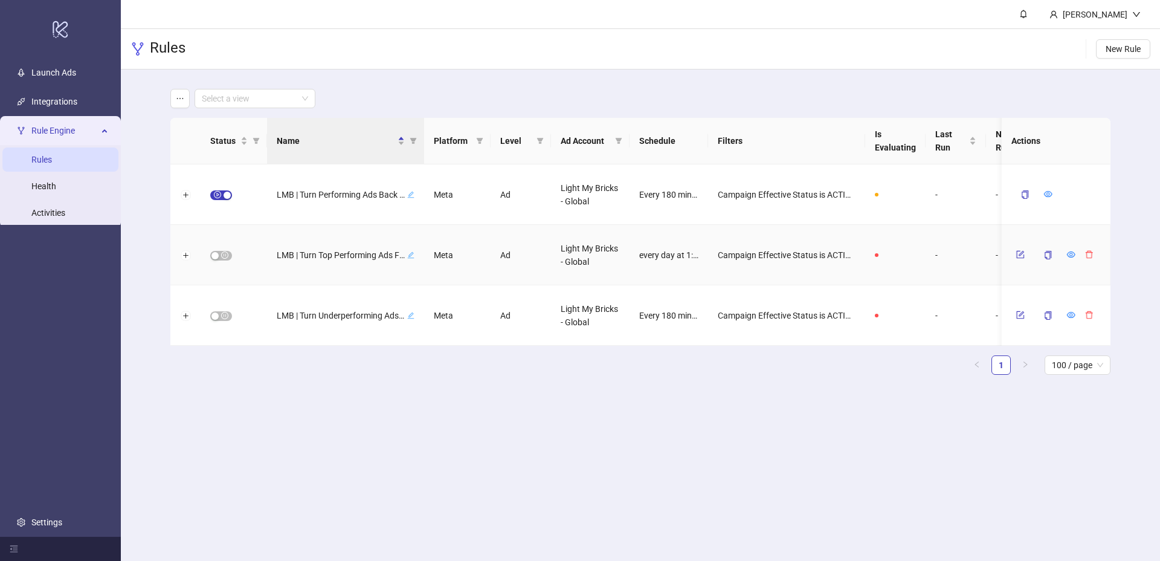
click at [221, 253] on span "button" at bounding box center [221, 256] width 22 height 10
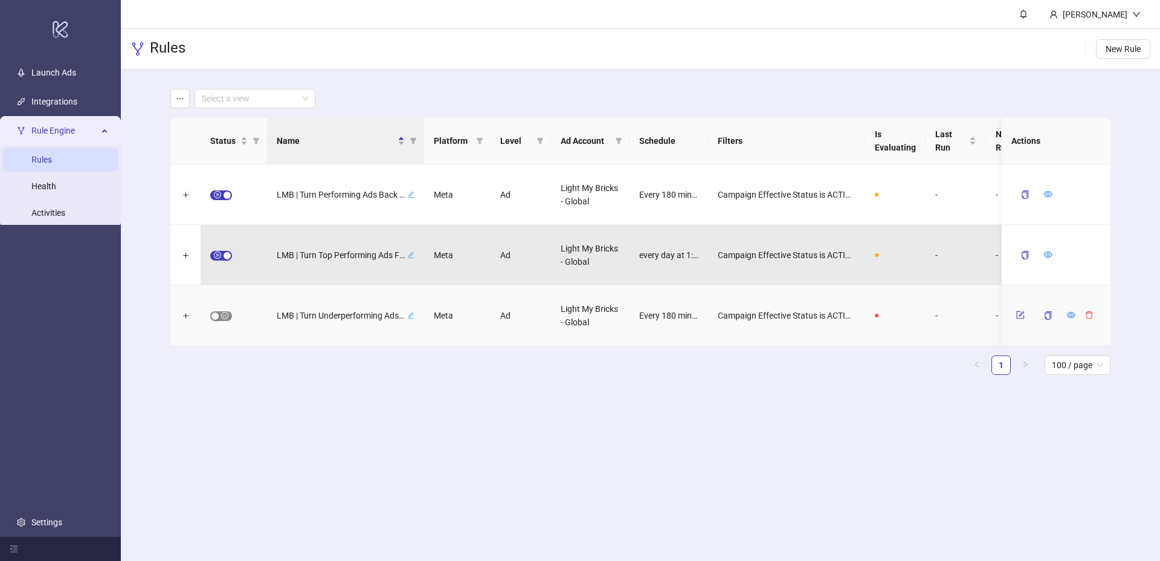
click at [223, 314] on span "button" at bounding box center [221, 316] width 22 height 10
click at [595, 442] on main "Jack Downs Rules New Rule Select a view Status Name Platform Level Ad Account S…" at bounding box center [640, 280] width 1039 height 561
click at [65, 215] on link "Activities" at bounding box center [48, 213] width 34 height 10
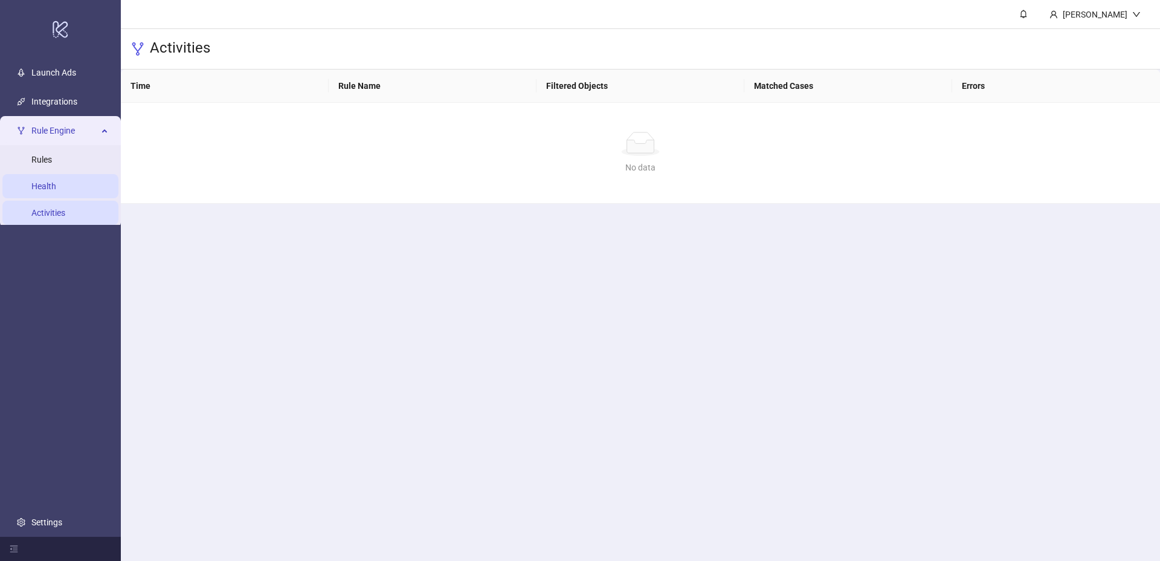
click at [50, 185] on link "Health" at bounding box center [43, 186] width 25 height 10
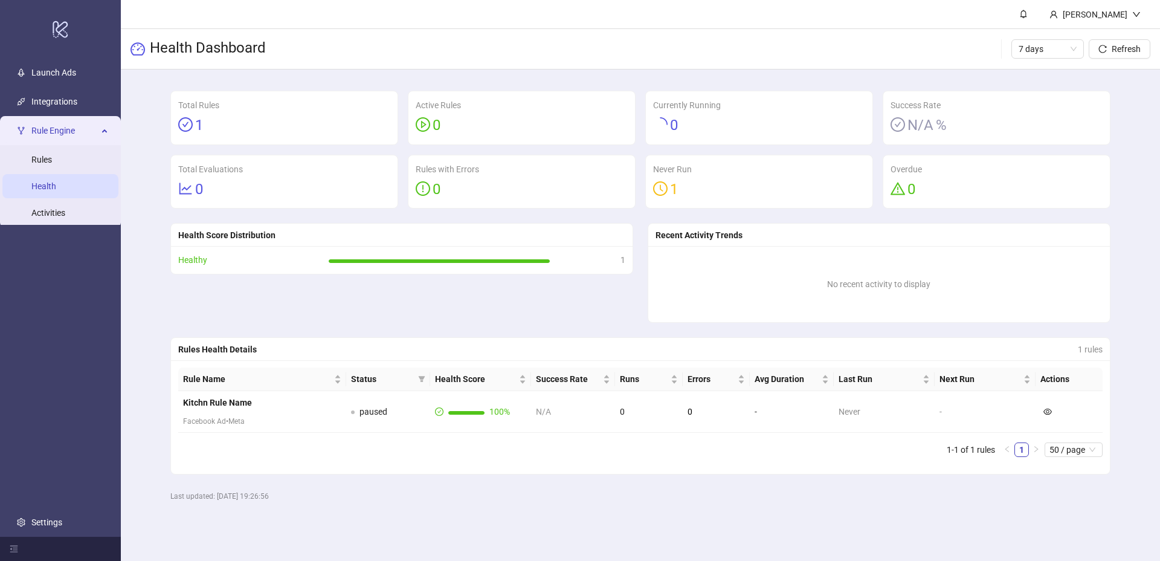
click at [477, 62] on div "Health Dashboard 7 days Refresh" at bounding box center [640, 49] width 1039 height 40
click at [628, 62] on div "Health Dashboard 7 days Refresh" at bounding box center [640, 49] width 1039 height 40
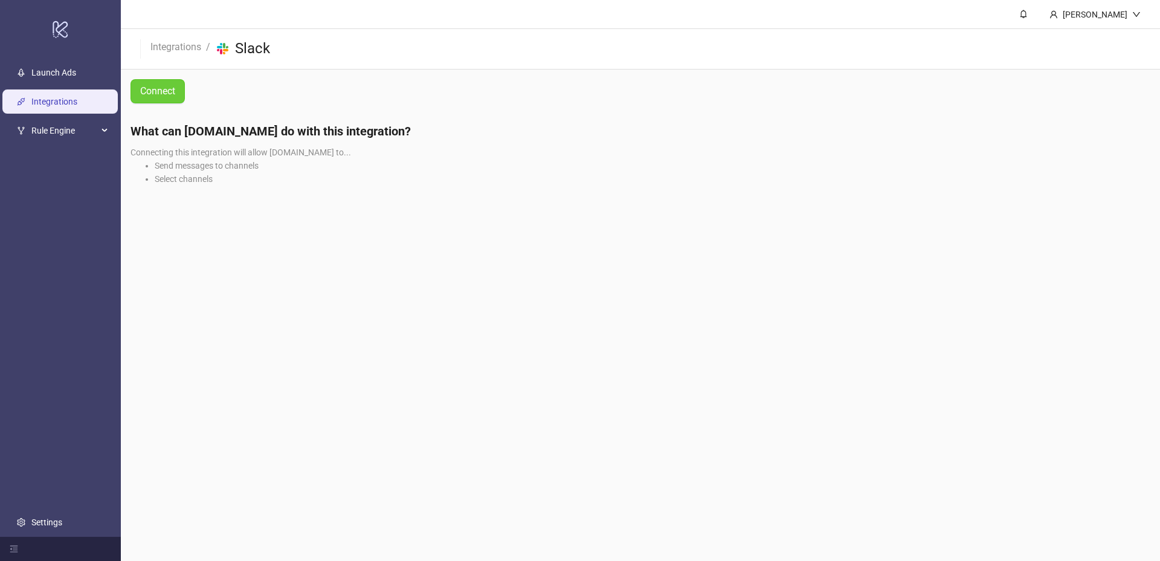
click at [164, 94] on span "Connect" at bounding box center [157, 90] width 35 height 15
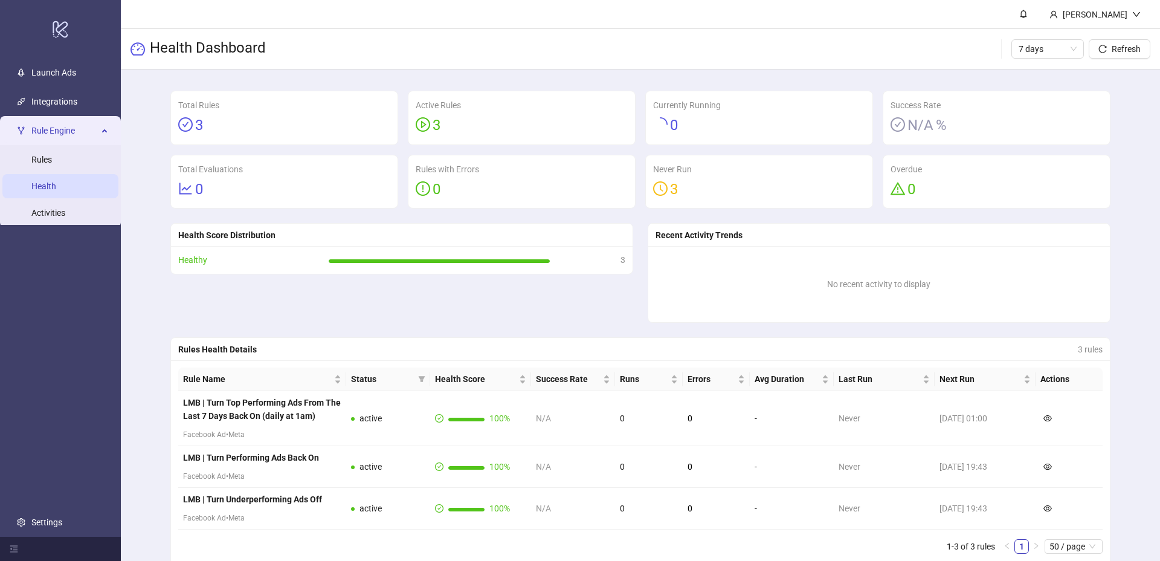
click at [639, 63] on div "Health Dashboard 7 days Refresh" at bounding box center [640, 49] width 1039 height 40
click at [36, 217] on link "Activities" at bounding box center [48, 213] width 34 height 10
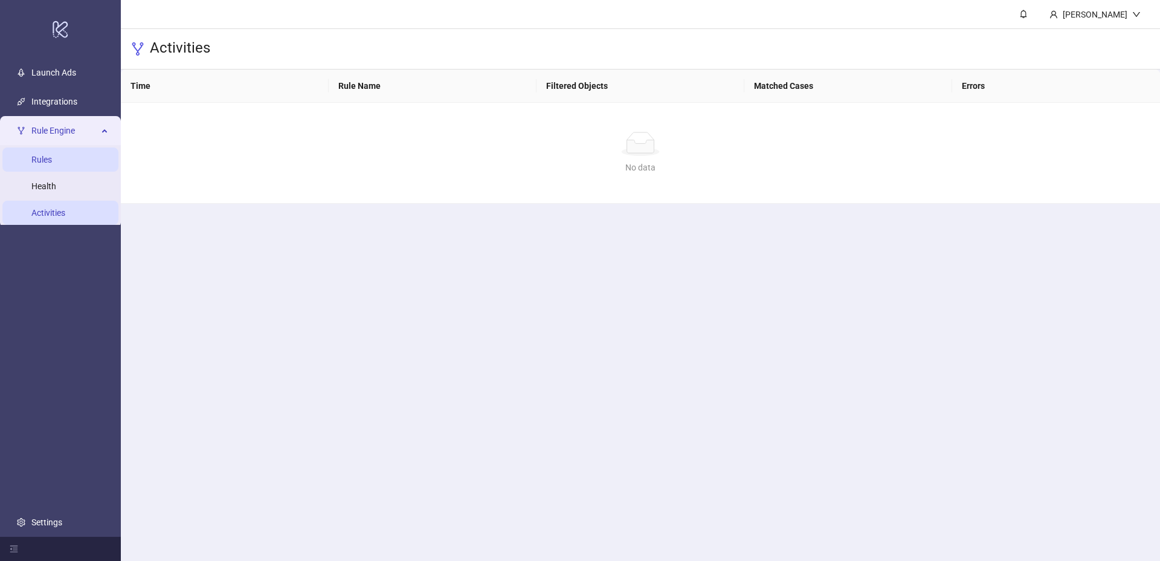
click at [52, 164] on link "Rules" at bounding box center [41, 160] width 21 height 10
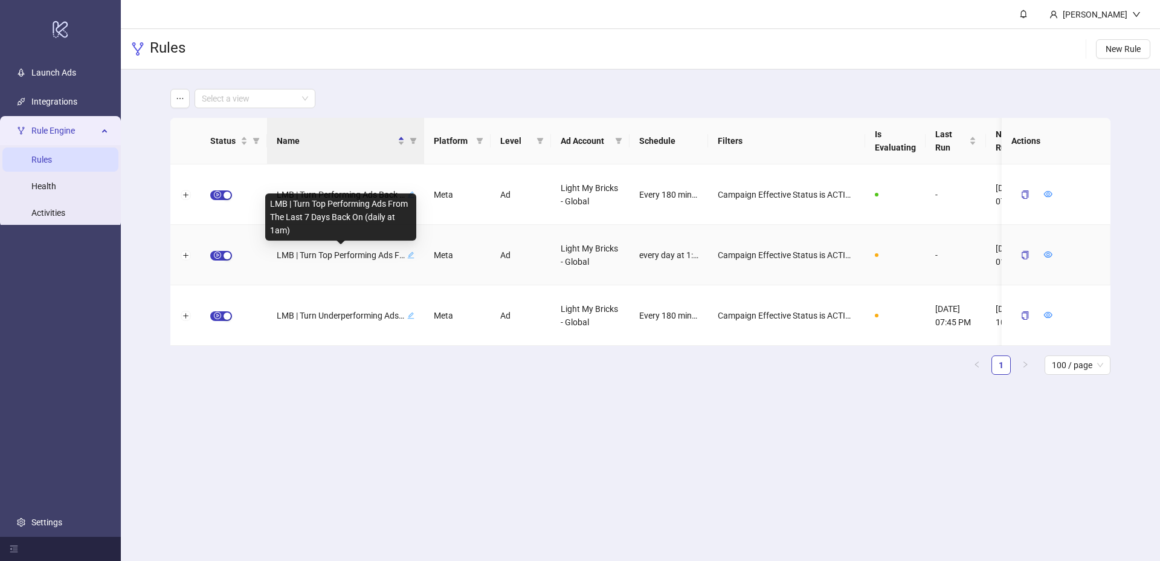
scroll to position [0, 45]
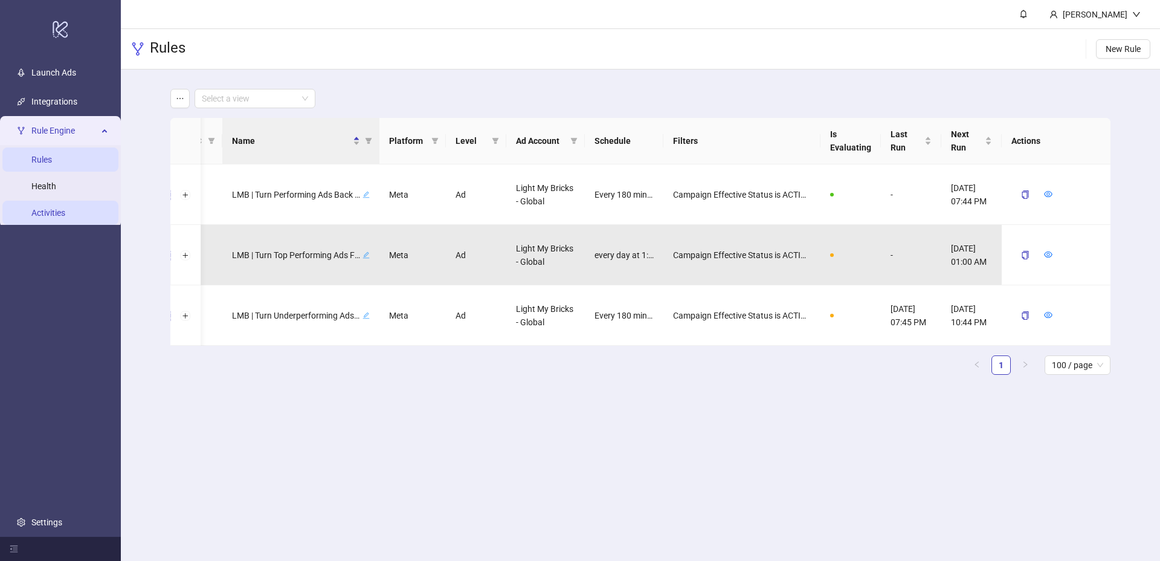
click at [35, 208] on link "Activities" at bounding box center [48, 213] width 34 height 10
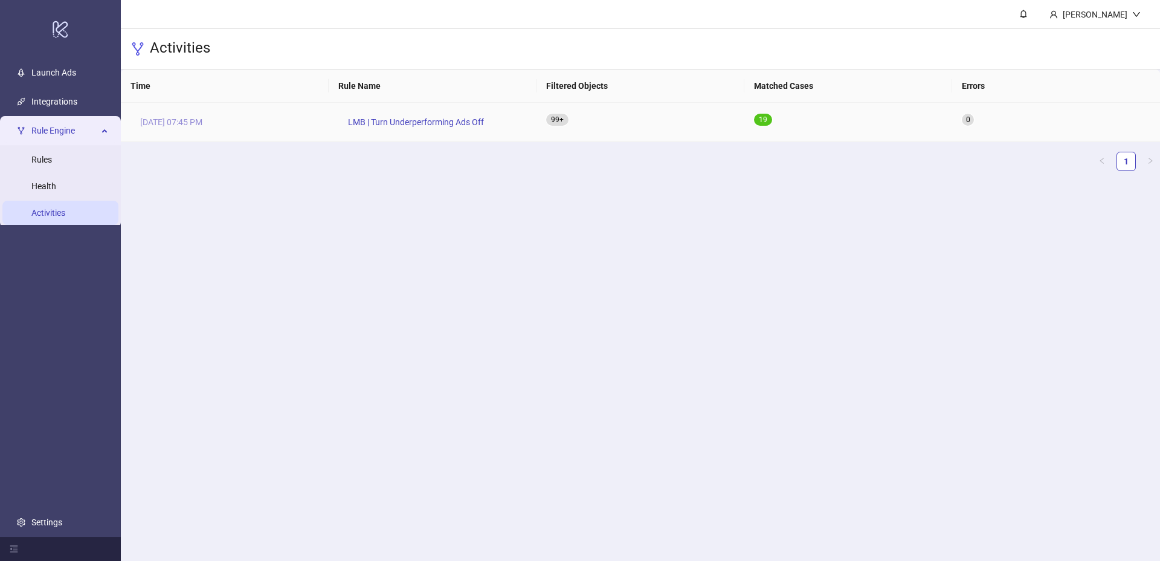
click at [185, 126] on span "Sep 22, 07:45 PM" at bounding box center [171, 121] width 62 height 13
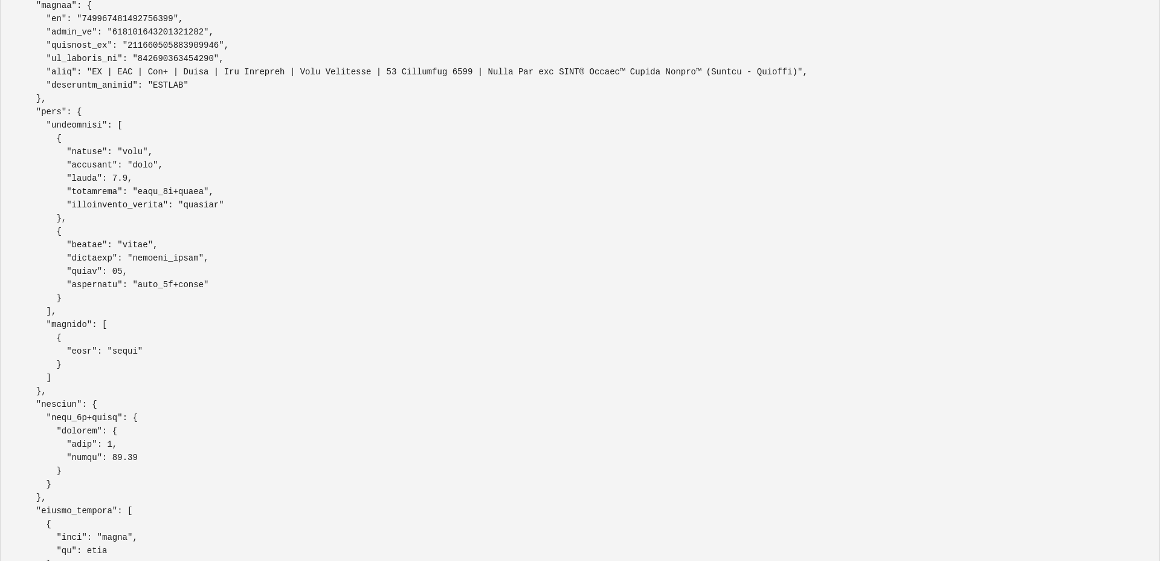
scroll to position [28, 0]
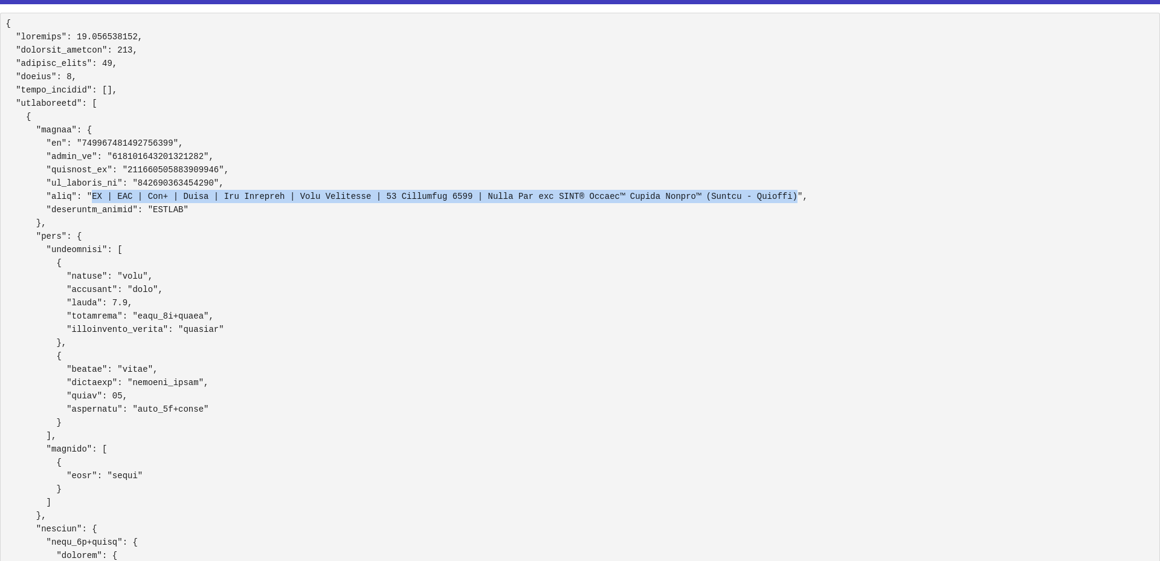
drag, startPoint x: 92, startPoint y: 194, endPoint x: 801, endPoint y: 196, distance: 708.7
copy pre "TE | USA | Adv+ | Sales | New Releases | Open Targeting | 15 September 2025 | L…"
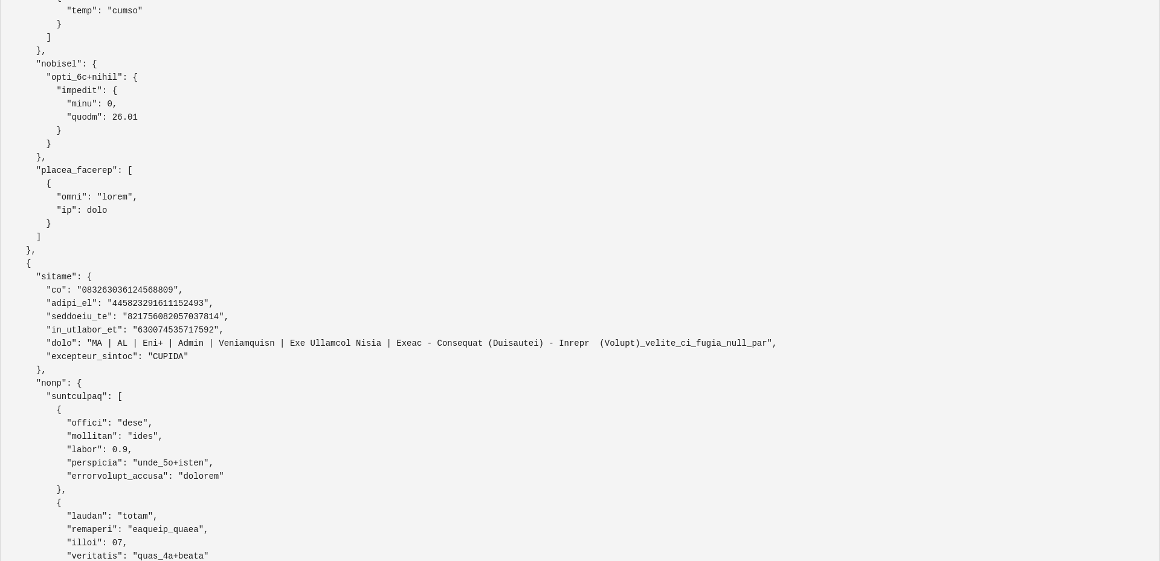
scroll to position [1167, 0]
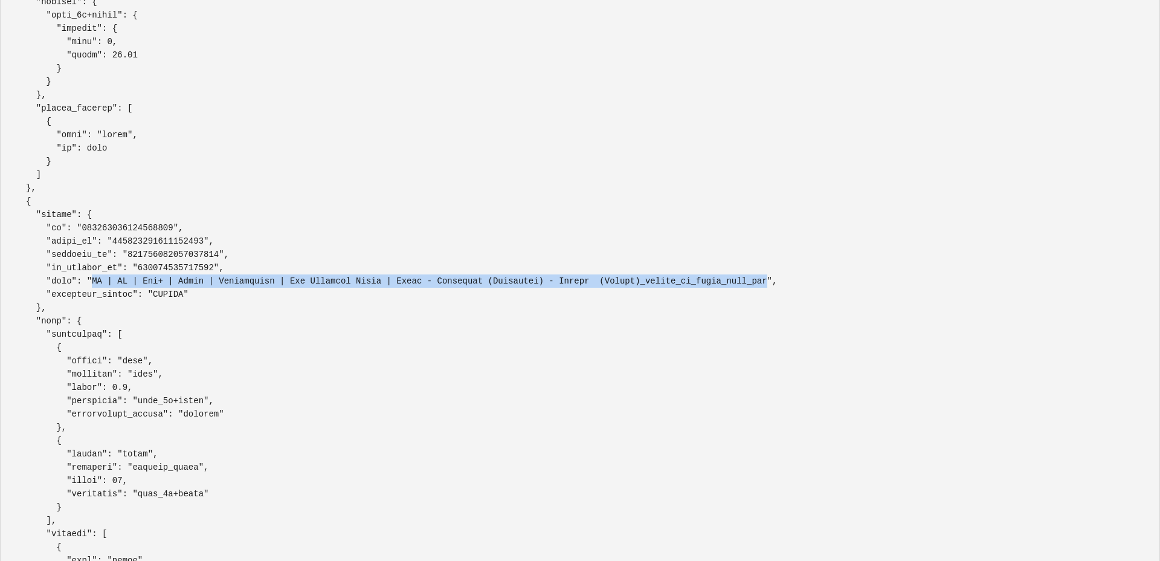
drag, startPoint x: 93, startPoint y: 280, endPoint x: 772, endPoint y: 285, distance: 678.6
copy pre "TE | EU | Adv+ | Sales | Prospecting | New Creative Tests | Plain - Lifestyle (…"
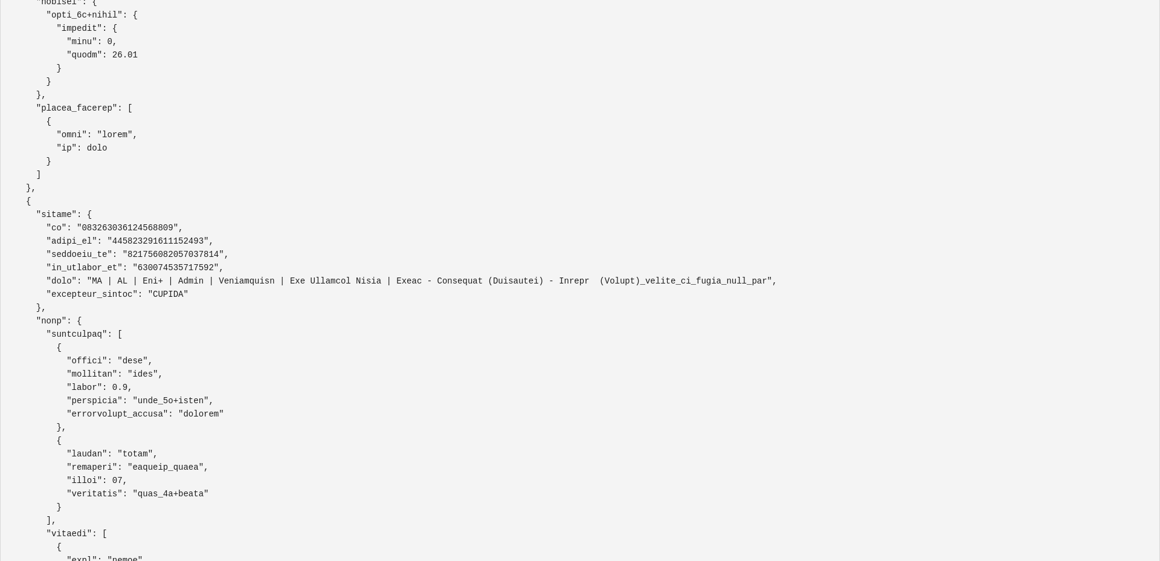
drag, startPoint x: 643, startPoint y: 281, endPoint x: 769, endPoint y: 281, distance: 126.3
copy pre "_paused_by_birch_wise_cut"
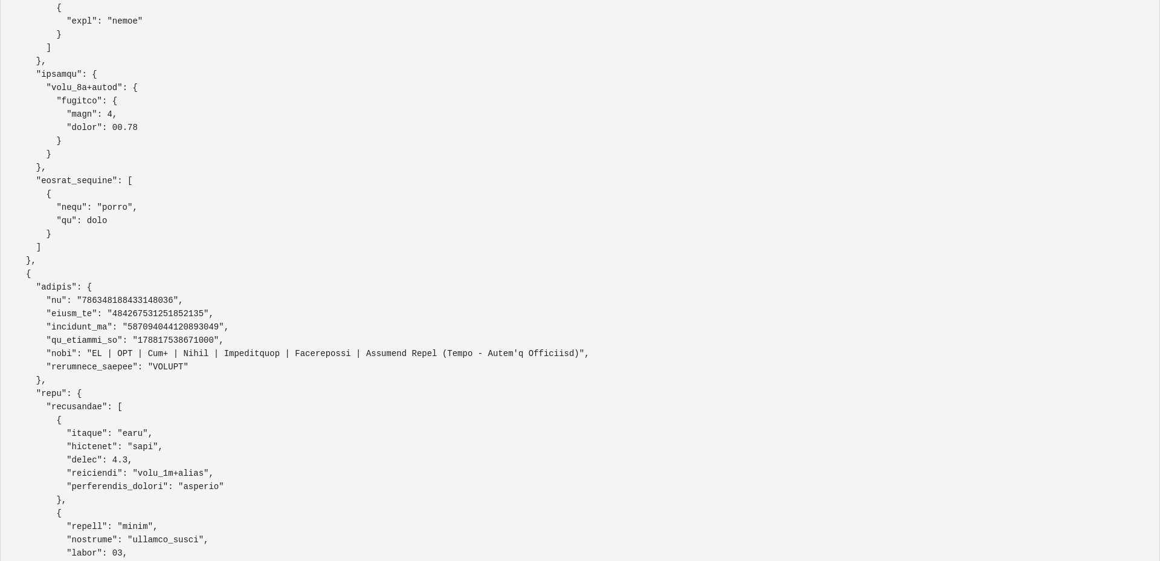
scroll to position [0, 0]
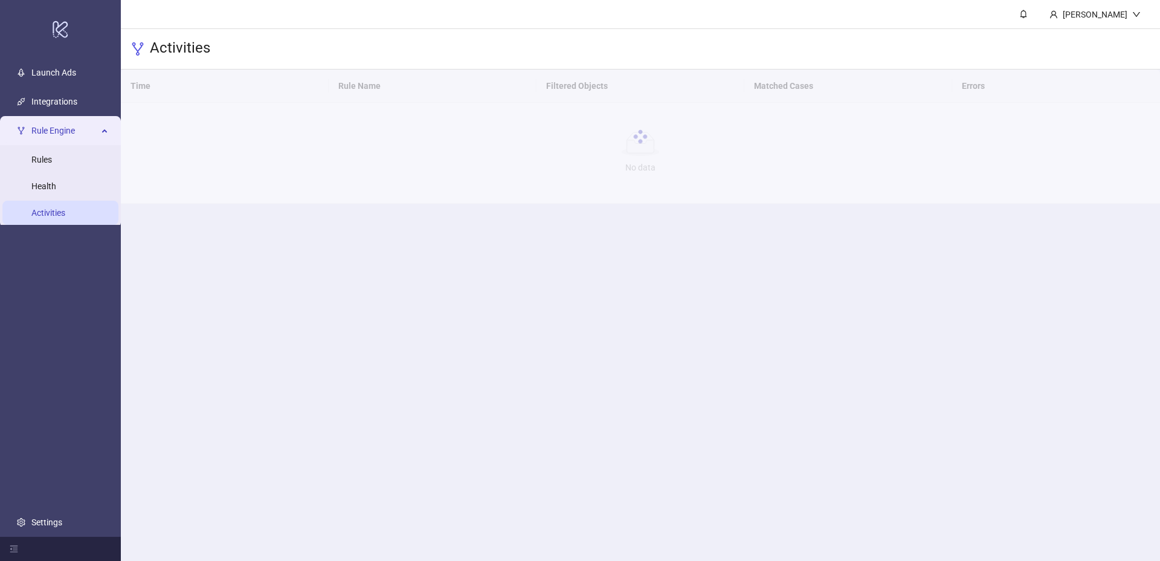
click at [494, 33] on div "Activities" at bounding box center [640, 49] width 1039 height 40
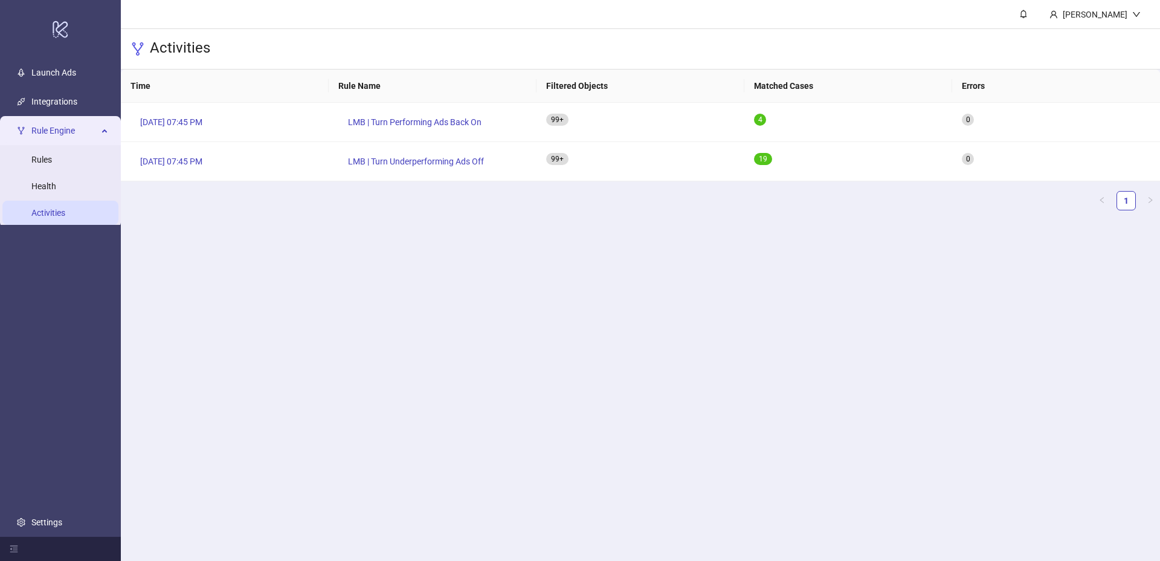
click at [688, 358] on main "[PERSON_NAME] Activities Time Rule Name Filtered Objects Matched Cases Errors […" at bounding box center [640, 280] width 1039 height 561
click at [52, 164] on link "Rules" at bounding box center [41, 160] width 21 height 10
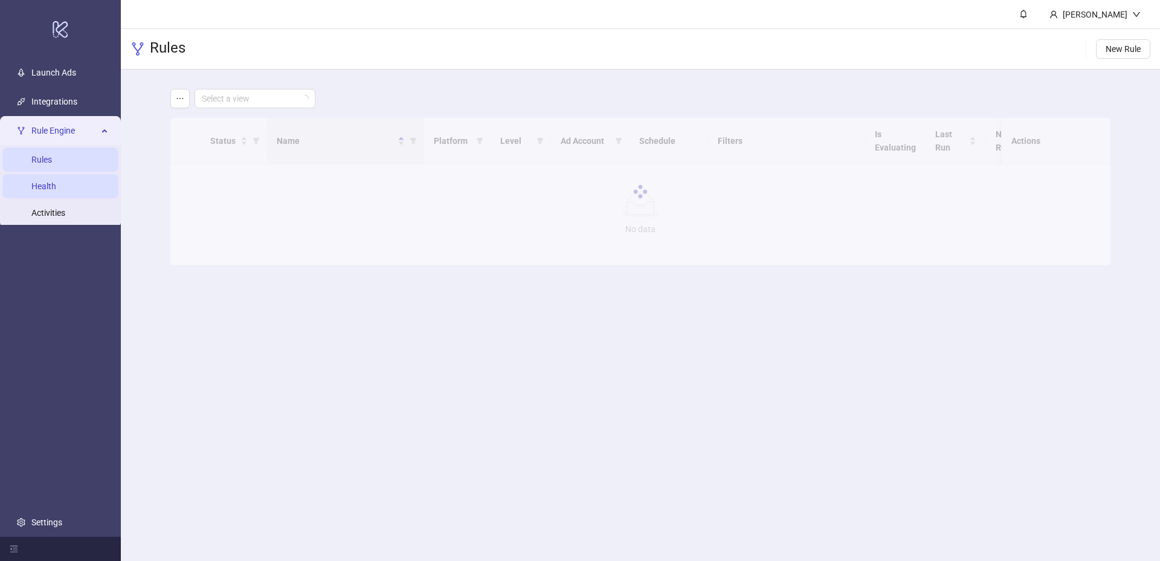
click at [53, 185] on link "Health" at bounding box center [43, 186] width 25 height 10
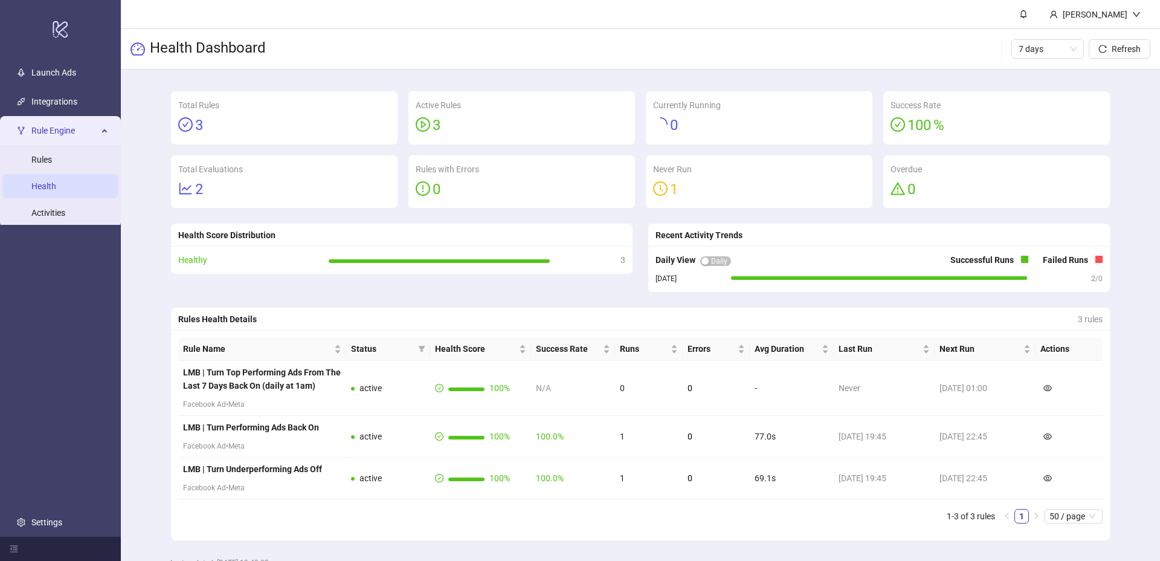
click at [749, 37] on div "Health Dashboard 7 days Refresh" at bounding box center [640, 49] width 1039 height 40
click at [52, 159] on link "Rules" at bounding box center [41, 160] width 21 height 10
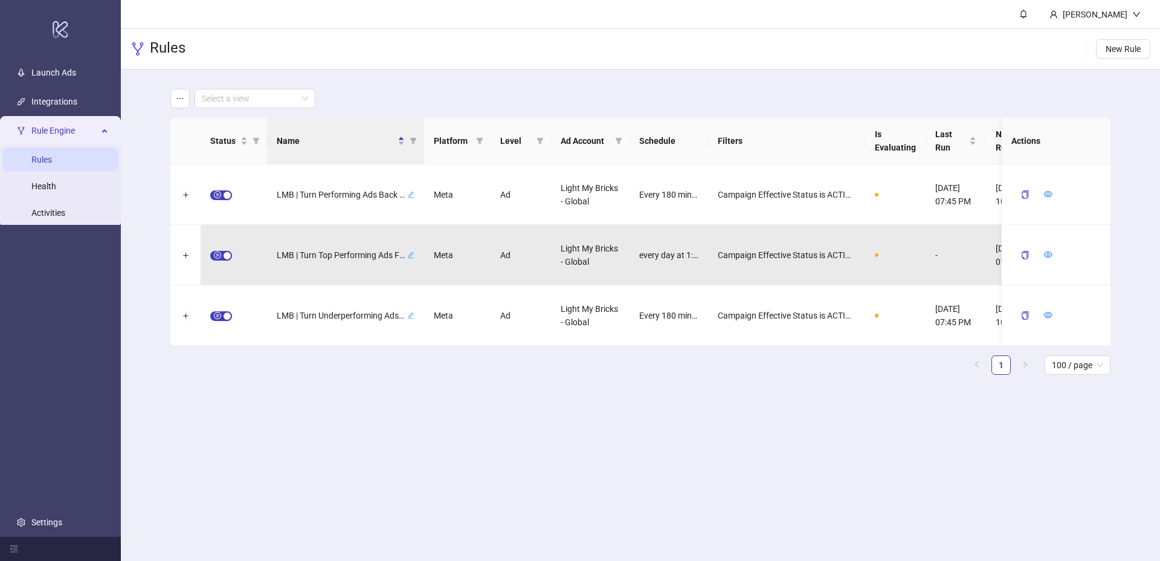
click at [890, 380] on div "Status Name Platform Level Ad Account Schedule Filters Is Evaluating Last Run N…" at bounding box center [640, 251] width 940 height 266
click at [234, 91] on input "search" at bounding box center [249, 98] width 95 height 18
click at [262, 81] on main "Select a view Status Name Platform Level Ad Account Schedule Filters Is Evaluat…" at bounding box center [640, 236] width 959 height 334
click at [187, 96] on button "button" at bounding box center [179, 98] width 19 height 19
click at [184, 96] on button "button" at bounding box center [179, 98] width 19 height 19
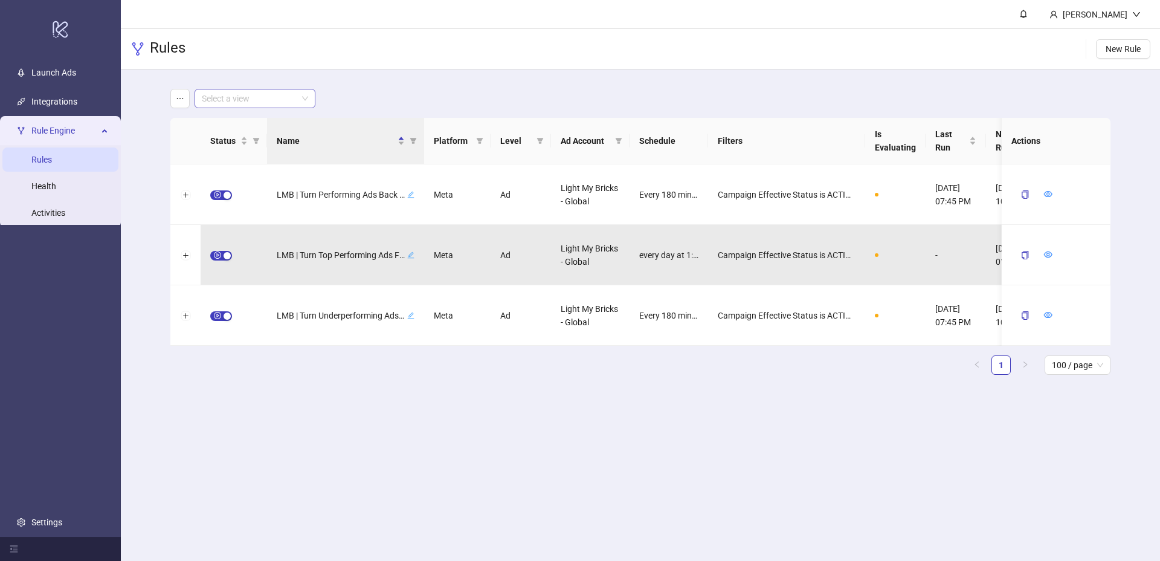
click at [256, 89] on div "Select a view" at bounding box center [255, 98] width 121 height 19
type input "***"
click at [345, 54] on div "Rules New Rule" at bounding box center [640, 49] width 1039 height 40
click at [65, 105] on link "Integrations" at bounding box center [54, 102] width 46 height 10
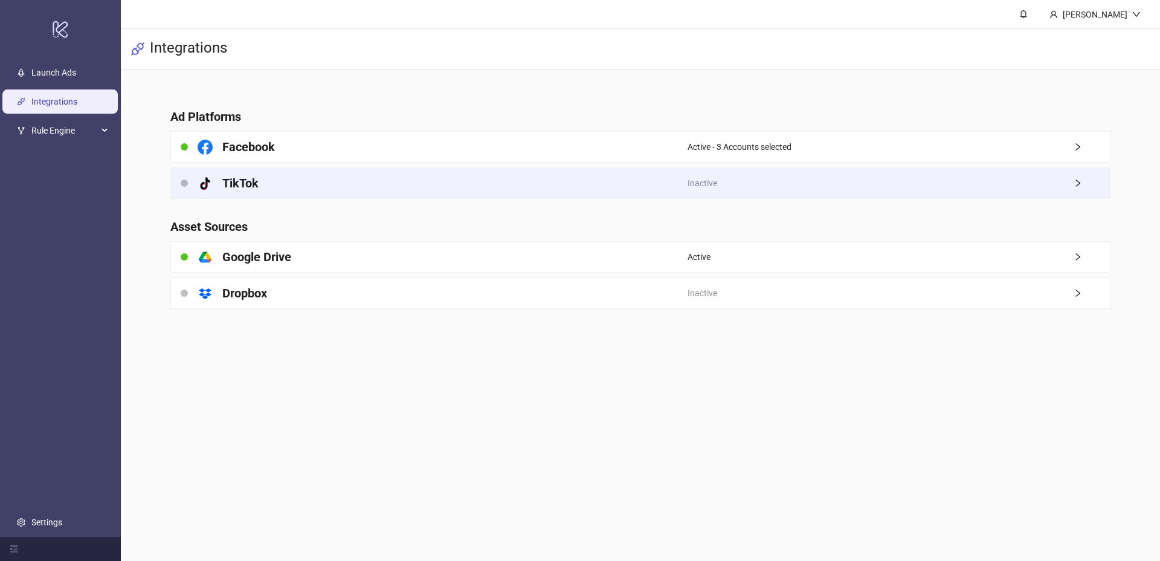
click at [500, 175] on div "platform/tik_tok TikTok" at bounding box center [429, 183] width 517 height 30
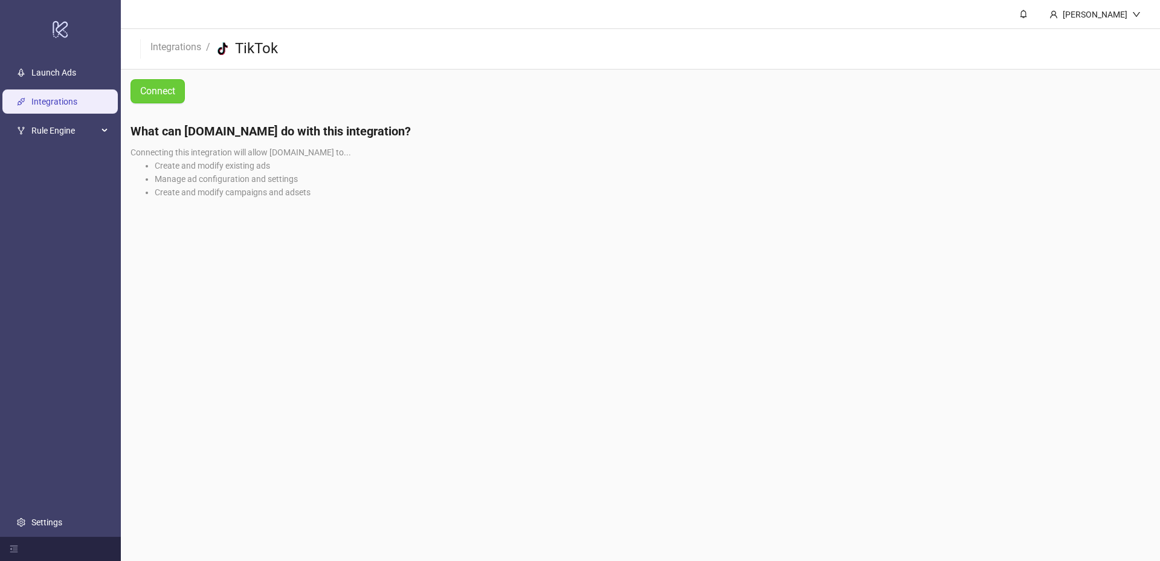
click at [149, 86] on span "Connect" at bounding box center [157, 91] width 35 height 11
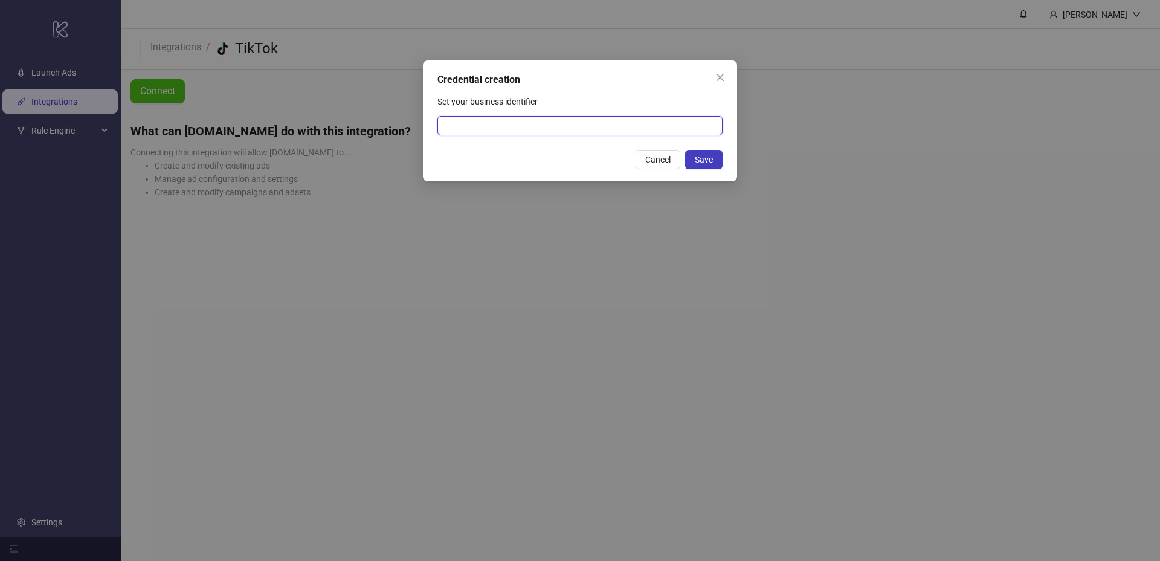
click at [570, 117] on input "Set your business identifier" at bounding box center [579, 125] width 285 height 19
paste input "***"
type input "***"
click at [685, 120] on input "Set your business identifier" at bounding box center [579, 125] width 285 height 19
paste input "**********"
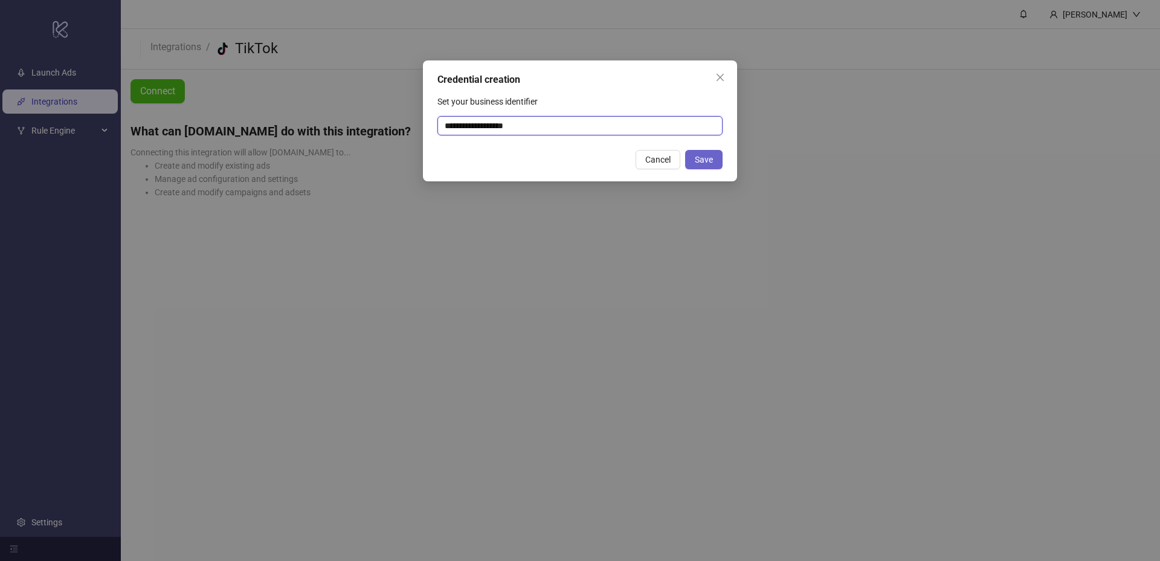
type input "**********"
click at [716, 164] on button "Save" at bounding box center [703, 159] width 37 height 19
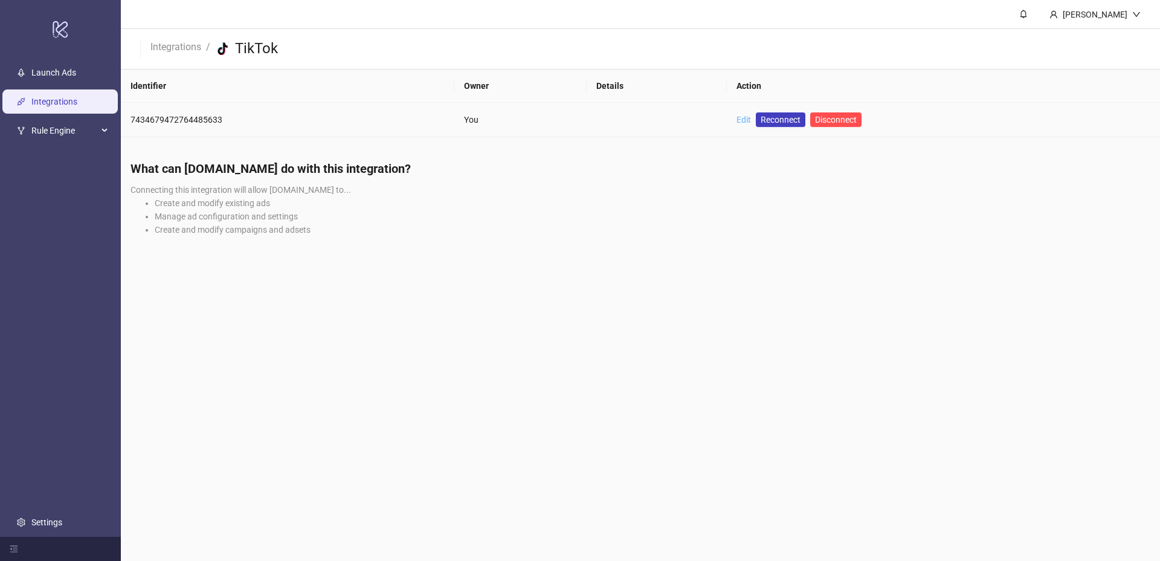
click at [738, 118] on link "Edit" at bounding box center [744, 120] width 15 height 10
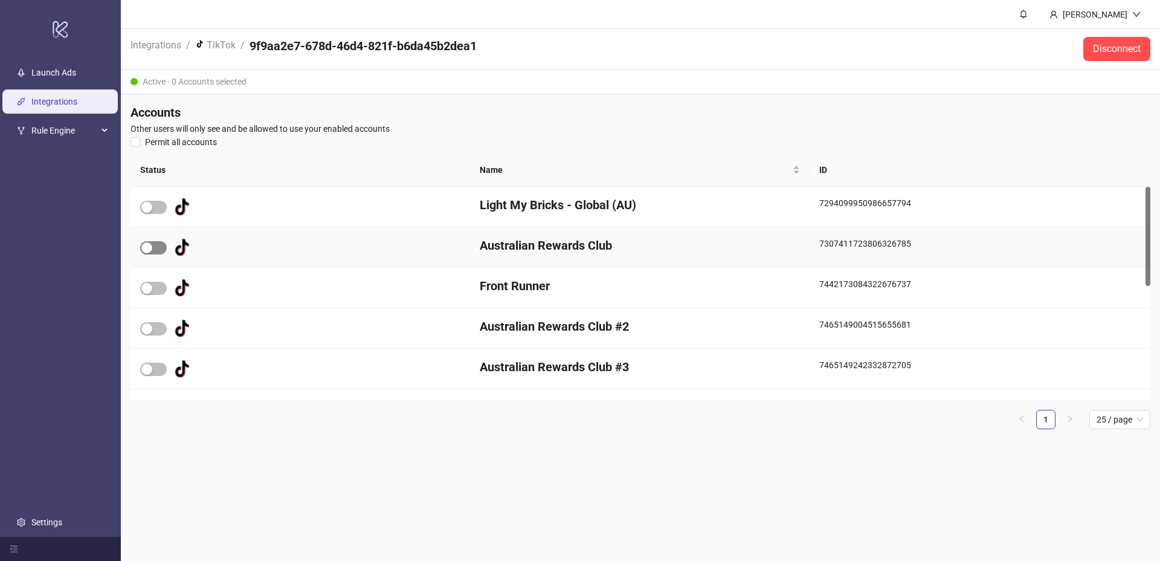
click at [153, 247] on span "button" at bounding box center [153, 247] width 27 height 13
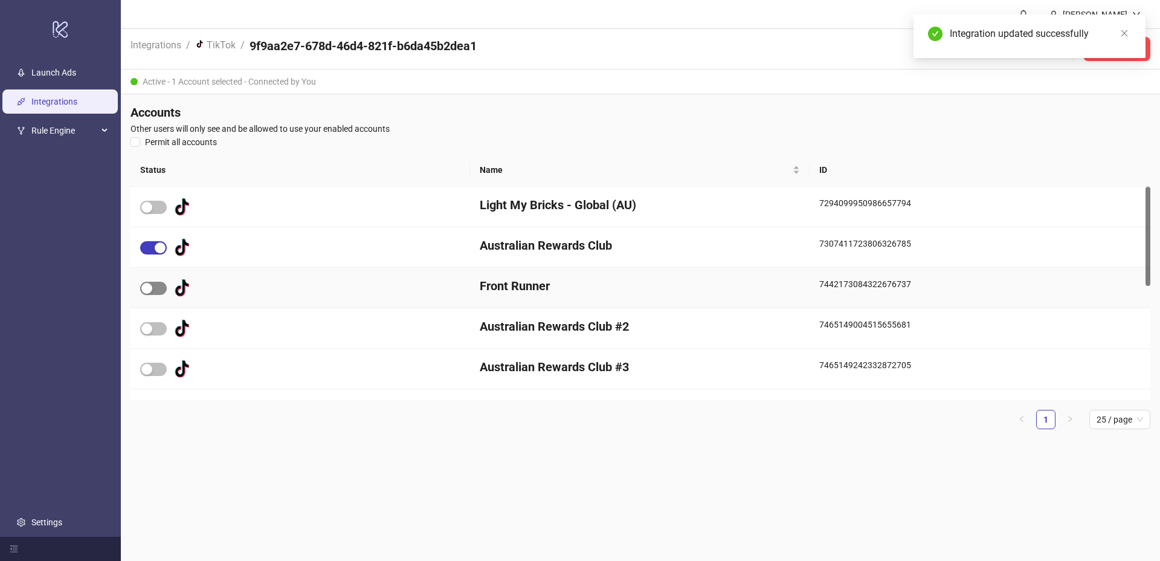
click at [155, 286] on span "button" at bounding box center [153, 288] width 27 height 13
click at [67, 76] on link "Launch Ads" at bounding box center [53, 73] width 45 height 10
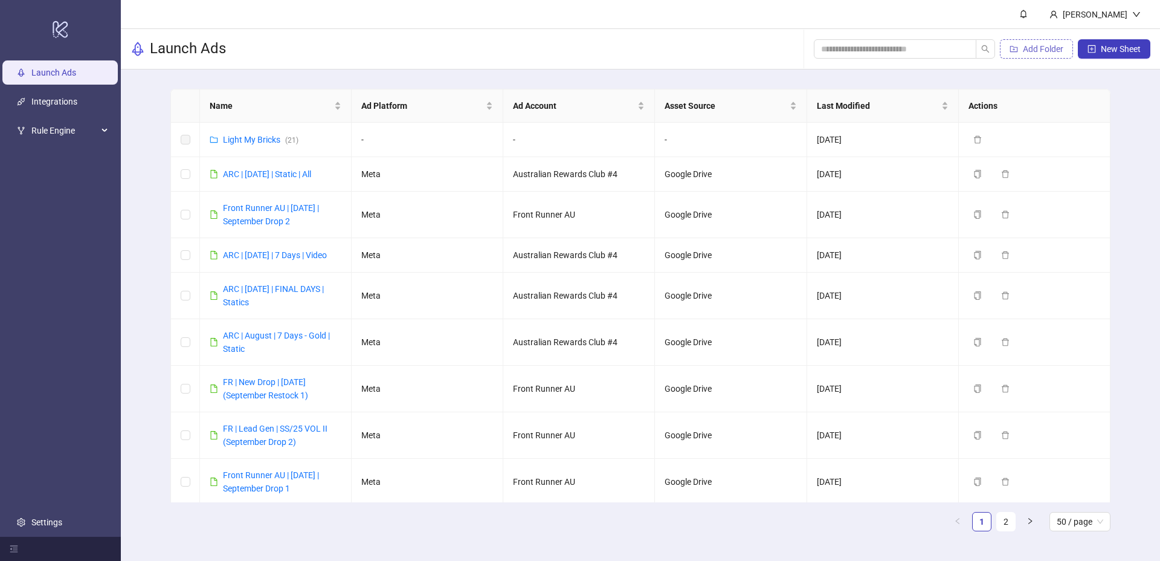
click at [1037, 48] on span "Add Folder" at bounding box center [1043, 49] width 40 height 10
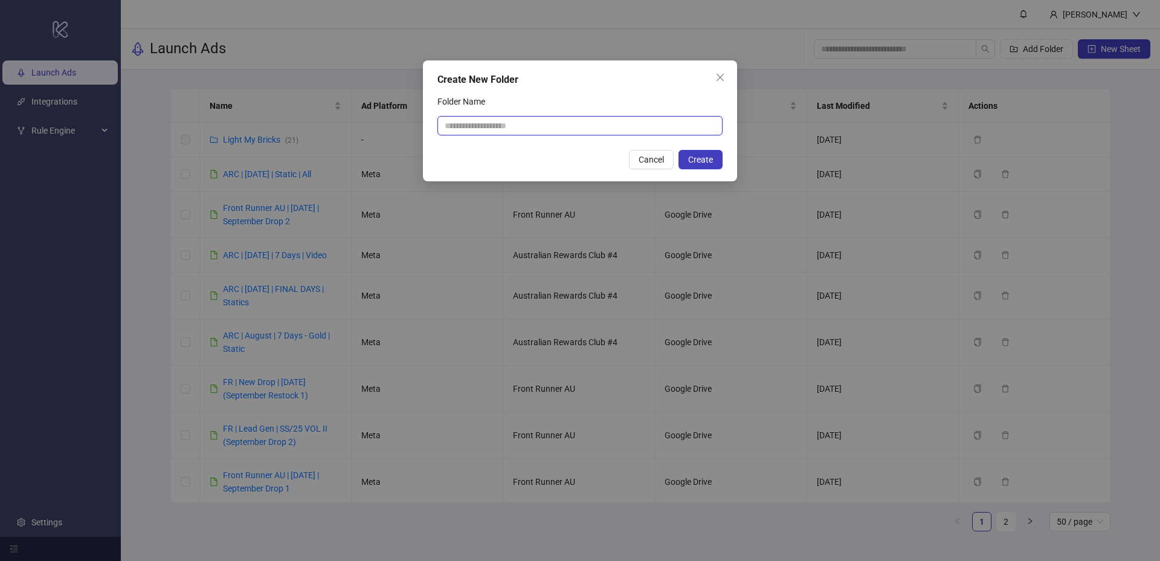
click at [540, 122] on input "Folder Name" at bounding box center [579, 125] width 285 height 19
type input "***"
click at [706, 162] on span "Create" at bounding box center [700, 160] width 25 height 10
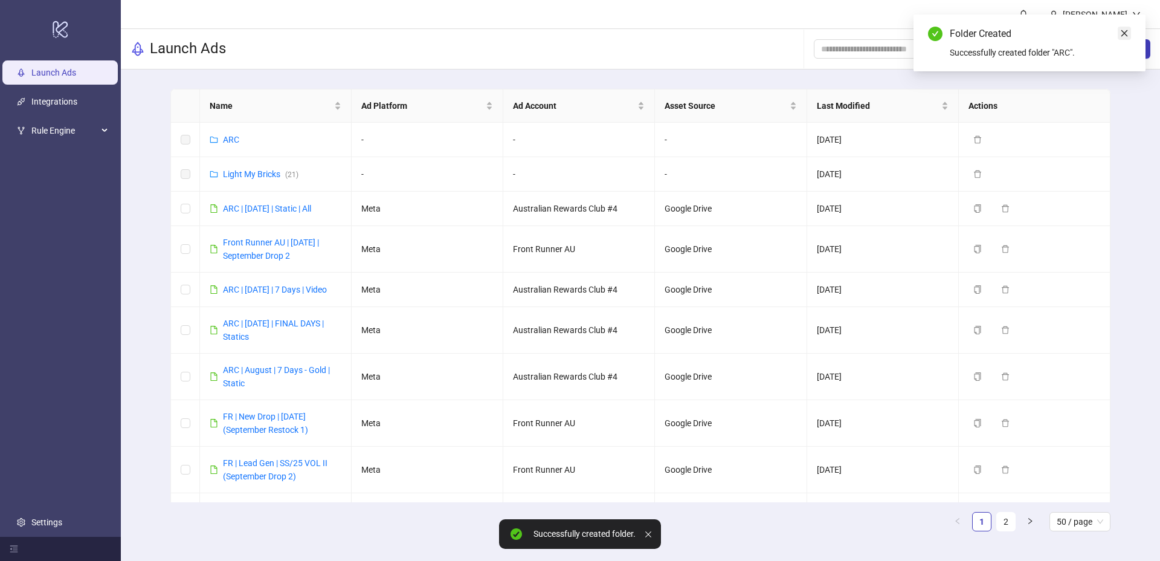
click at [1123, 33] on icon "close" at bounding box center [1124, 33] width 8 height 8
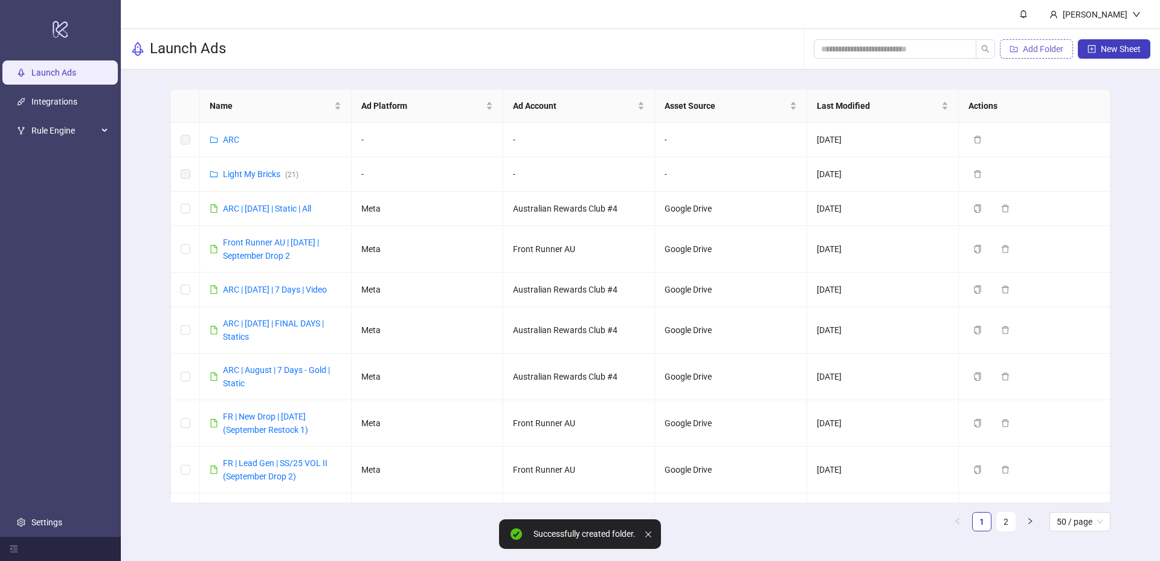
click at [1051, 53] on span "Add Folder" at bounding box center [1043, 49] width 40 height 10
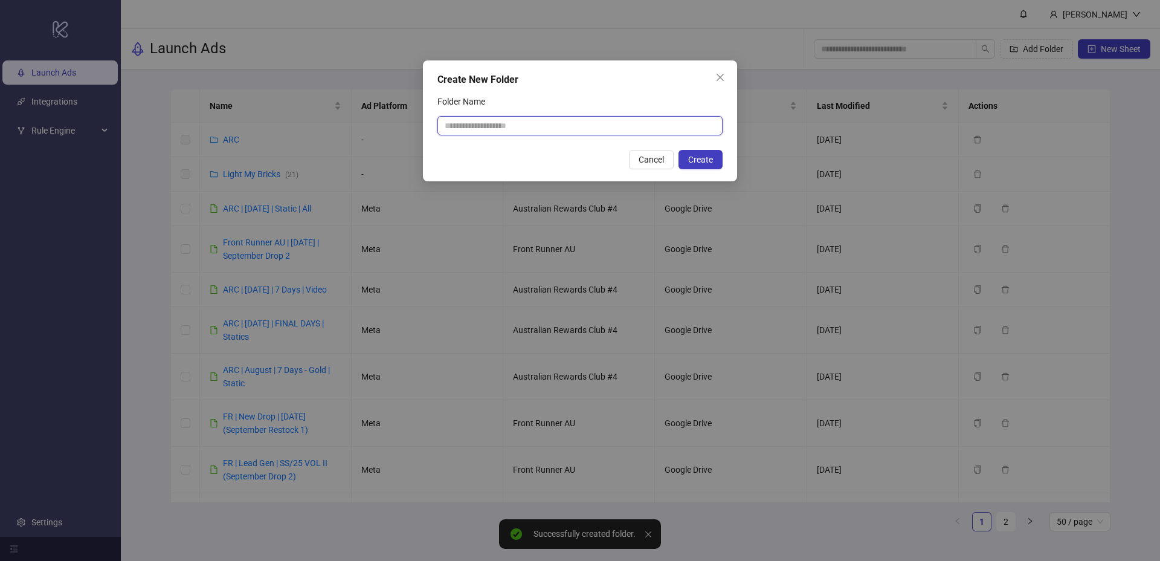
click at [515, 126] on input "Folder Name" at bounding box center [579, 125] width 285 height 19
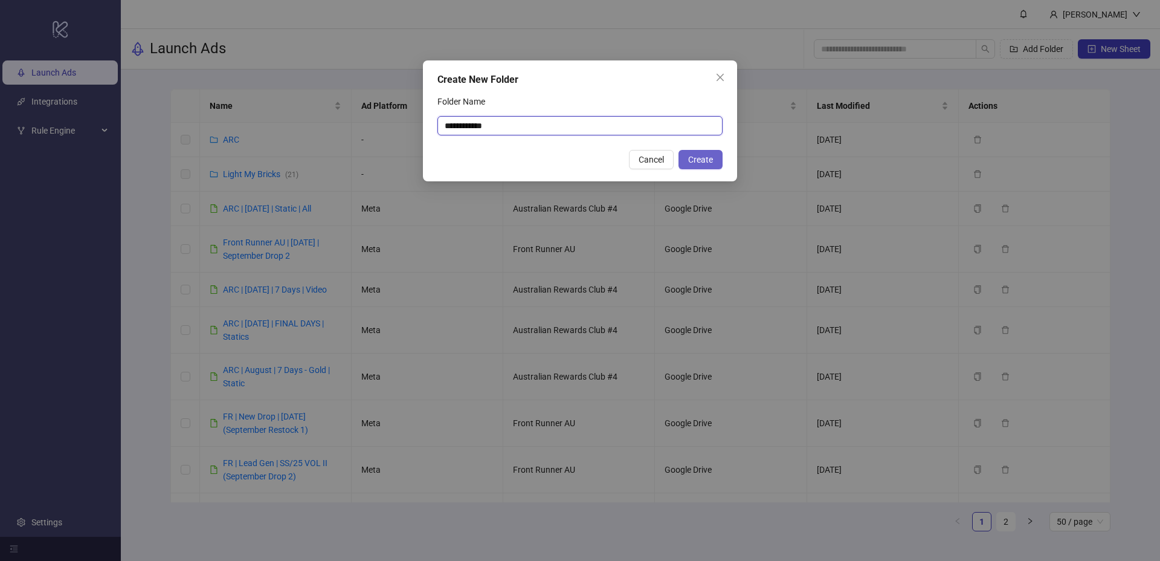
type input "**********"
click at [703, 160] on span "Create" at bounding box center [700, 160] width 25 height 10
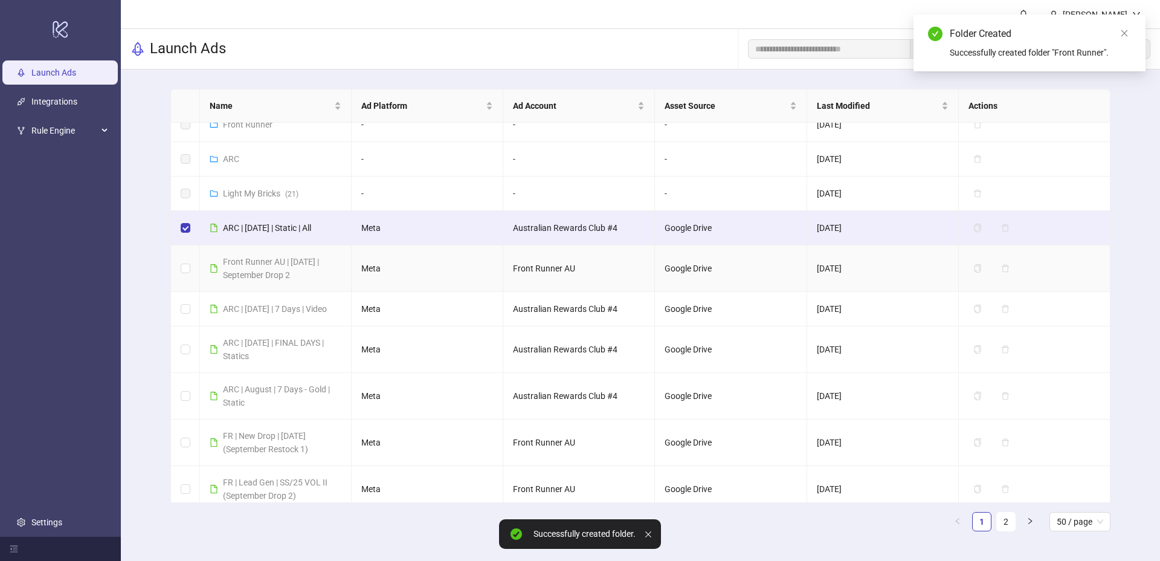
scroll to position [40, 0]
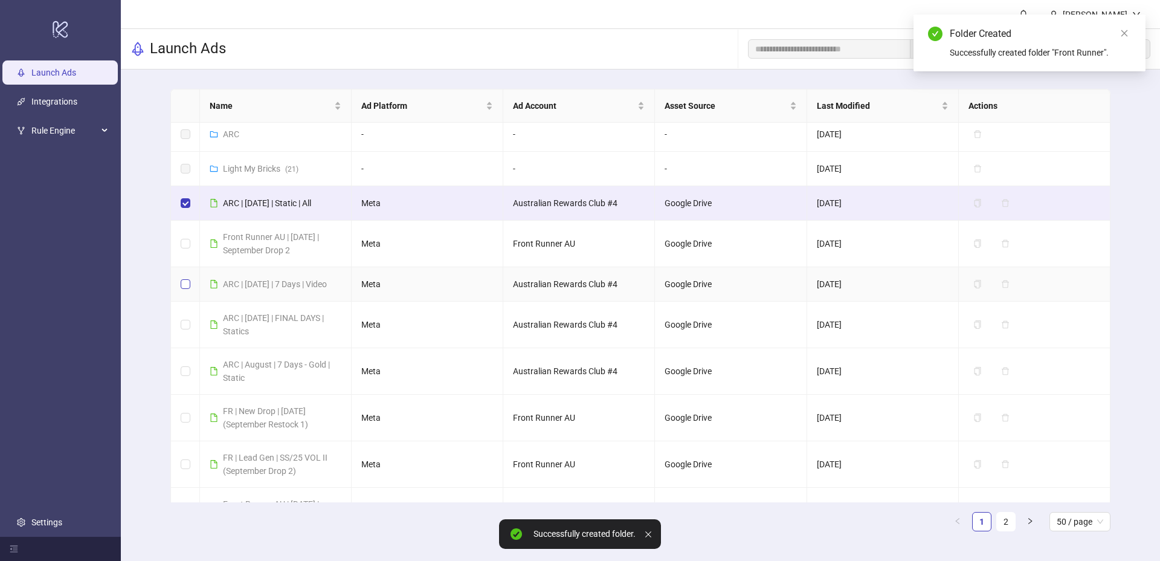
click at [184, 291] on label at bounding box center [186, 283] width 10 height 13
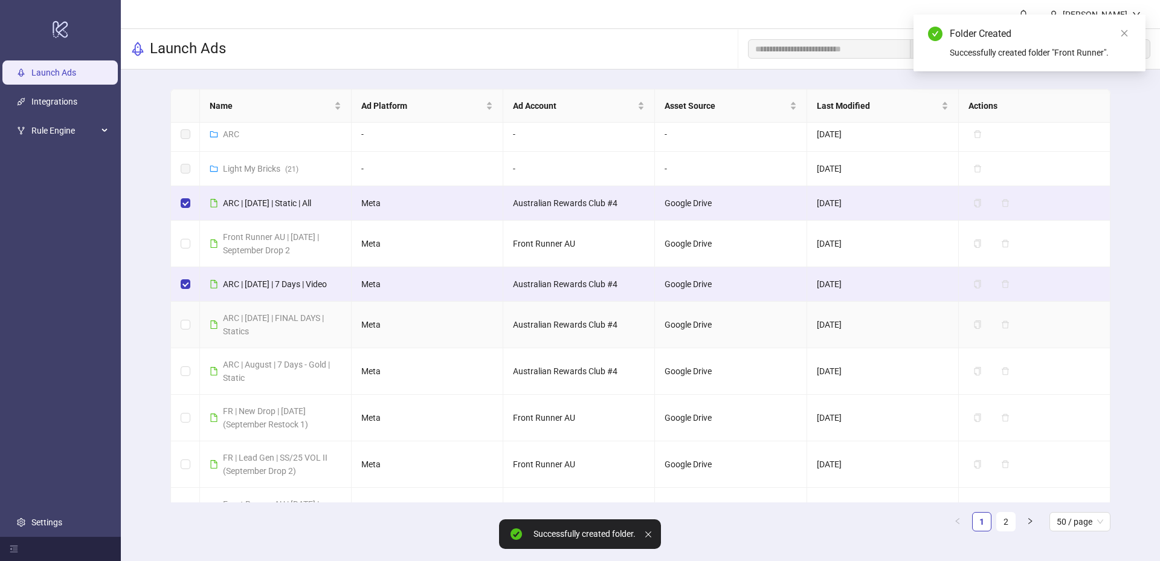
scroll to position [0, 0]
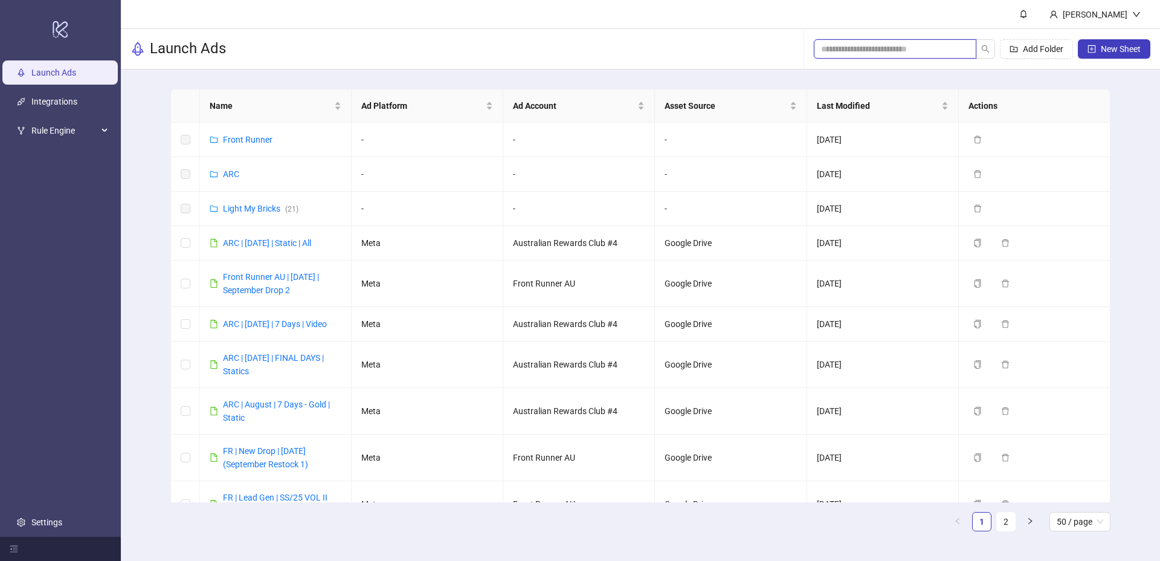
click at [896, 48] on input "search" at bounding box center [890, 48] width 138 height 13
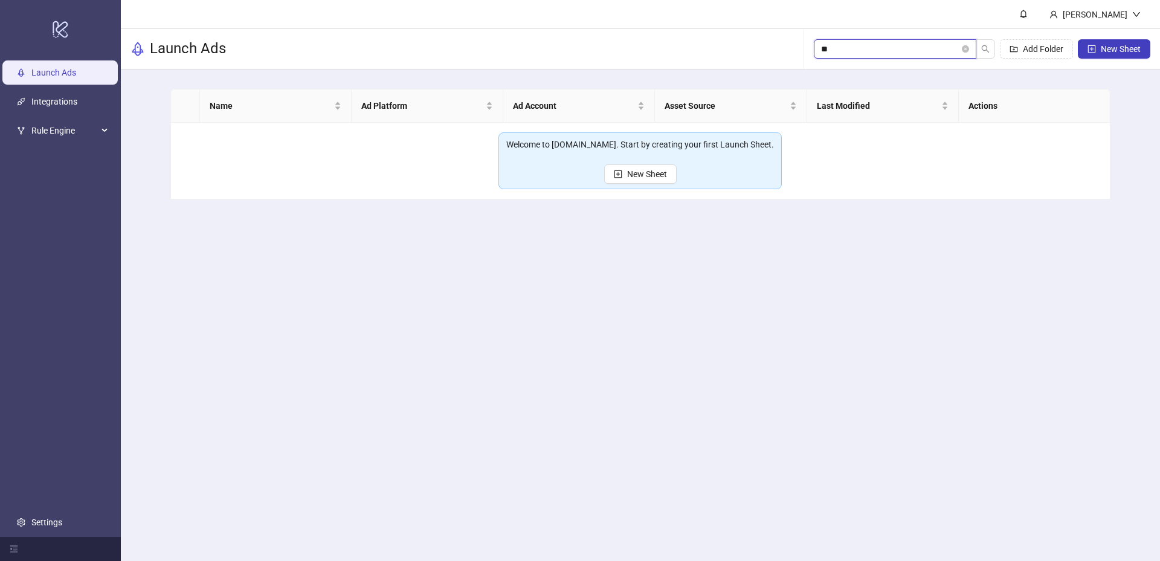
type input "*"
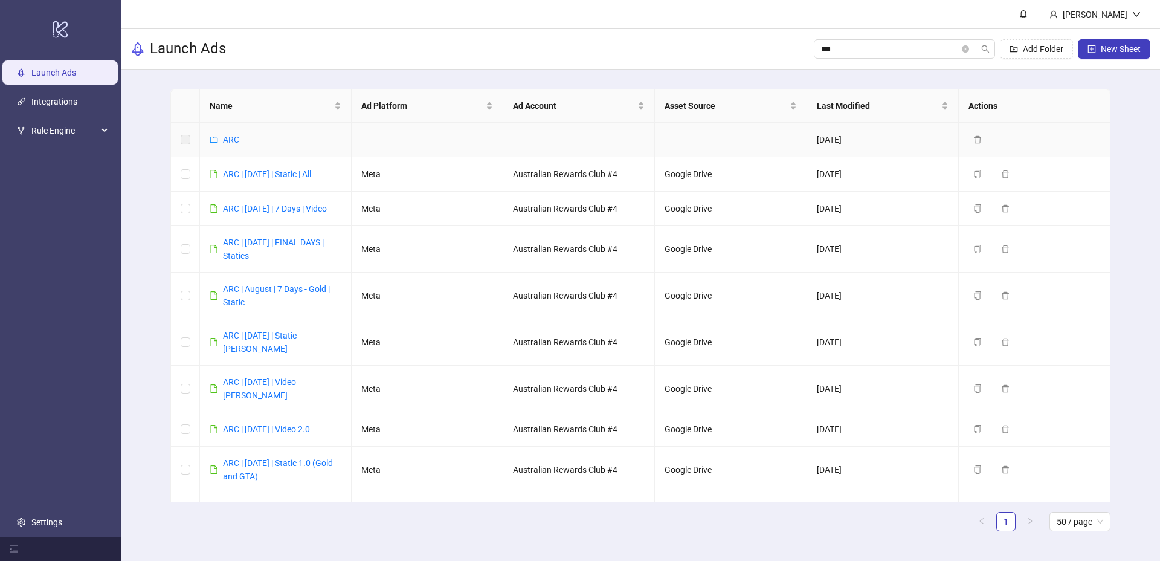
click at [185, 137] on label at bounding box center [186, 139] width 10 height 13
click at [185, 179] on label at bounding box center [186, 173] width 10 height 13
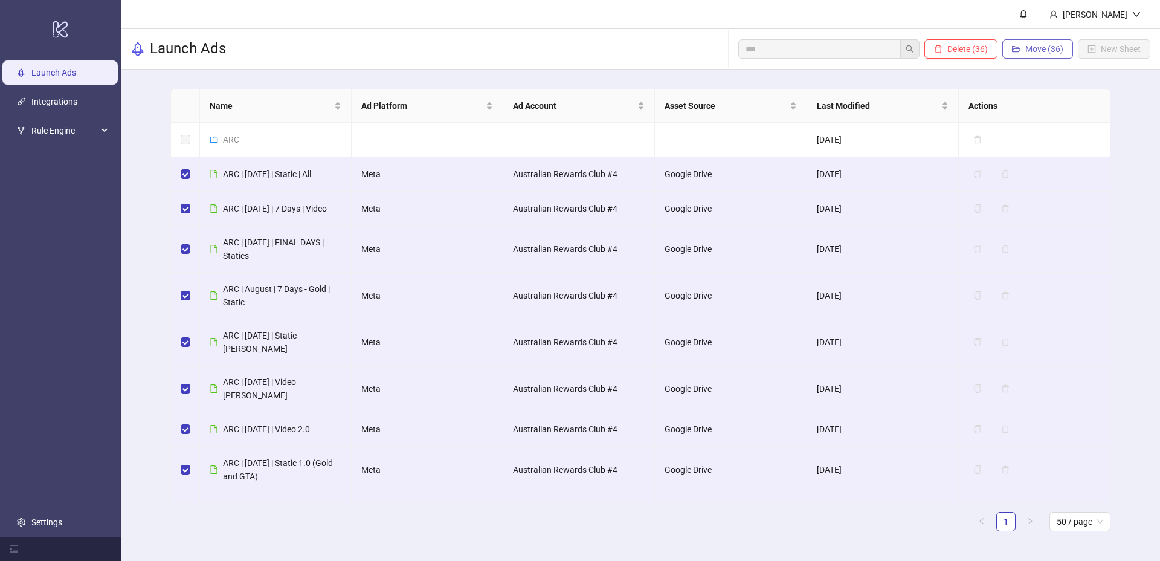
click at [1051, 50] on span "Move (36)" at bounding box center [1044, 49] width 38 height 10
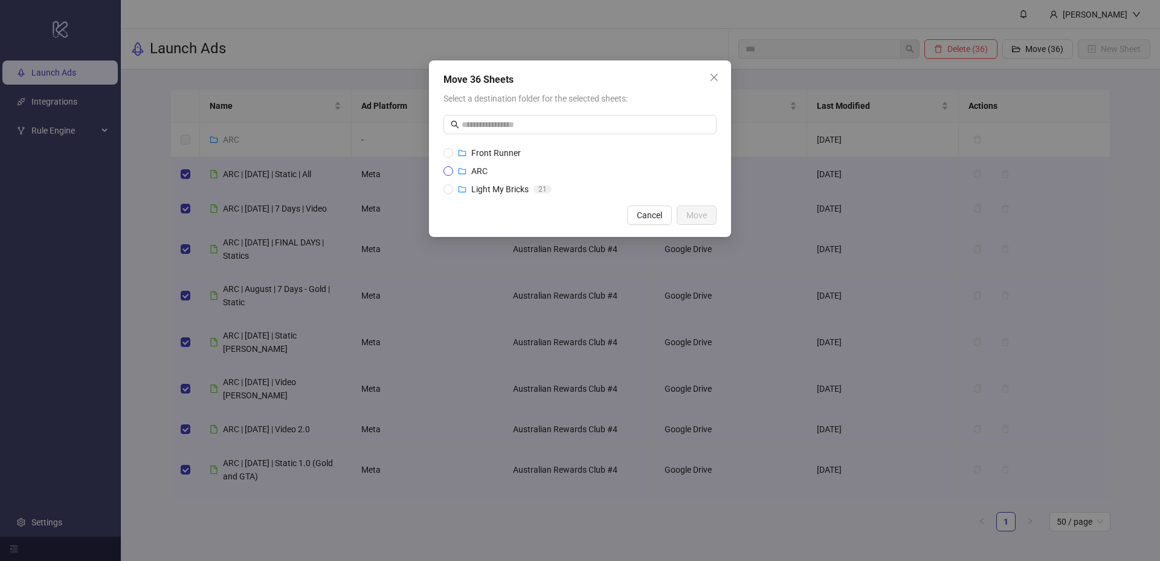
click at [472, 173] on span "ARC" at bounding box center [479, 171] width 16 height 10
click at [695, 216] on span "Move" at bounding box center [696, 215] width 21 height 10
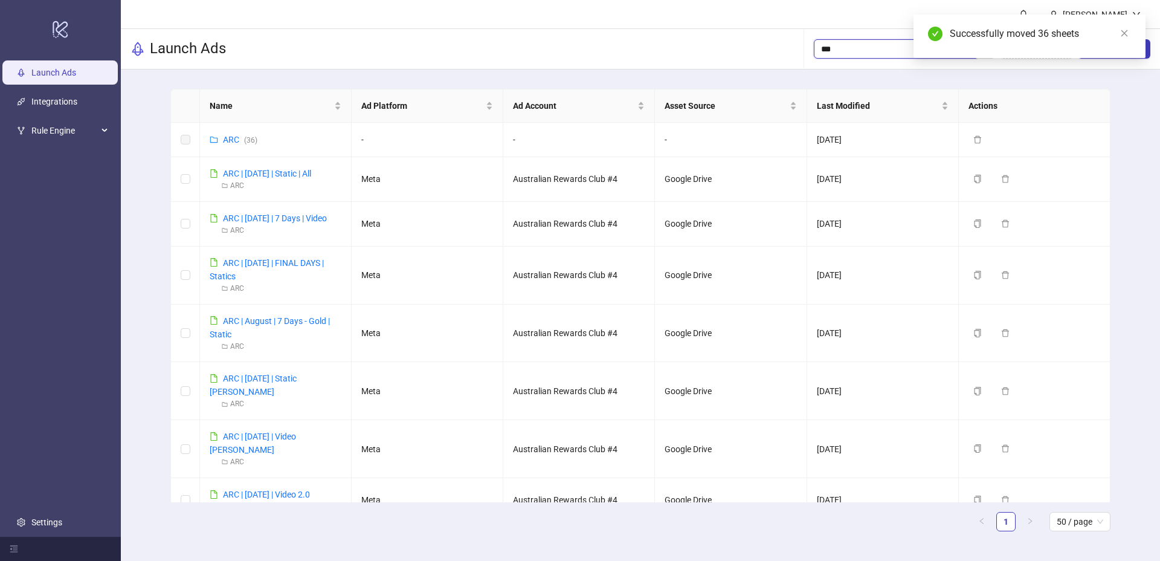
drag, startPoint x: 868, startPoint y: 53, endPoint x: 783, endPoint y: 47, distance: 85.4
click at [783, 47] on div "Launch Ads *** Add Folder New Sheet" at bounding box center [640, 49] width 1039 height 40
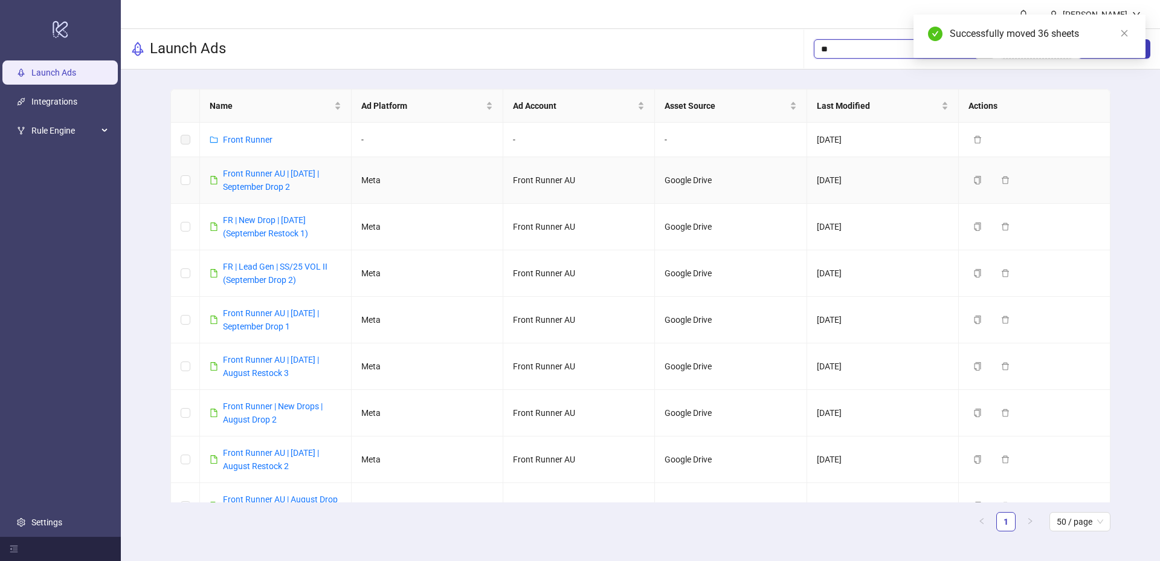
type input "**"
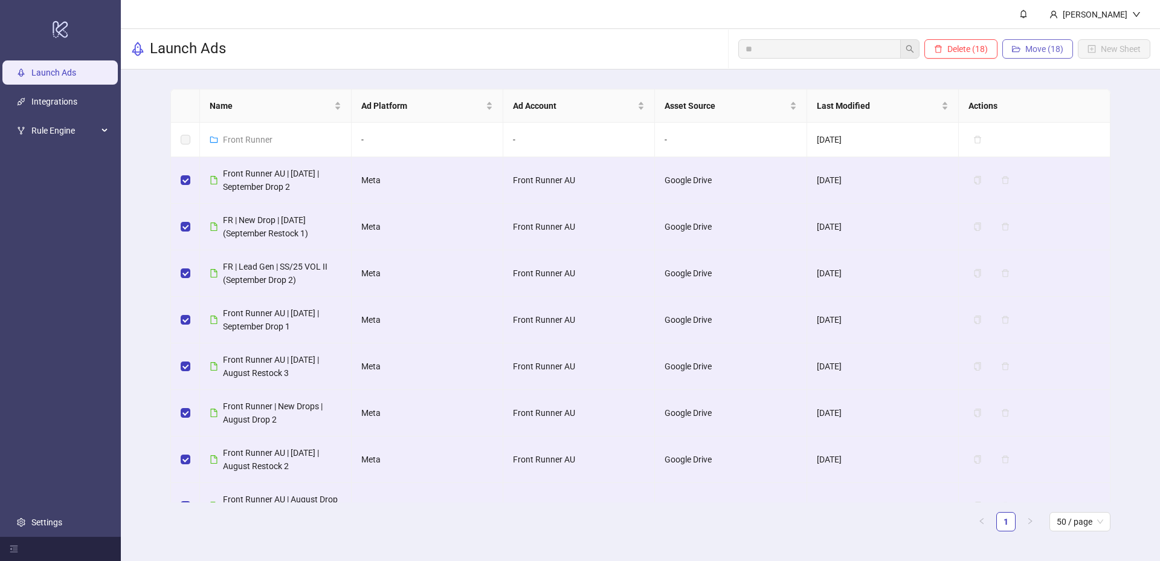
click at [1055, 51] on span "Move (18)" at bounding box center [1044, 49] width 38 height 10
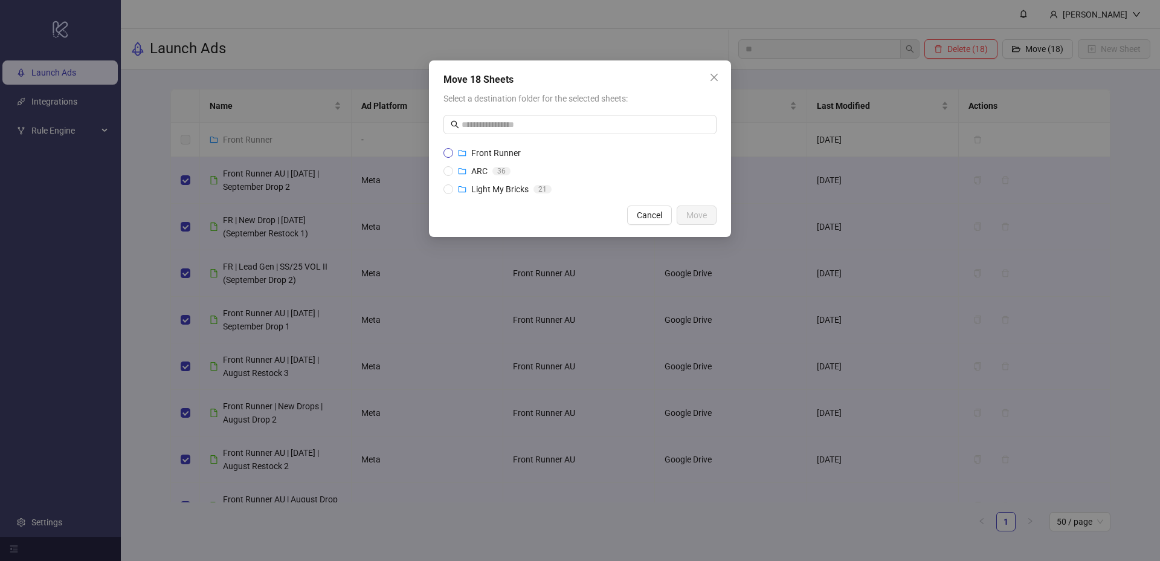
click at [469, 155] on div "Front Runner" at bounding box center [489, 152] width 63 height 13
click at [692, 214] on span "Move" at bounding box center [696, 215] width 21 height 10
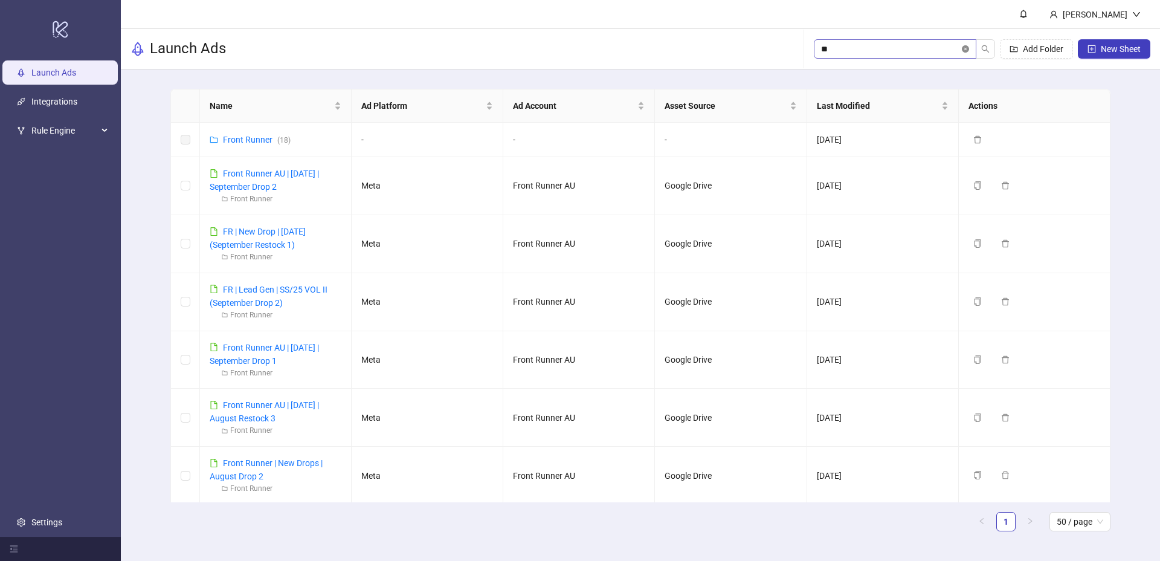
click at [963, 47] on icon "close-circle" at bounding box center [965, 48] width 7 height 7
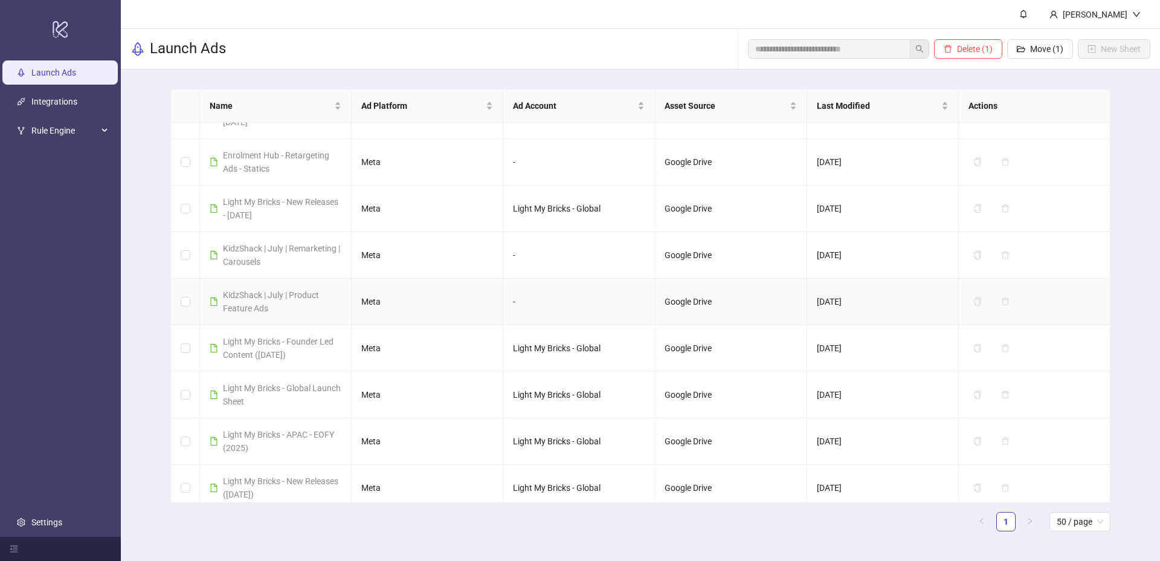
scroll to position [106, 0]
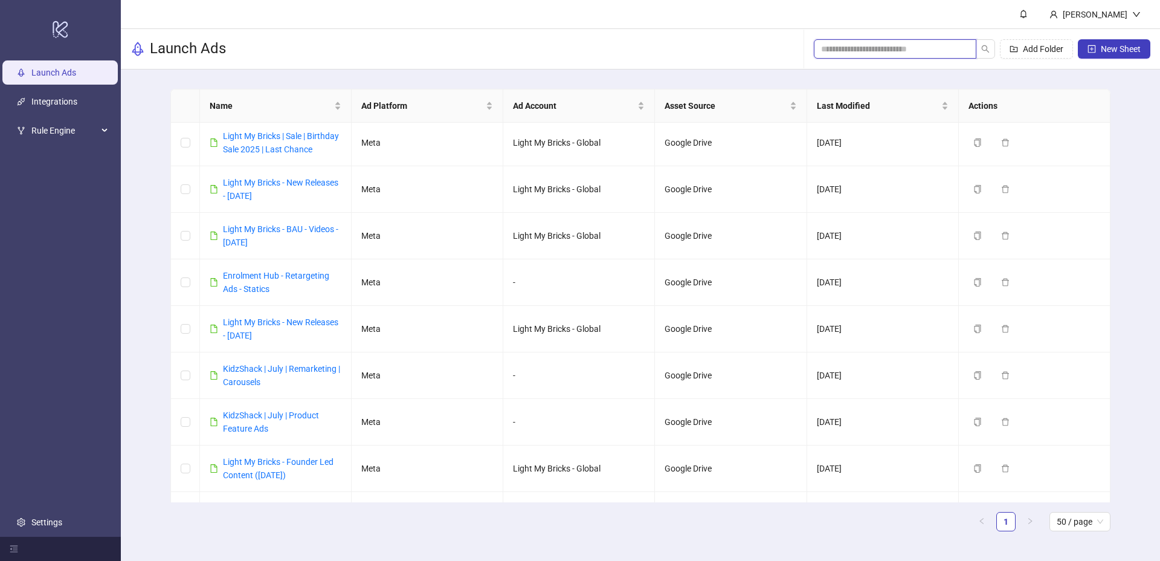
click at [882, 42] on input "search" at bounding box center [890, 48] width 138 height 13
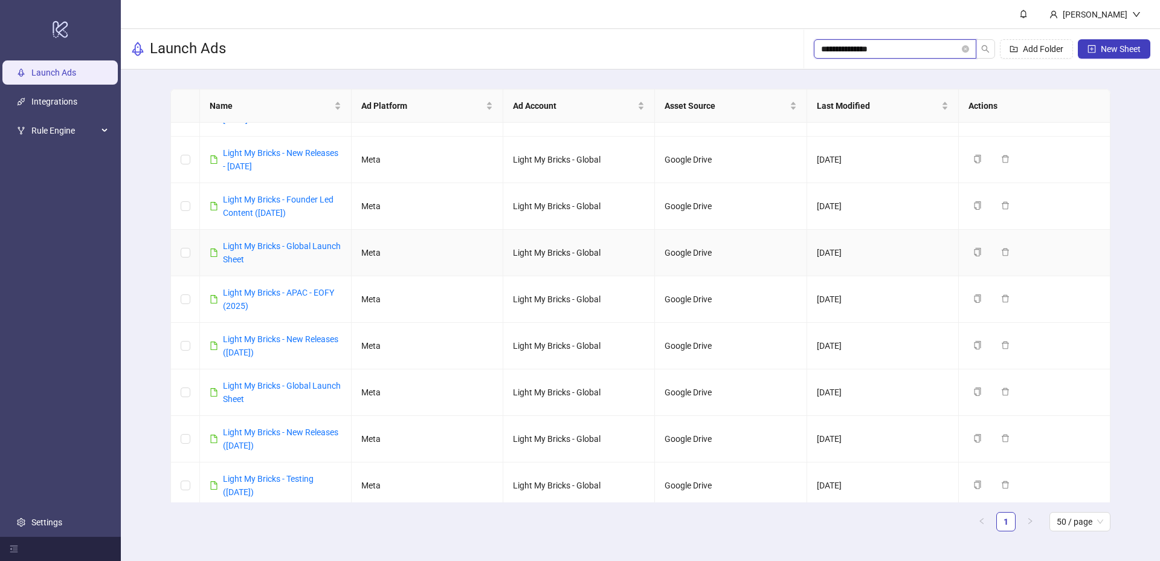
scroll to position [421, 0]
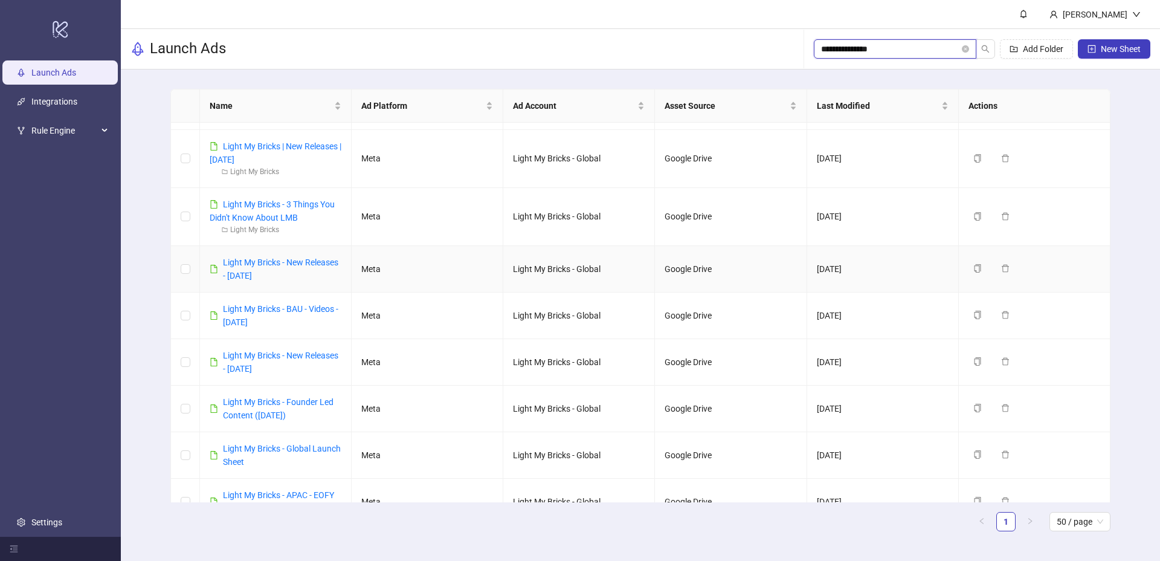
type input "**********"
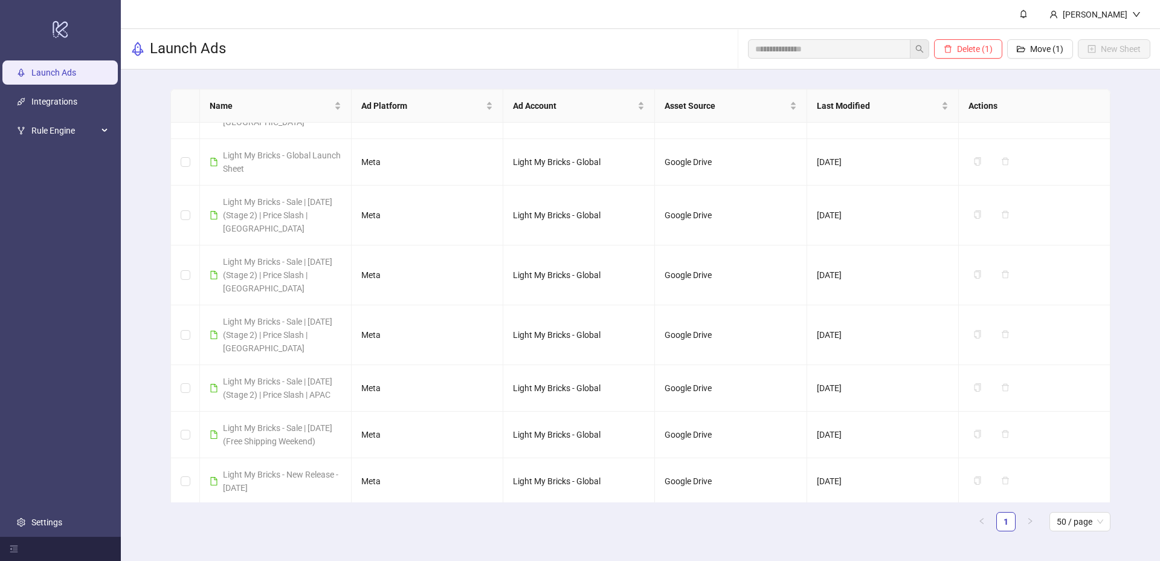
scroll to position [1429, 0]
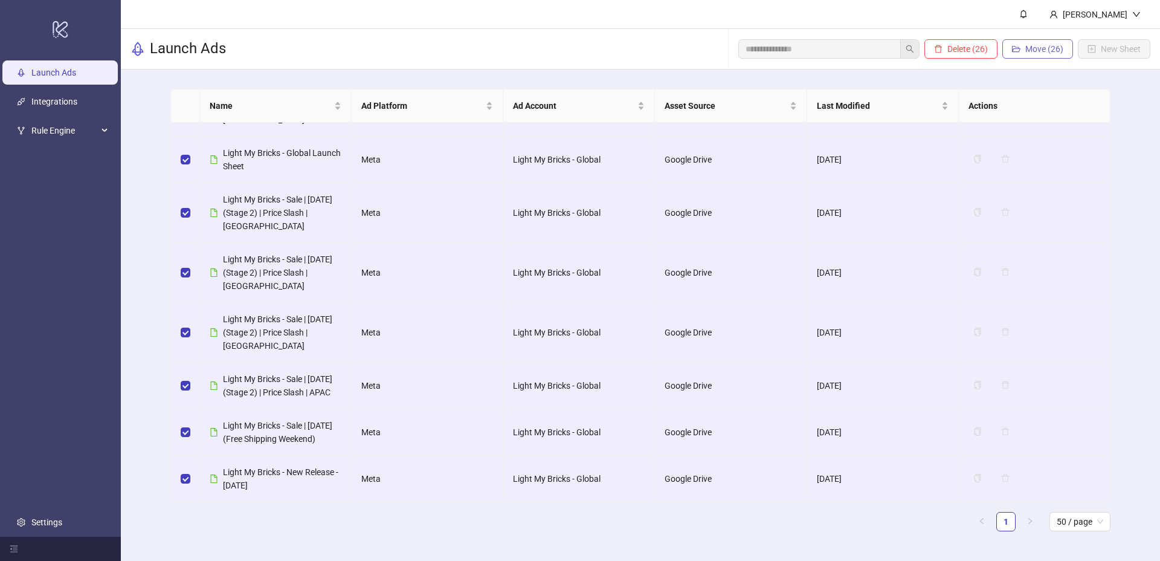
click at [1031, 43] on button "Move (26)" at bounding box center [1037, 48] width 71 height 19
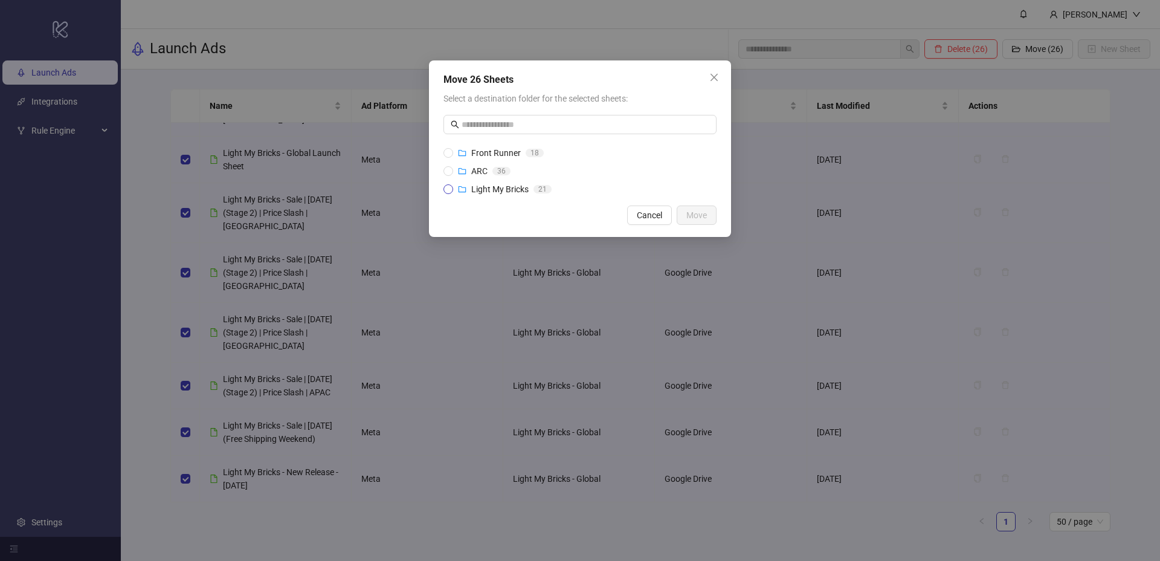
click at [472, 186] on span "Light My Bricks" at bounding box center [499, 189] width 57 height 10
click at [693, 213] on span "Move" at bounding box center [696, 215] width 21 height 10
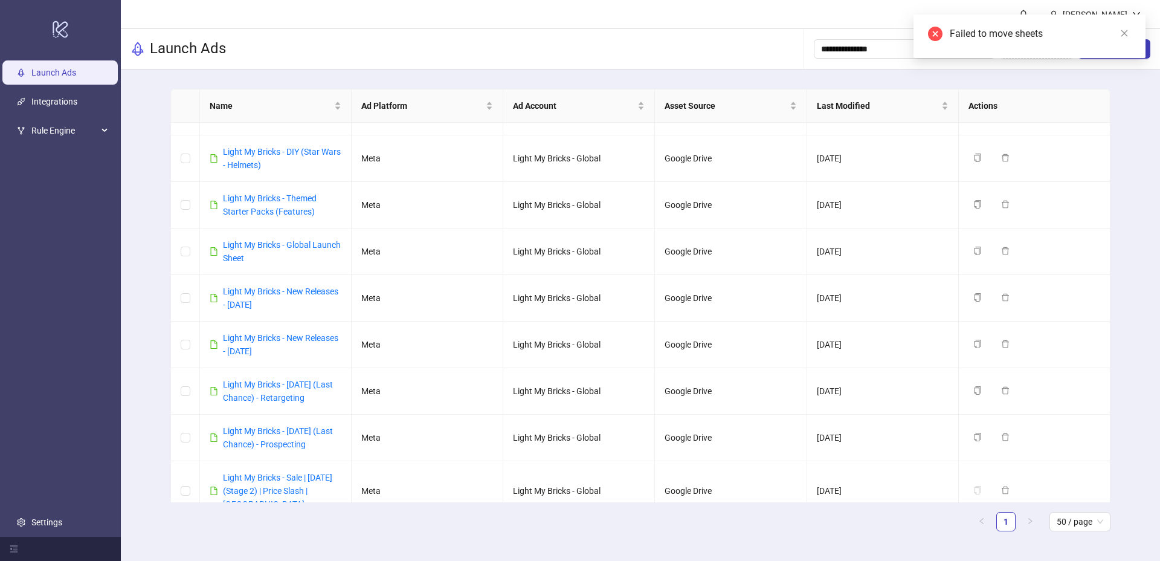
scroll to position [783, 0]
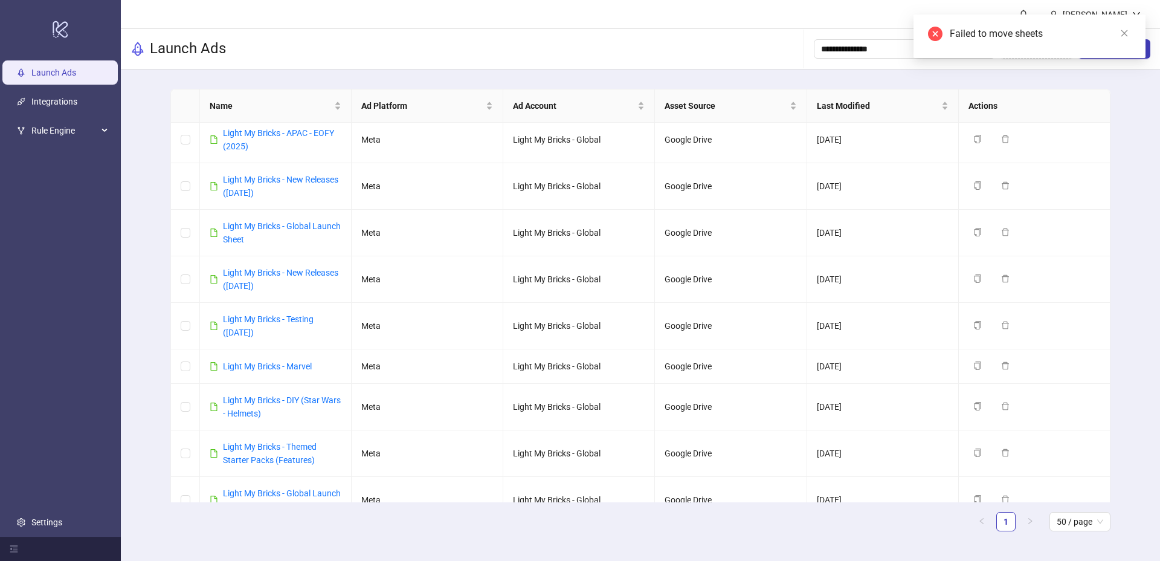
drag, startPoint x: 1122, startPoint y: 33, endPoint x: 1104, endPoint y: 36, distance: 18.4
click at [1122, 33] on icon "close" at bounding box center [1124, 33] width 8 height 8
drag, startPoint x: 967, startPoint y: 47, endPoint x: 916, endPoint y: 55, distance: 52.1
click at [967, 47] on icon "close-circle" at bounding box center [965, 48] width 7 height 7
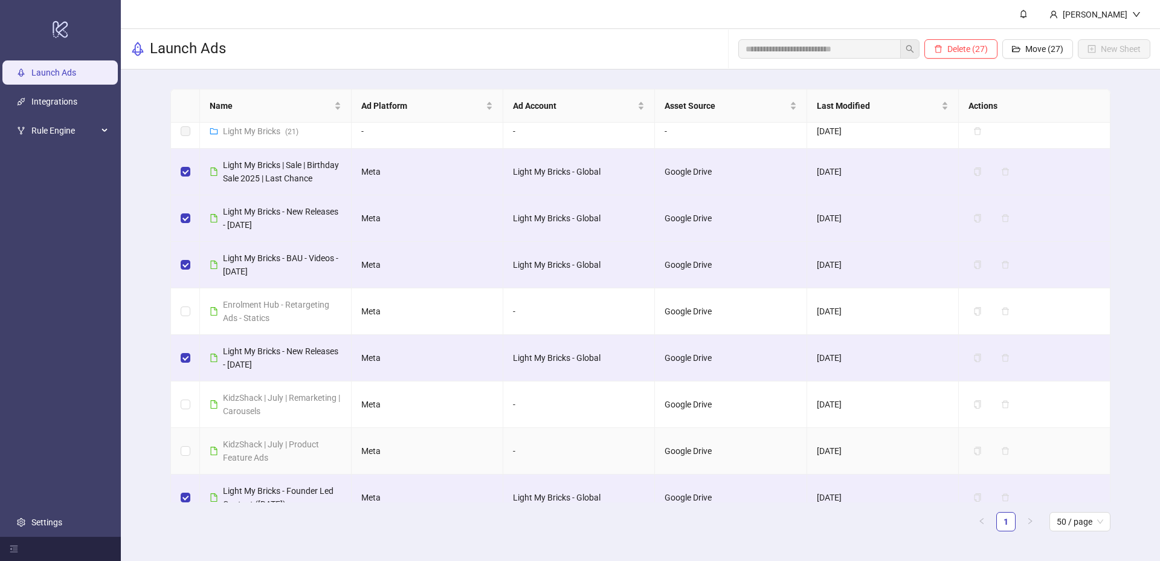
scroll to position [0, 0]
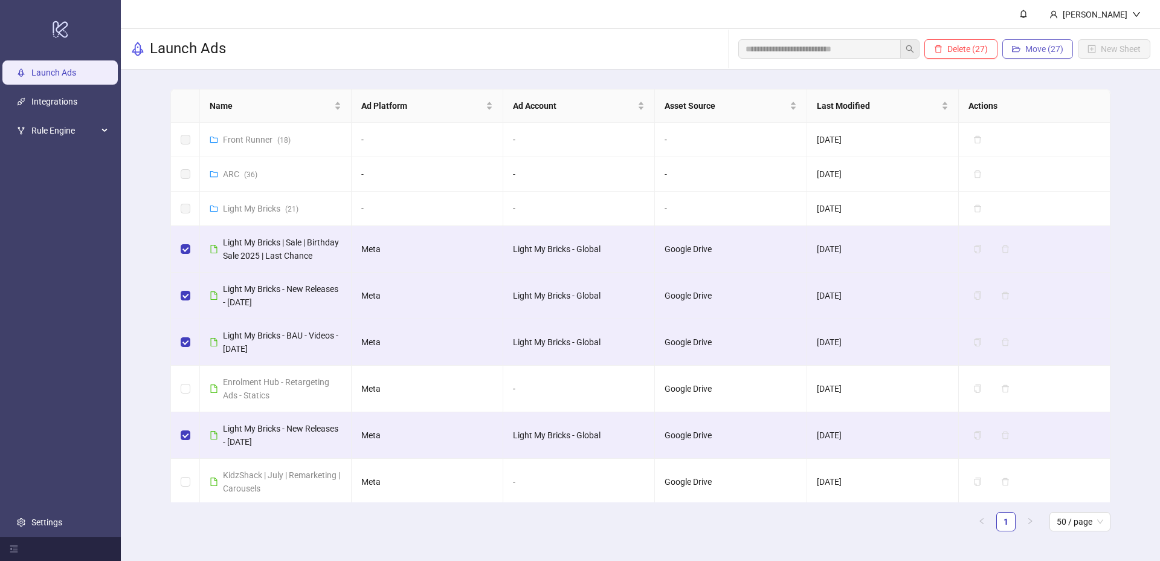
click at [1036, 51] on span "Move (27)" at bounding box center [1044, 49] width 38 height 10
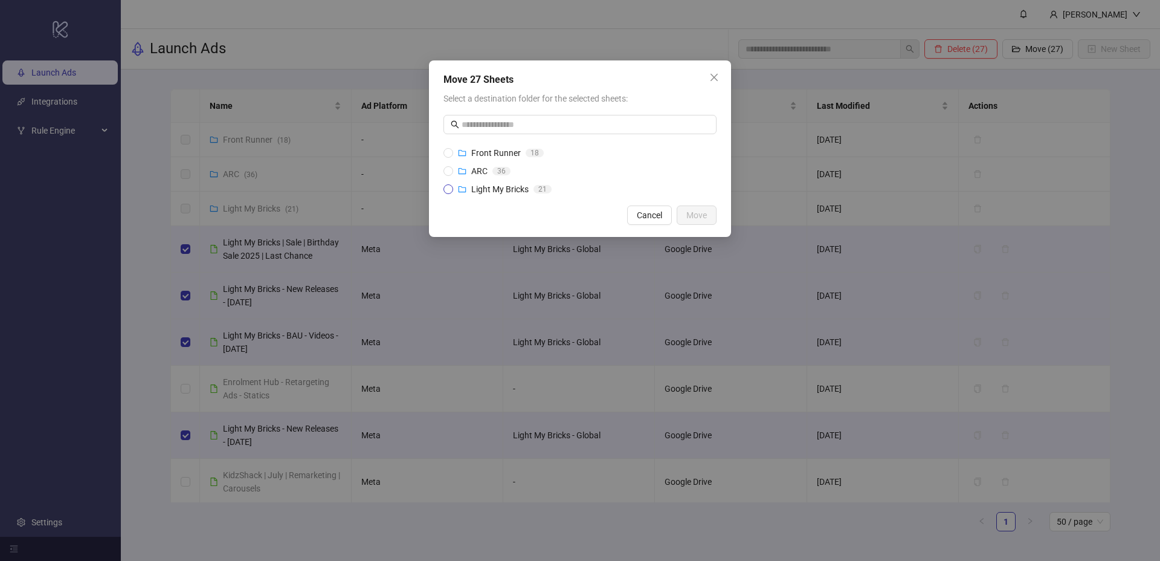
click at [471, 189] on span "Light My Bricks" at bounding box center [499, 189] width 57 height 10
click at [712, 213] on button "Move" at bounding box center [697, 214] width 40 height 19
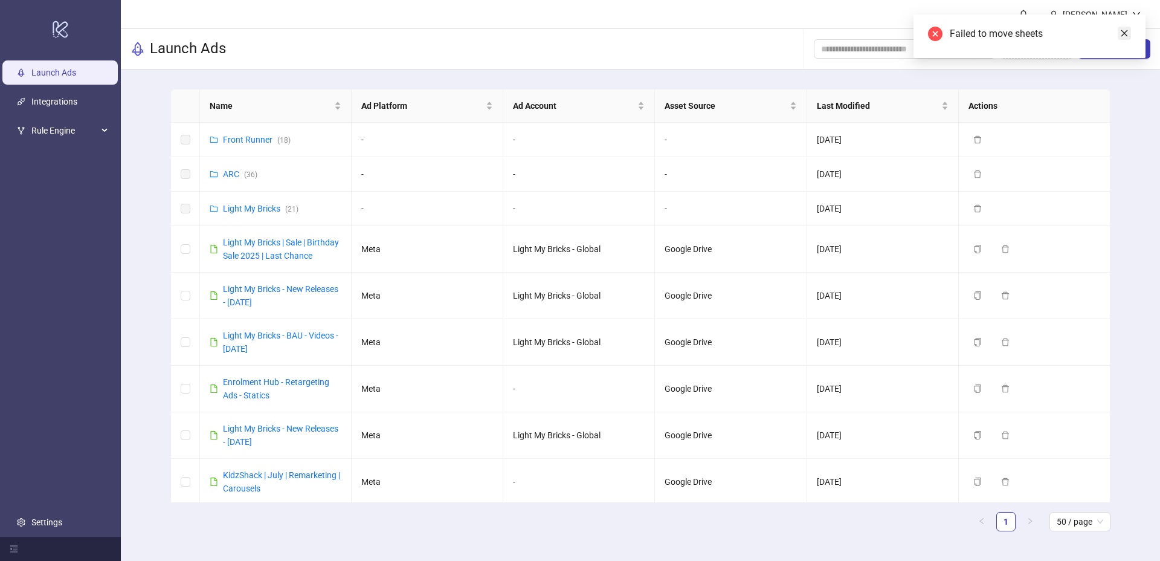
click at [1126, 34] on icon "close" at bounding box center [1124, 33] width 7 height 7
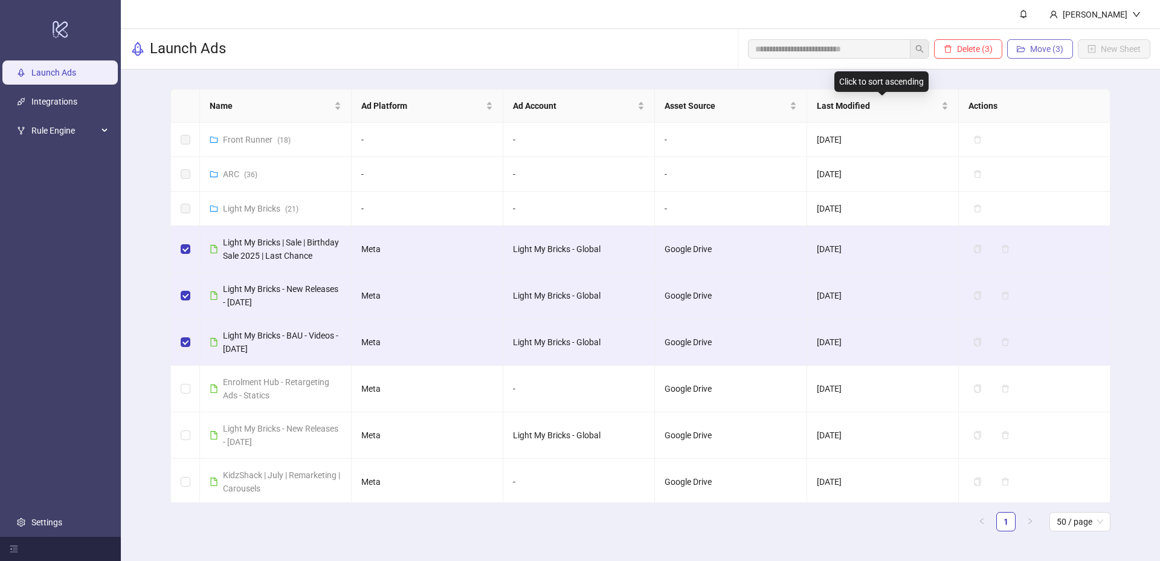
click at [1035, 49] on span "Move (3)" at bounding box center [1046, 49] width 33 height 10
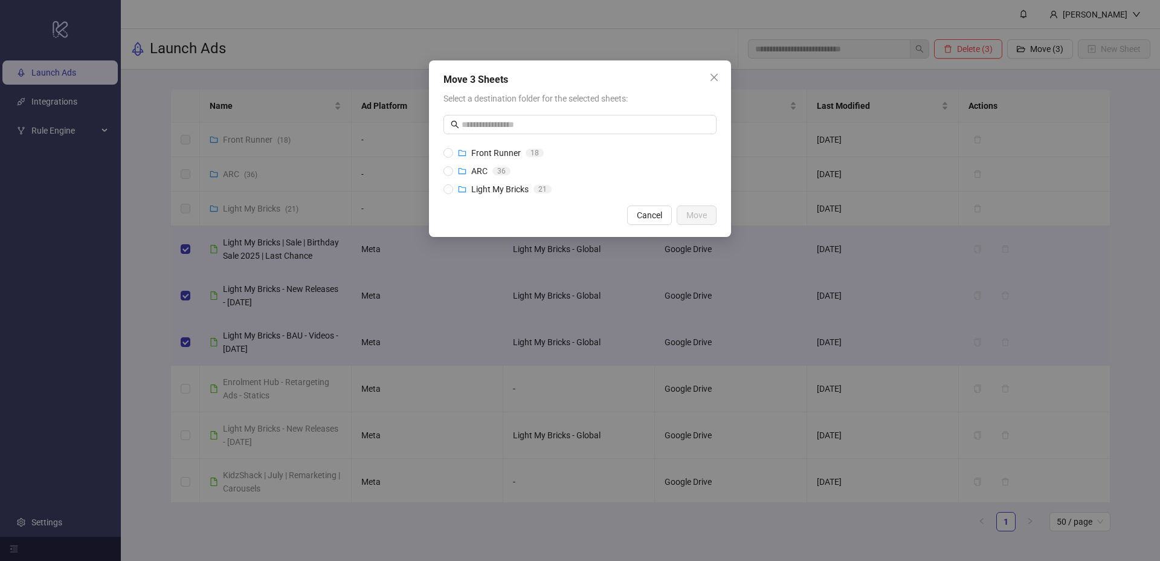
click at [483, 196] on li "Light My Bricks 2 1" at bounding box center [579, 189] width 273 height 18
click at [488, 192] on span "Light My Bricks" at bounding box center [499, 189] width 57 height 10
click at [693, 214] on span "Move" at bounding box center [696, 215] width 21 height 10
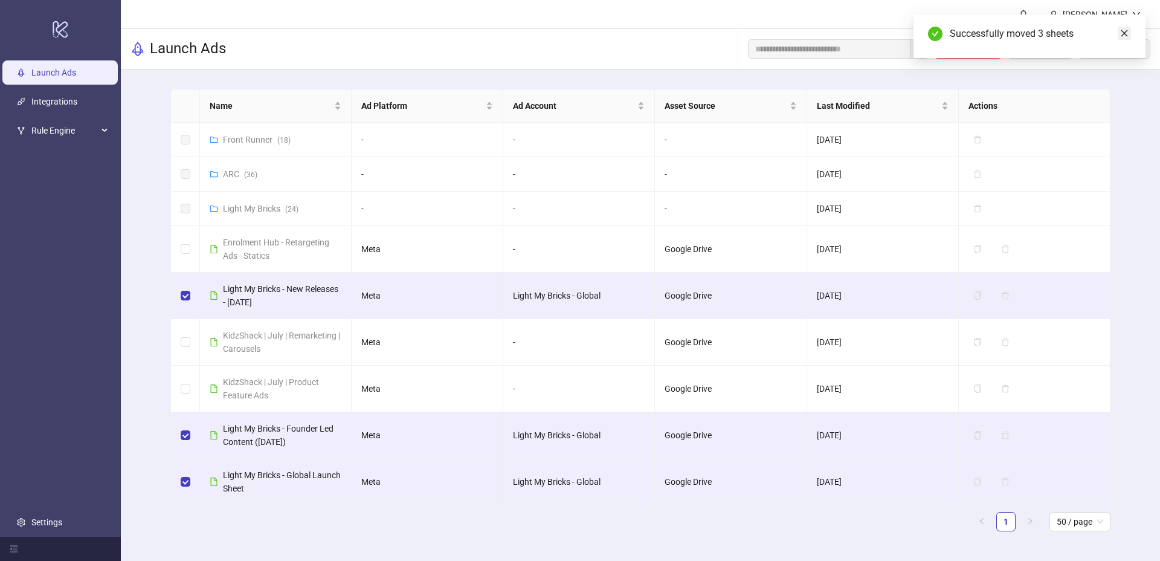
click at [1128, 32] on icon "close" at bounding box center [1124, 33] width 8 height 8
click at [1043, 46] on span "Move (3)" at bounding box center [1046, 49] width 33 height 10
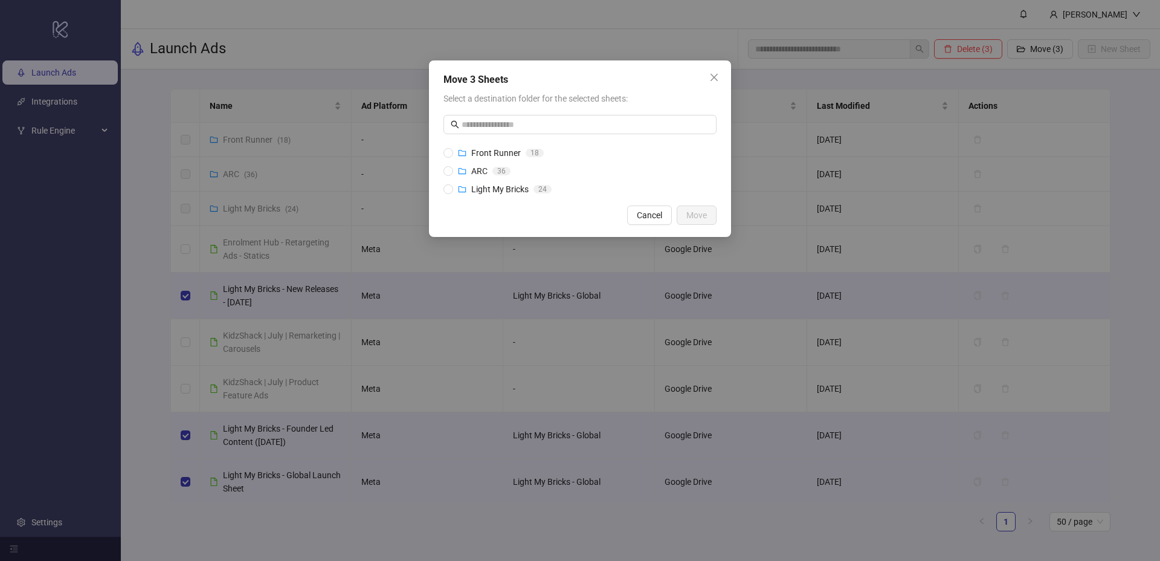
click at [470, 197] on li "Light My Bricks 2 1 2 3 4" at bounding box center [579, 189] width 273 height 18
click at [477, 188] on span "Light My Bricks" at bounding box center [499, 189] width 57 height 10
click at [701, 213] on span "Move" at bounding box center [696, 215] width 21 height 10
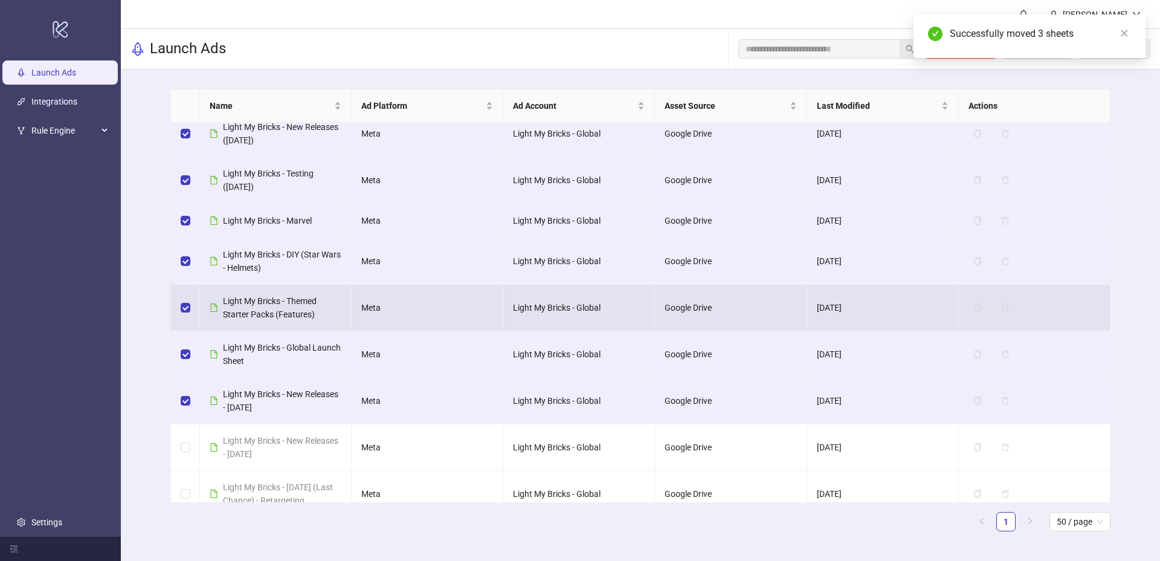
scroll to position [34, 0]
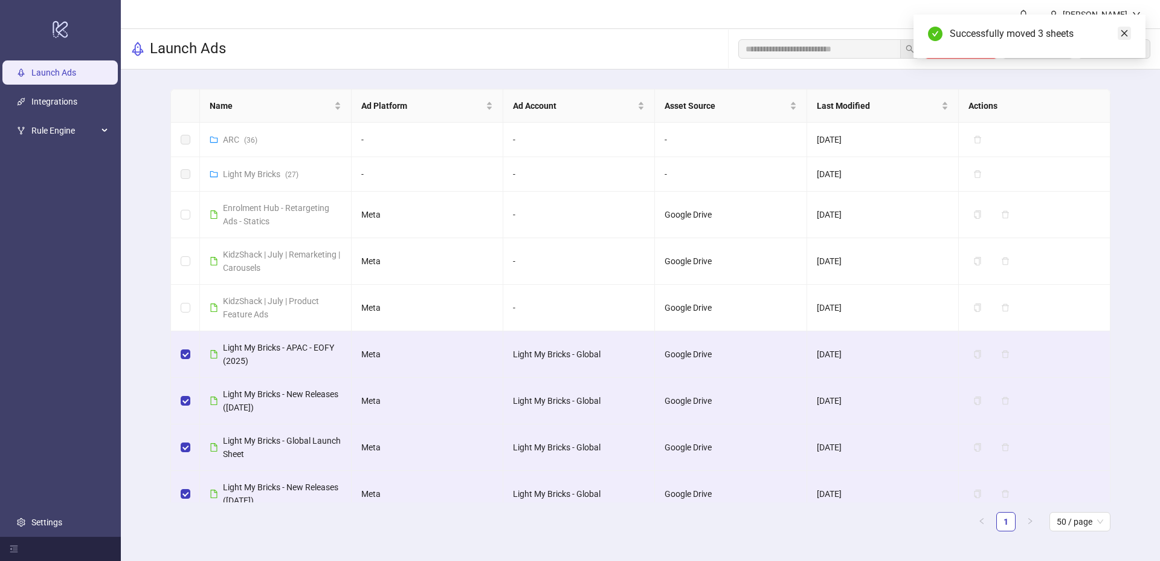
click at [1126, 31] on icon "close" at bounding box center [1124, 33] width 7 height 7
click at [1040, 51] on span "Move (10)" at bounding box center [1044, 49] width 38 height 10
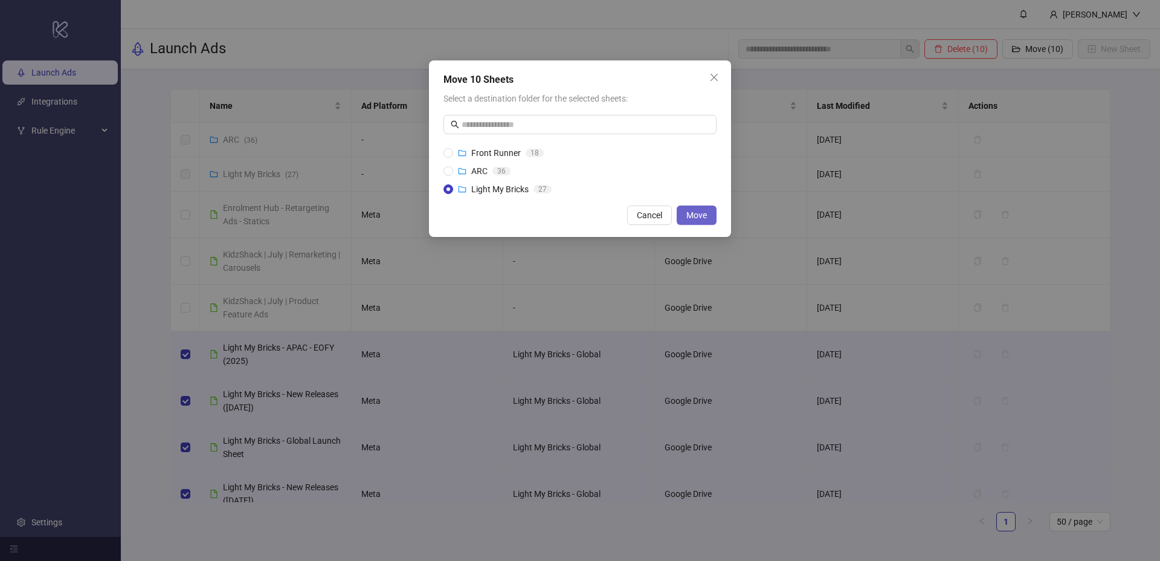
click at [697, 221] on button "Move" at bounding box center [697, 214] width 40 height 19
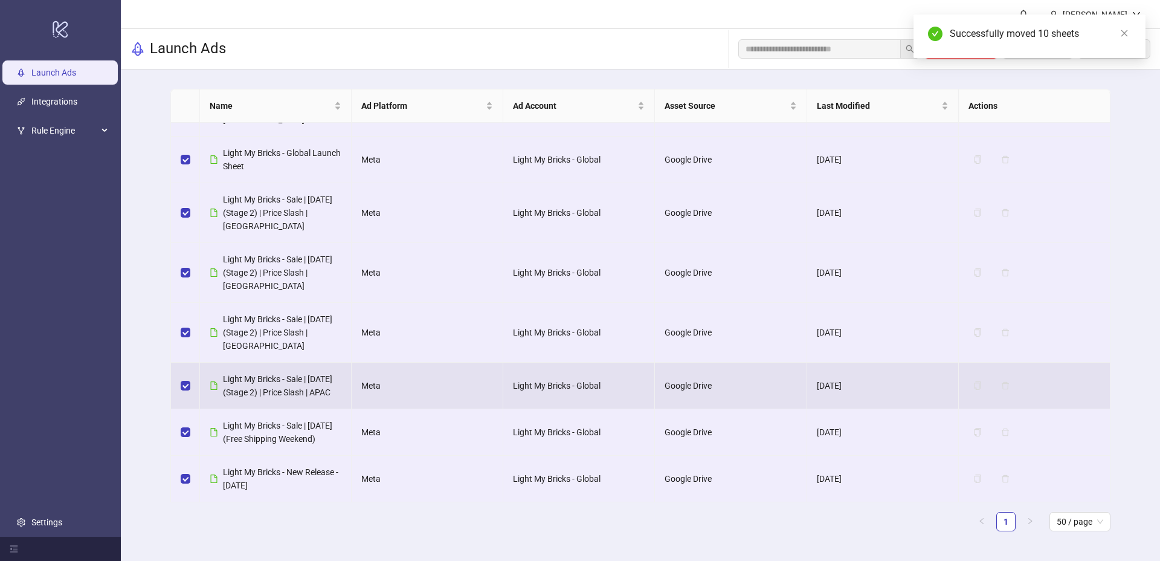
scroll to position [0, 0]
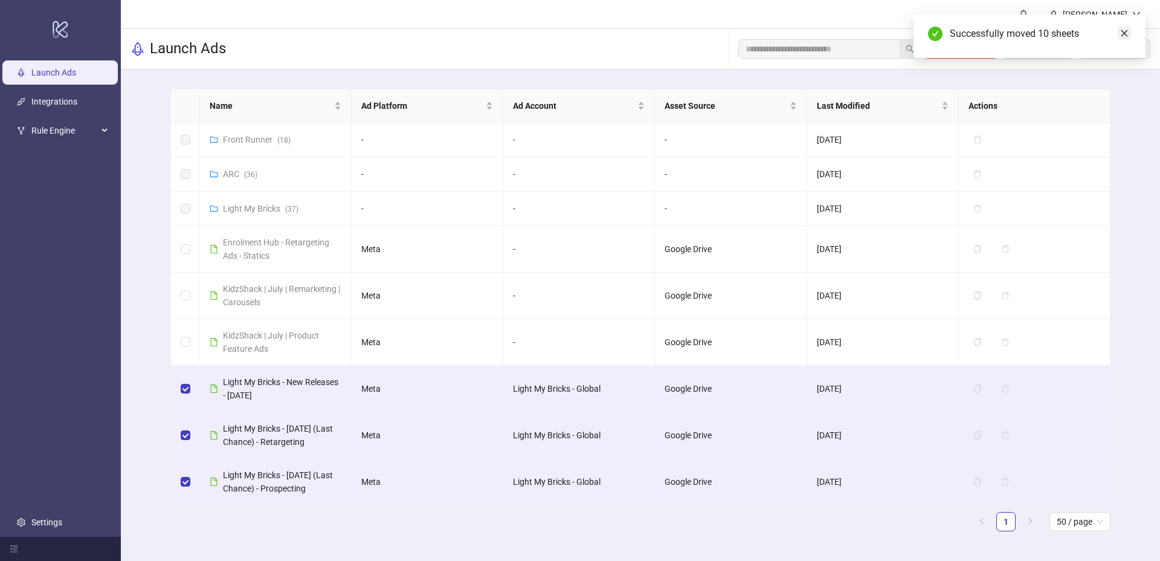
click at [1121, 33] on icon "close" at bounding box center [1124, 33] width 8 height 8
click at [1048, 45] on span "Move (11)" at bounding box center [1044, 49] width 38 height 10
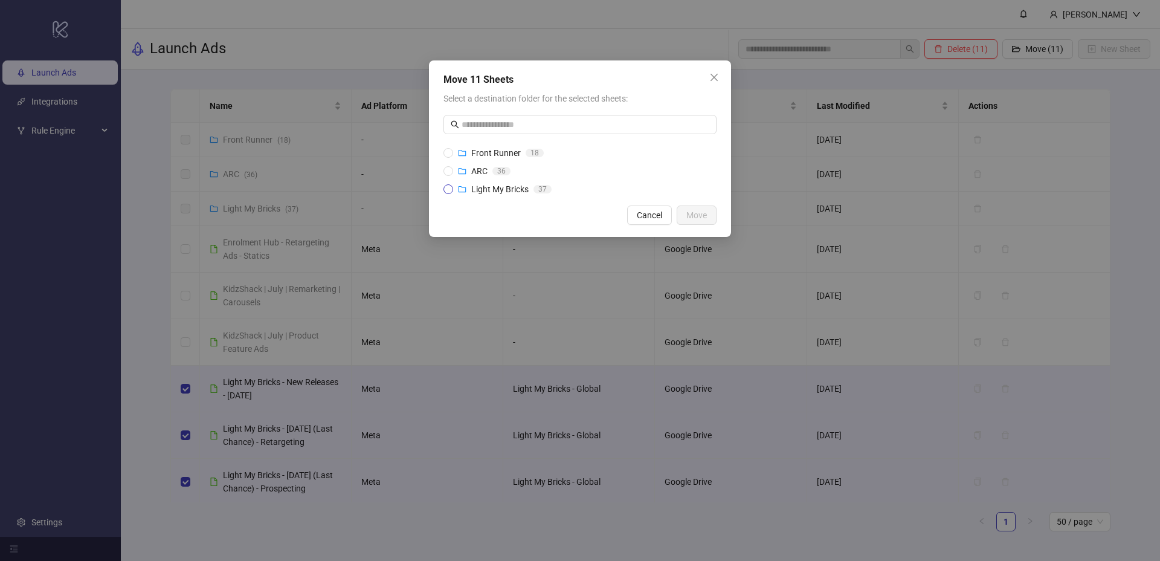
click at [521, 193] on span "Light My Bricks" at bounding box center [499, 189] width 57 height 10
click at [697, 213] on span "Move" at bounding box center [696, 215] width 21 height 10
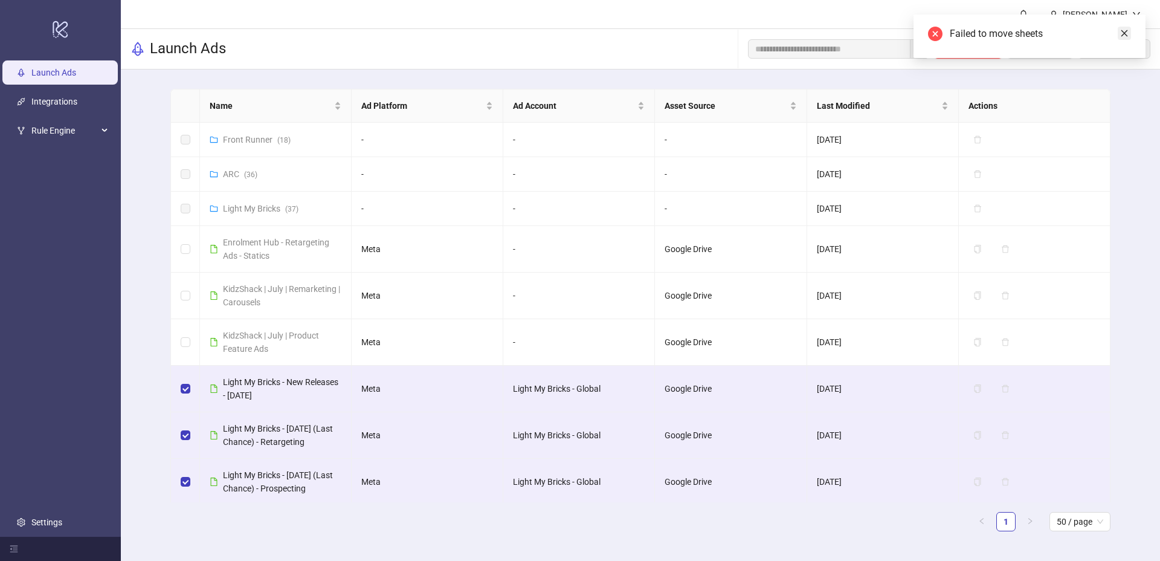
click at [1123, 28] on link "Close" at bounding box center [1124, 33] width 13 height 13
click at [1033, 48] on span "Move (6)" at bounding box center [1046, 49] width 33 height 10
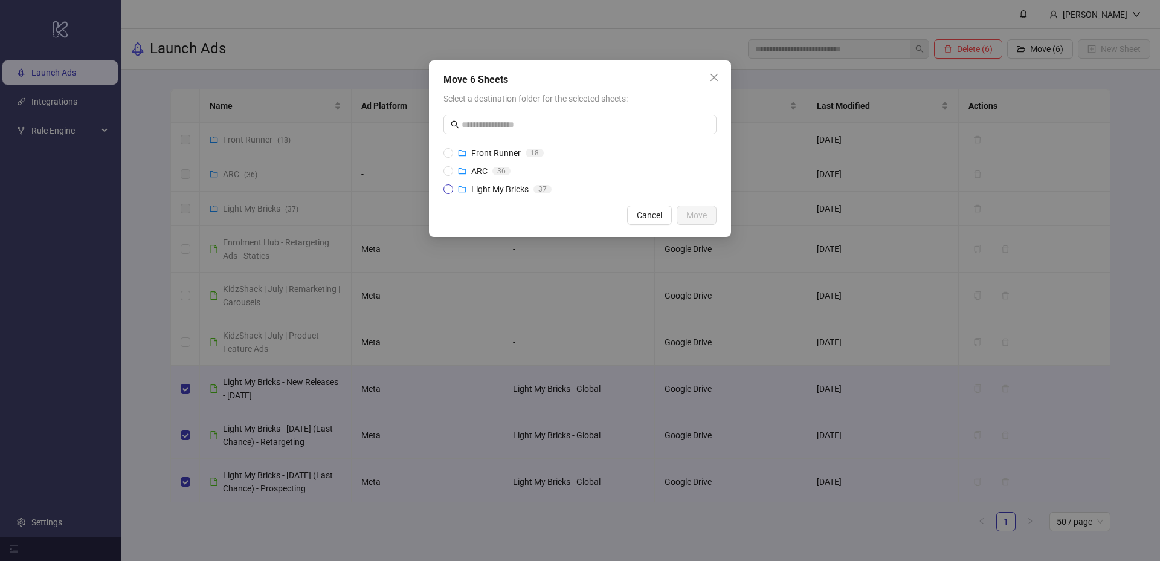
click at [502, 193] on span "Light My Bricks" at bounding box center [499, 189] width 57 height 10
click at [698, 219] on span "Move" at bounding box center [696, 215] width 21 height 10
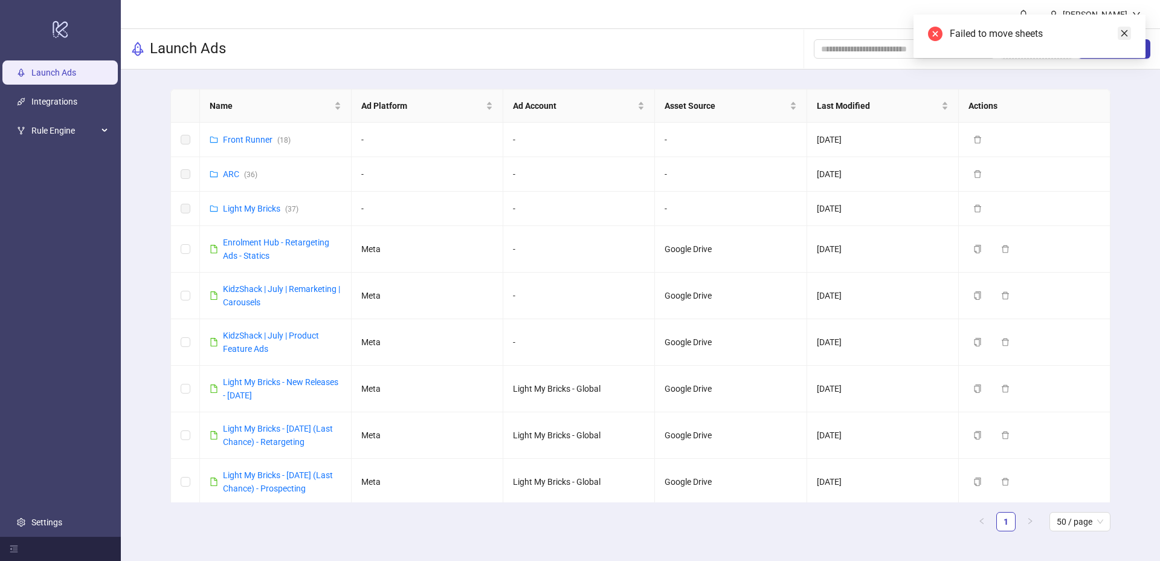
click at [1126, 29] on icon "close" at bounding box center [1124, 33] width 8 height 8
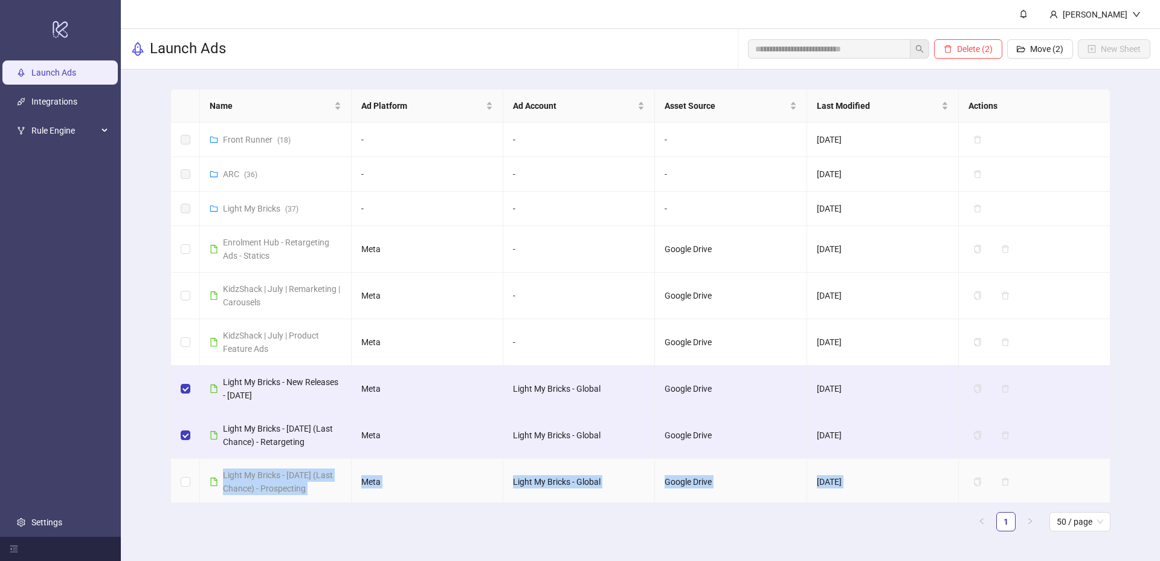
click at [187, 470] on td at bounding box center [185, 482] width 29 height 47
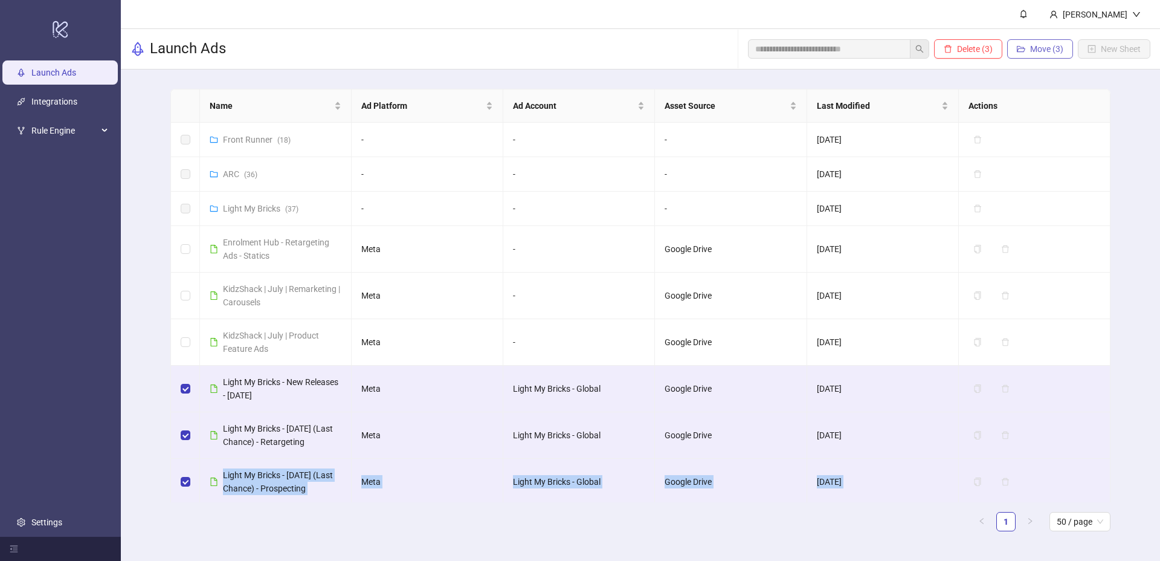
click at [1039, 47] on span "Move (3)" at bounding box center [1046, 49] width 33 height 10
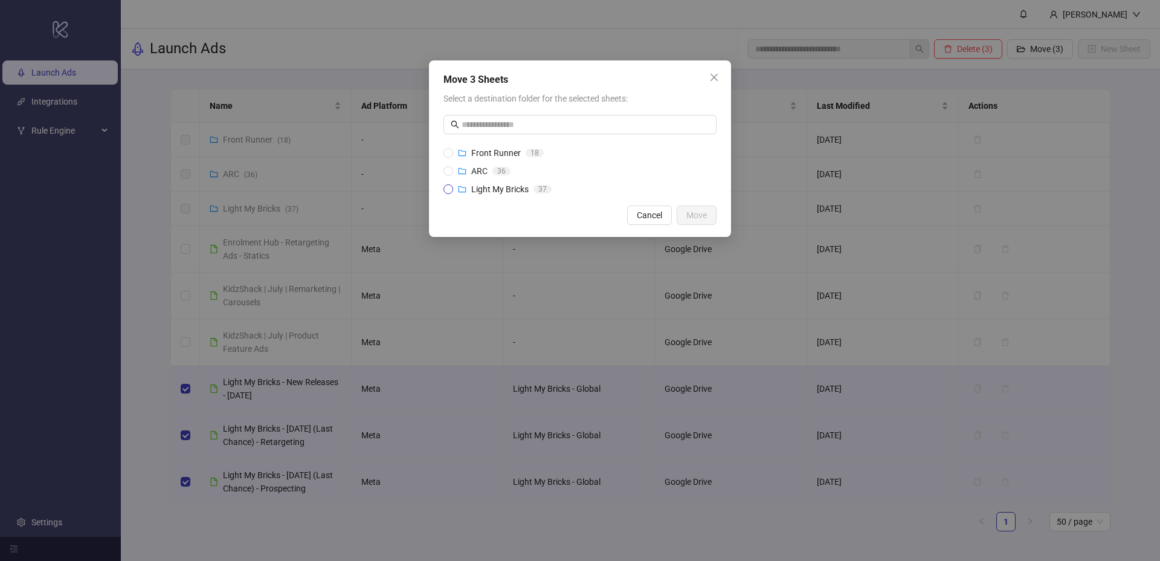
click at [495, 186] on span "Light My Bricks" at bounding box center [499, 189] width 57 height 10
click at [700, 213] on span "Move" at bounding box center [696, 215] width 21 height 10
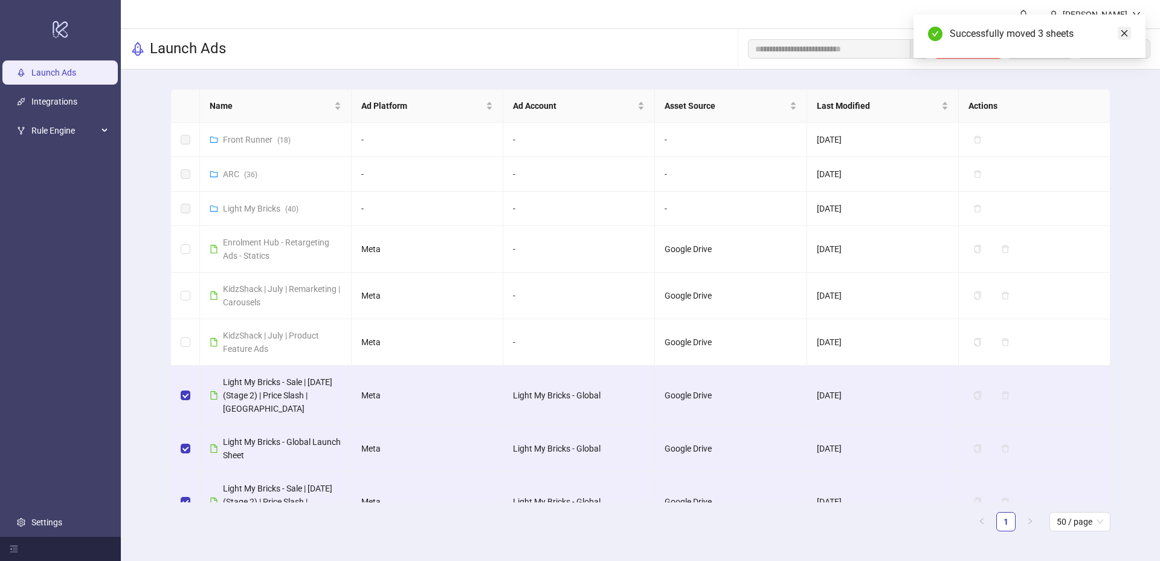
click at [1124, 33] on icon "close" at bounding box center [1124, 33] width 7 height 7
click at [1049, 50] on span "Move (3)" at bounding box center [1046, 49] width 33 height 10
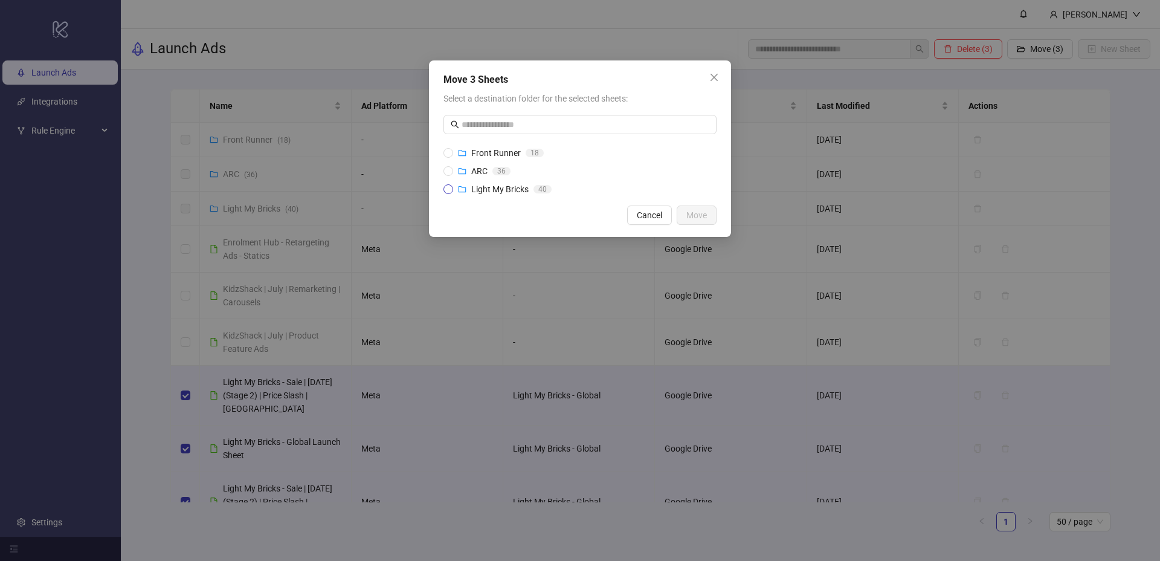
click at [507, 185] on span "Light My Bricks" at bounding box center [499, 189] width 57 height 10
click at [673, 219] on div "Cancel Move" at bounding box center [579, 214] width 273 height 19
click at [683, 216] on button "Move" at bounding box center [697, 214] width 40 height 19
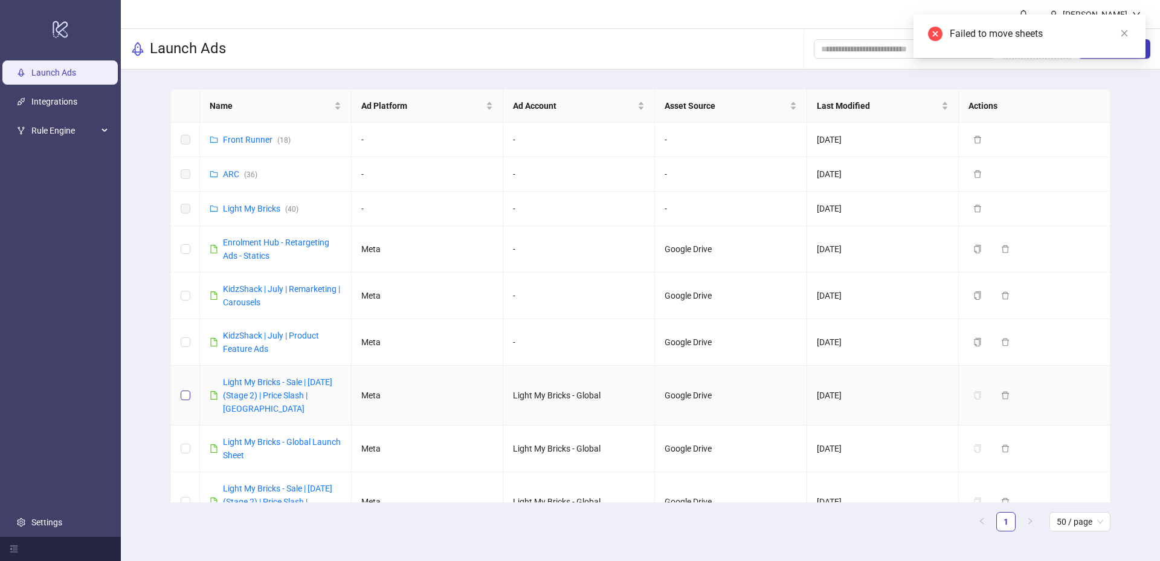
click at [188, 400] on label at bounding box center [186, 395] width 10 height 13
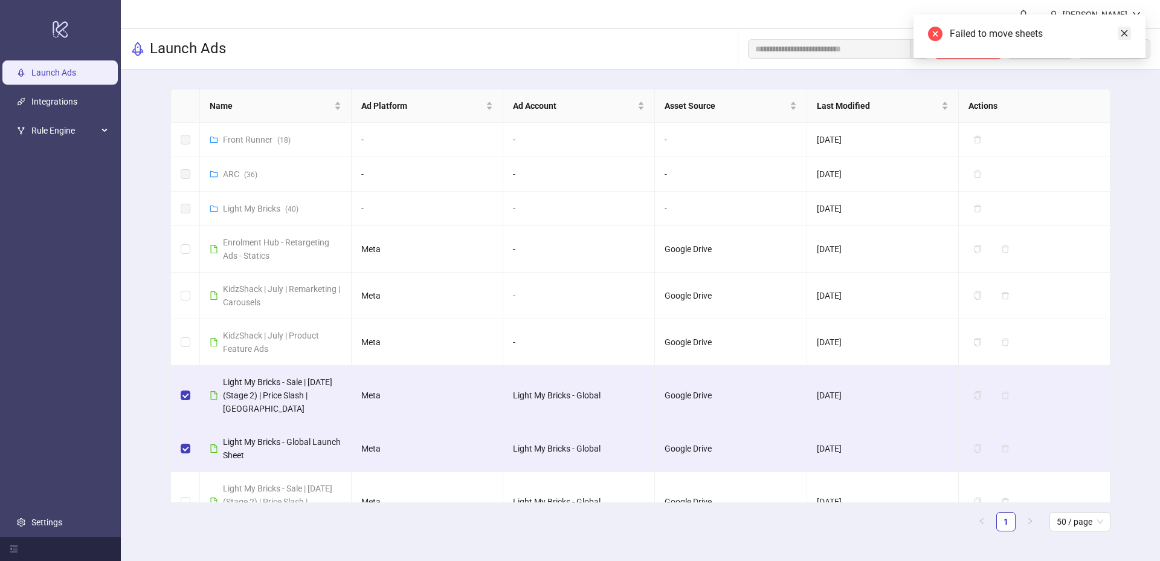
click at [1120, 33] on link "Close" at bounding box center [1124, 33] width 13 height 13
click at [1051, 47] on span "Move (2)" at bounding box center [1046, 49] width 33 height 10
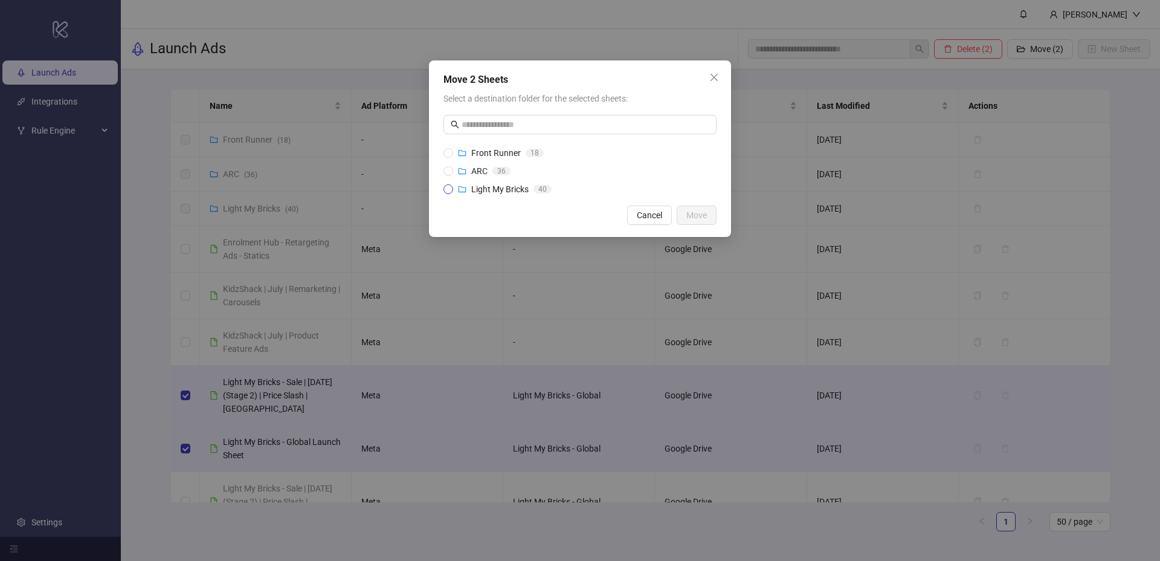
click at [526, 188] on span "Light My Bricks" at bounding box center [499, 189] width 57 height 10
click at [718, 219] on div "Move 2 Sheets Select a destination folder for the selected sheets: Front Runner…" at bounding box center [580, 148] width 302 height 176
click at [714, 219] on button "Move" at bounding box center [697, 214] width 40 height 19
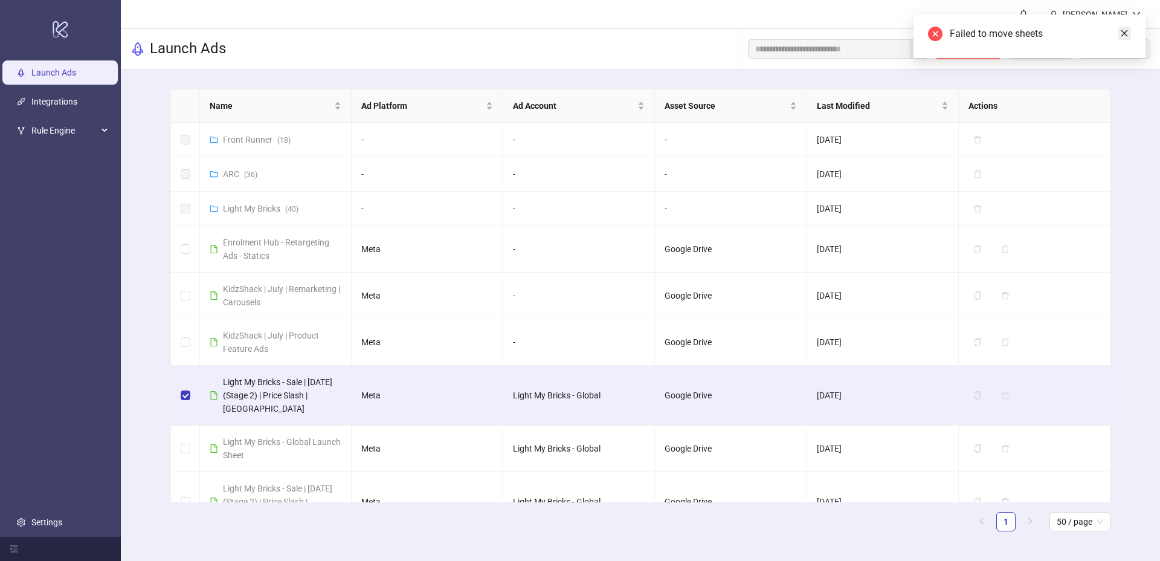
click at [1123, 34] on icon "close" at bounding box center [1124, 33] width 7 height 7
click at [1027, 57] on button "Move (1)" at bounding box center [1040, 48] width 66 height 19
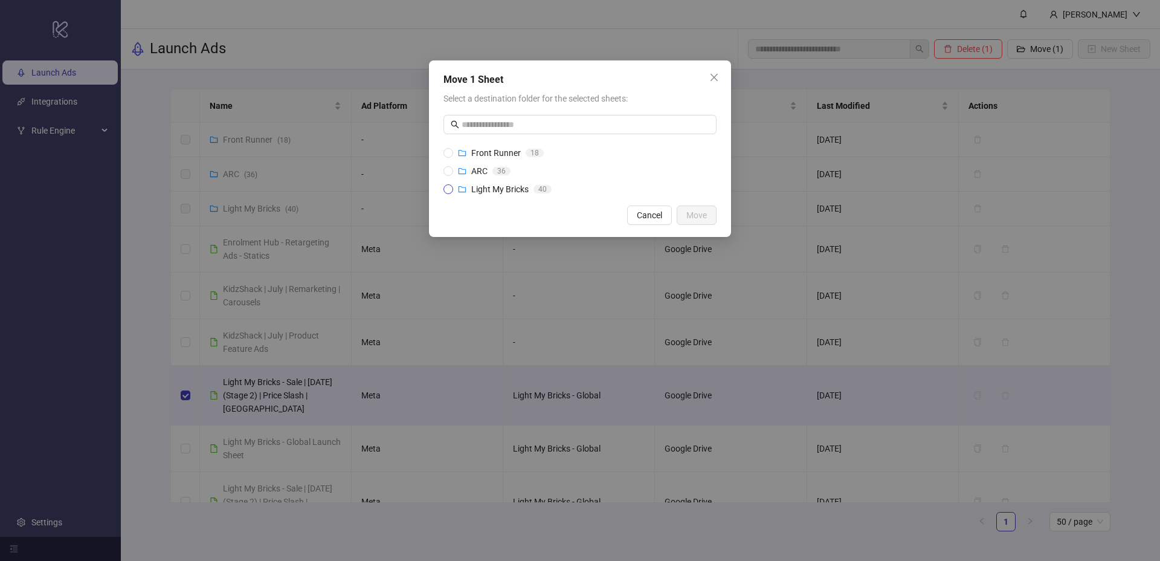
click at [479, 192] on span "Light My Bricks" at bounding box center [499, 189] width 57 height 10
click at [701, 217] on span "Move" at bounding box center [696, 215] width 21 height 10
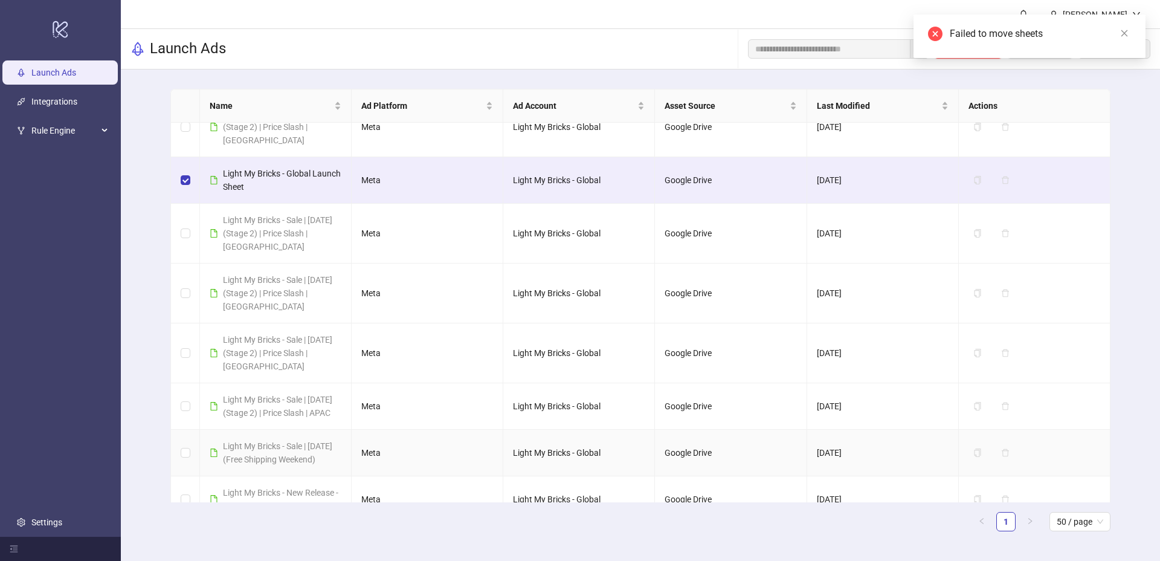
scroll to position [302, 0]
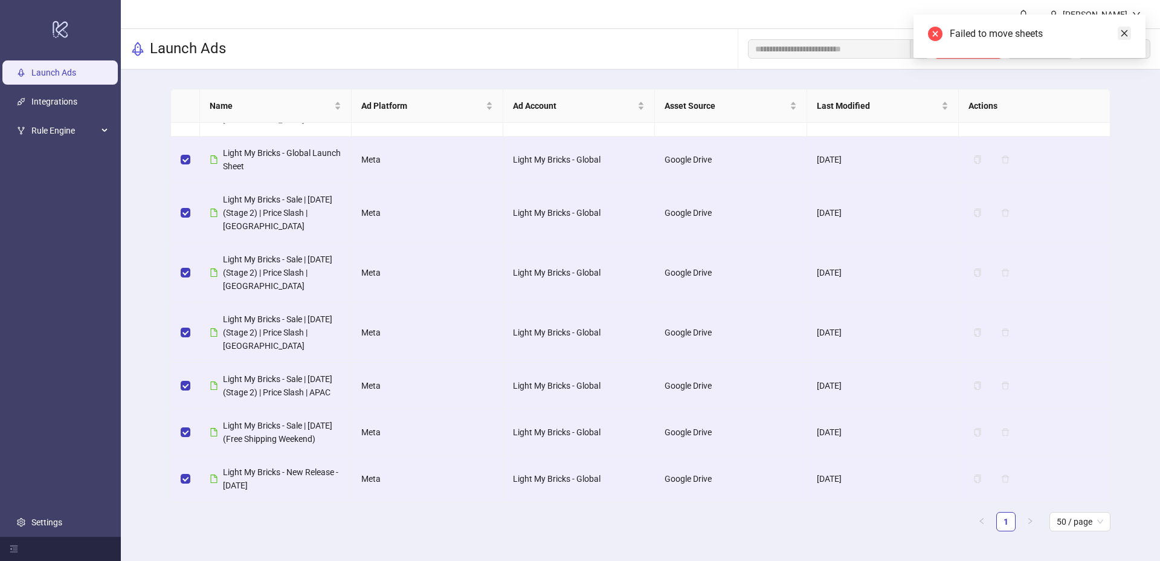
click at [1122, 32] on icon "close" at bounding box center [1124, 33] width 8 height 8
click at [1040, 50] on span "Move (7)" at bounding box center [1046, 49] width 33 height 10
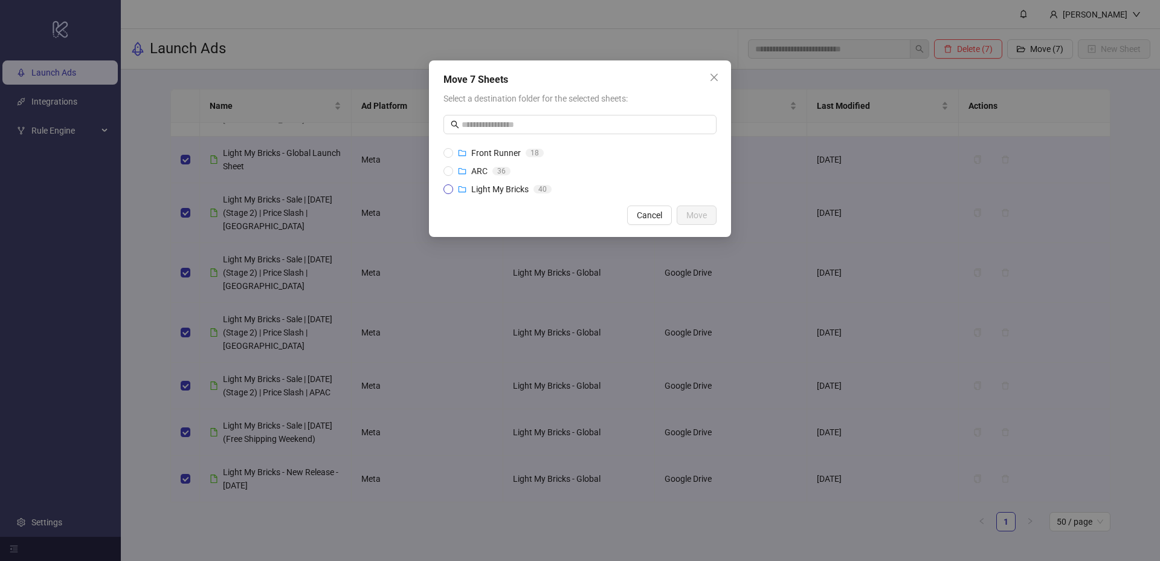
click at [527, 190] on span "Light My Bricks" at bounding box center [499, 189] width 57 height 10
click at [694, 214] on span "Move" at bounding box center [696, 215] width 21 height 10
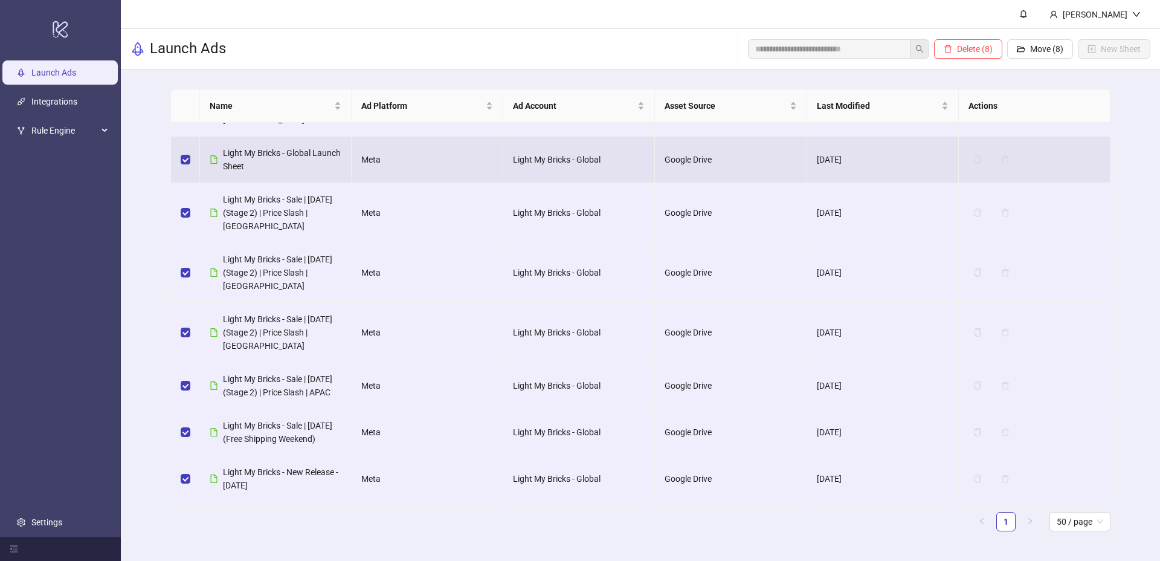
scroll to position [0, 0]
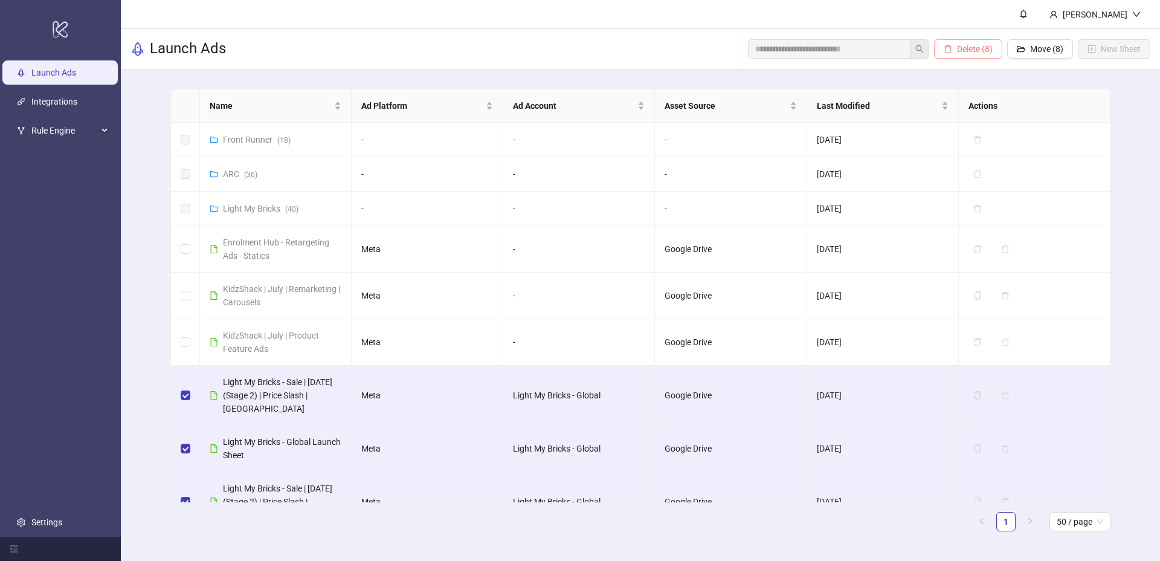
click at [971, 49] on span "Delete (8)" at bounding box center [975, 49] width 36 height 10
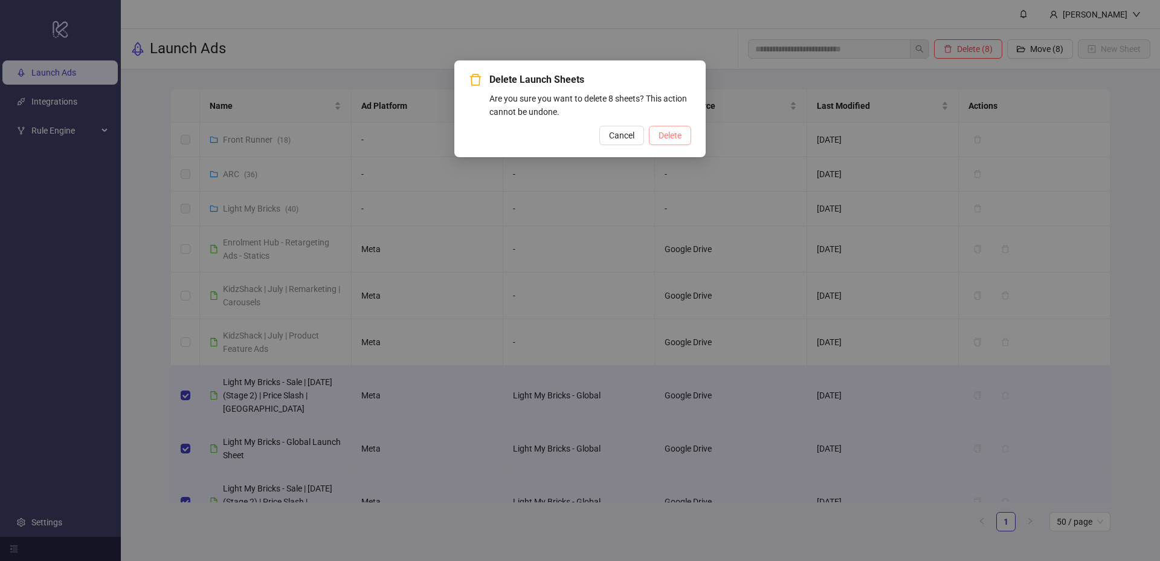
click at [669, 133] on span "Delete" at bounding box center [670, 136] width 23 height 10
